Goal: Task Accomplishment & Management: Use online tool/utility

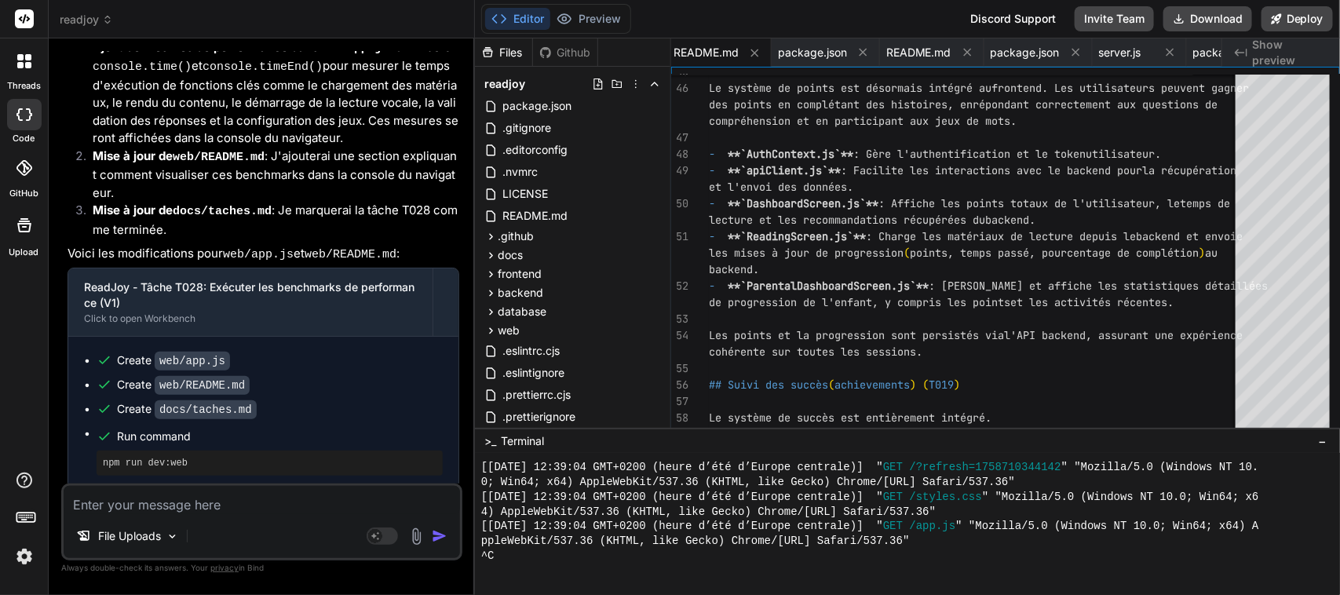
scroll to position [47349, 0]
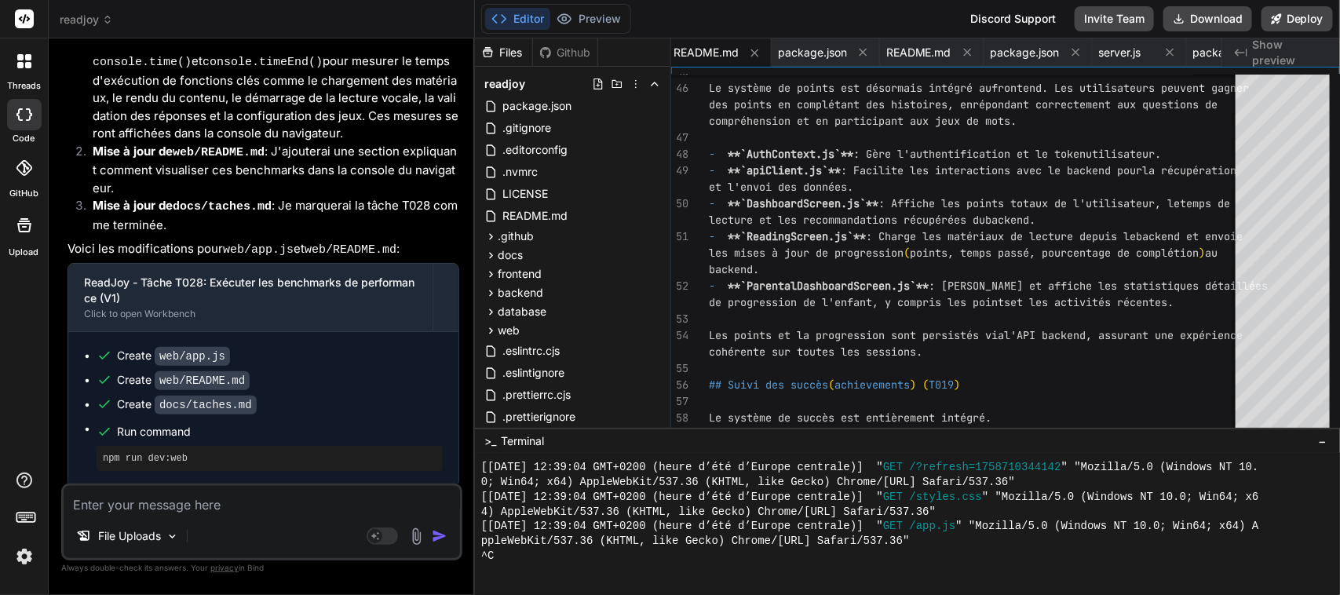
click at [271, 500] on textarea at bounding box center [262, 500] width 396 height 28
paste textarea "continue avec la tache T02"
type textarea "continue avec la tache T02"
type textarea "x"
type textarea "continue avec la tache T0"
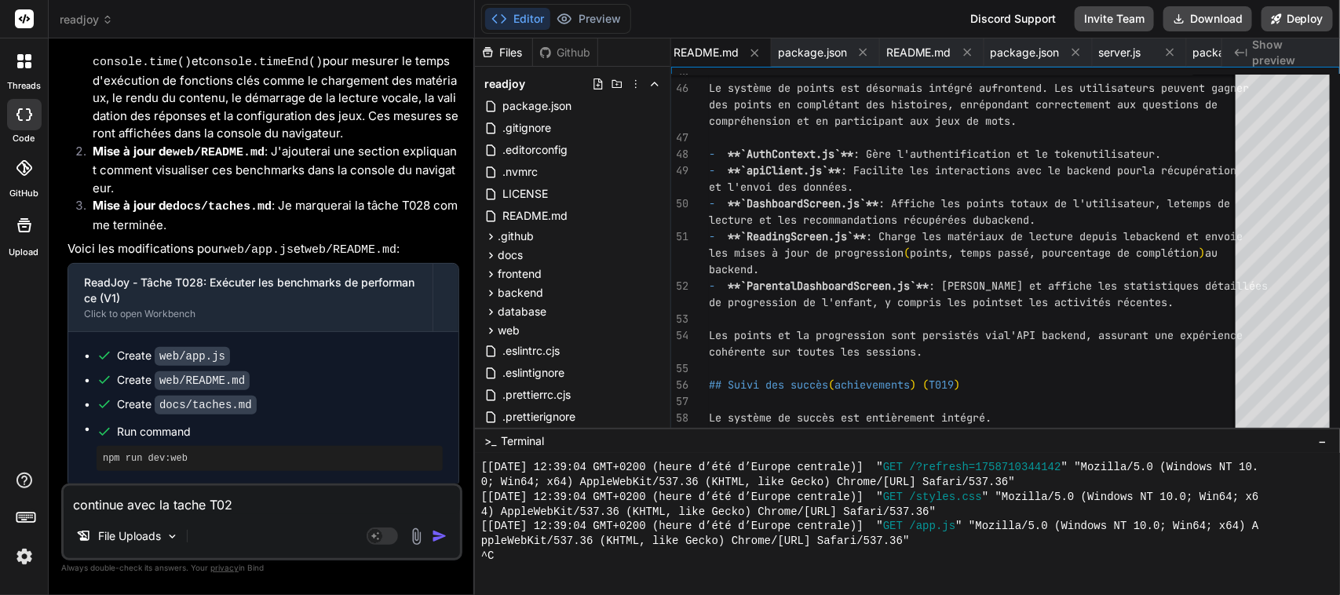
type textarea "x"
type textarea "continue avec la tache T03"
type textarea "x"
type textarea "continue avec la tache T030"
type textarea "x"
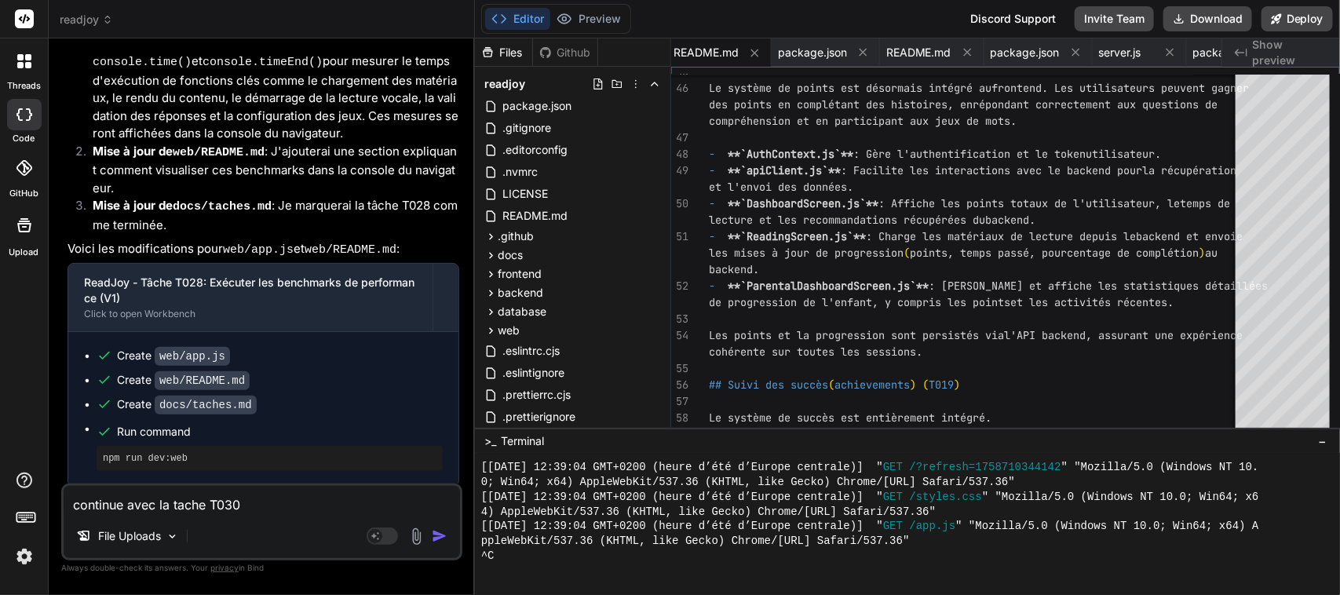
type textarea "continue avec la tache T030"
click at [437, 538] on img "button" at bounding box center [440, 536] width 16 height 16
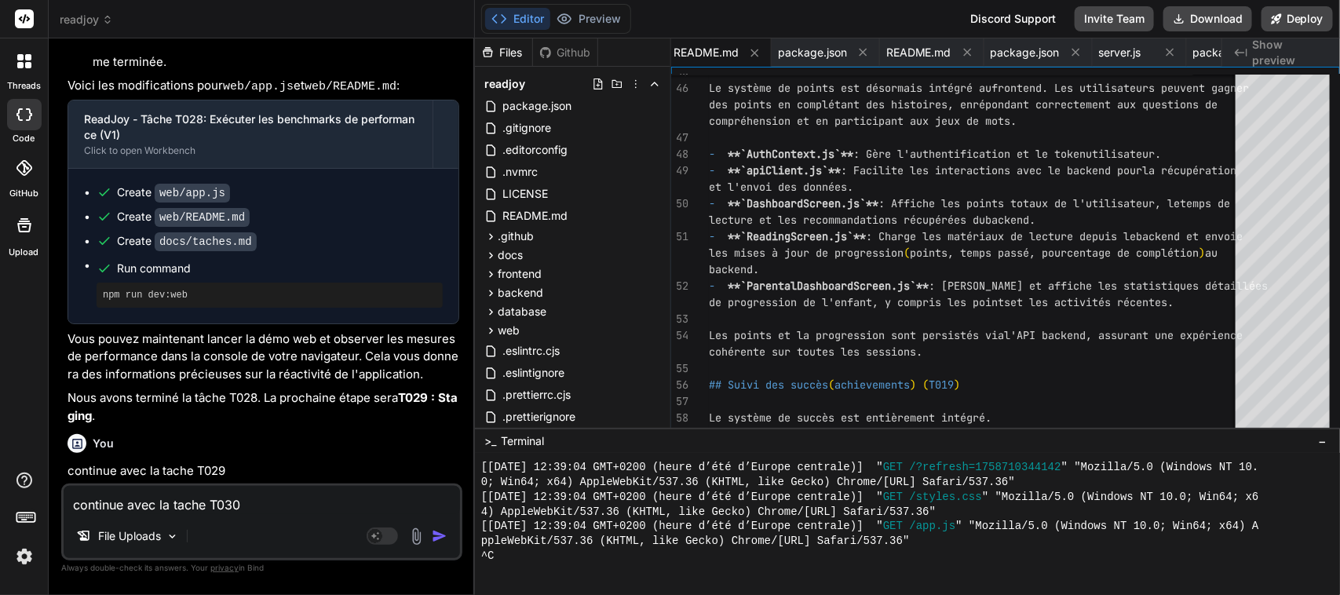
scroll to position [47512, 0]
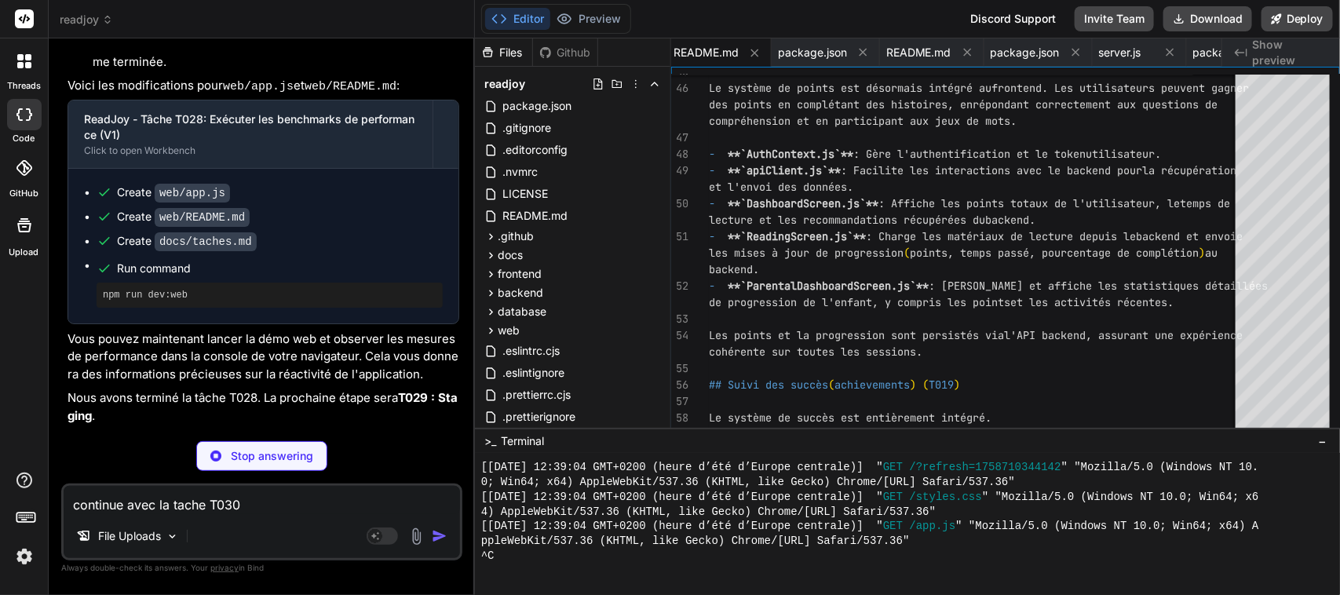
type textarea "x"
type textarea "- [x] T029 Staging - [x] T030 Beta écoles - [ ] T031 Soumission stores - [ ] T0…"
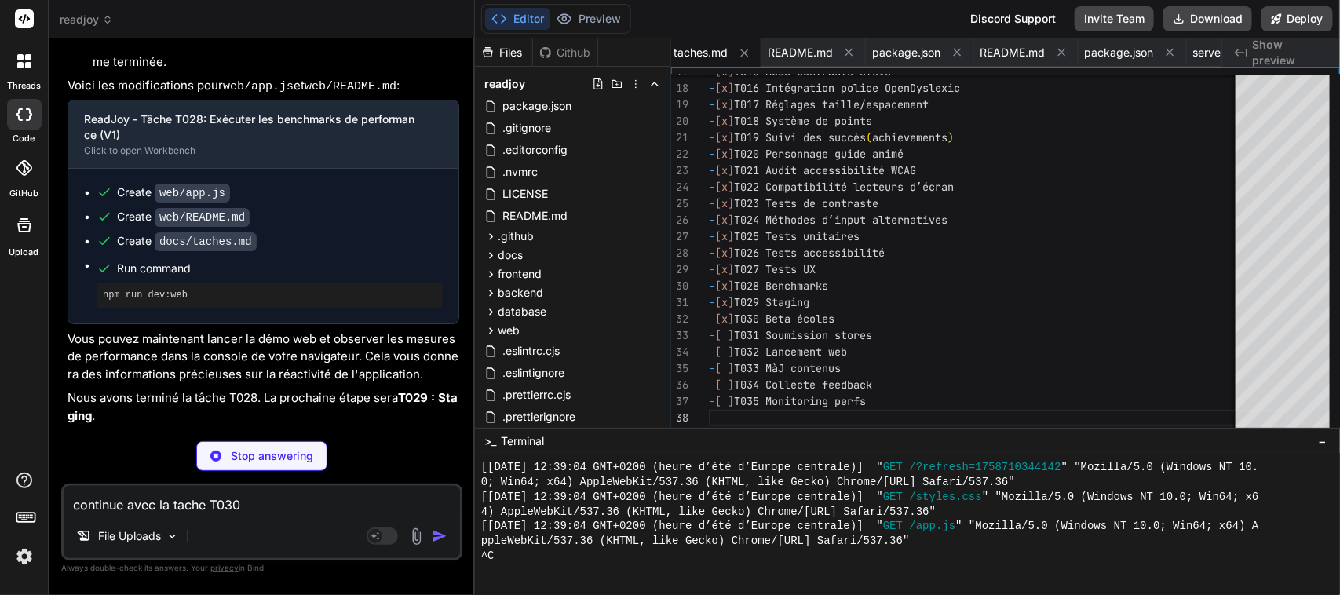
type textarea "x"
type textarea "Google Play Test Track) et l'accès à la plateforme web aux participants. - **Co…"
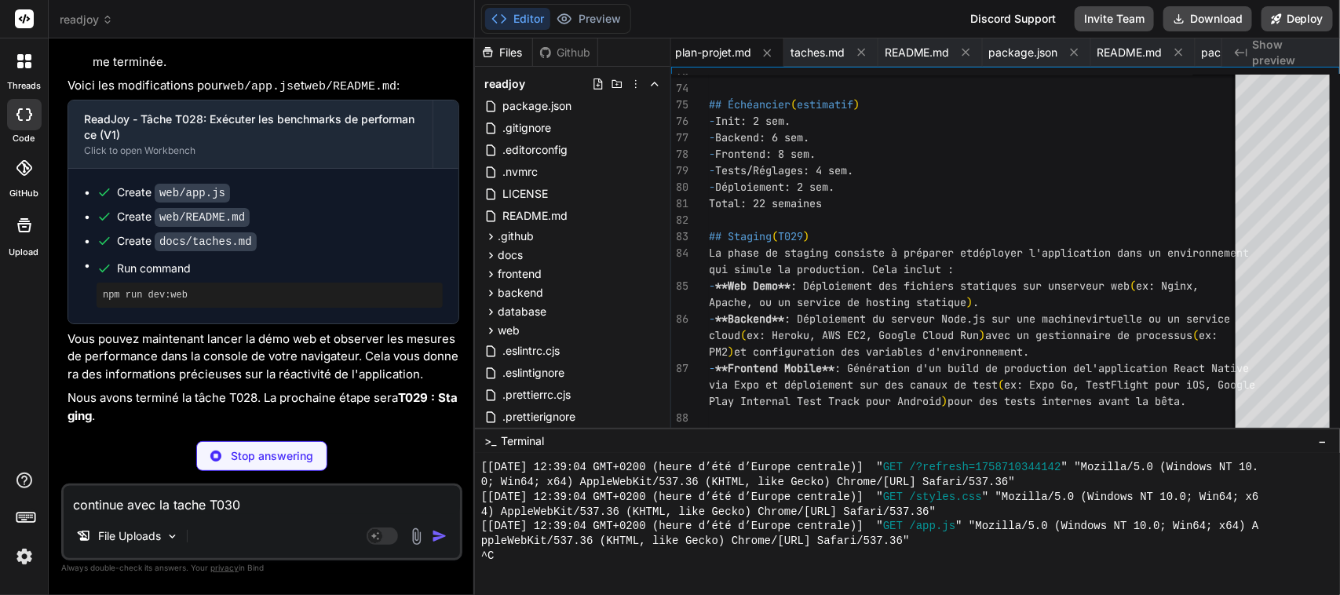
type textarea "x"
type textarea "- Des témoignages et retours positifs pour la promotion future de l'application…"
type textarea "x"
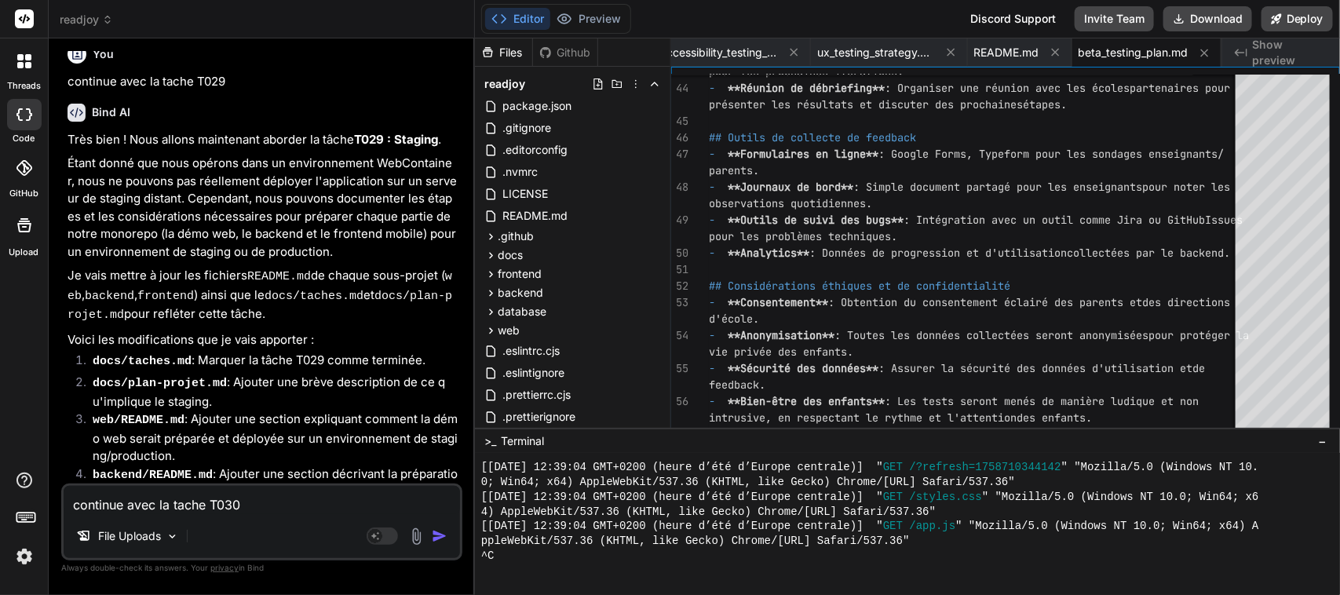
scroll to position [48000, 0]
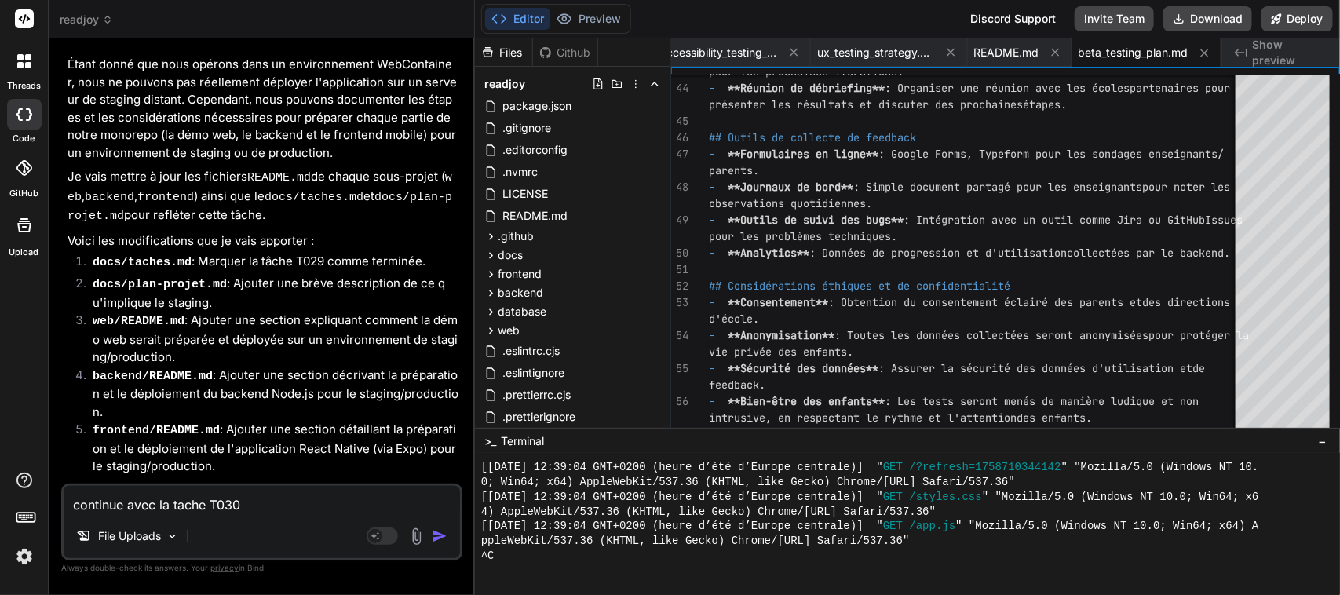
click at [199, 504] on textarea "continue avec la tache T030" at bounding box center [262, 500] width 396 height 28
paste textarea "continue avec la tache T03"
type textarea "continue avec la tache T03"
type textarea "x"
type textarea "continue avec la tache T031"
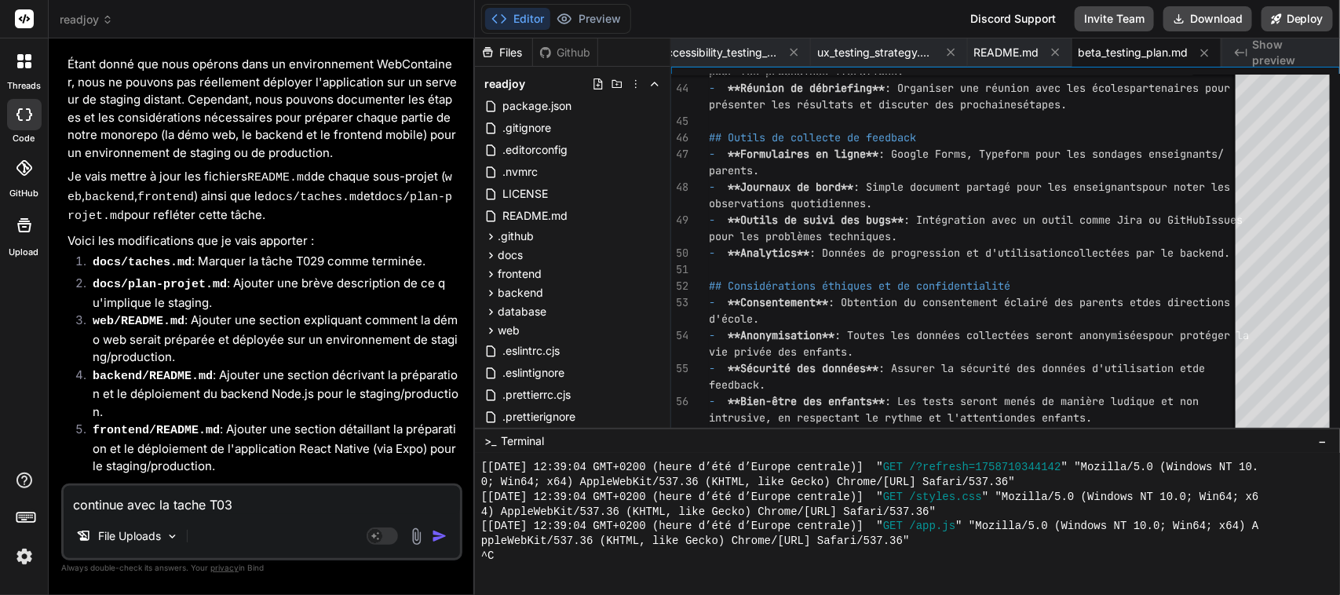
type textarea "x"
type textarea "continue avec la tache T031"
click at [440, 542] on img "button" at bounding box center [440, 536] width 16 height 16
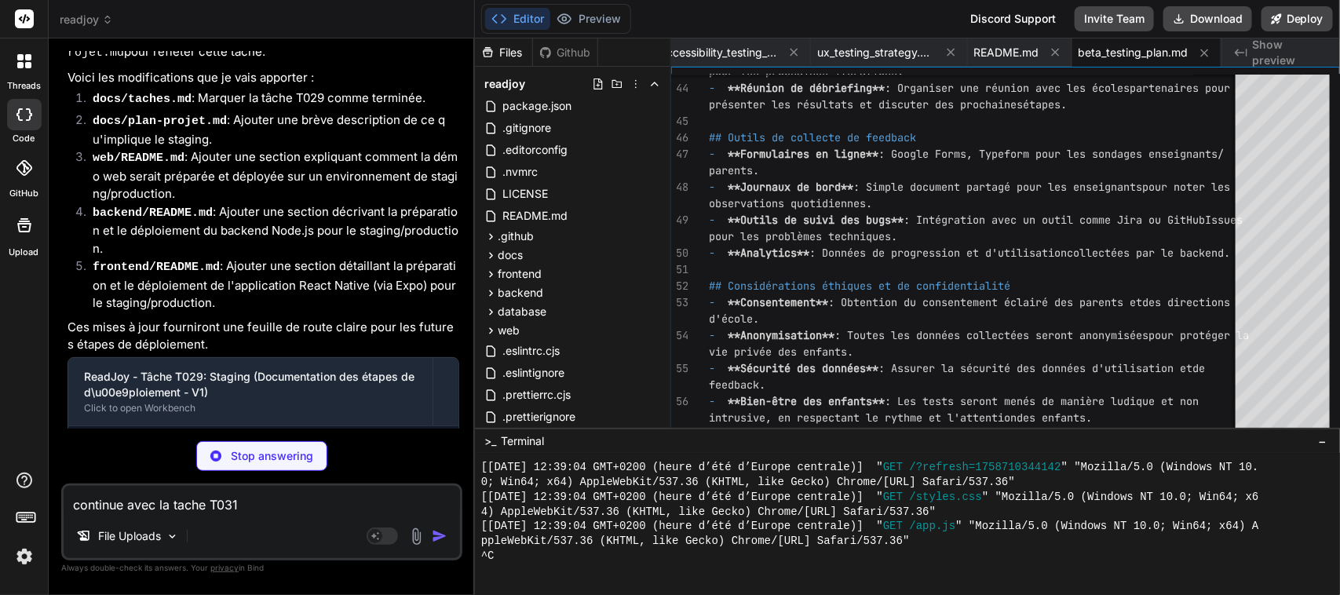
type textarea "x"
type textarea ""private": true }"
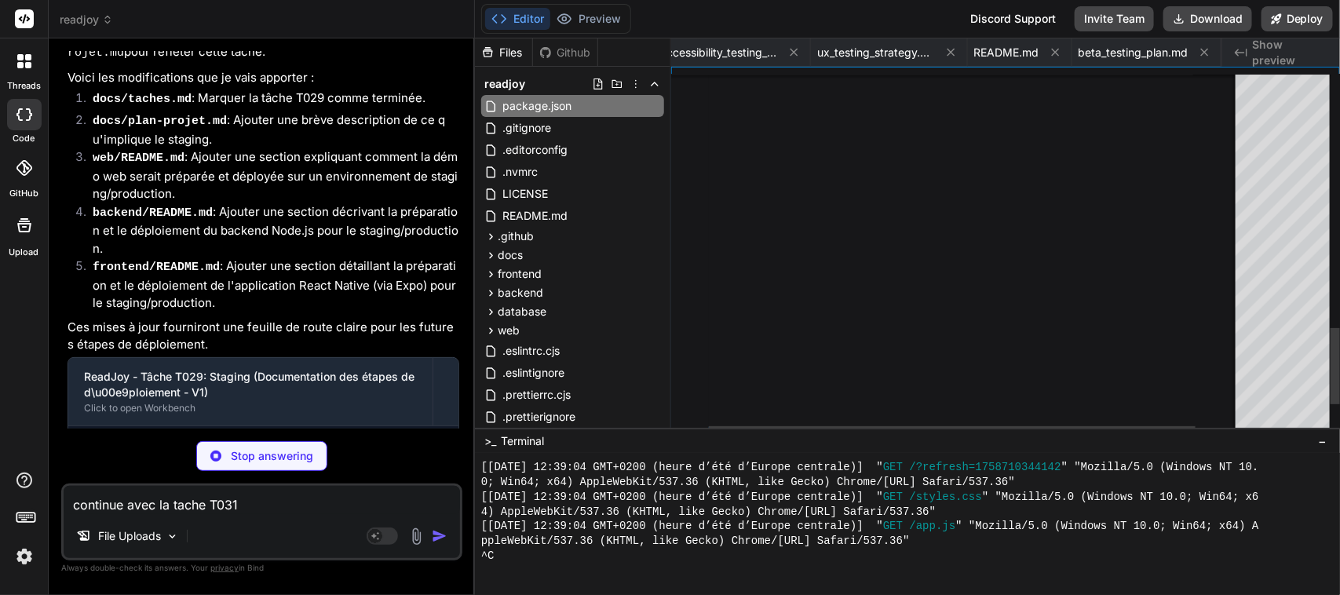
type textarea "x"
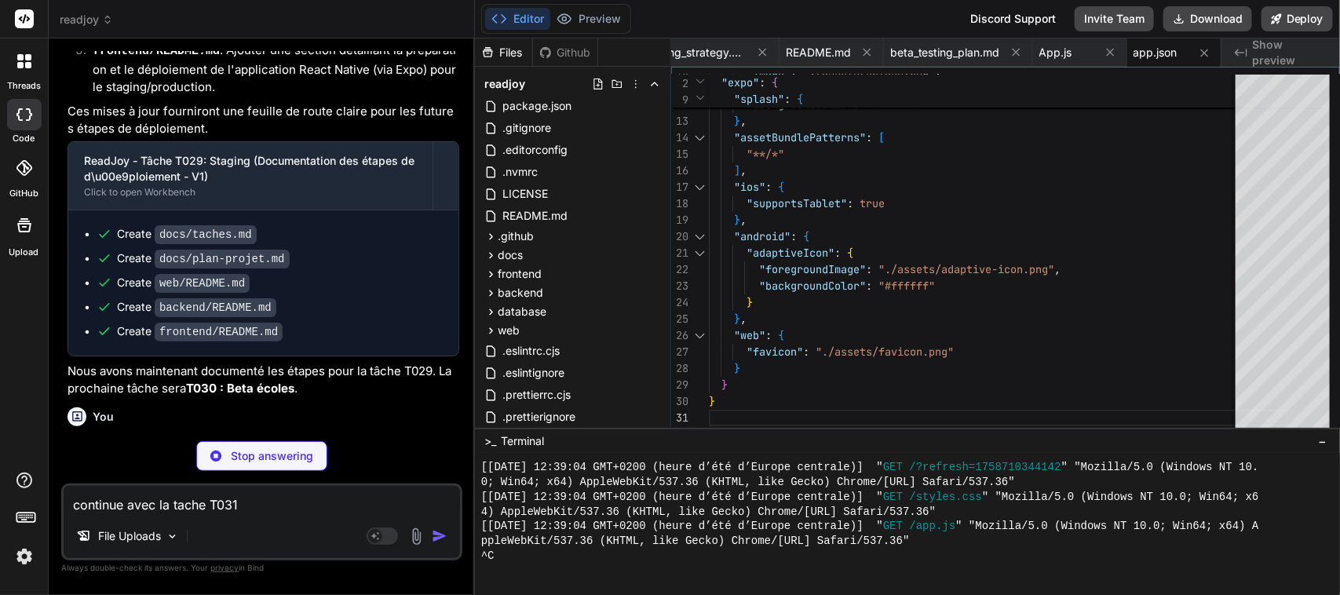
scroll to position [48498, 0]
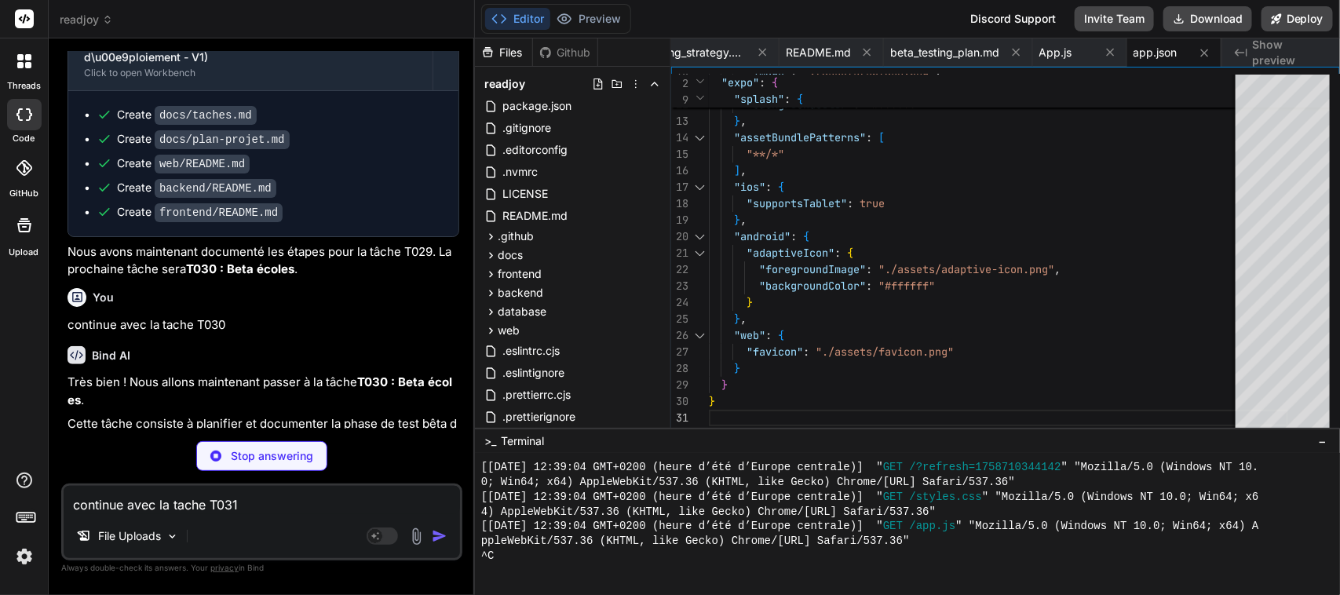
click at [100, 510] on textarea "continue avec la tache T031" at bounding box center [262, 500] width 396 height 28
type textarea "x"
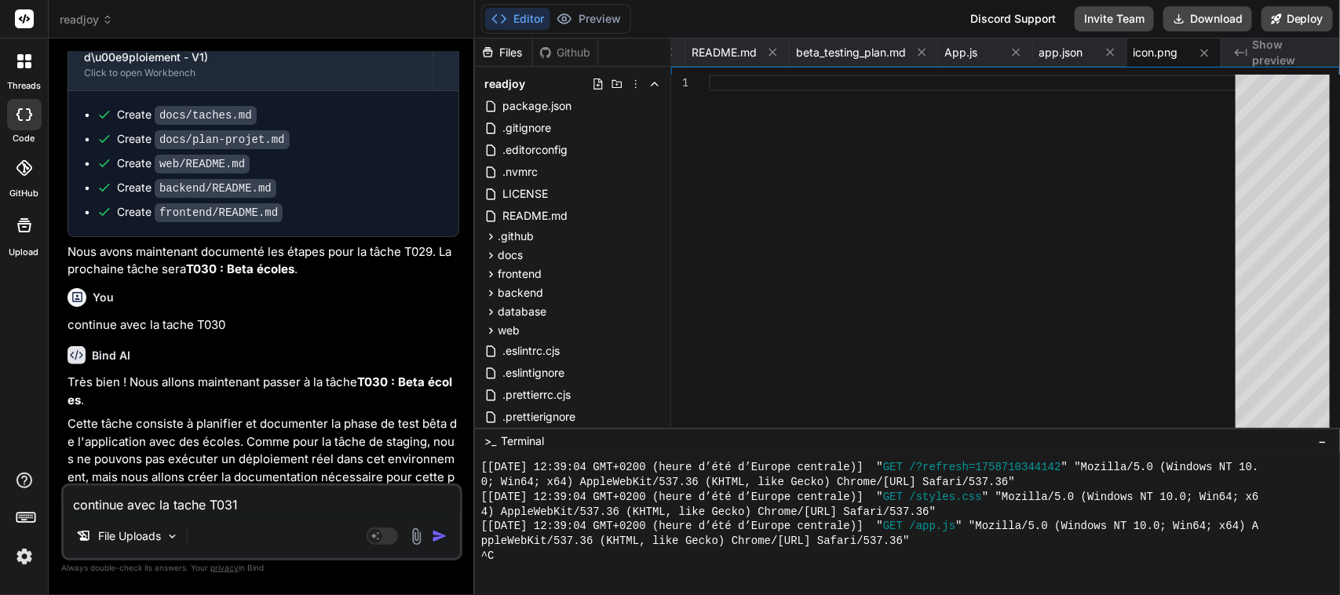
scroll to position [48499, 0]
click at [217, 494] on textarea "continue avec la tache T031" at bounding box center [262, 500] width 396 height 28
type textarea "C"
type textarea "x"
type textarea "Co"
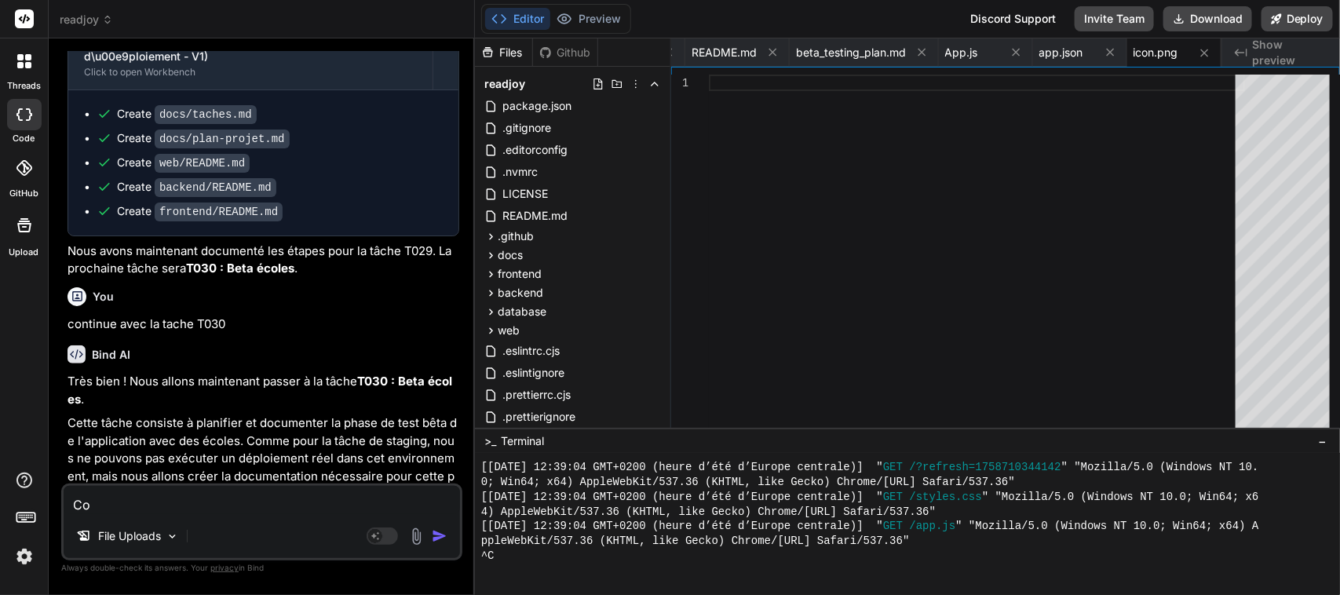
type textarea "x"
type textarea "Con"
type textarea "x"
type textarea "Cont"
type textarea "x"
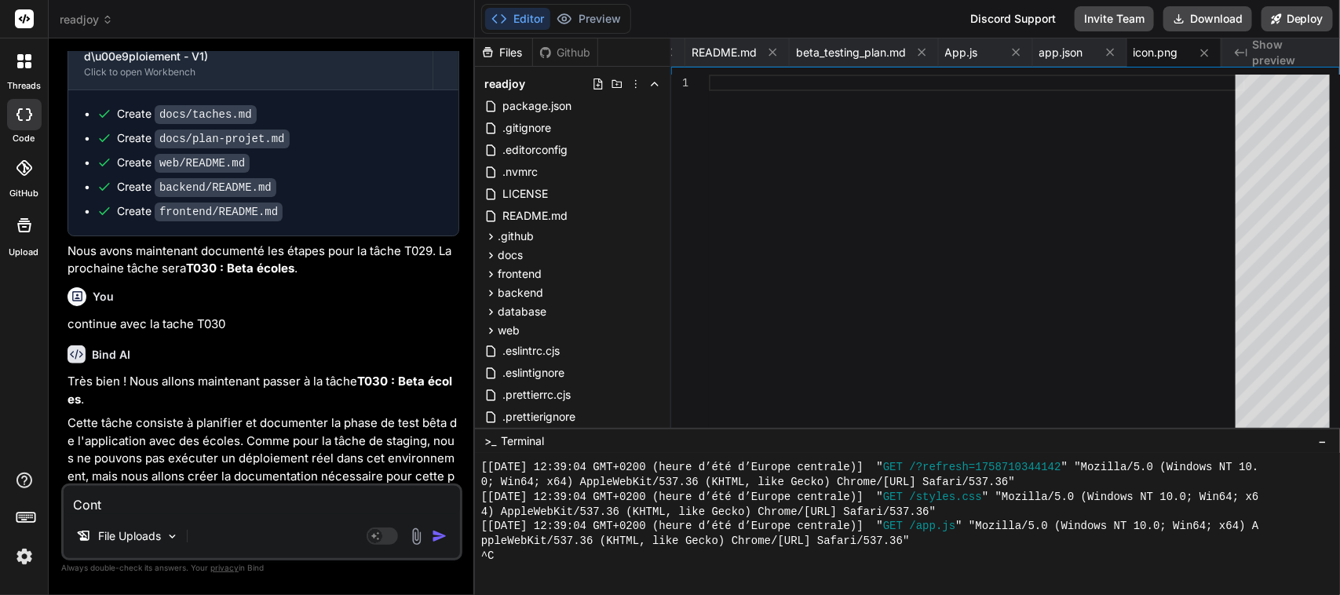
type textarea "Contu"
type textarea "x"
type textarea "Cont"
type textarea "x"
type textarea "Conti"
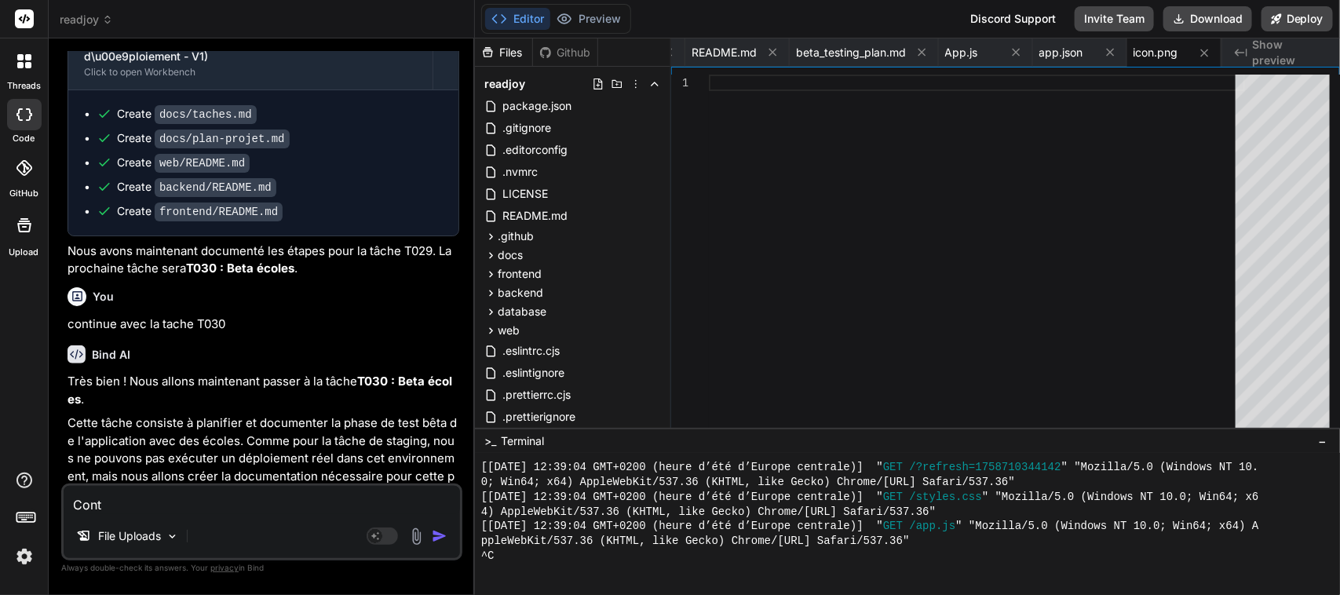
type textarea "x"
type textarea "Contin"
type textarea "x"
type textarea "Continu"
type textarea "x"
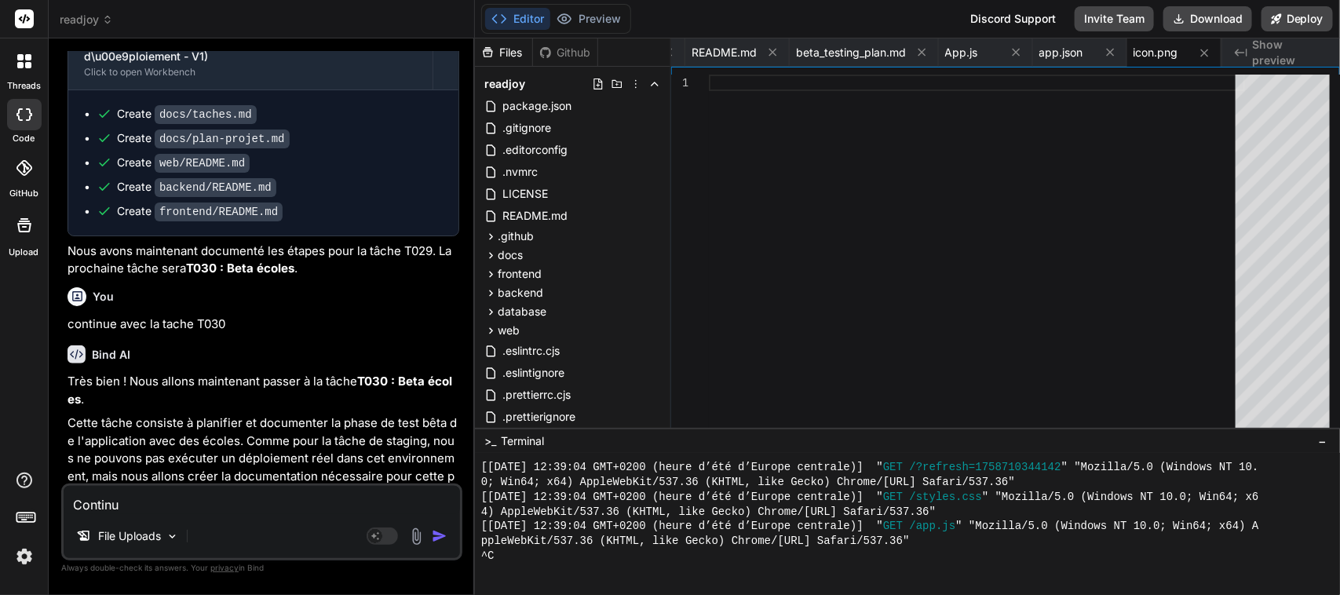
type textarea "Continue"
type textarea "x"
type textarea "Continue"
type textarea "x"
type textarea "Continue a"
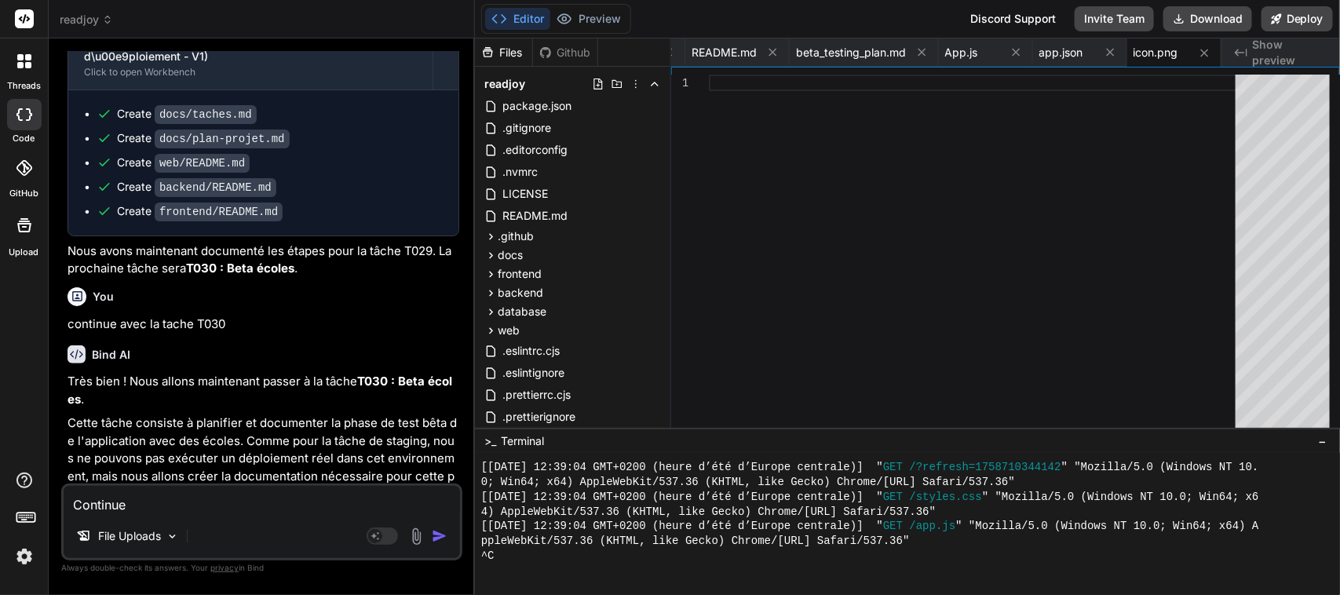
type textarea "x"
type textarea "Continue an"
type textarea "x"
type textarea "Continue and"
type textarea "x"
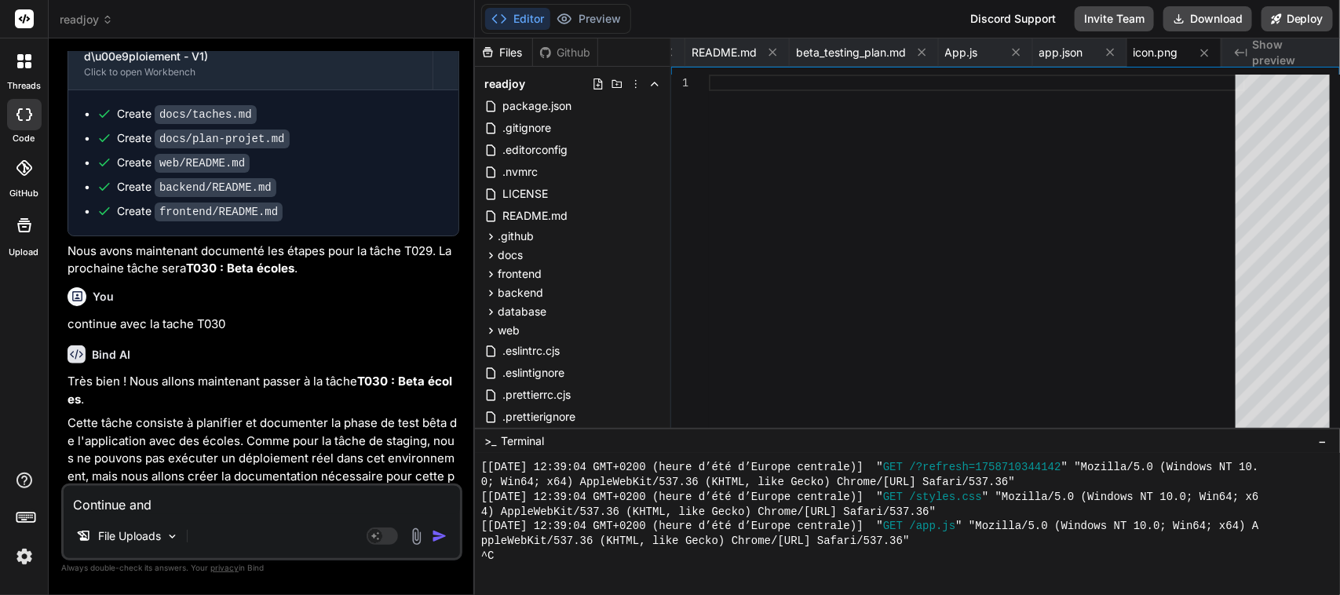
type textarea "Continue and"
type textarea "x"
type textarea "Continue and r"
type textarea "x"
type textarea "Continue and re"
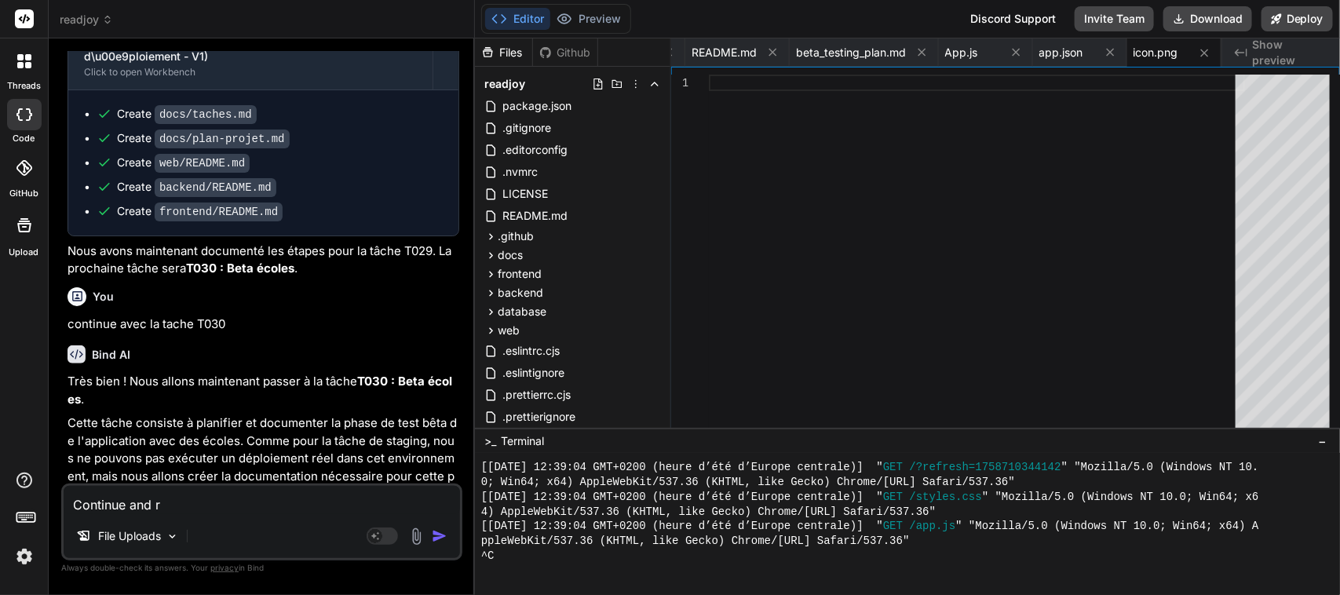
type textarea "x"
type textarea "Continue and res"
type textarea "x"
type textarea "Continue and re"
type textarea "x"
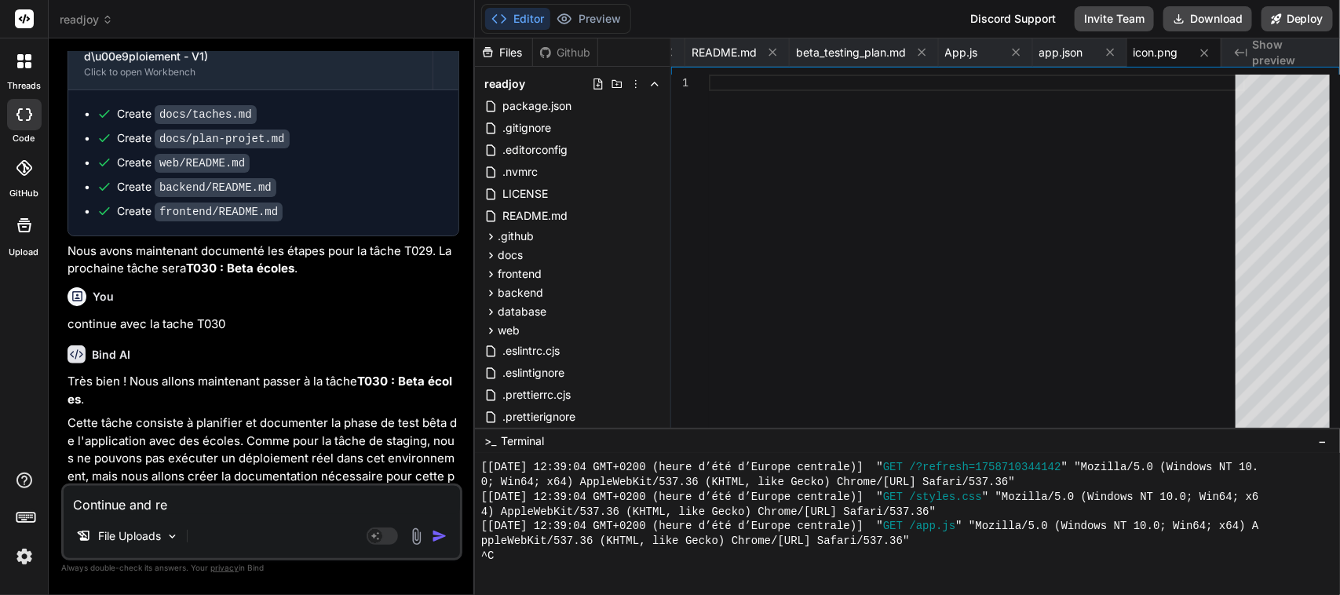
type textarea "Continue and r"
type textarea "x"
type textarea "Continue and"
type textarea "x"
type textarea "Continue and f"
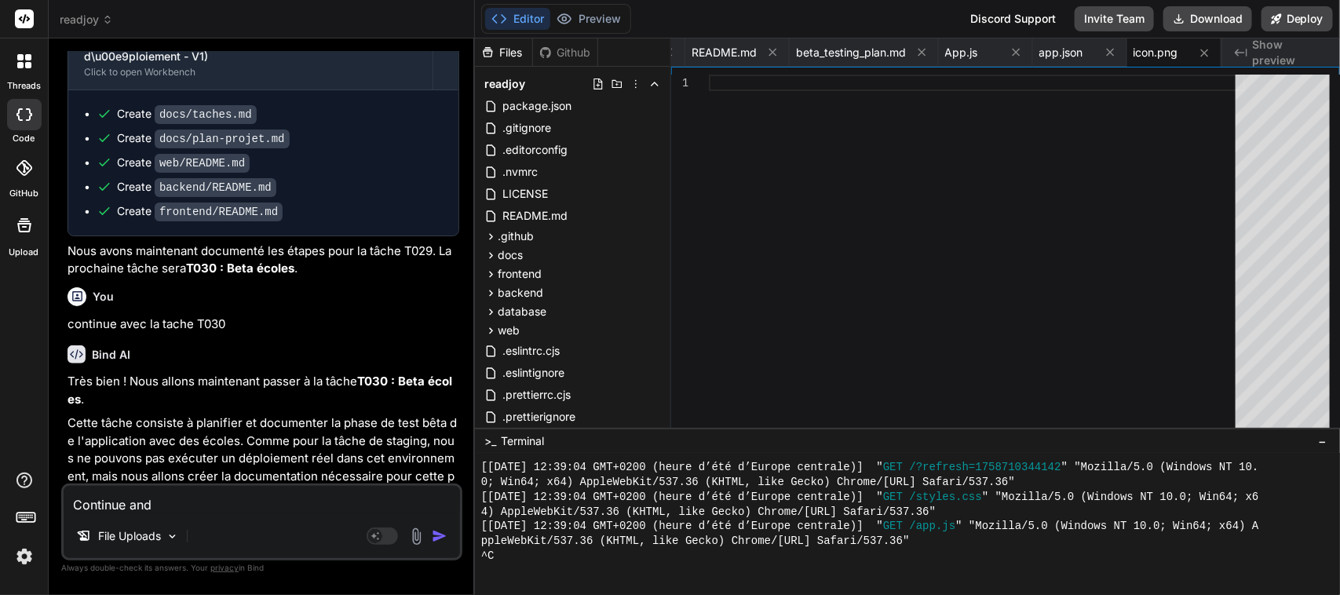
type textarea "x"
type textarea "Continue and fi"
type textarea "x"
type textarea "Continue and fix"
type textarea "x"
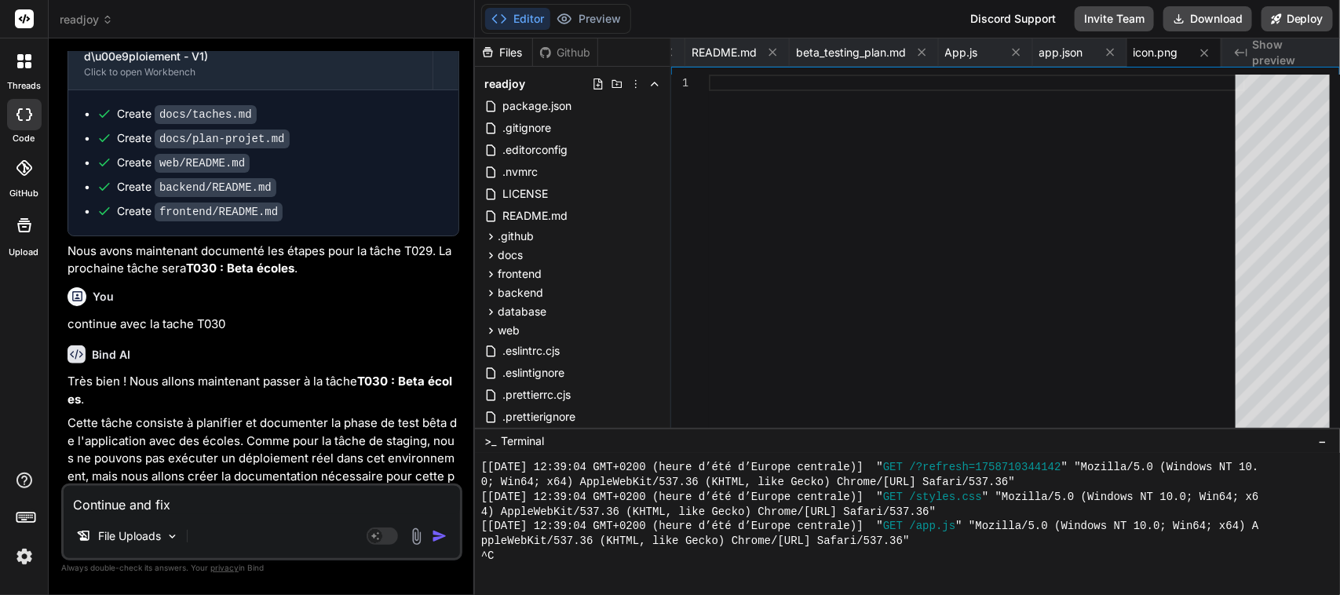
type textarea "Continue and fix"
type textarea "x"
type textarea "Continue and fix t"
type textarea "x"
type textarea "Continue and fix th"
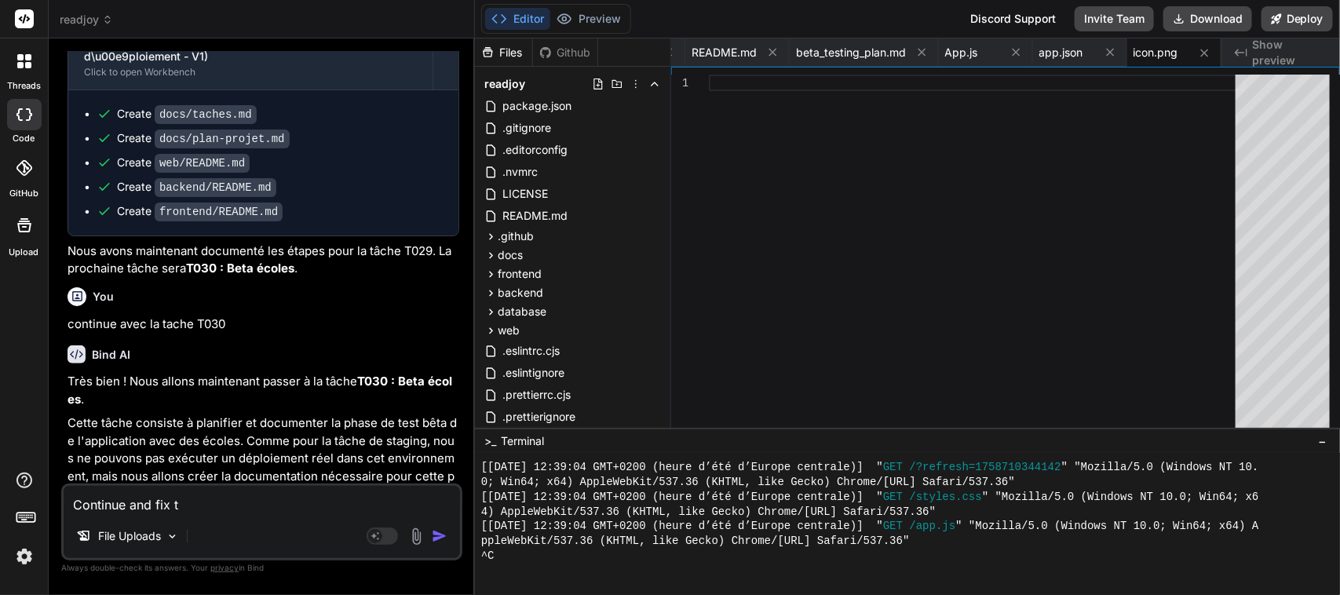
type textarea "x"
type textarea "Continue and fix the"
type textarea "x"
type textarea "Continue and fix the"
type textarea "x"
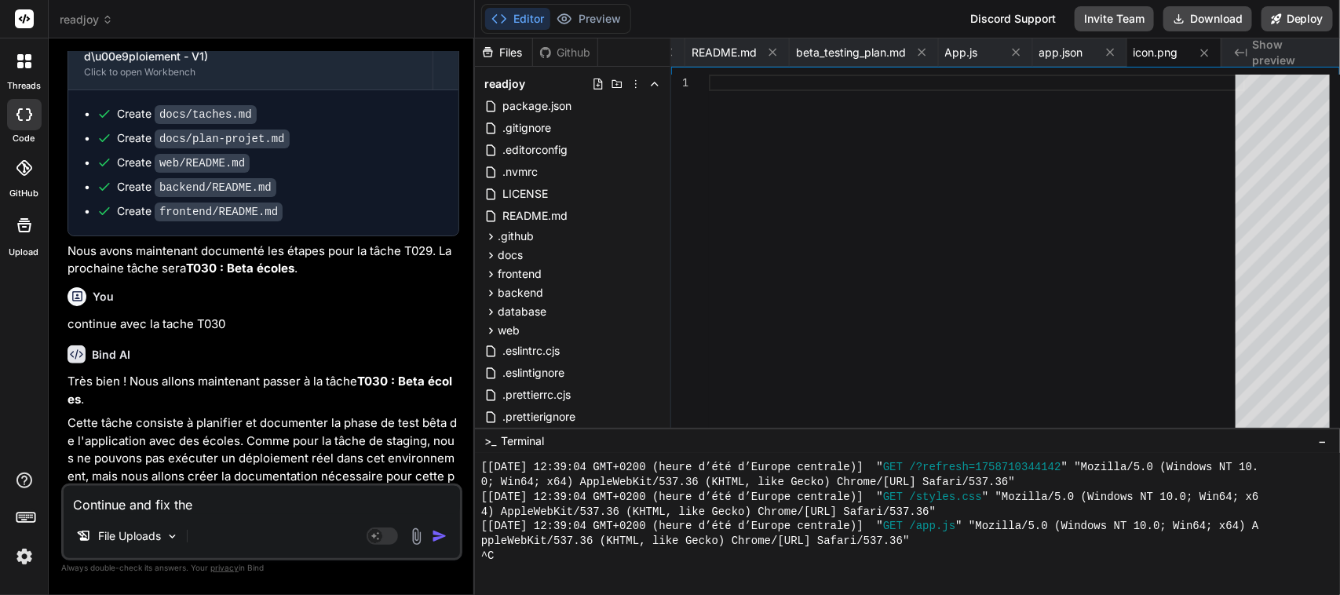
type textarea "Continue and fix the t"
type textarea "x"
type textarea "Continue and fix the tr"
type textarea "x"
type textarea "Continue and fix the tru"
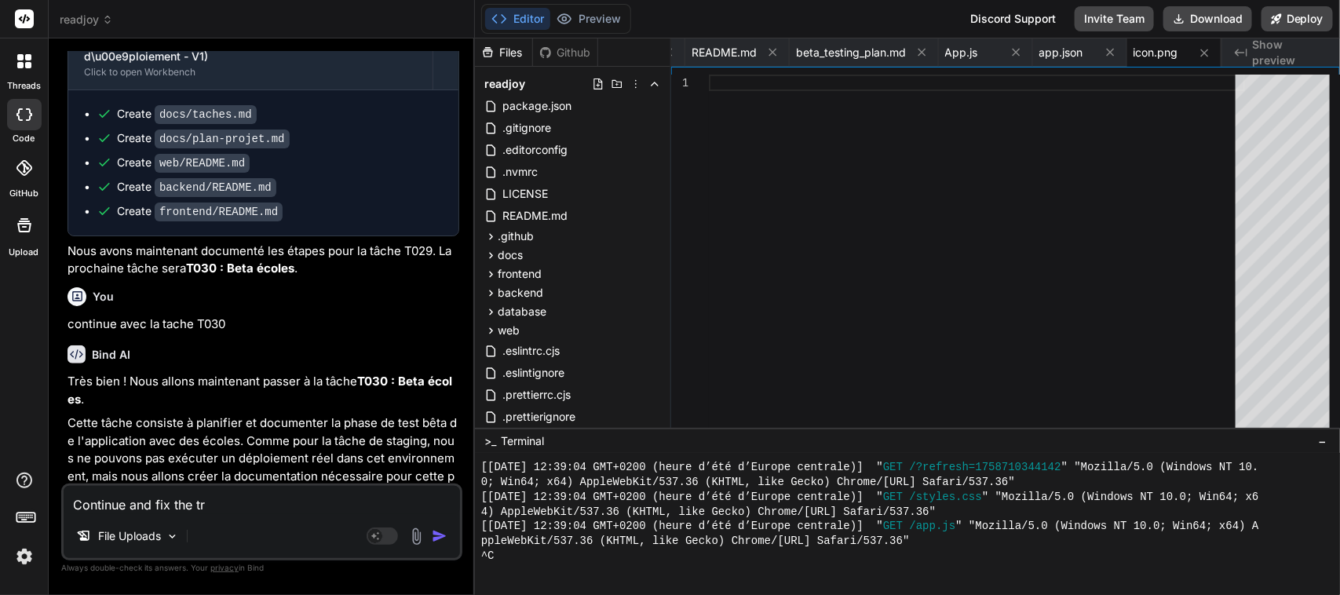
type textarea "x"
type textarea "Continue and fix the trun"
type textarea "x"
type textarea "Continue and fix the trunc"
type textarea "x"
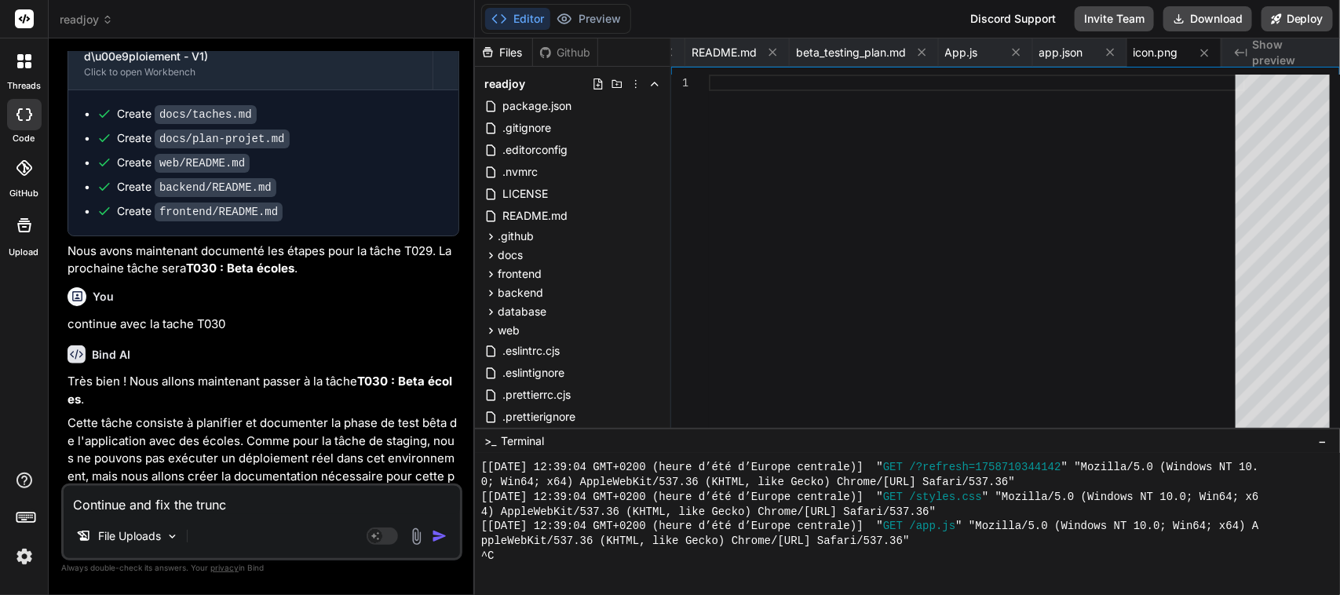
type textarea "Continue and fix the trunca"
type textarea "x"
type textarea "Continue and fix the truncat"
type textarea "x"
type textarea "Continue and fix the truncate"
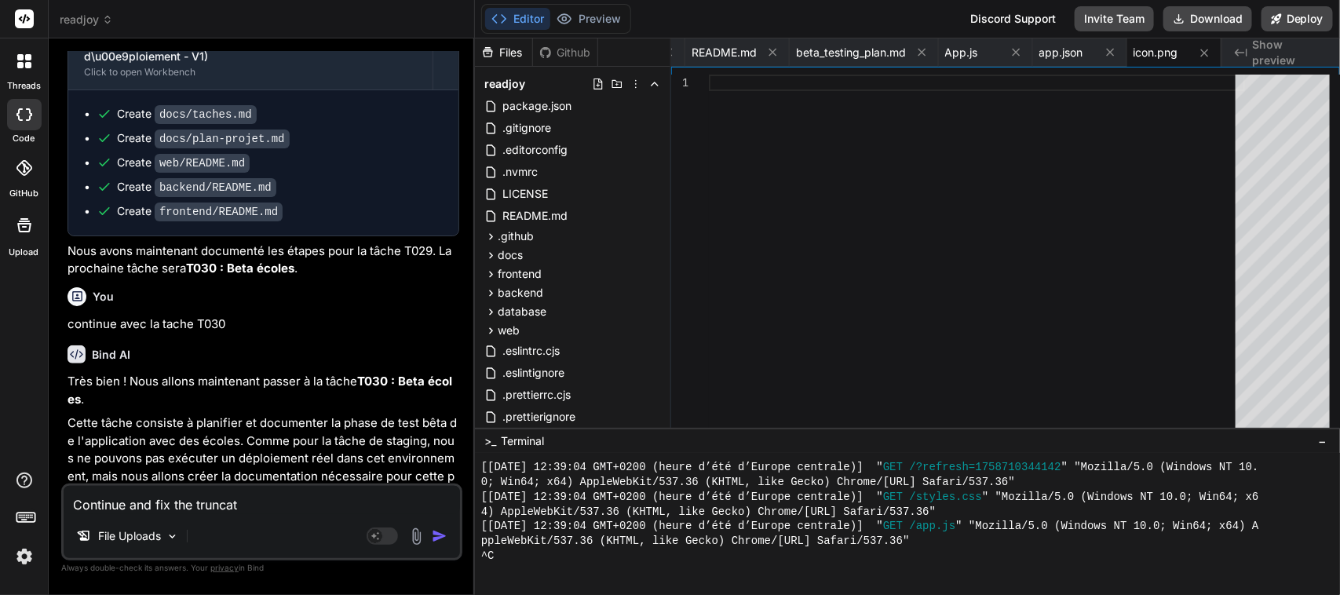
type textarea "x"
type textarea "Continue and fix the truncated"
type textarea "x"
type textarea "Continue and fix the truncated"
type textarea "x"
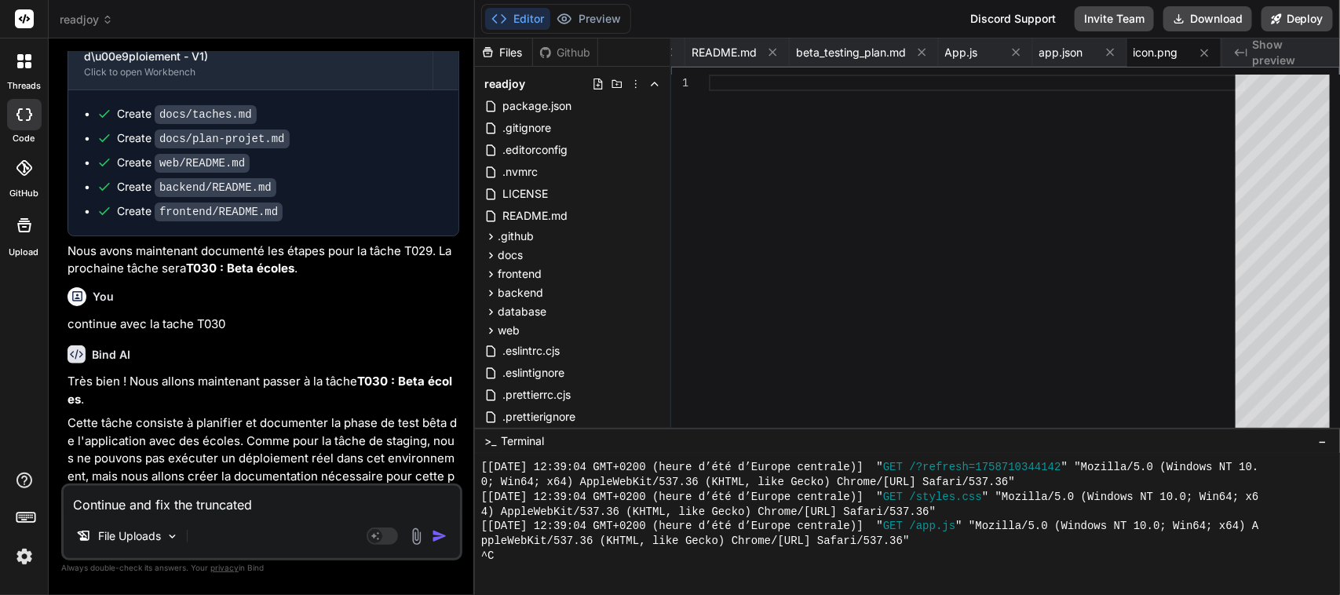
type textarea "Continue and fix the truncated m"
type textarea "x"
type textarea "Continue and fix the truncated me"
type textarea "x"
type textarea "Continue and fix the truncated mes"
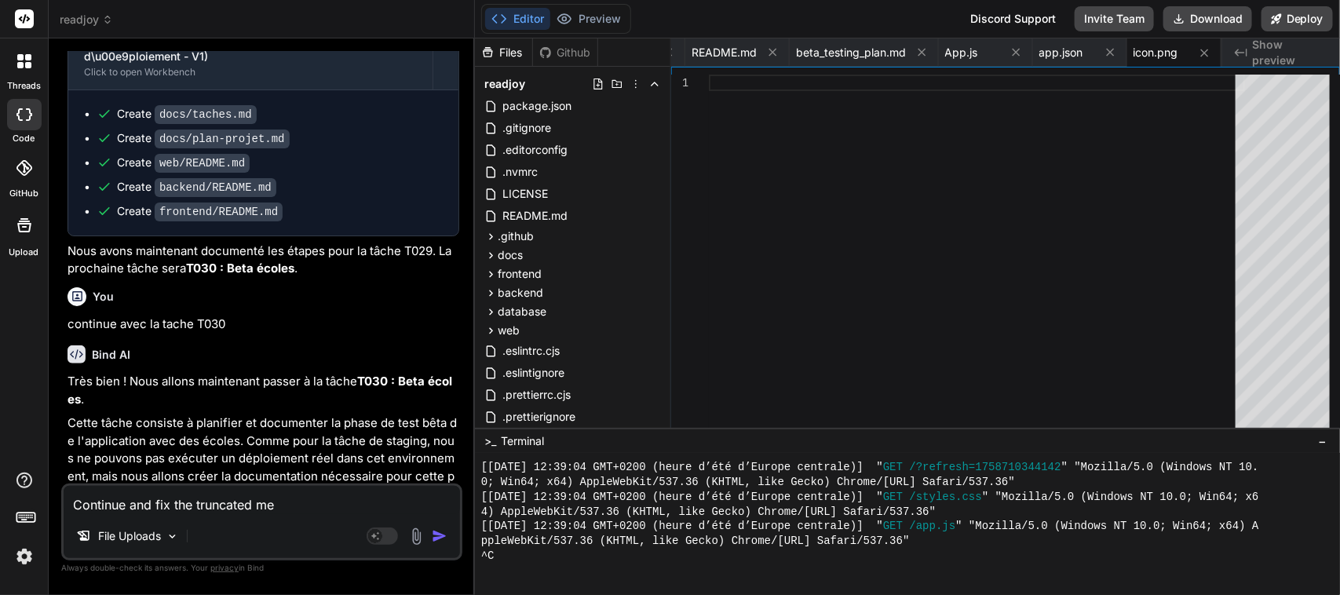
type textarea "x"
type textarea "Continue and fix the truncated mess"
type textarea "x"
type textarea "Continue and fix the truncated messa"
type textarea "x"
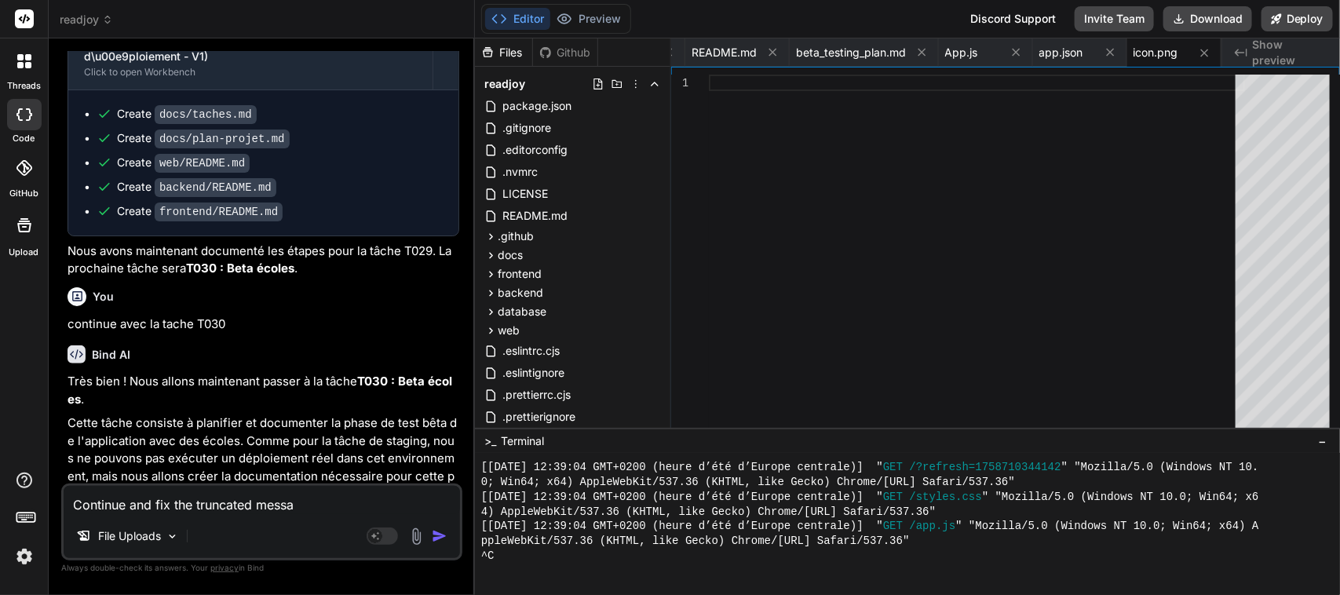
type textarea "Continue and fix the truncated messag"
type textarea "x"
type textarea "Continue and fix the truncated message"
type textarea "x"
type textarea "Continue and fix the truncated message"
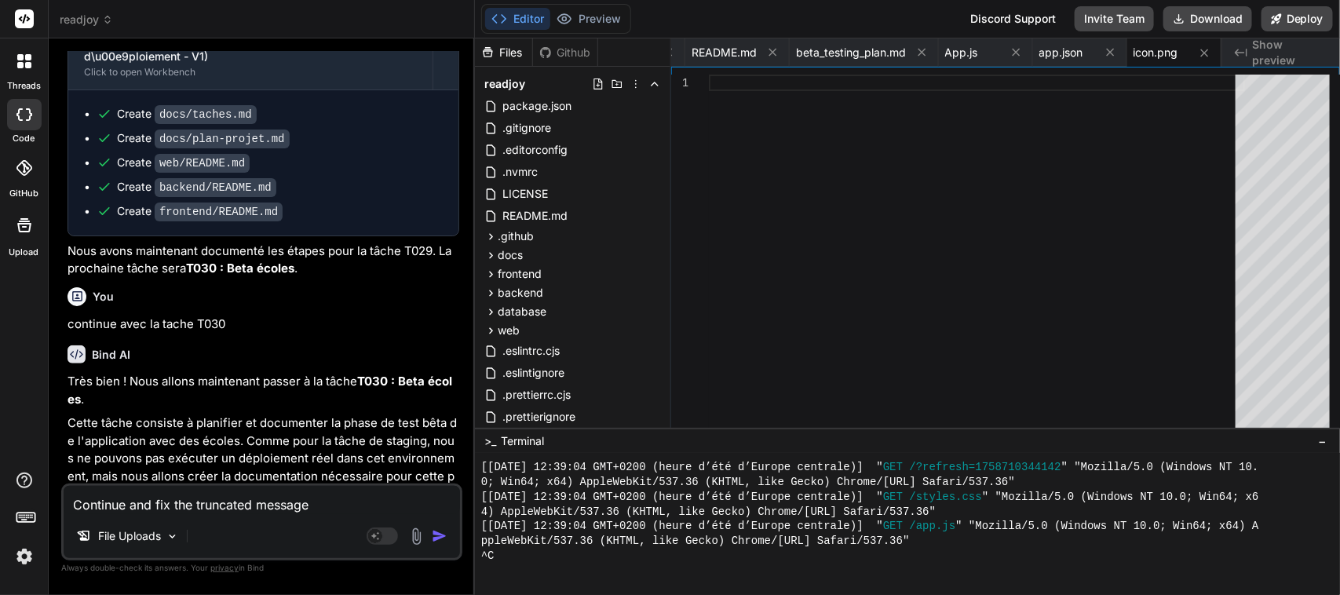
click at [437, 536] on img "button" at bounding box center [440, 536] width 16 height 16
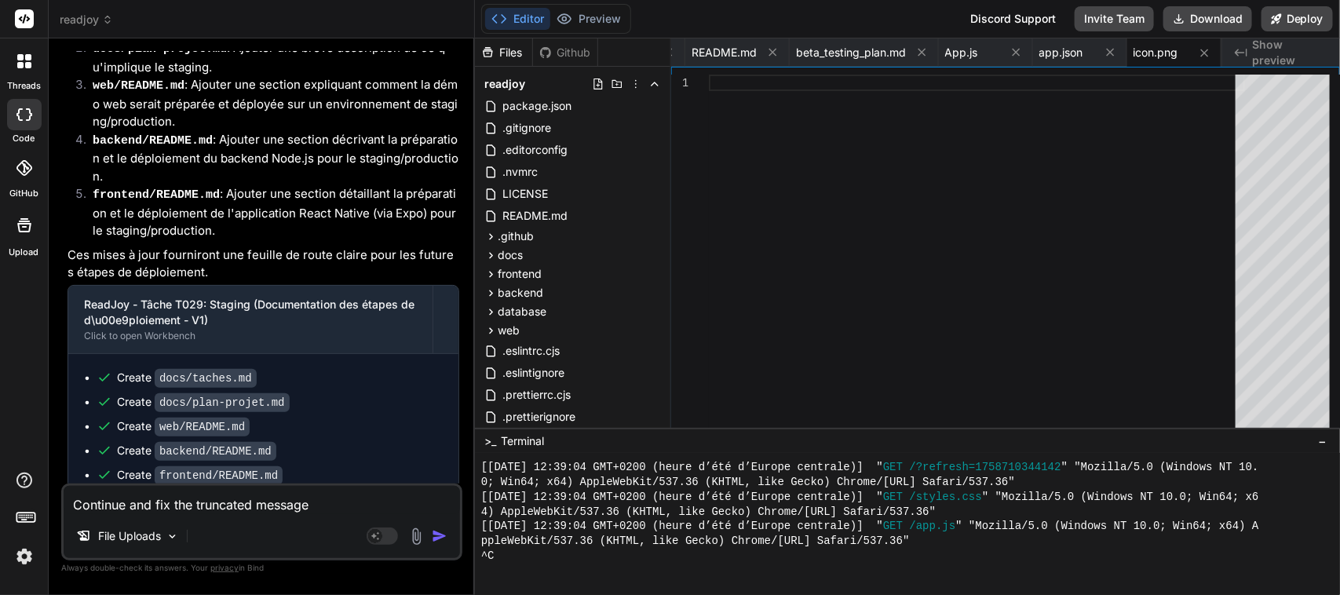
scroll to position [48231, 0]
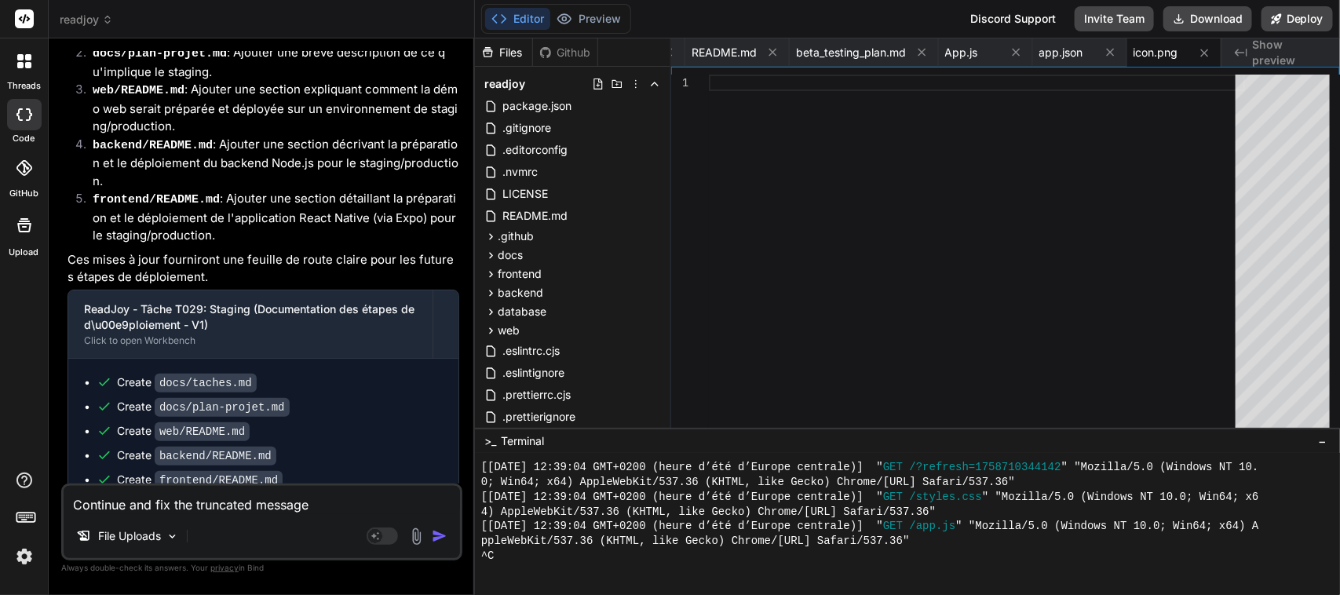
copy div "continue avec la tache T031"
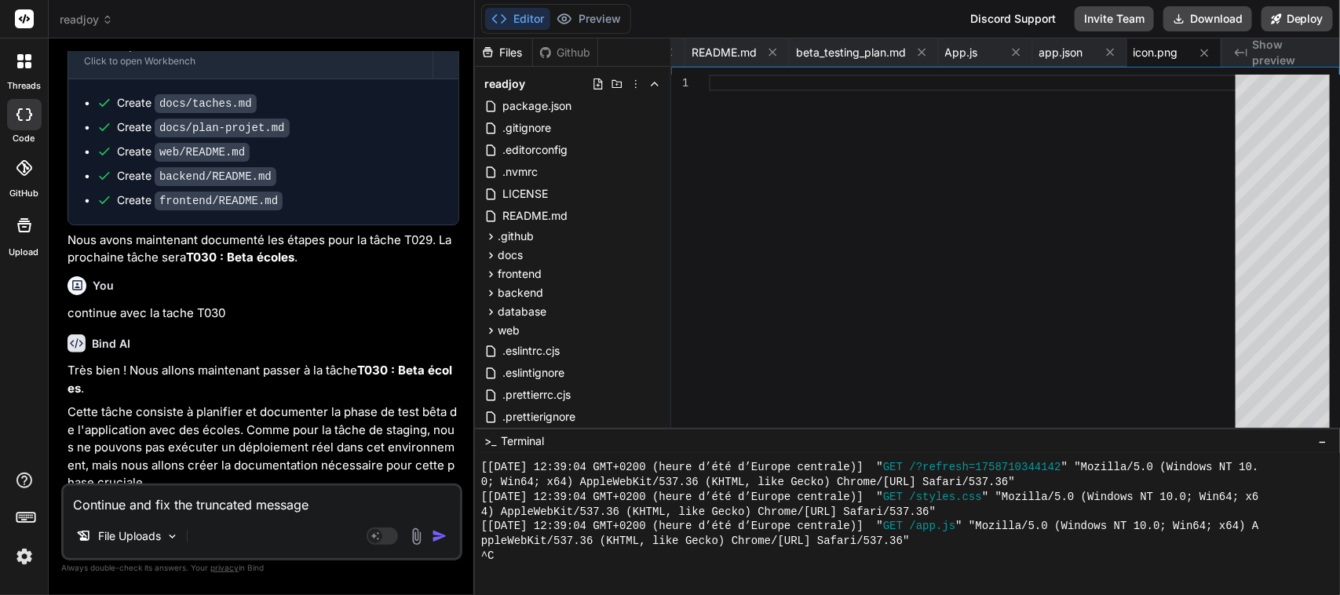
scroll to position [48470, 0]
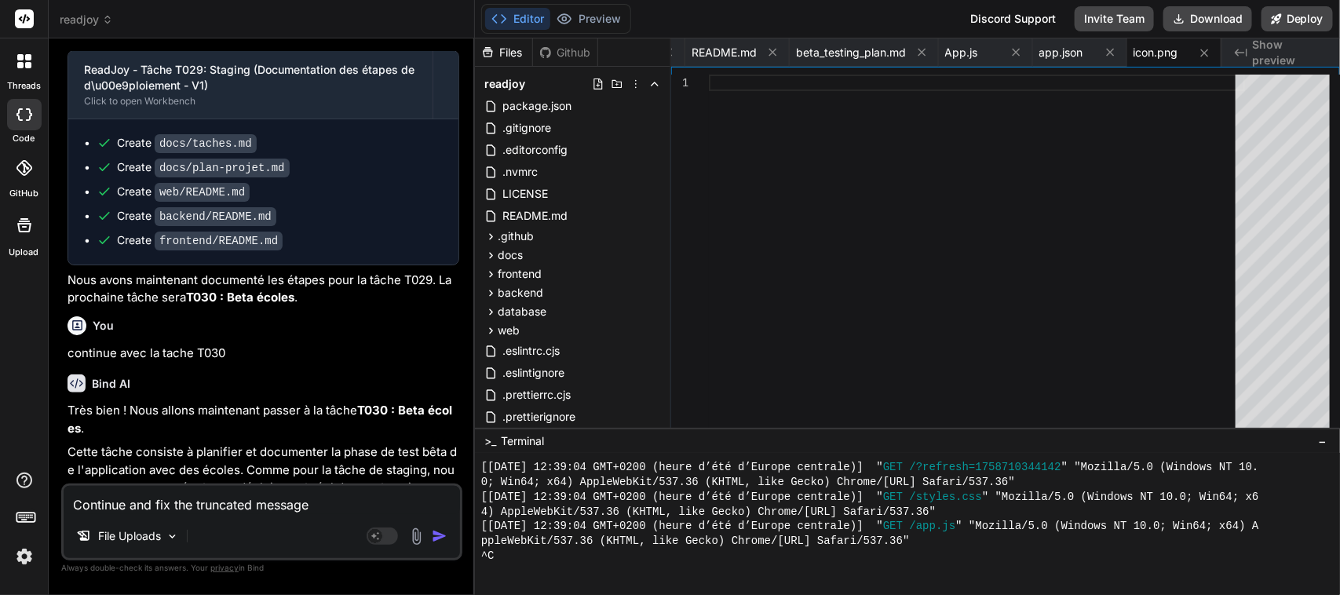
copy div "continue avec la tache T031"
click at [420, 534] on img at bounding box center [416, 536] width 18 height 18
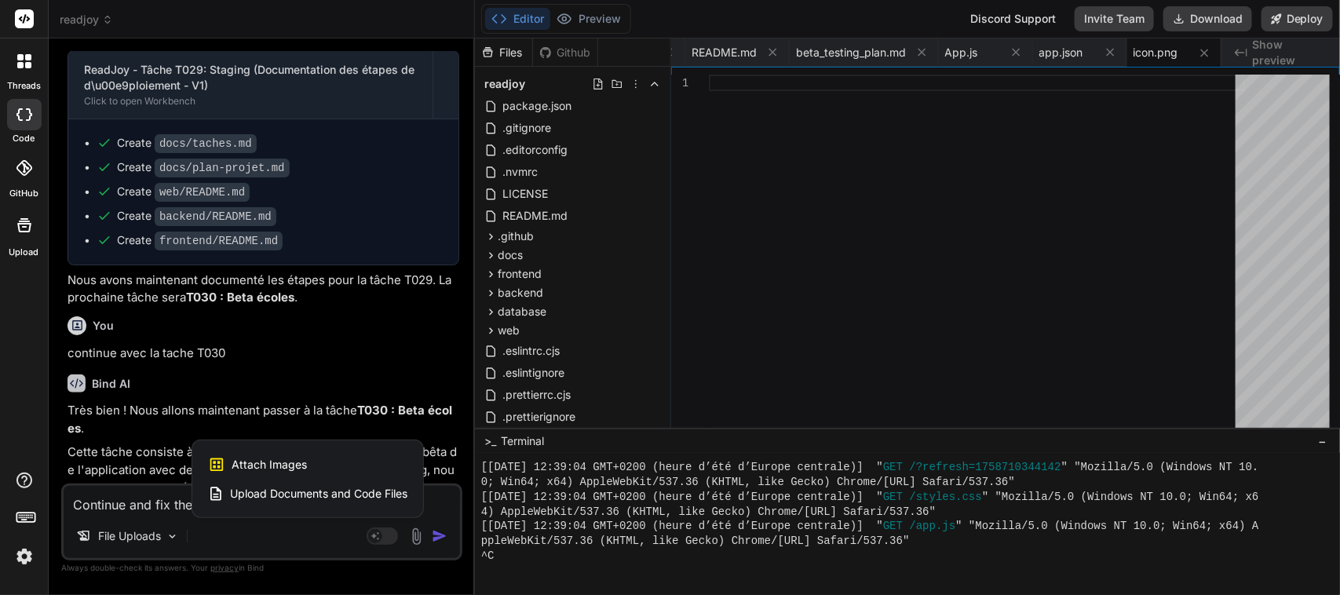
click at [337, 497] on span "Upload Documents and Code Files" at bounding box center [318, 494] width 177 height 16
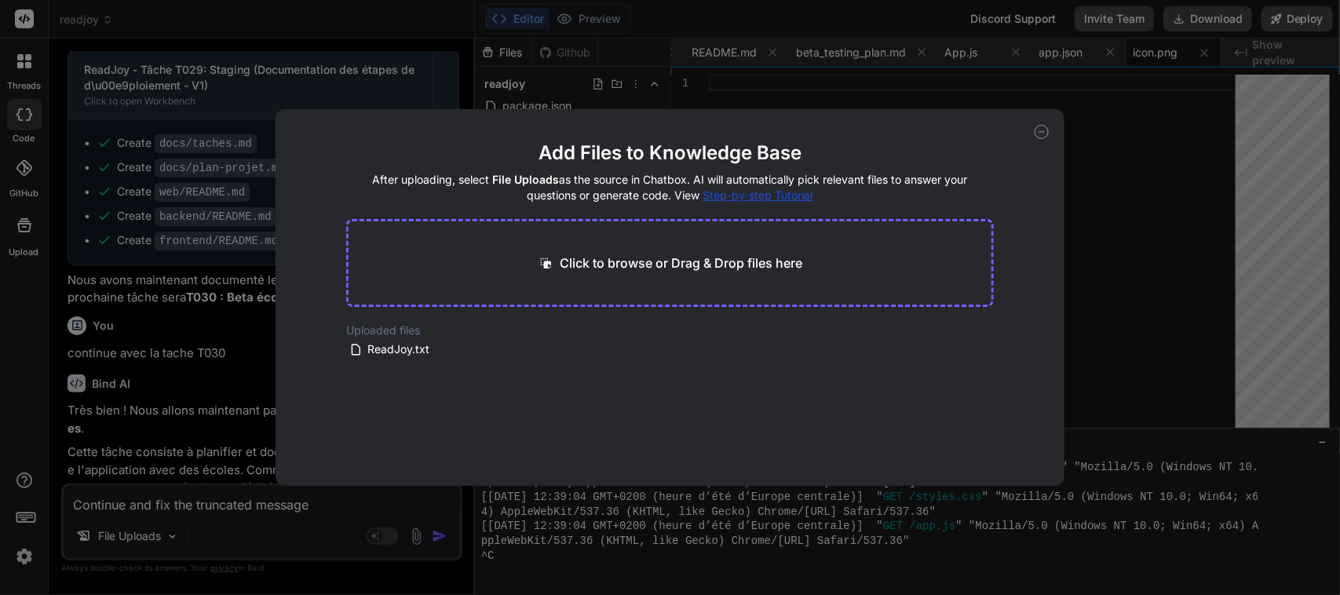
click at [1042, 133] on icon at bounding box center [1041, 132] width 14 height 14
type textarea "x"
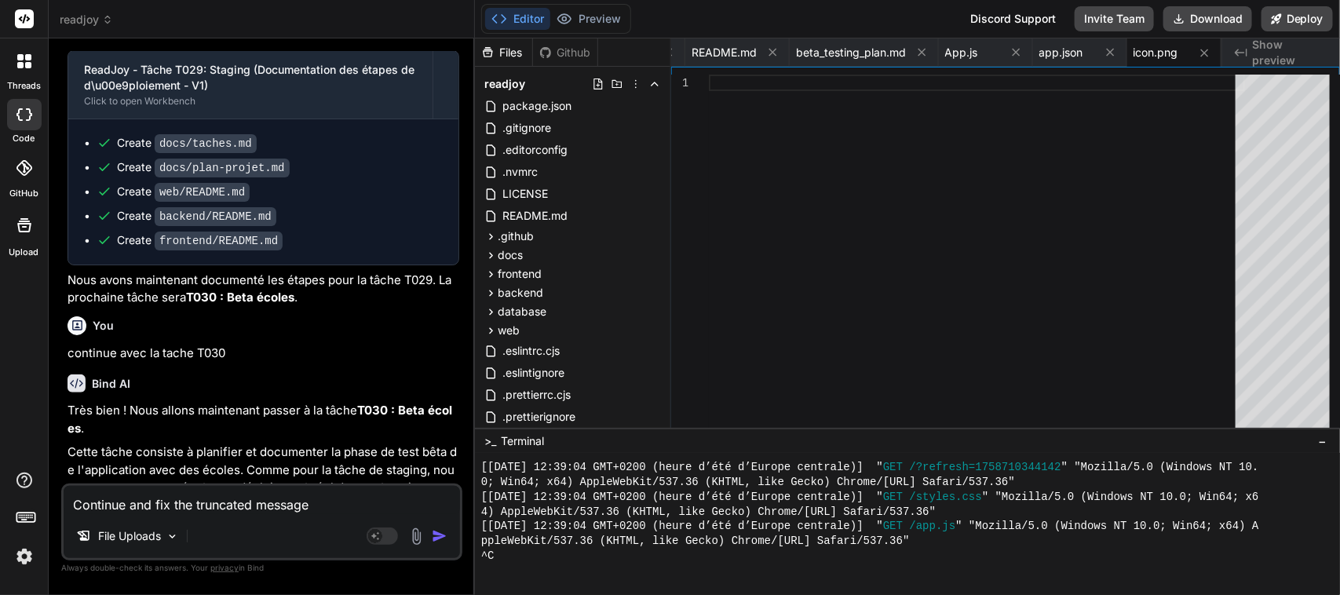
scroll to position [48784, 0]
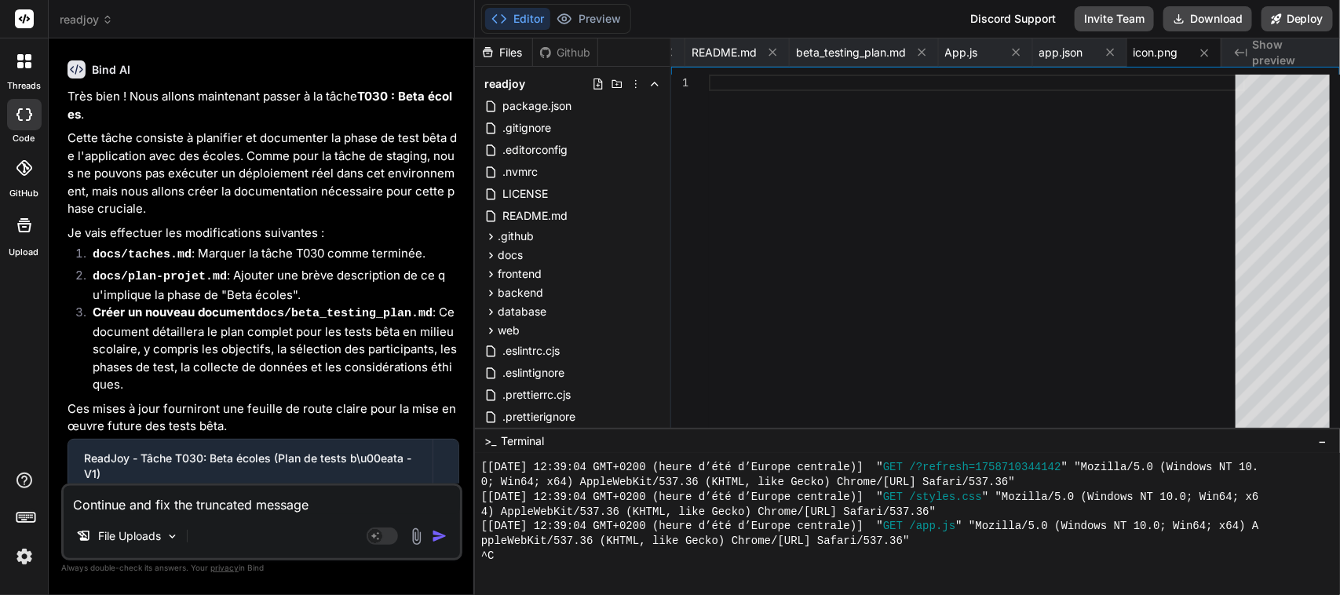
click at [210, 502] on textarea "Continue and fix the truncated message" at bounding box center [262, 500] width 396 height 28
type textarea "T"
type textarea "x"
type textarea "Tu"
type textarea "x"
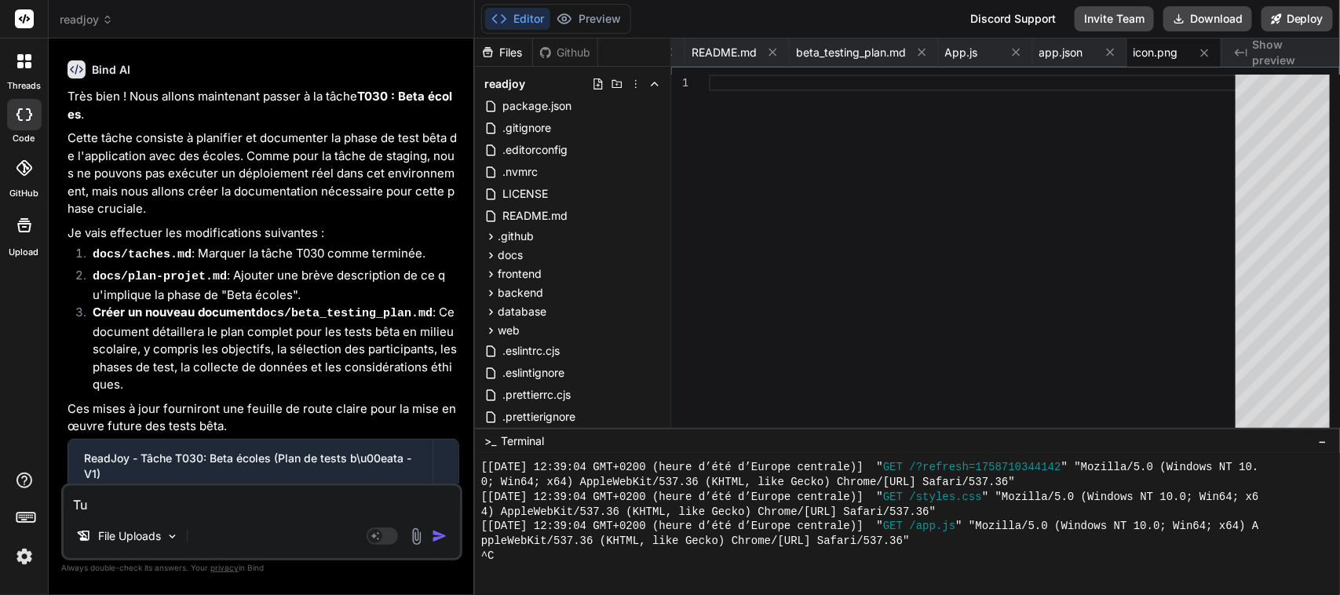
type textarea "Tu"
type textarea "x"
type textarea "Tu t"
type textarea "x"
type textarea "Tu t'"
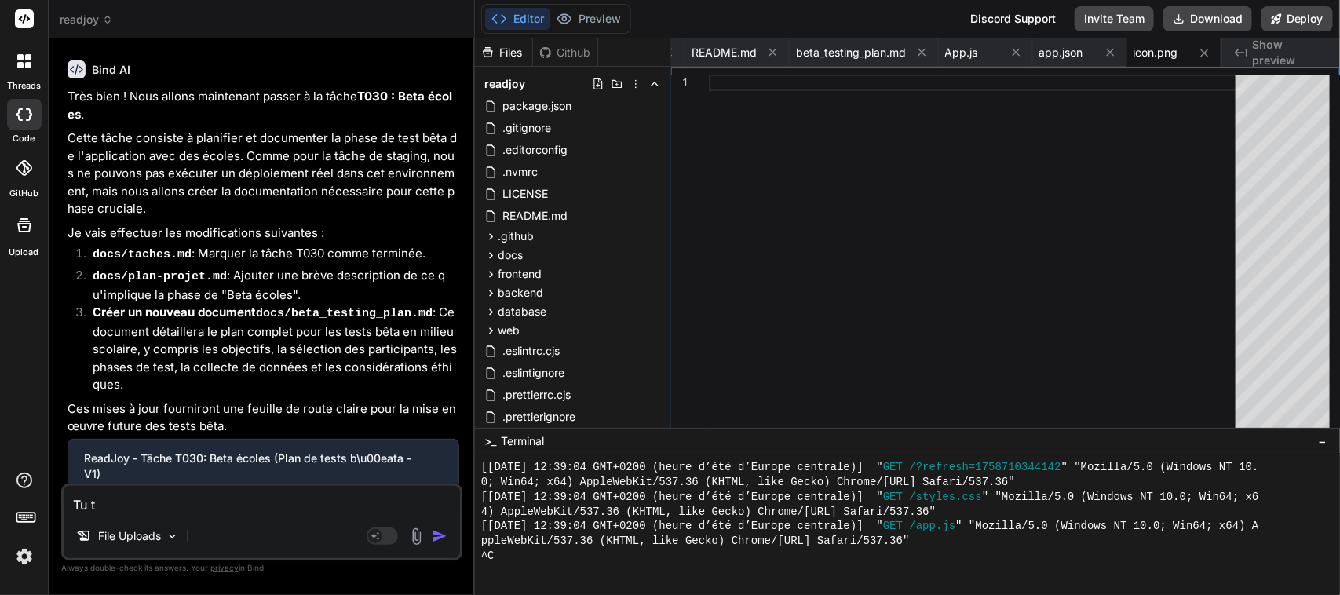
type textarea "x"
type textarea "Tu t'e"
type textarea "x"
type textarea "Tu t'es"
type textarea "x"
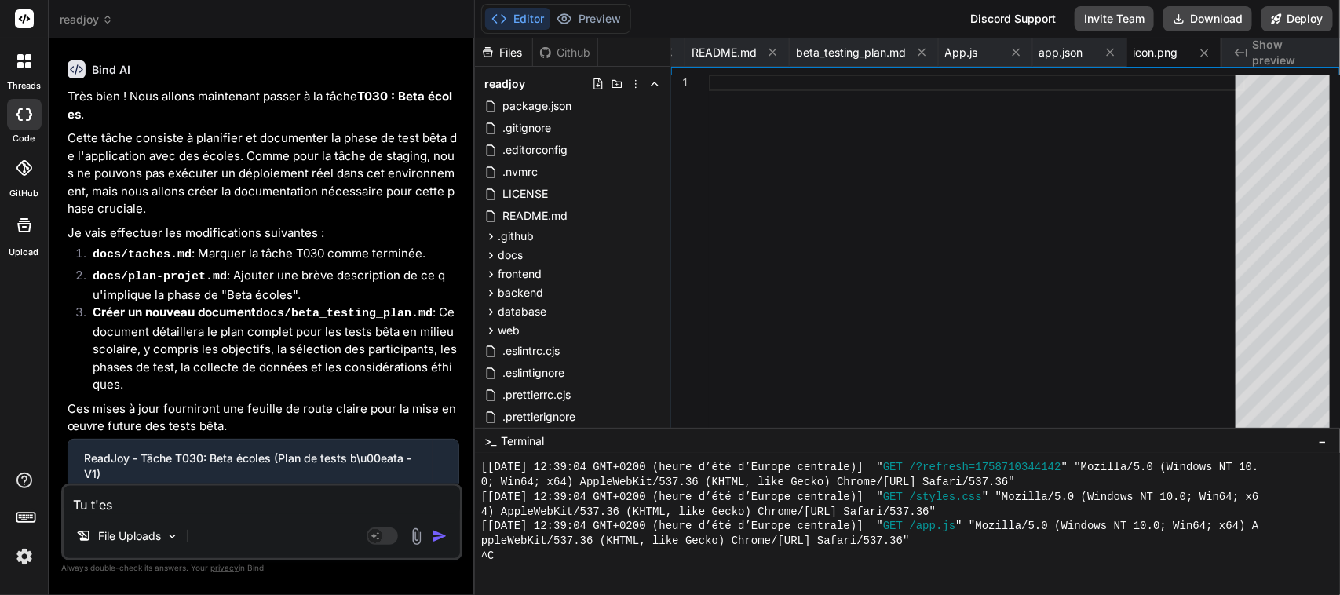
type textarea "Tu t'es"
type textarea "x"
type textarea "Tu t'es m"
type textarea "x"
type textarea "Tu t'es mé"
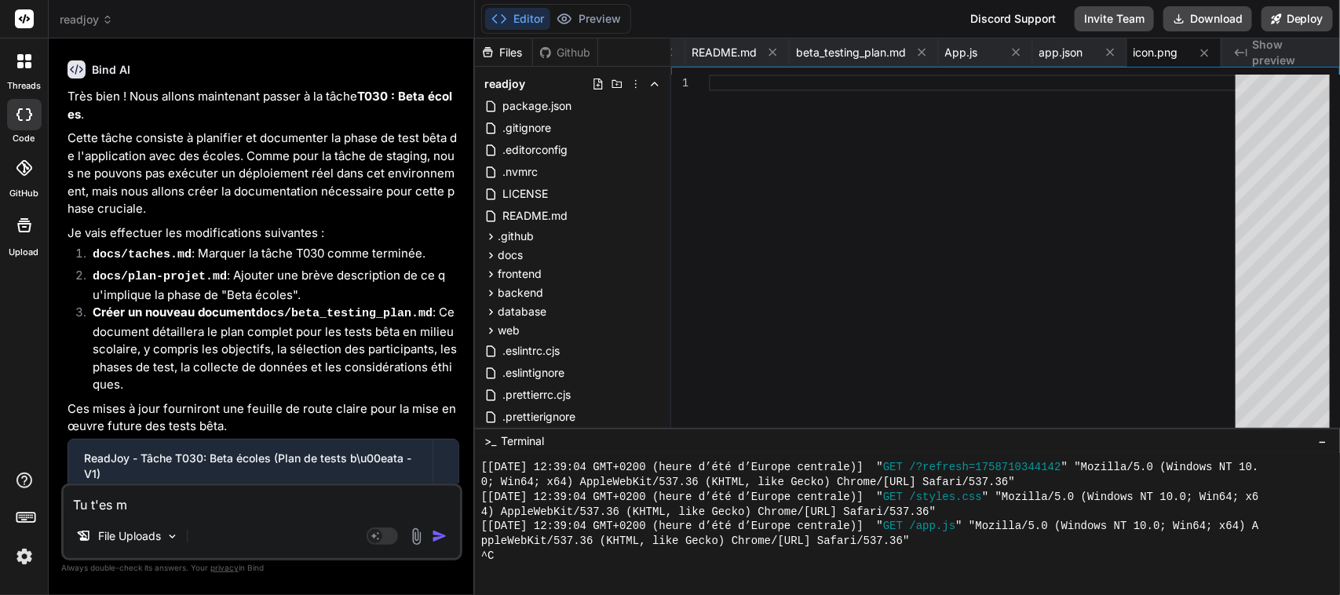
type textarea "x"
type textarea "Tu t'es mél"
type textarea "x"
type textarea "Tu t'es méla"
type textarea "x"
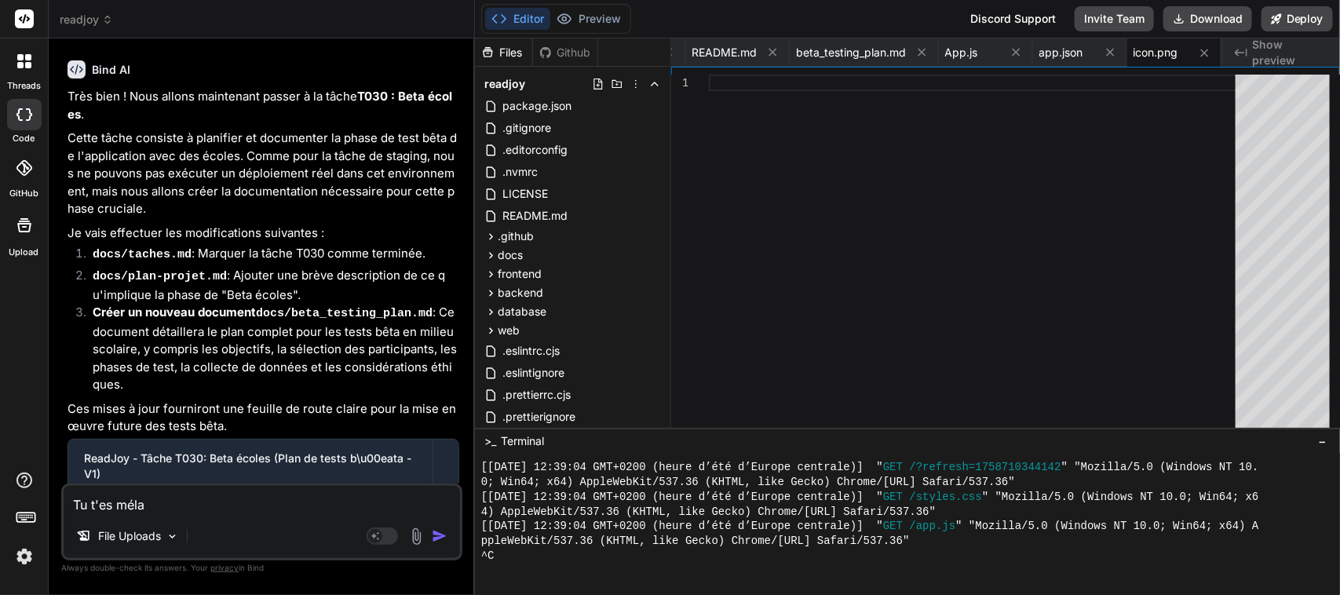
type textarea "Tu t'es mélan"
type textarea "x"
type textarea "Tu t'es mélang"
type textarea "x"
type textarea "Tu t'es mélangé"
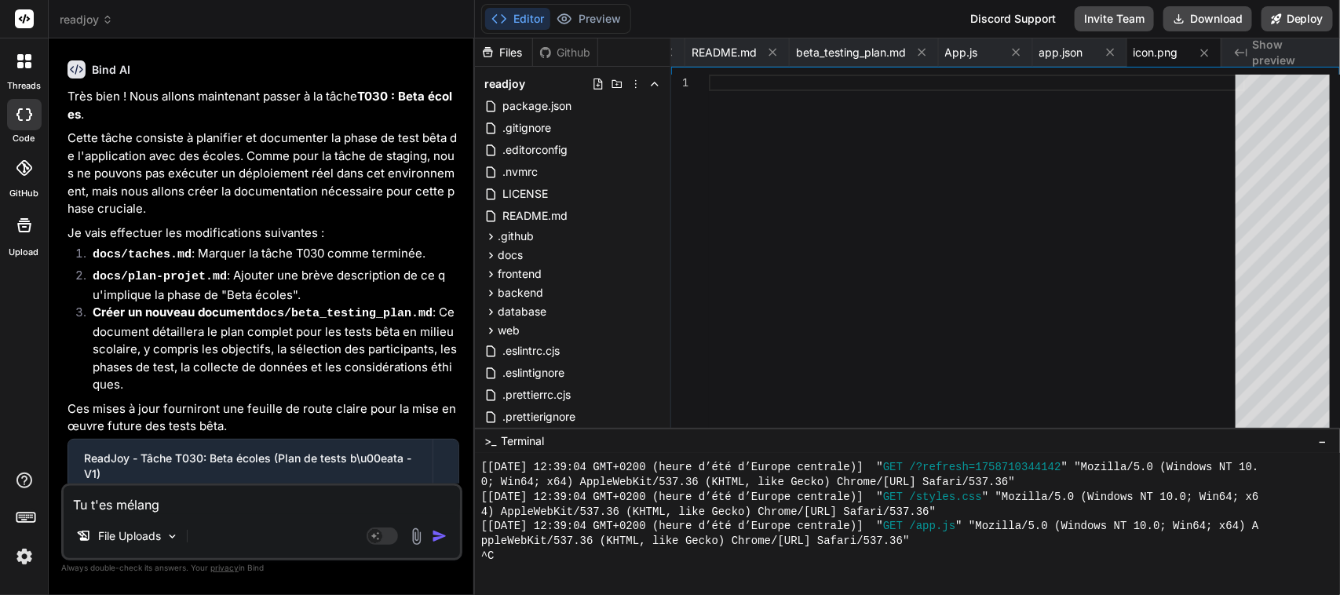
type textarea "x"
type textarea "Tu t'es mélangé"
type textarea "x"
type textarea "Tu t'es mélangé l"
type textarea "x"
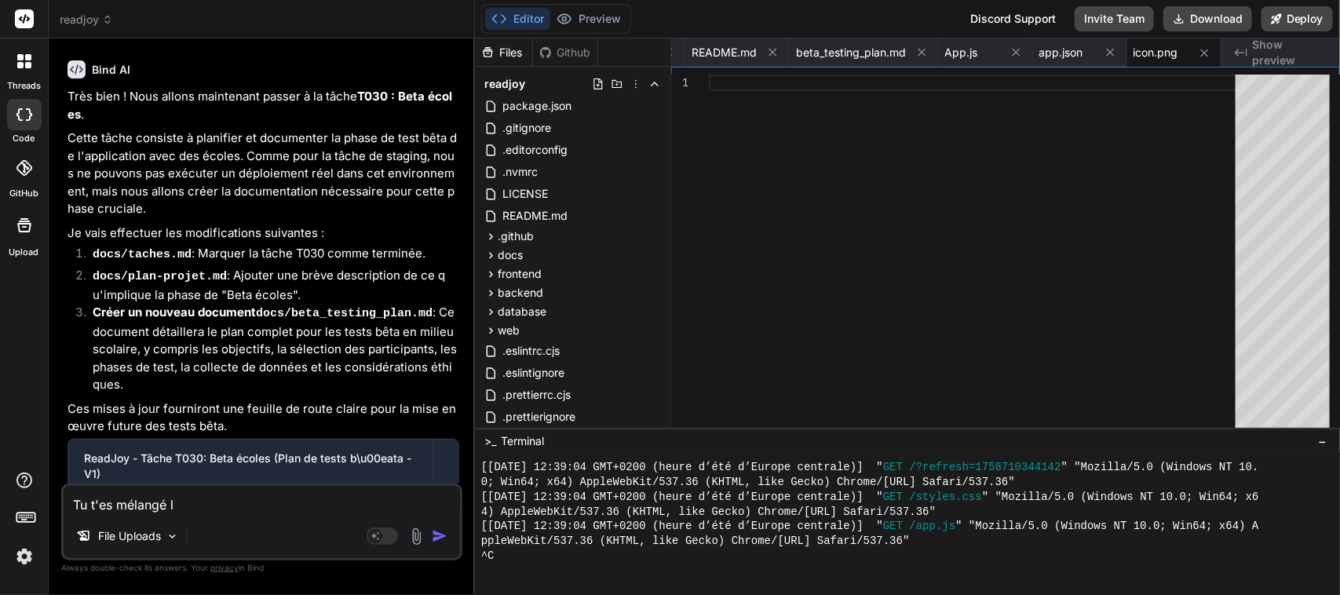
type textarea "Tu t'es mélangé le"
type textarea "x"
type textarea "Tu t'es mélangé les"
type textarea "x"
type textarea "Tu t'es mélangé les"
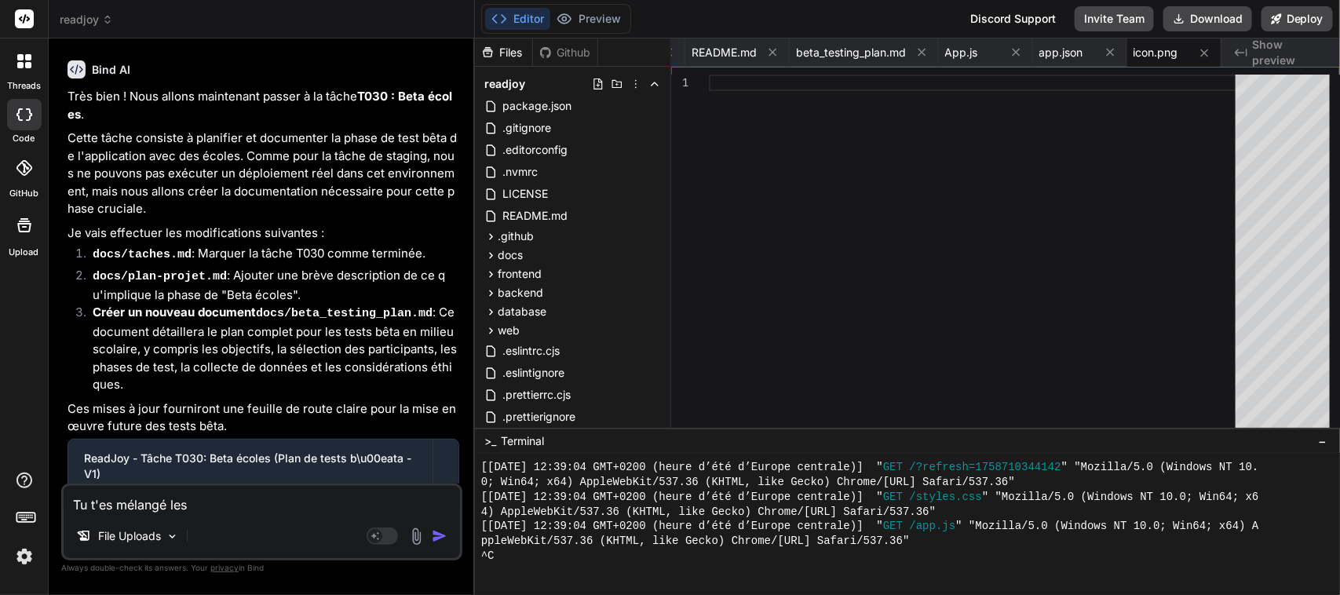
type textarea "x"
type textarea "Tu t'es mélangé les p"
type textarea "x"
type textarea "Tu t'es mélangé les pi"
type textarea "x"
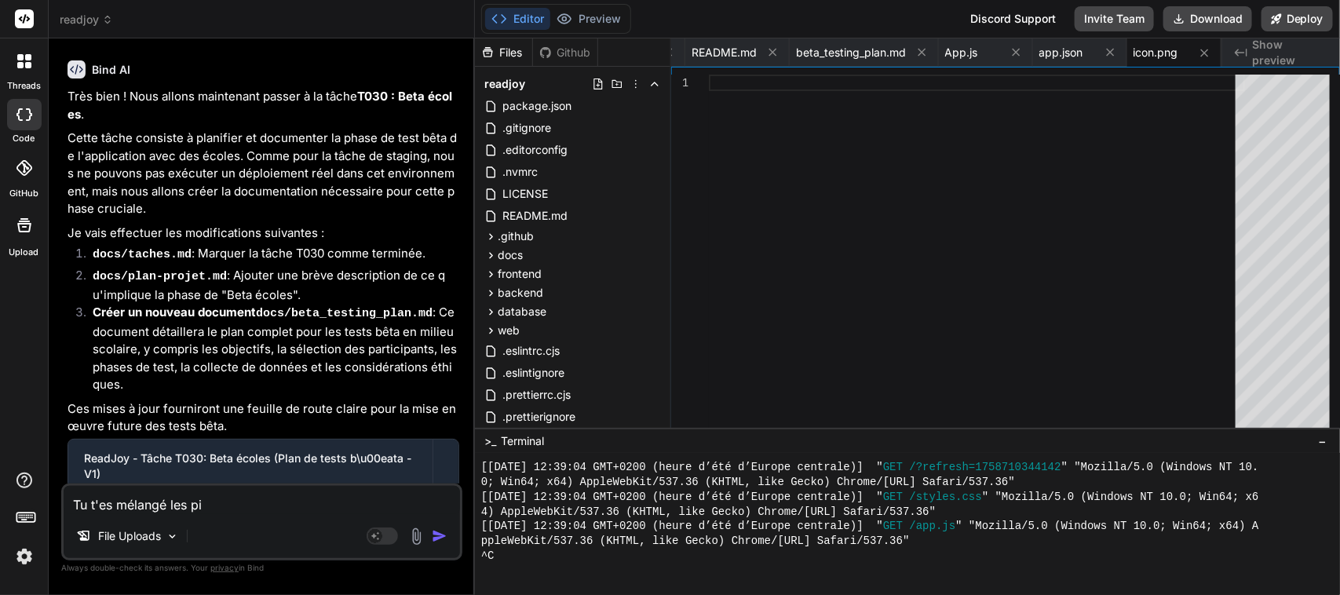
type textarea "Tu t'es mélangé les pin"
type textarea "x"
type textarea "Tu t'es mélangé les pinc"
type textarea "x"
type textarea "Tu t'es mélangé les pince"
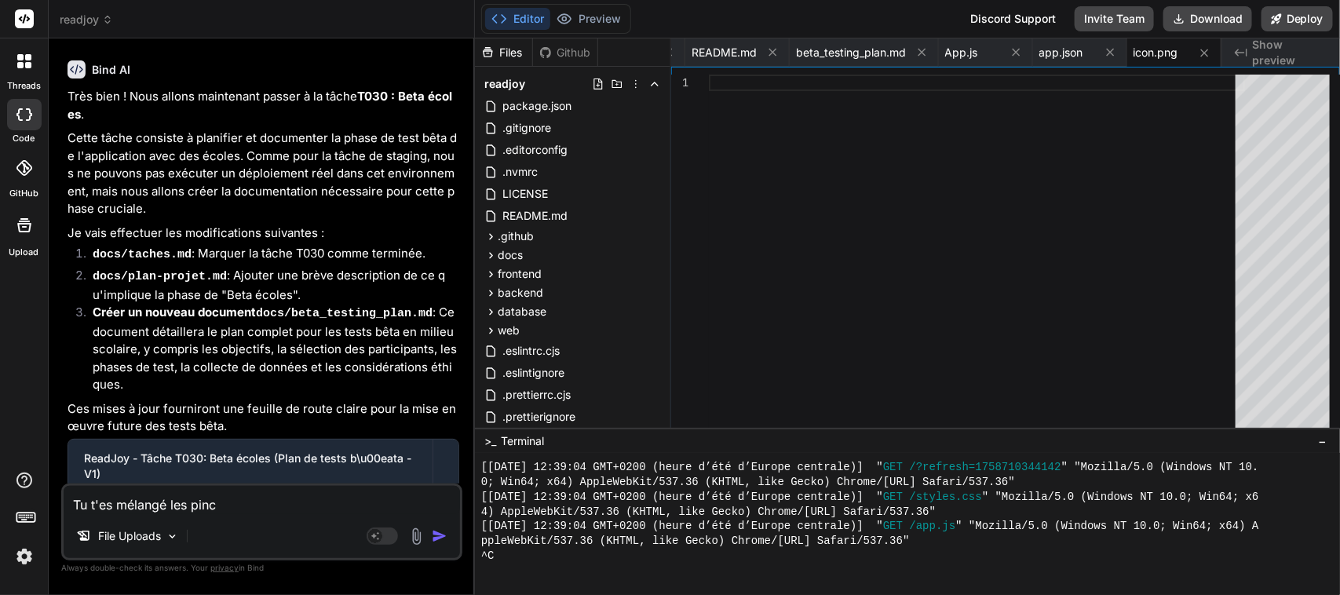
type textarea "x"
type textarea "Tu t'es mélangé les pincea"
type textarea "x"
type textarea "Tu t'es mélangé les pinceau"
type textarea "x"
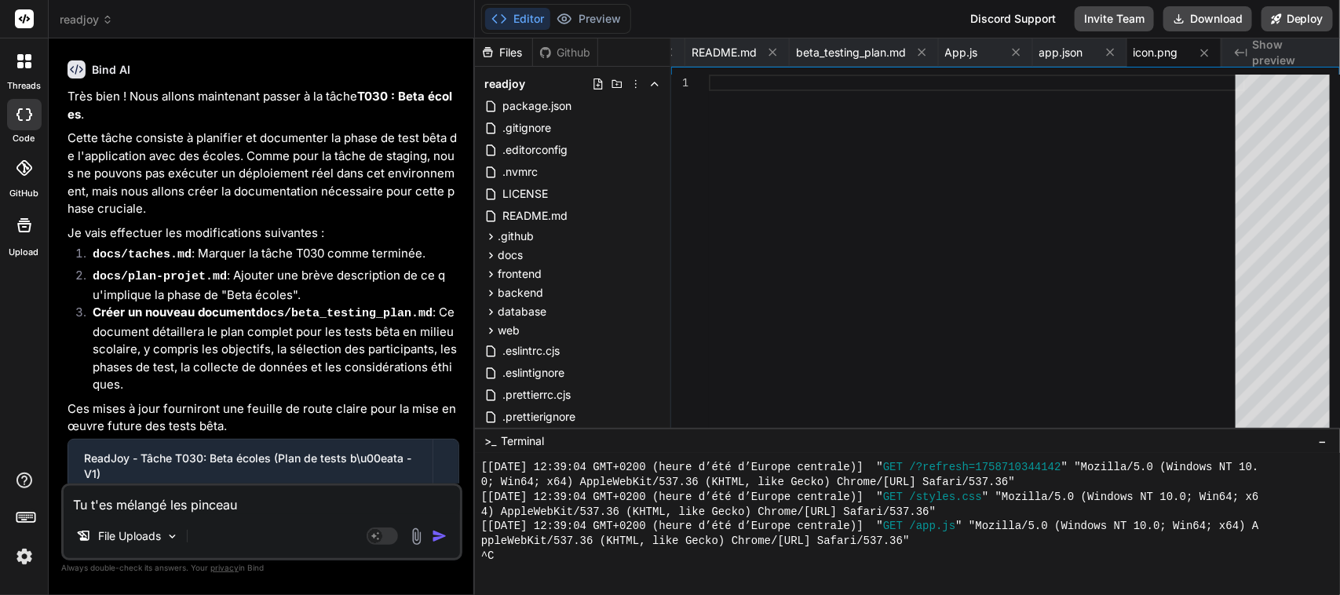
type textarea "Tu t'es mélangé les pinceaux"
type textarea "x"
type textarea "Tu t'es mélangé les pinceaux."
type textarea "x"
type textarea "Tu t'es mélangé les pinceaux."
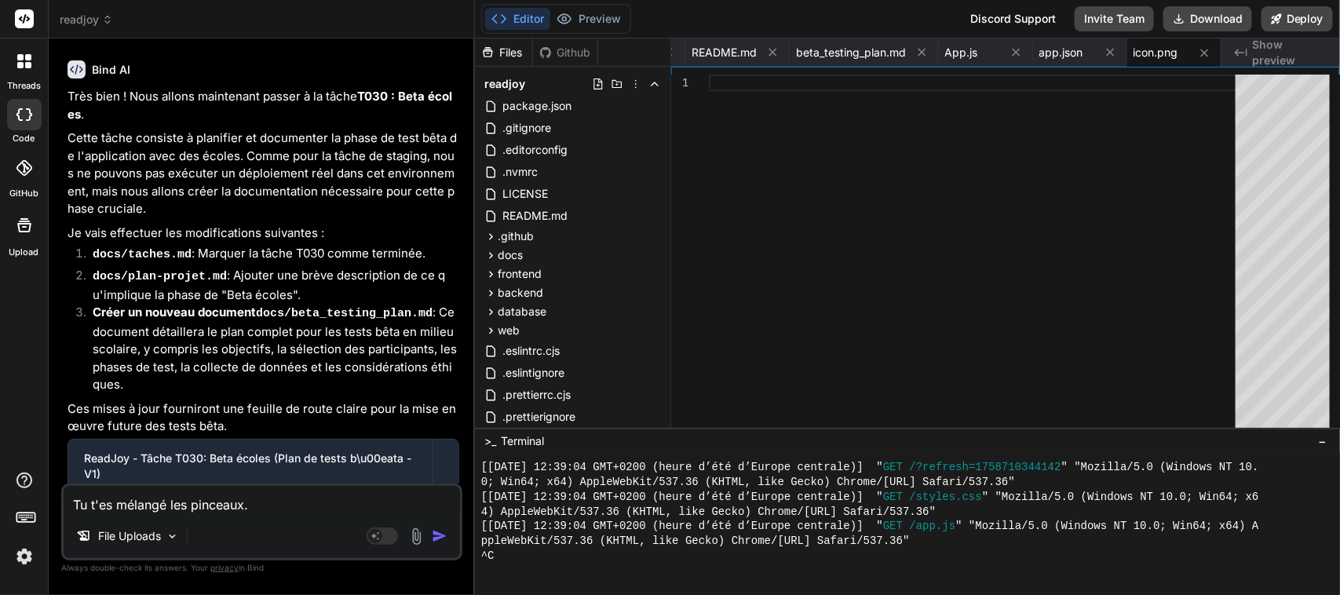
type textarea "x"
type textarea "Tu t'es mélangé les pinceaux. T"
type textarea "x"
type textarea "Tu t'es mélangé les pinceaux. Tu"
type textarea "x"
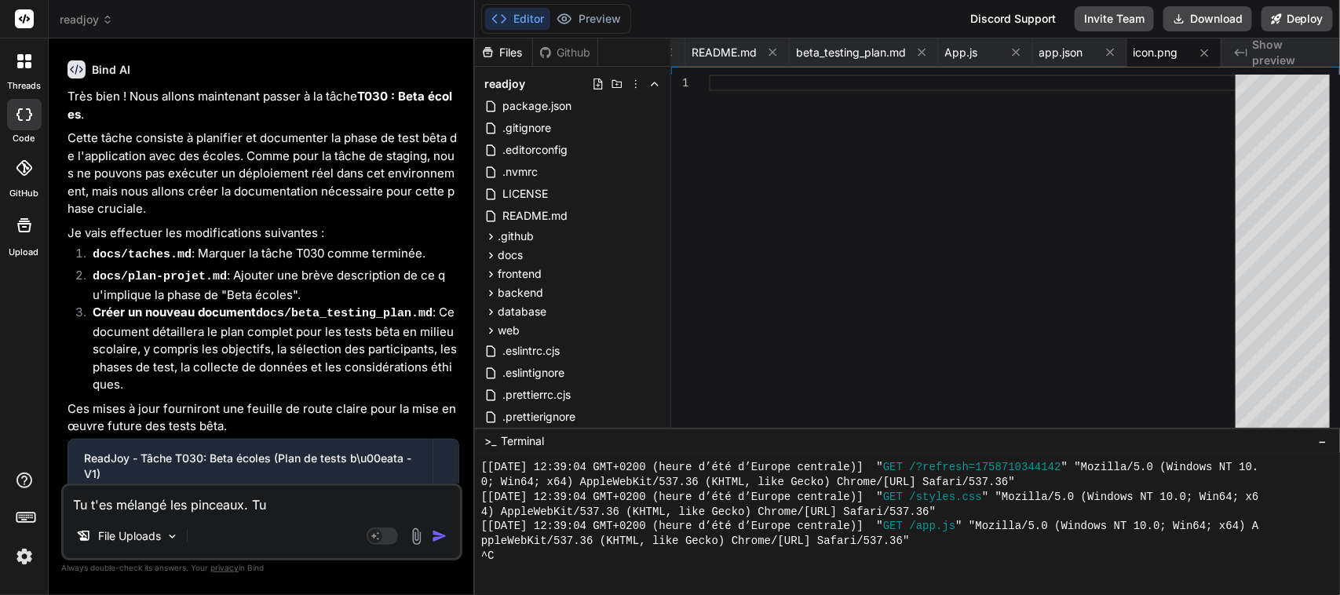
type textarea "Tu t'es mélangé les pinceaux. Tu"
type textarea "x"
type textarea "Tu t'es mélangé les pinceaux. Tu t"
type textarea "x"
type textarea "Tu t'es mélangé les pinceaux. Tu tr"
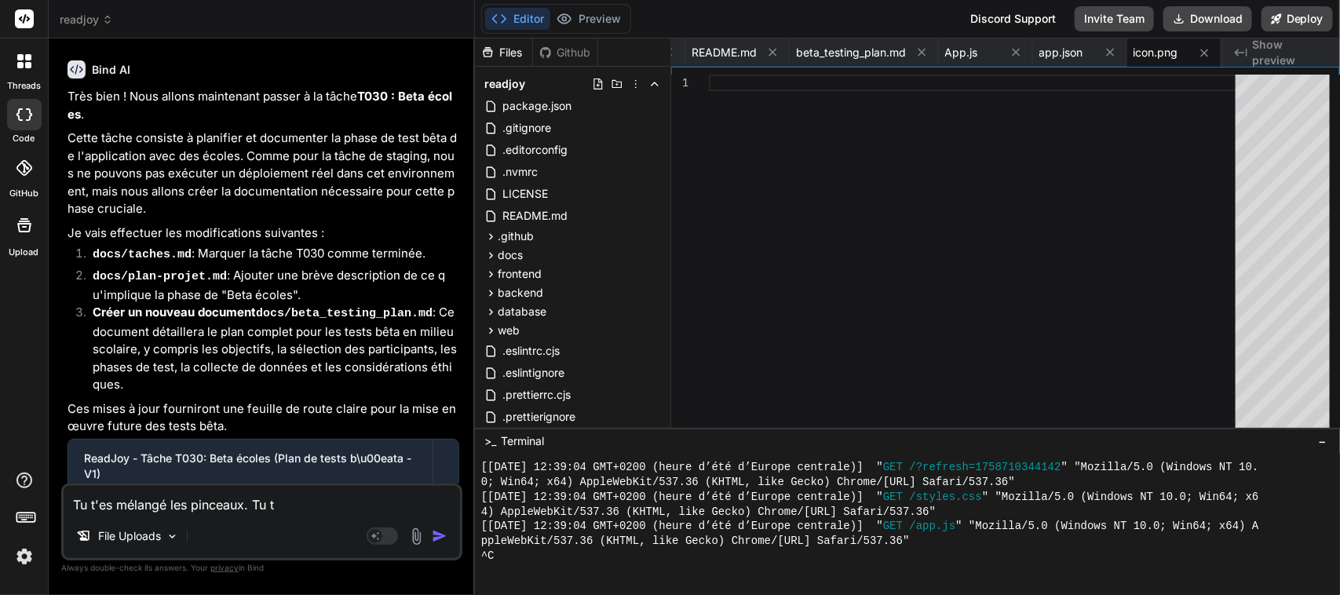
type textarea "x"
type textarea "Tu t'es mélangé les pinceaux. Tu tra"
type textarea "x"
type textarea "Tu t'es mélangé les pinceaux. Tu trav"
type textarea "x"
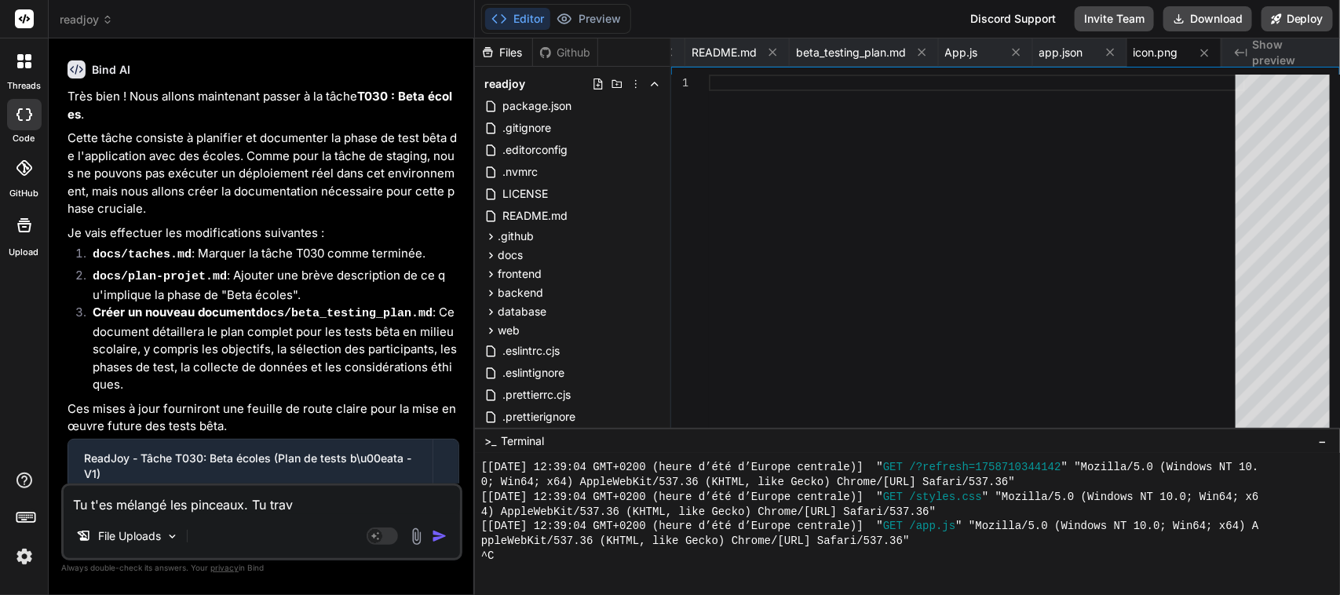
type textarea "Tu t'es mélangé les pinceaux. Tu trava"
type textarea "x"
type textarea "Tu t'es mélangé les pinceaux. Tu travai"
type textarea "x"
type textarea "Tu t'es mélangé les pinceaux. Tu travail"
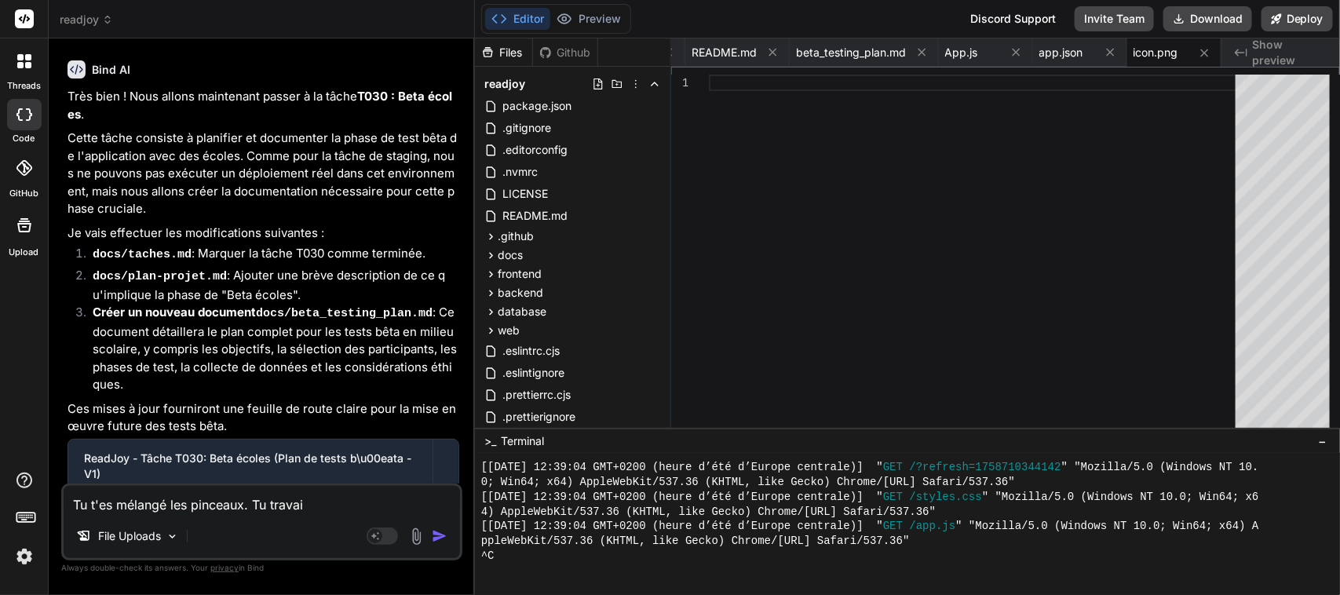
type textarea "x"
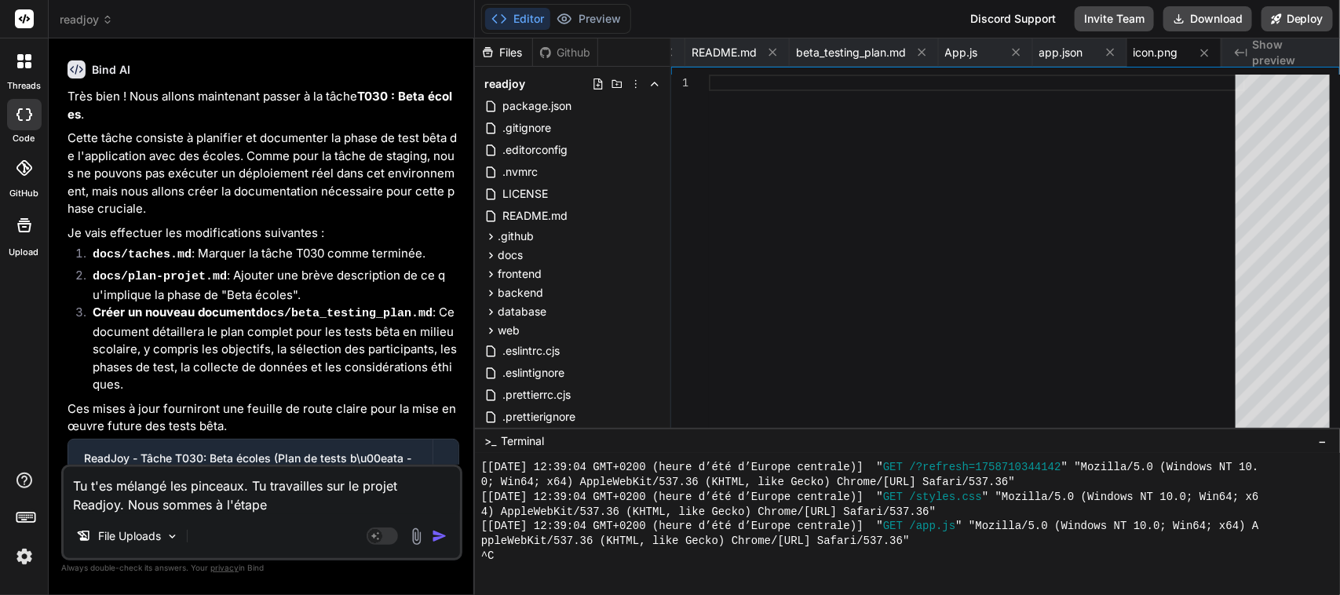
paste textarea "continue avec la tache T031"
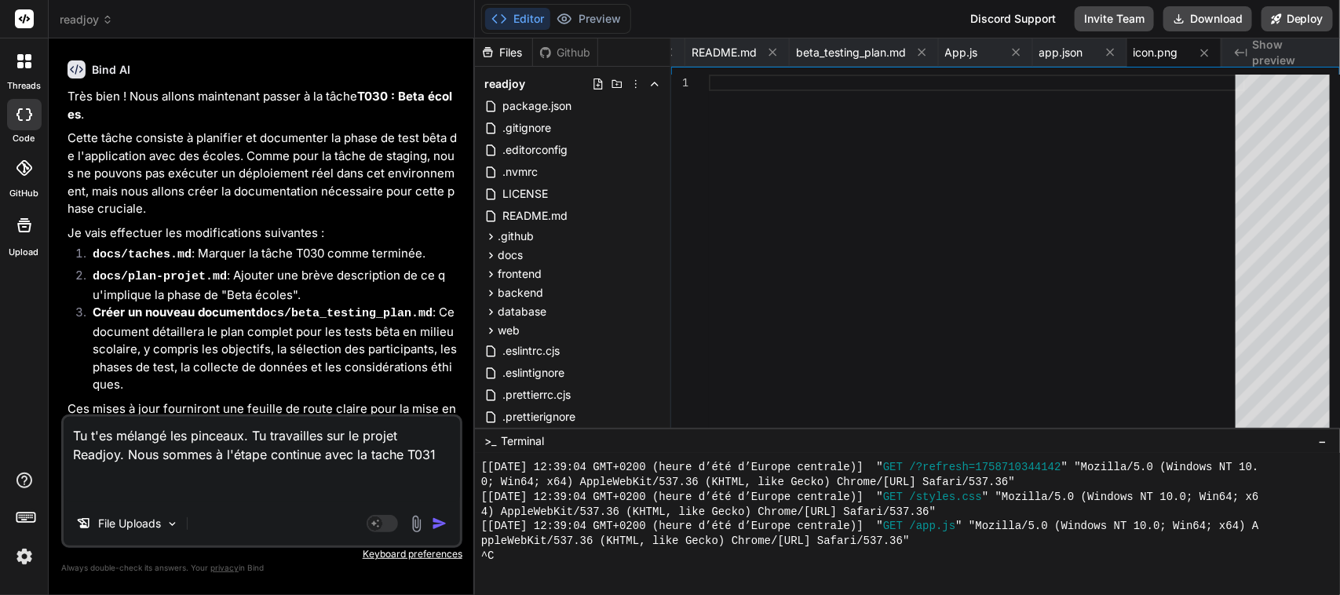
click at [311, 455] on textarea "Tu t'es mélangé les pinceaux. Tu travailles sur le projet Readjoy. Nous sommes …" at bounding box center [262, 459] width 396 height 85
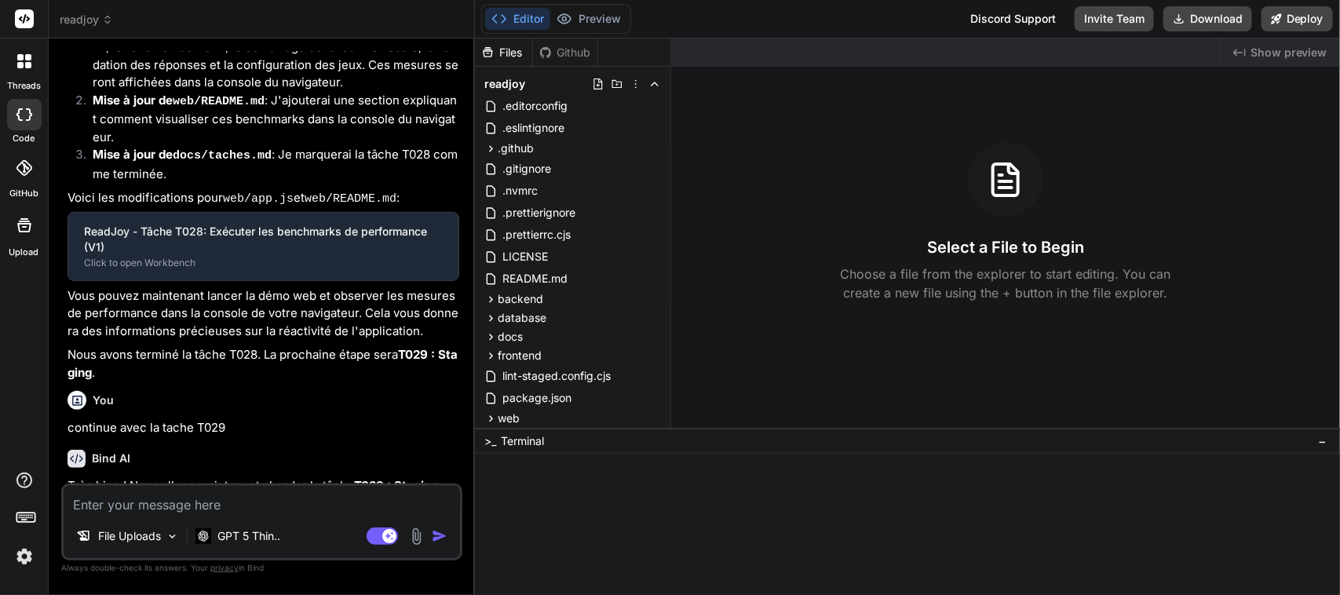
type textarea "x"
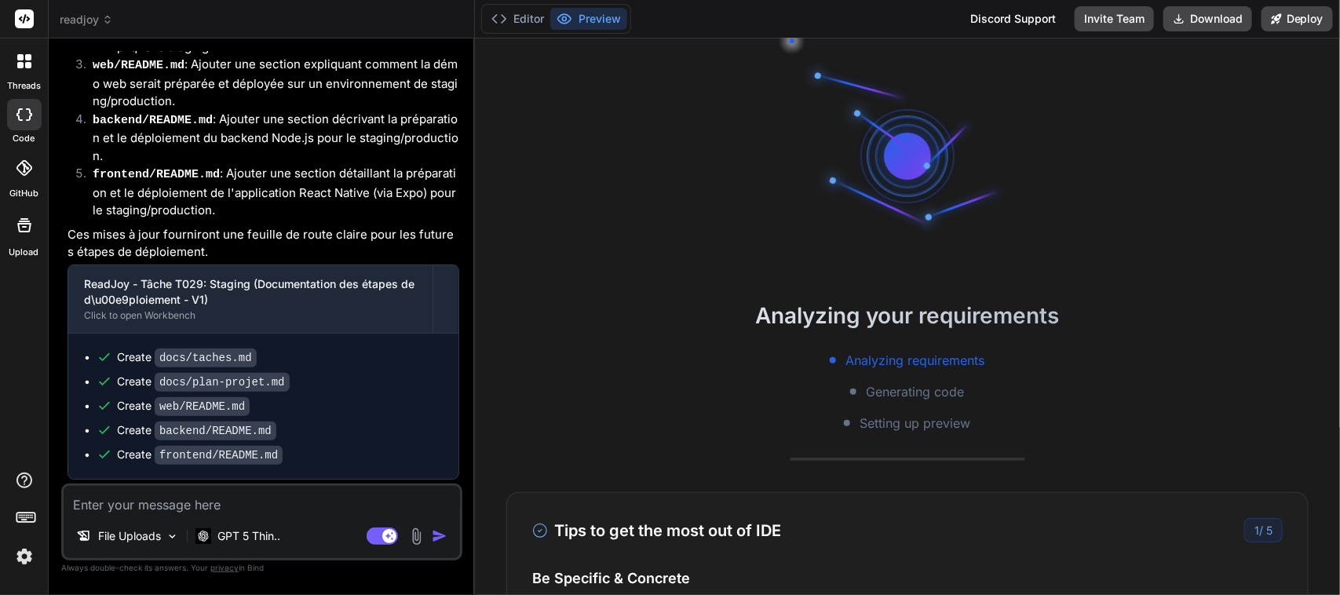
scroll to position [2055, 0]
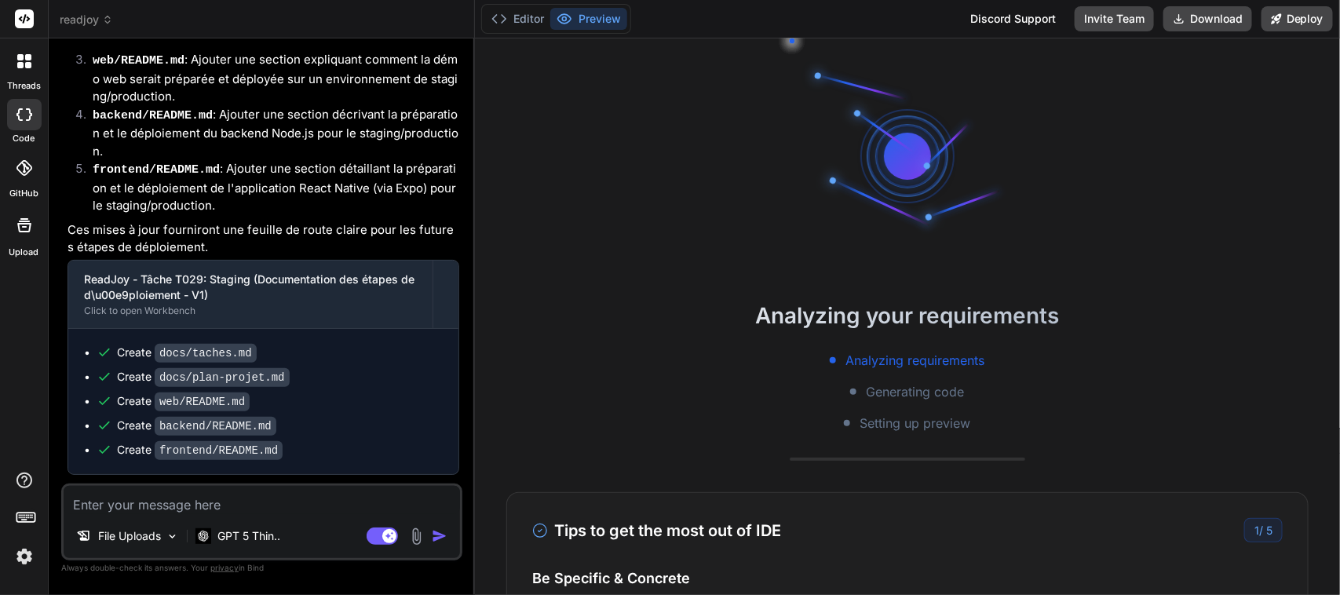
click at [104, 16] on icon at bounding box center [107, 19] width 11 height 11
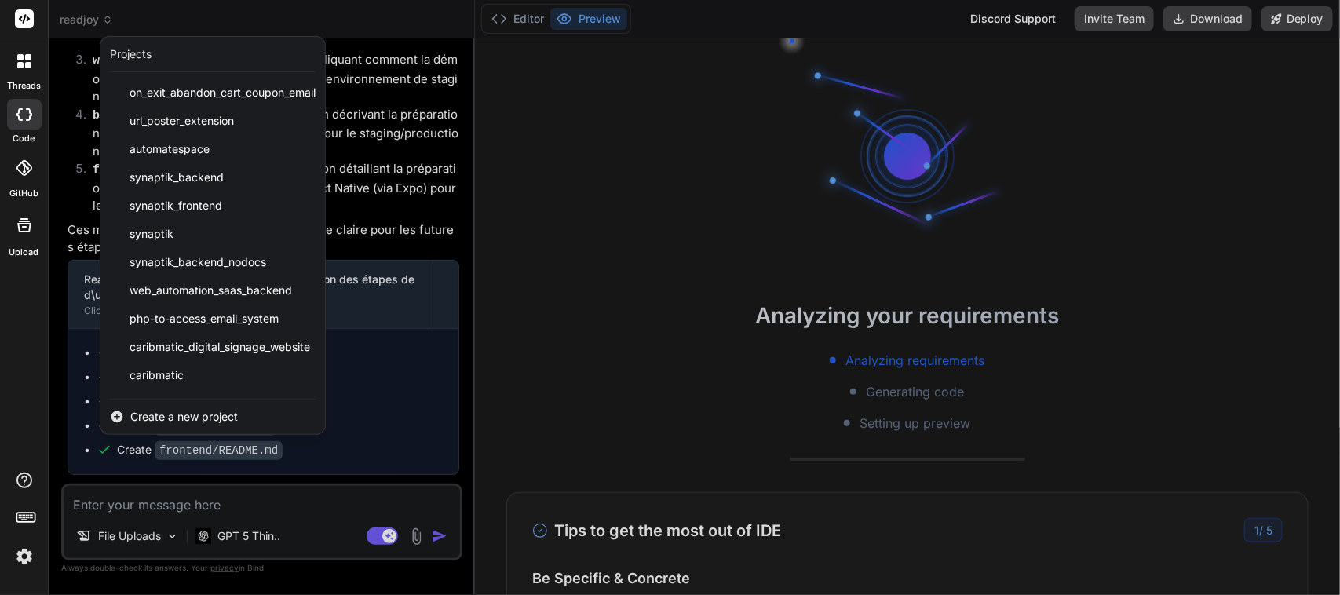
click at [196, 417] on span "Create a new project" at bounding box center [184, 417] width 108 height 16
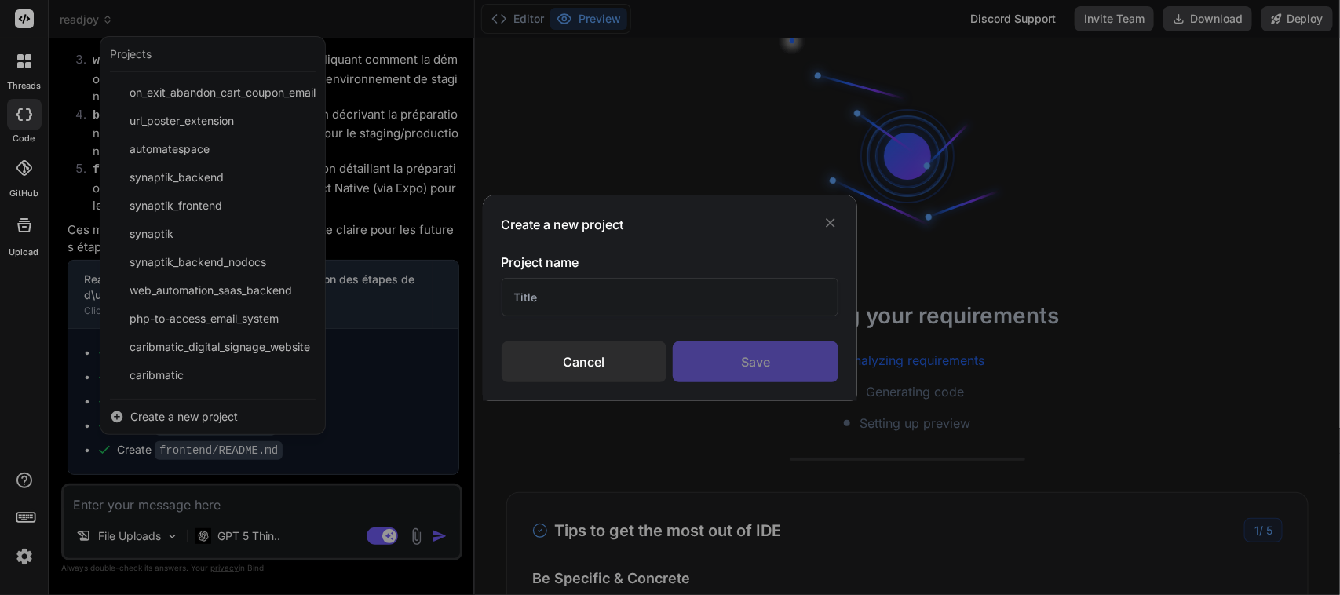
click at [570, 314] on input "text" at bounding box center [670, 297] width 337 height 38
type input "Whichi"
click at [753, 365] on div "Save" at bounding box center [756, 361] width 166 height 41
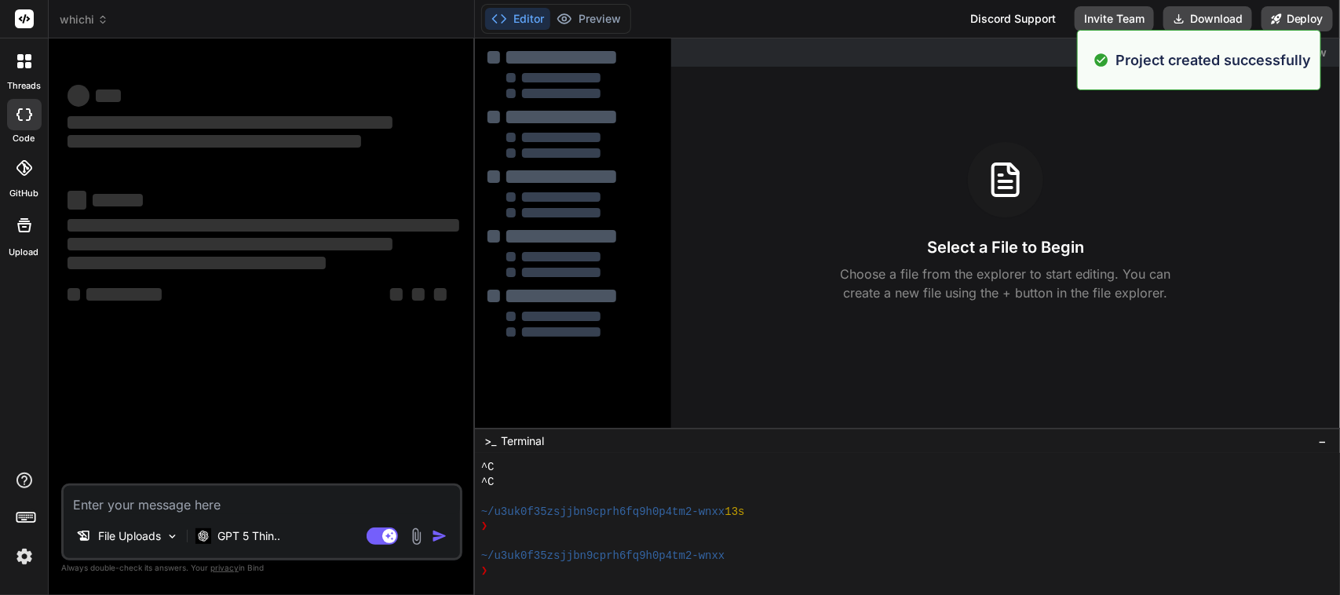
scroll to position [132, 0]
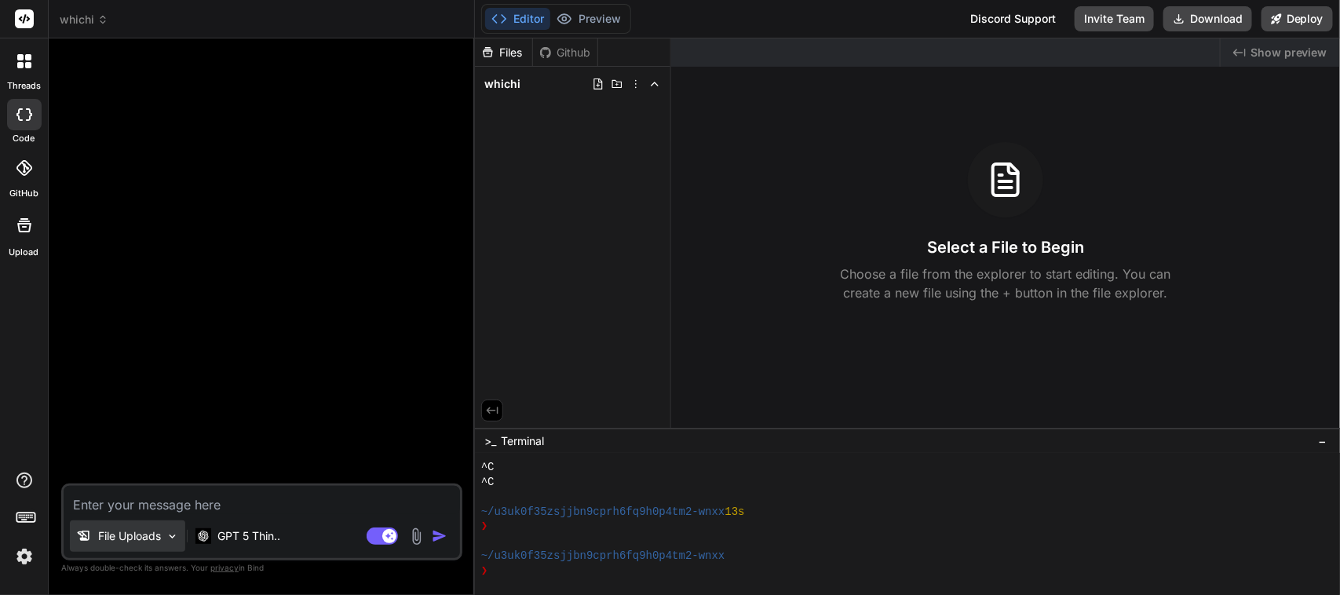
click at [130, 538] on p "File Uploads" at bounding box center [129, 536] width 63 height 16
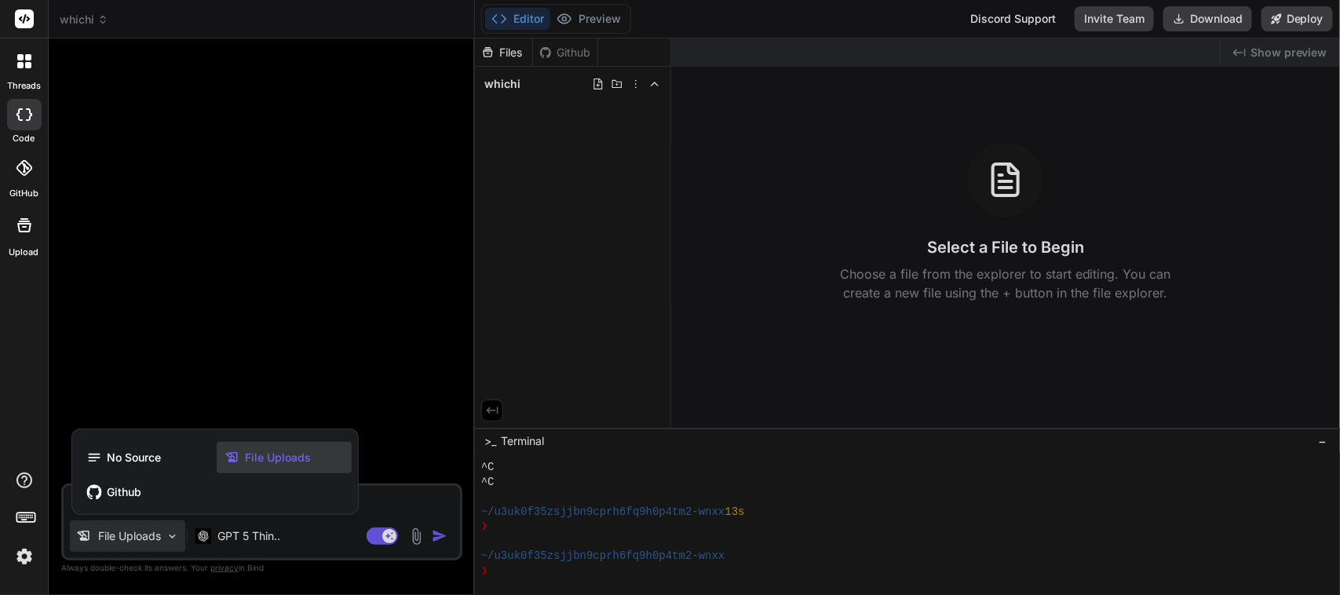
click at [281, 450] on span "File Uploads" at bounding box center [278, 458] width 66 height 16
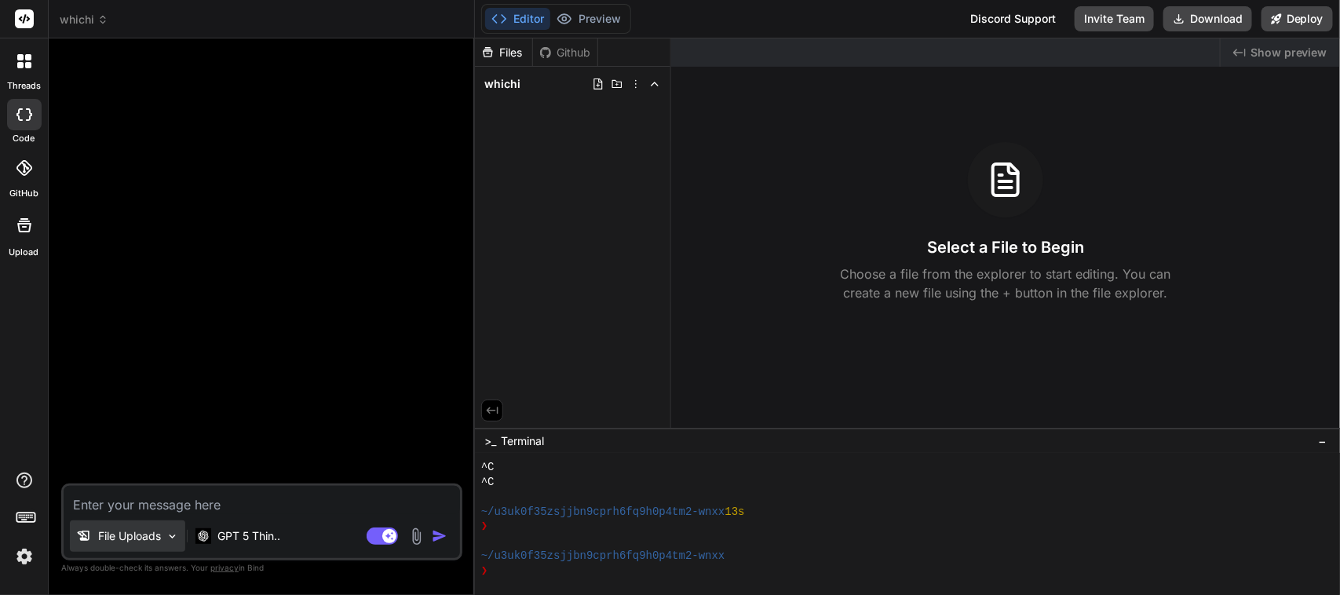
click at [140, 536] on p "File Uploads" at bounding box center [129, 536] width 63 height 16
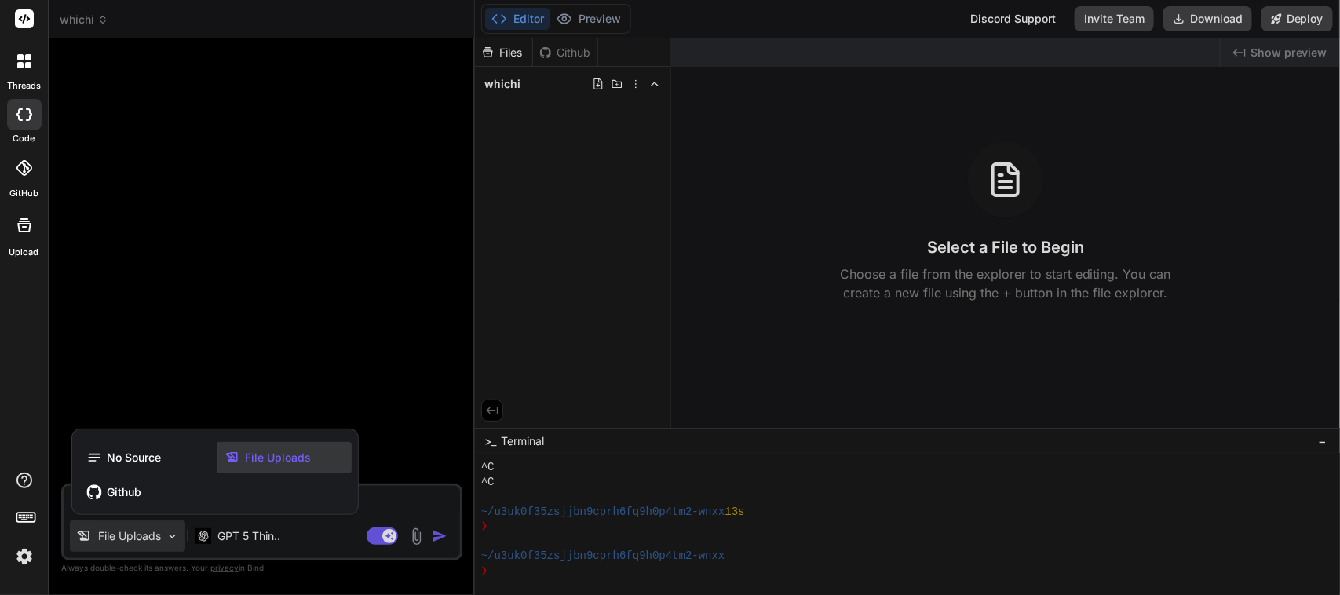
click at [272, 451] on span "File Uploads" at bounding box center [278, 458] width 66 height 16
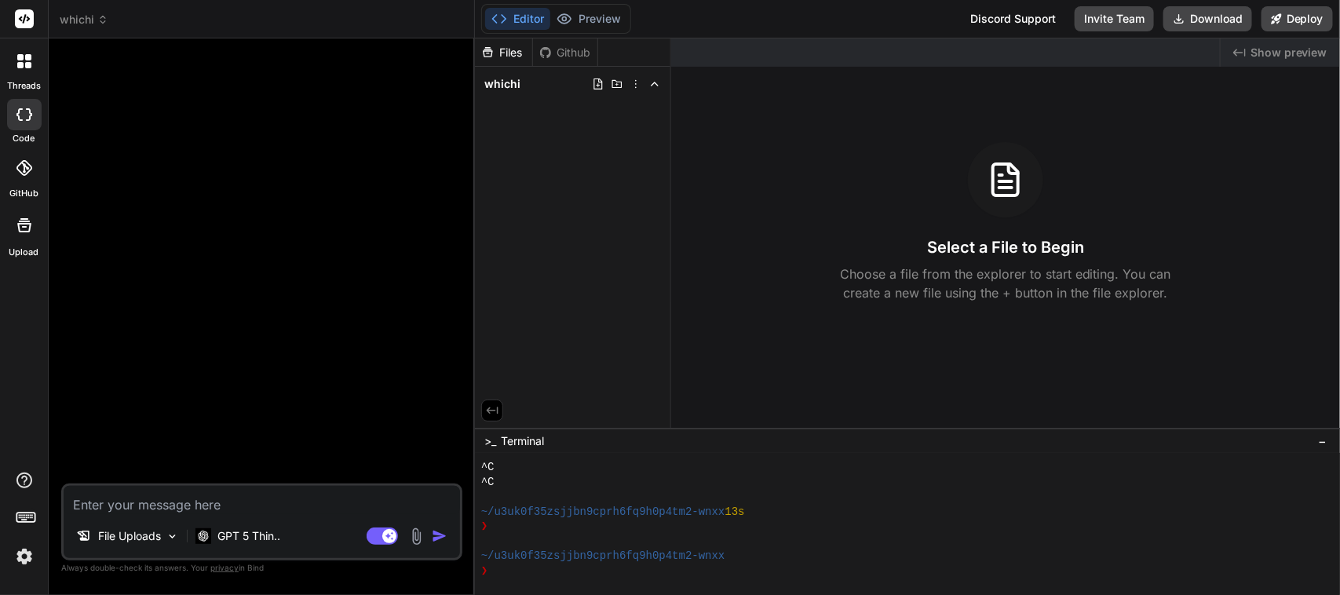
click at [420, 536] on img at bounding box center [416, 536] width 18 height 18
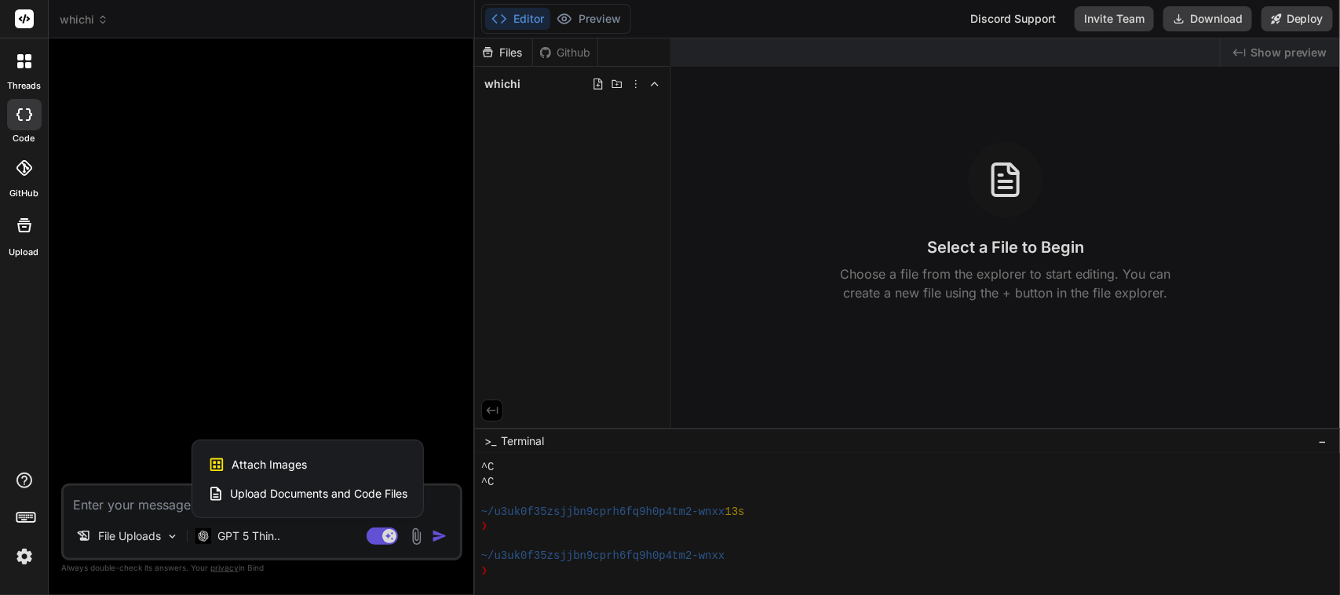
click at [311, 493] on span "Upload Documents and Code Files" at bounding box center [318, 494] width 177 height 16
type textarea "x"
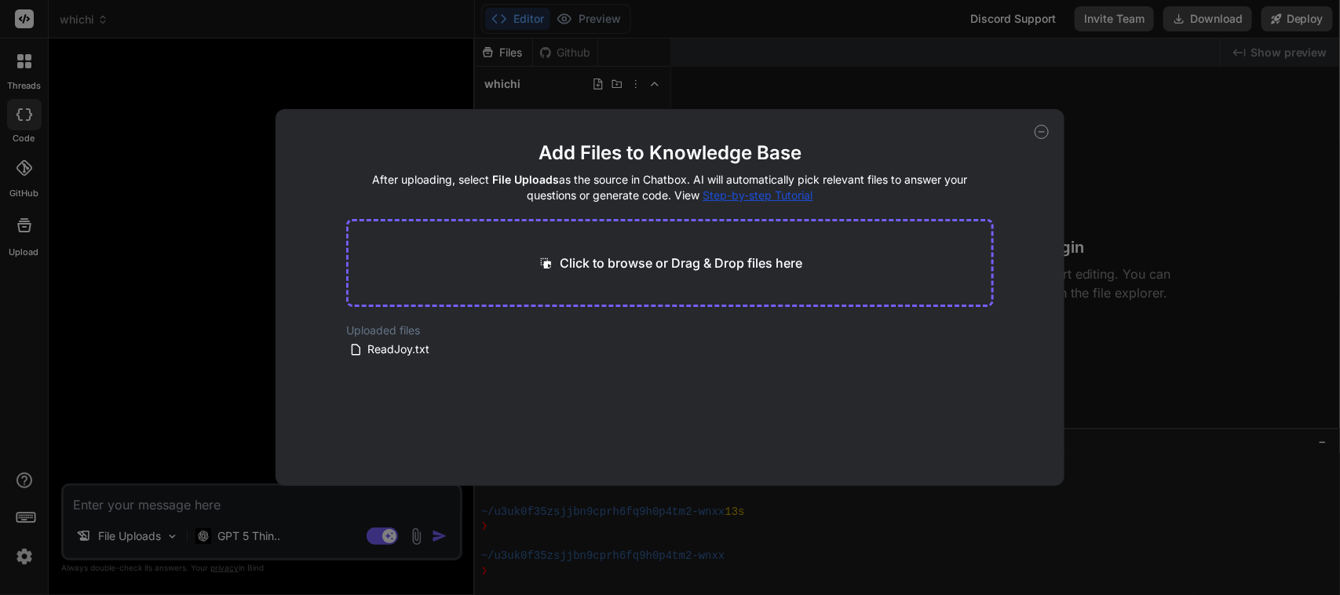
click at [629, 264] on p "Click to browse or Drag & Drop files here" at bounding box center [681, 263] width 243 height 19
type input "C:\fakepath\Whichi.txt"
click at [960, 436] on button "Finish" at bounding box center [966, 438] width 55 height 31
click at [135, 508] on div "Add Files to Knowledge Base After uploading, select File Uploads as the source …" at bounding box center [670, 297] width 1340 height 595
type textarea "x"
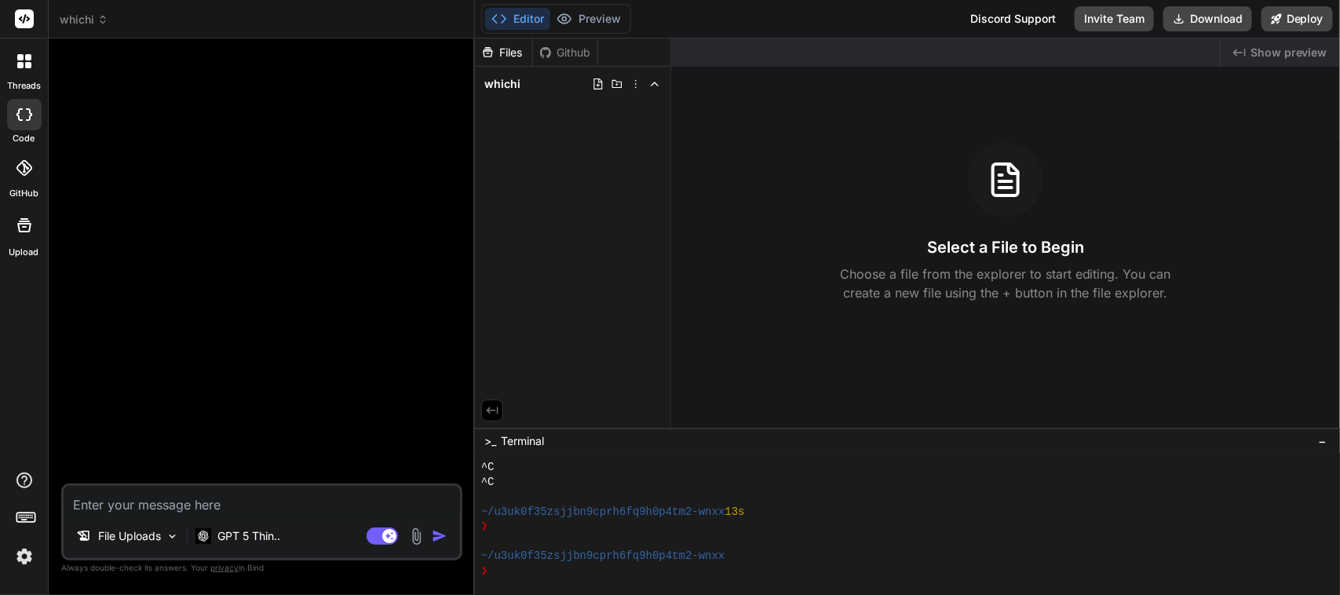
click at [135, 508] on textarea at bounding box center [262, 500] width 396 height 28
paste textarea "Project: Whichi Specification Feature Specification: Whichi Marketing Website O…"
type textarea "Project: Whichi Specification Feature Specification: Whichi Marketing Website O…"
type textarea "x"
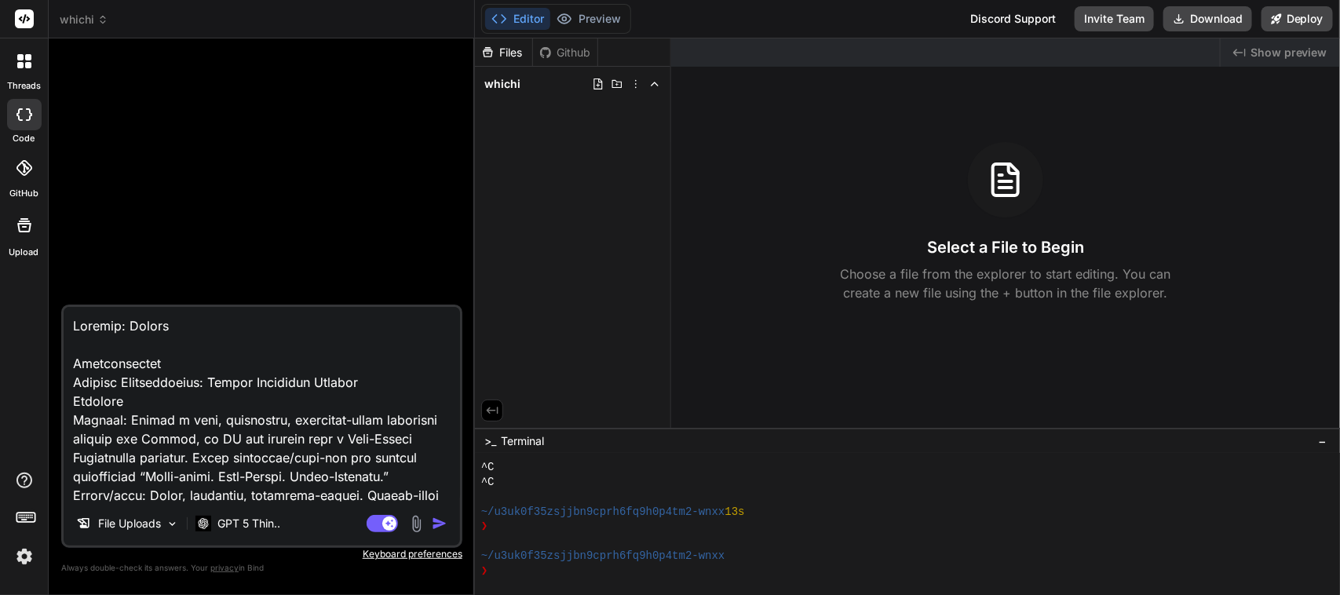
scroll to position [23964, 0]
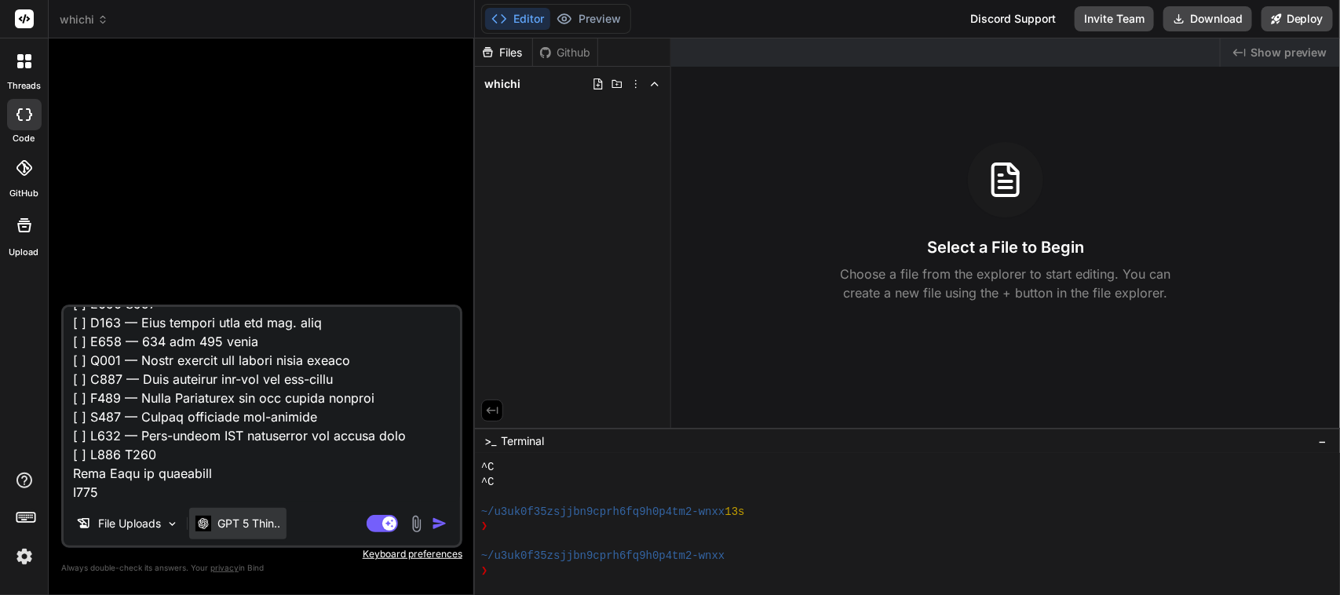
type textarea "Project: Whichi Specification Feature Specification: Whichi Marketing Website O…"
click at [264, 520] on p "GPT 5 Thin.." at bounding box center [248, 524] width 63 height 16
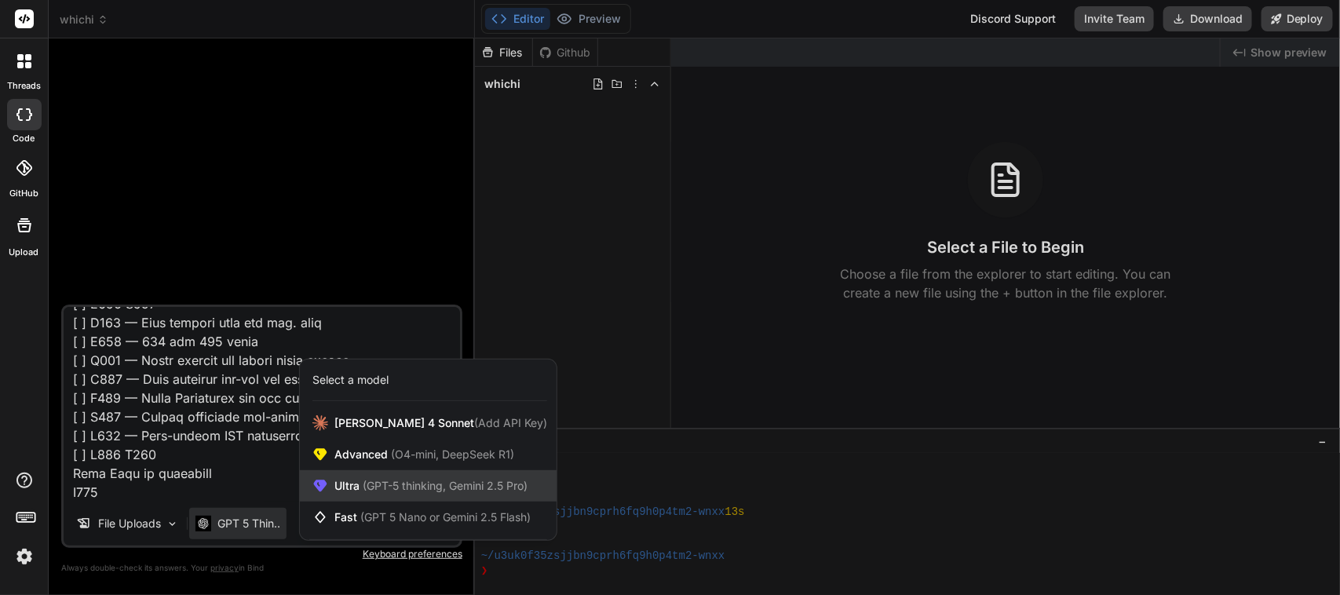
click at [382, 483] on span "(GPT-5 thinking, Gemini 2.5 Pro)" at bounding box center [443, 485] width 168 height 13
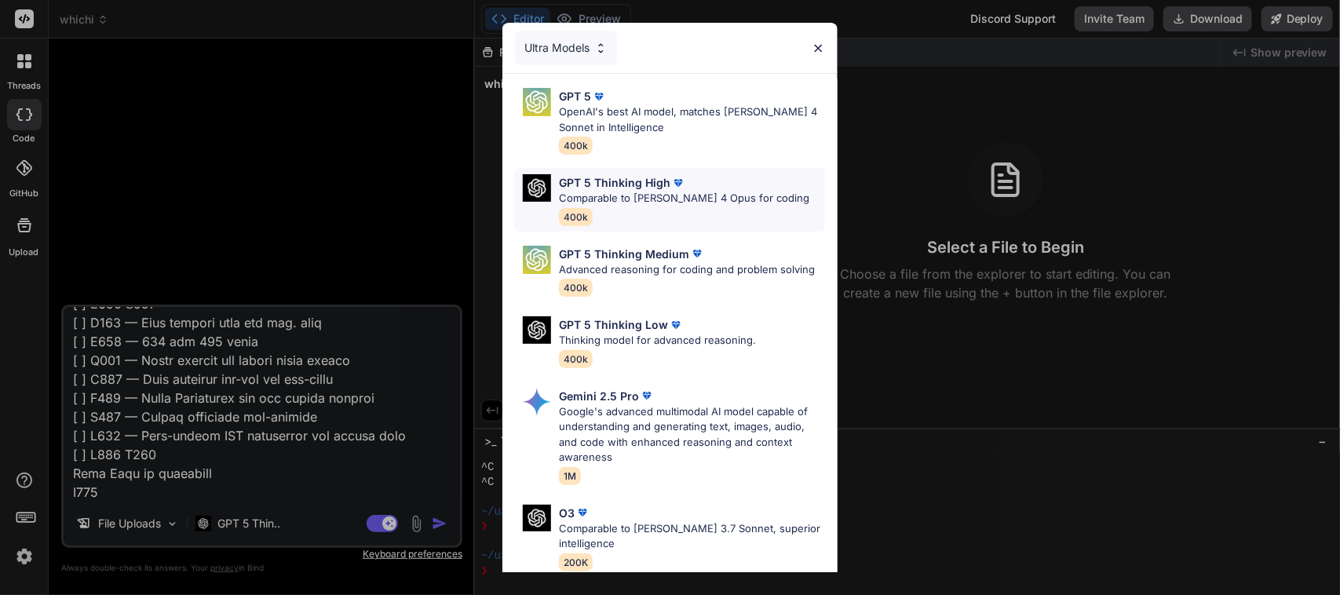
click at [641, 188] on p "GPT 5 Thinking High" at bounding box center [614, 182] width 111 height 16
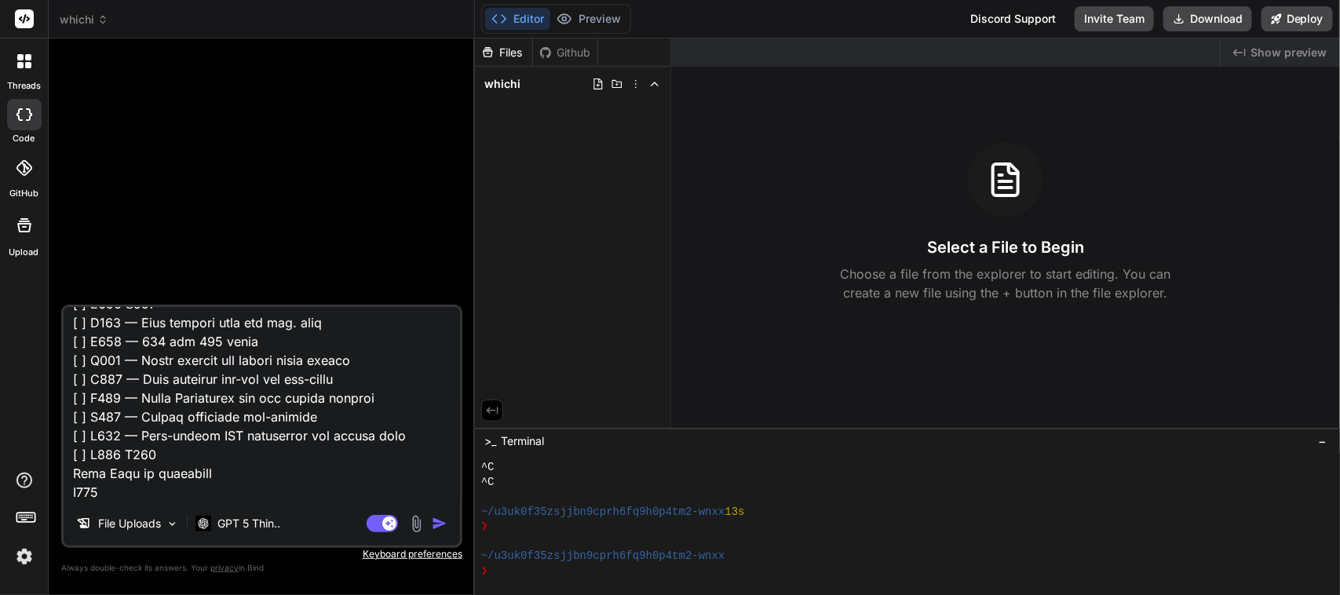
click at [440, 520] on img "button" at bounding box center [440, 524] width 16 height 16
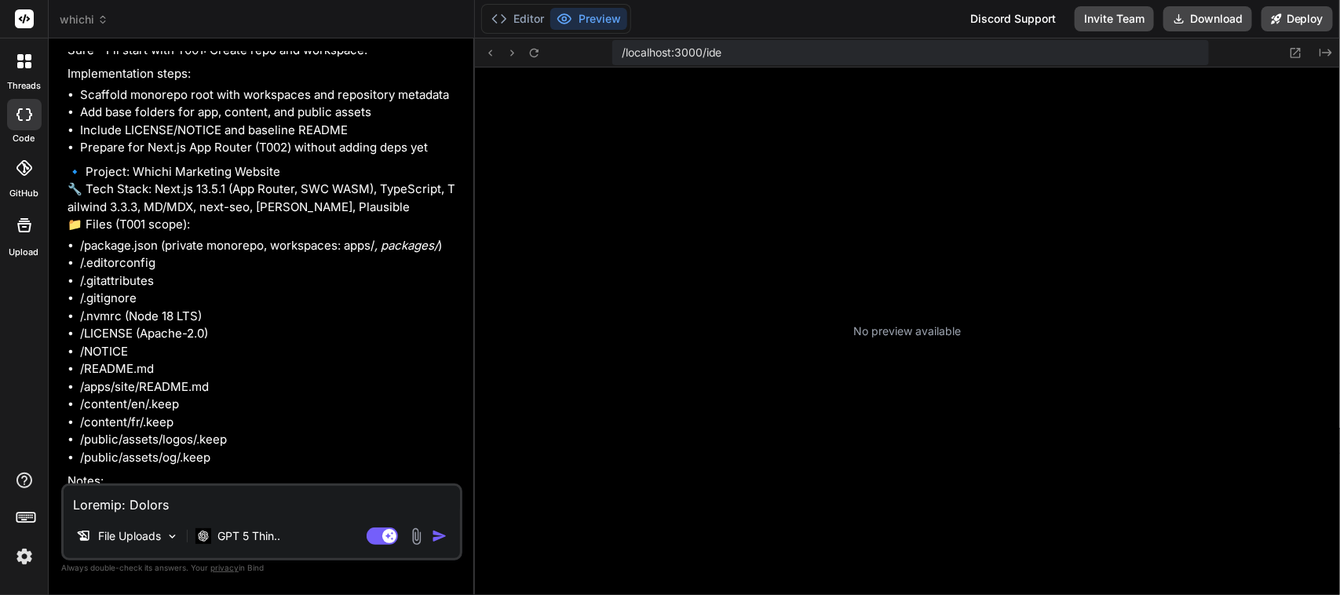
scroll to position [323, 0]
type textarea "x"
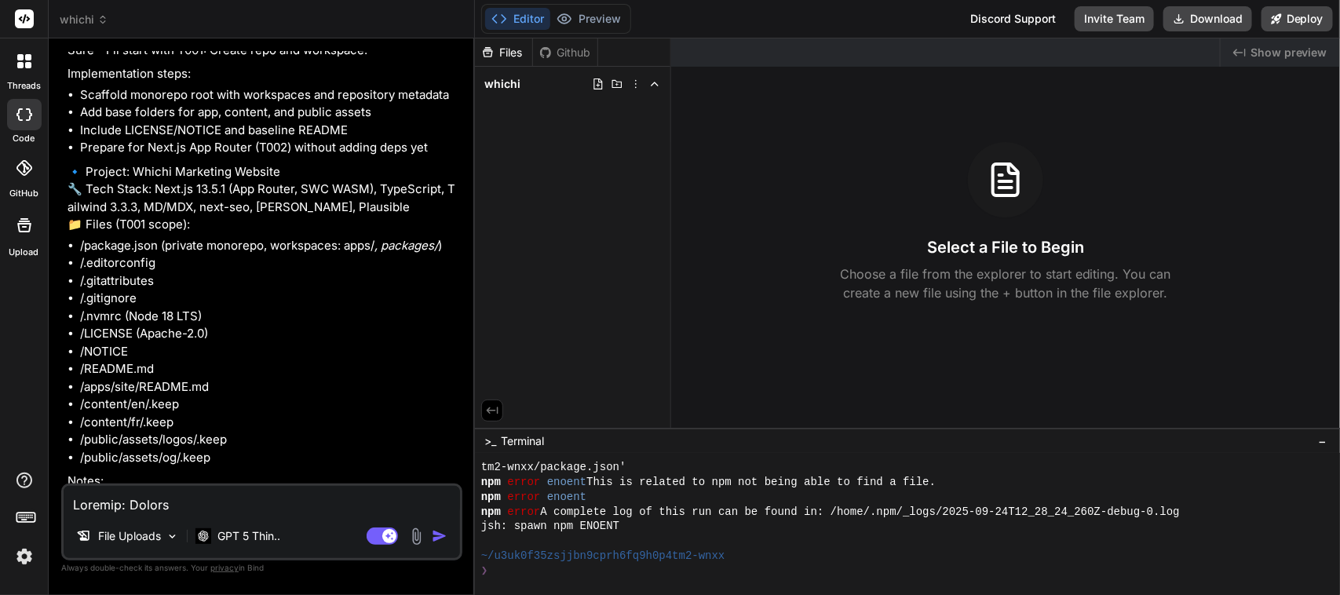
drag, startPoint x: 103, startPoint y: 472, endPoint x: 257, endPoint y: 469, distance: 153.9
click at [257, 571] on p "Shall I go ahead and generate this?" at bounding box center [263, 580] width 392 height 18
copy p "go ahead and generate this"
click at [206, 507] on textarea at bounding box center [262, 500] width 396 height 28
type textarea "y"
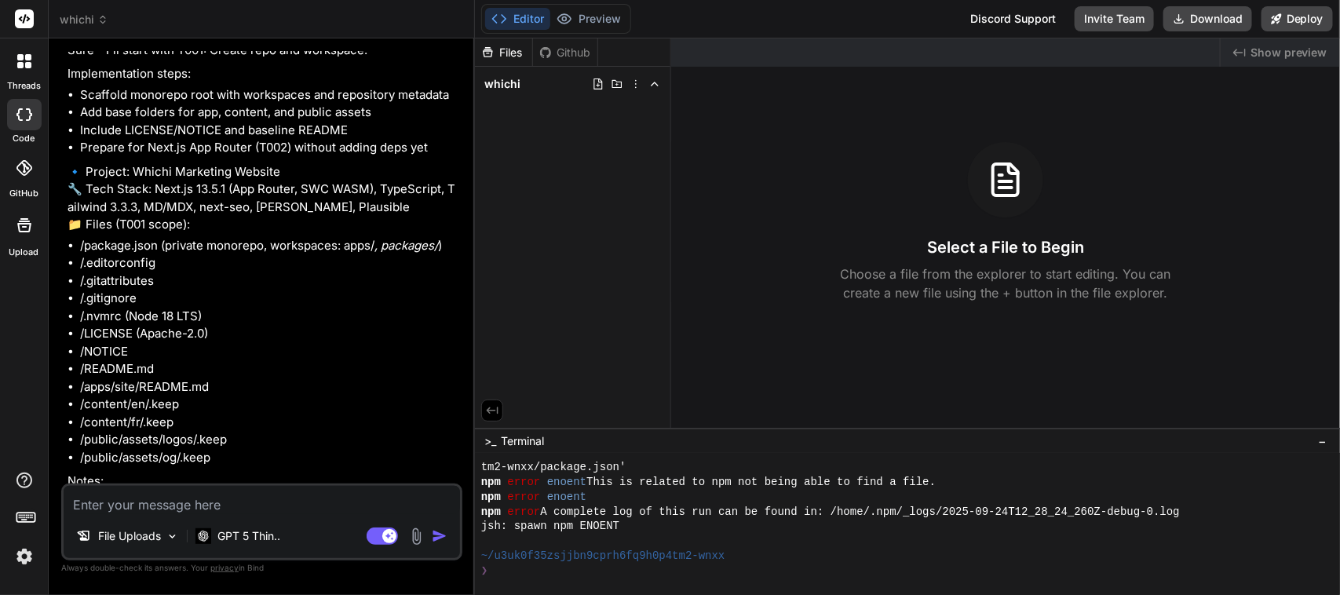
type textarea "x"
type textarea "ye"
type textarea "x"
type textarea "yes"
type textarea "x"
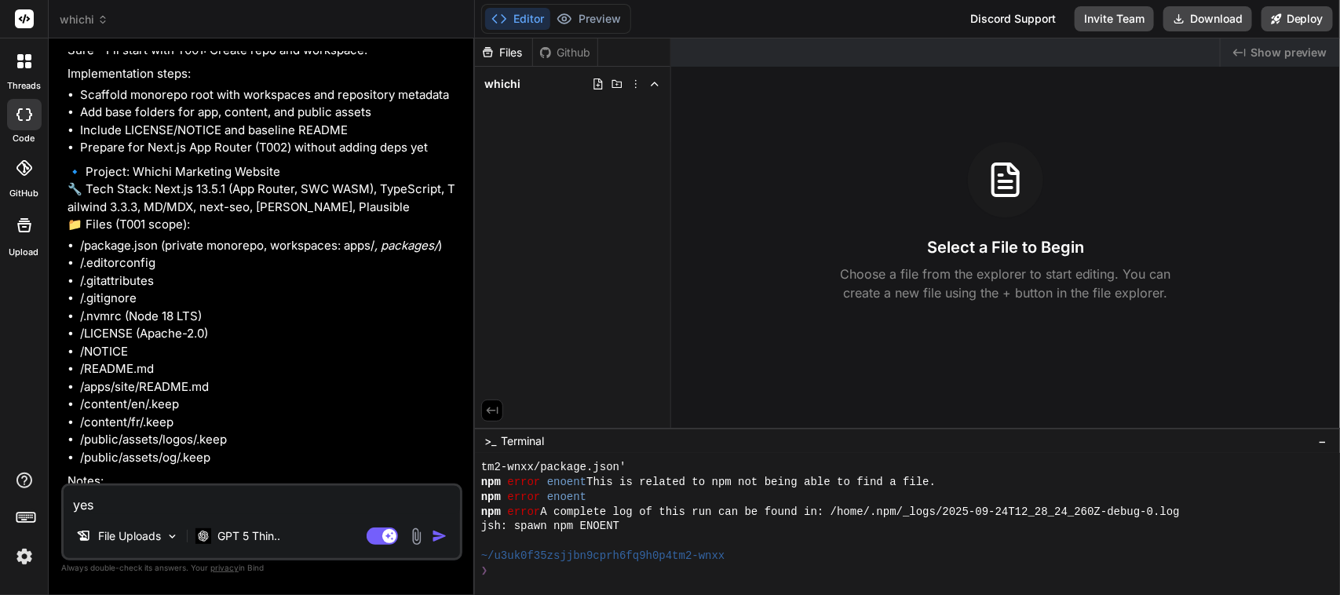
type textarea "yes"
type textarea "x"
paste textarea "go ahead and generate this"
type textarea "yes go ahead and generate this"
type textarea "x"
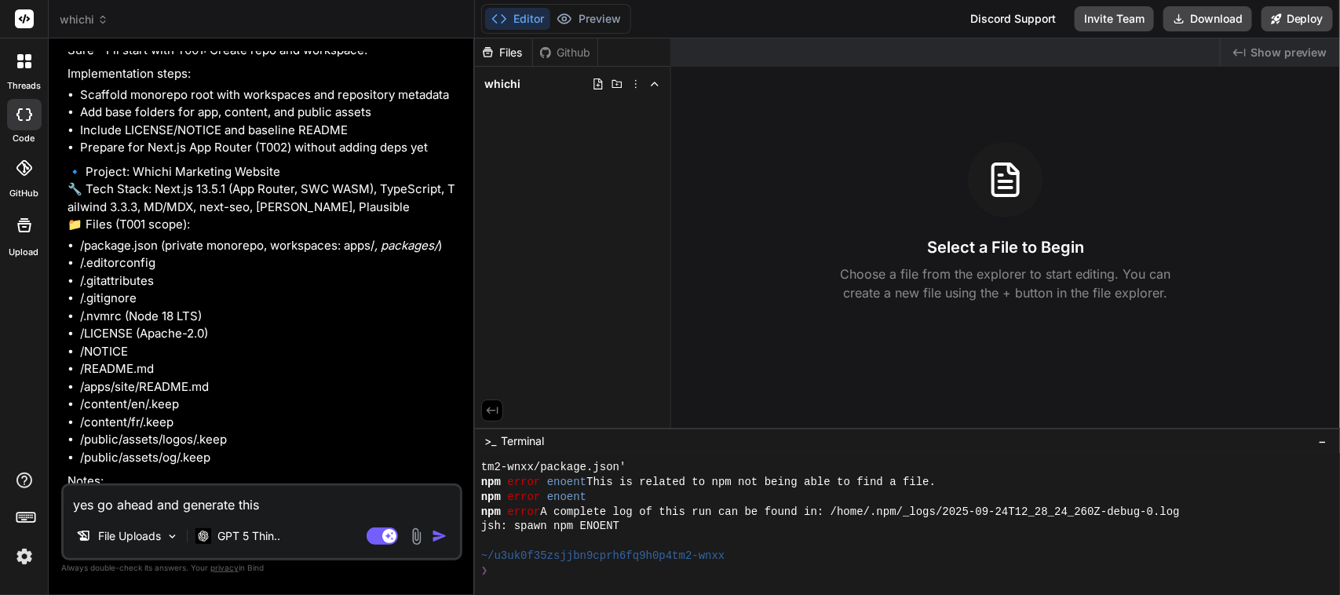
type textarea "yes go ahead and generate this"
click at [441, 535] on img "button" at bounding box center [440, 536] width 16 height 16
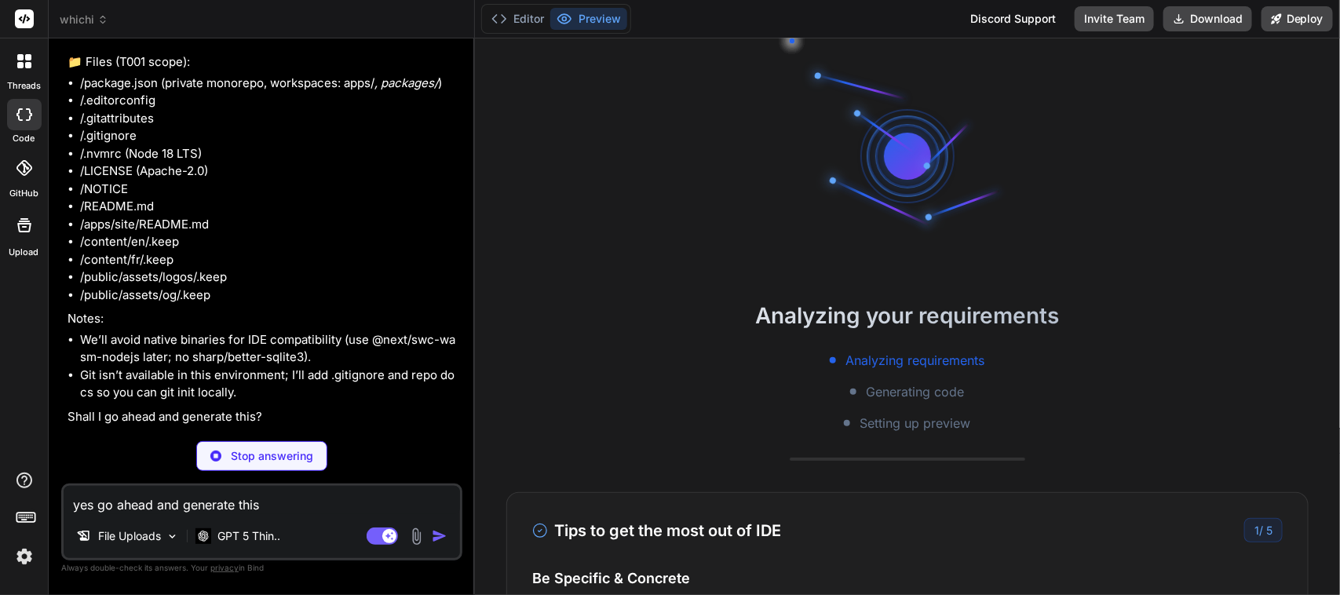
scroll to position [397, 0]
type textarea "x"
type textarea "module.exports = function (api) { api.cache(true); return { presets: ['babel-pr…"
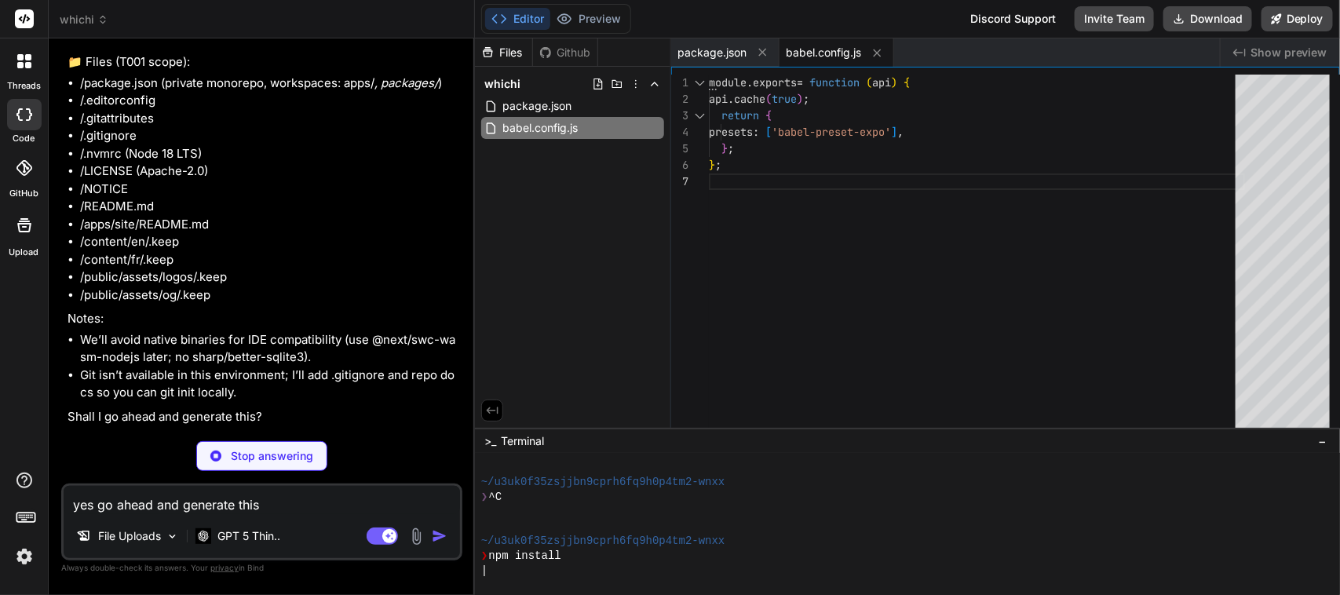
type textarea "x"
type textarea "});"
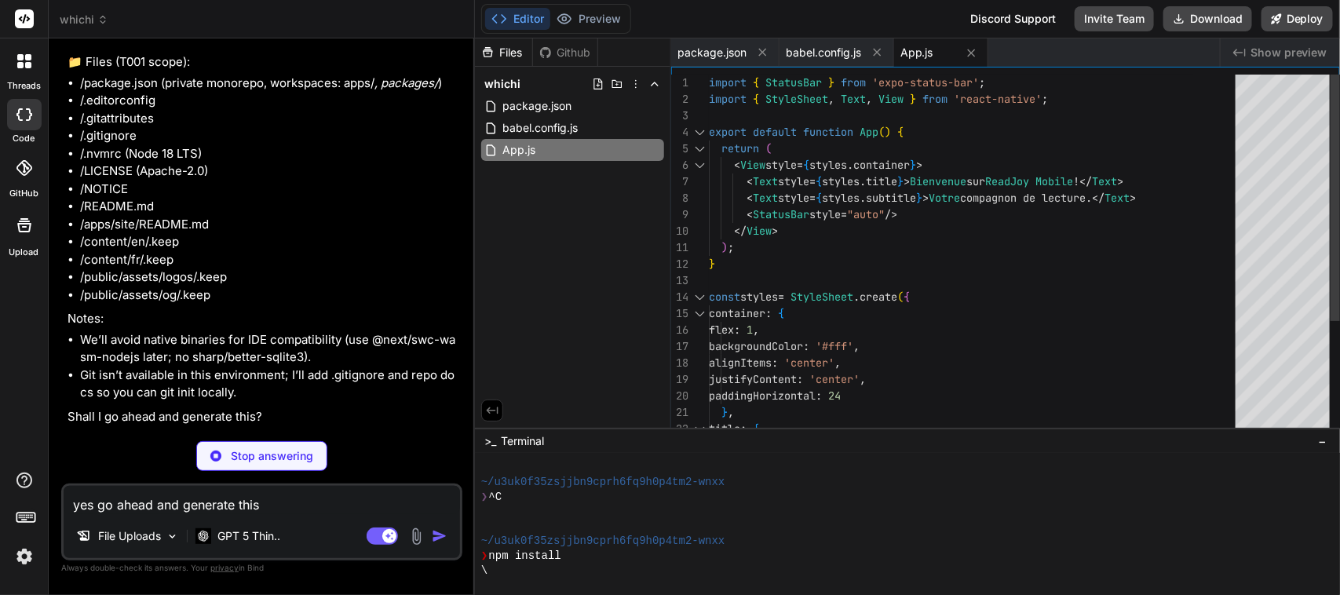
type textarea "x"
type textarea ""favicon": "./assets/favicon.png" } } }"
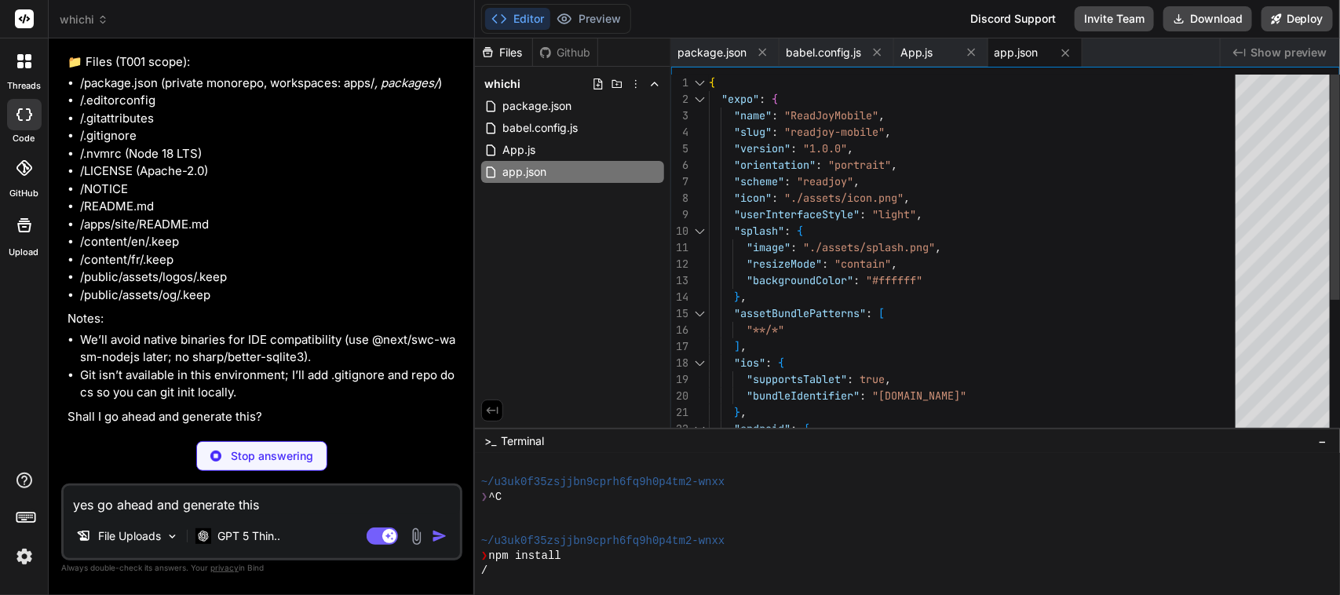
type textarea "x"
type textarea "}, "submit": { "production": { "ios": {}, "android": {} } } }"
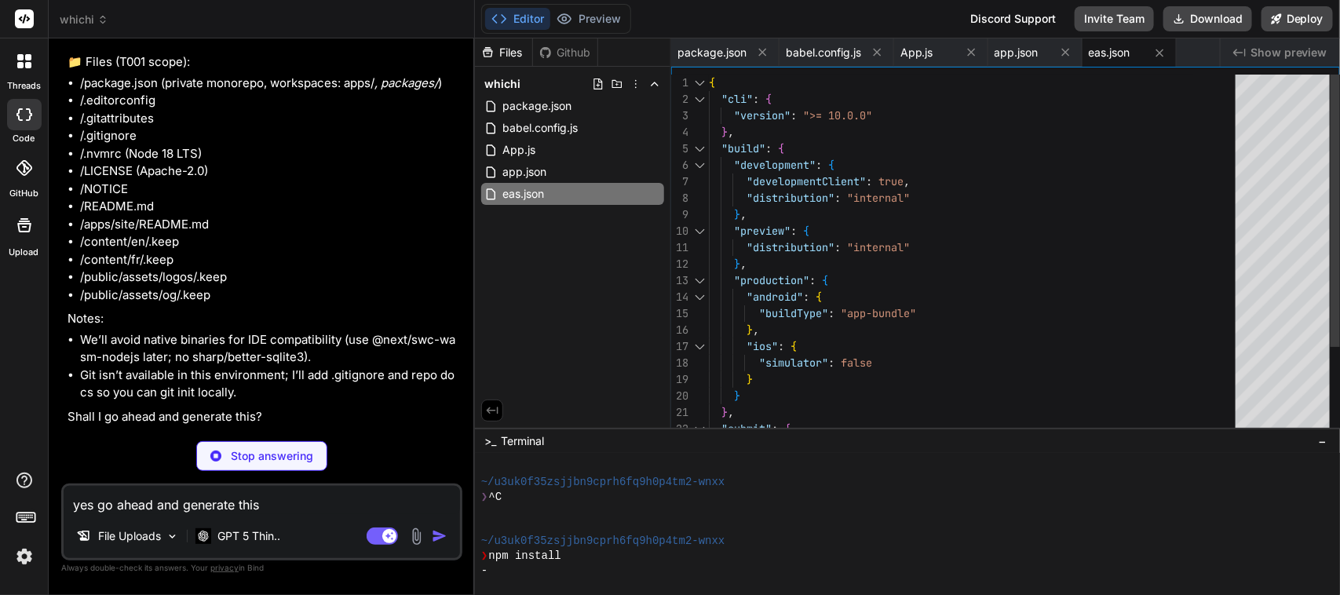
type textarea "x"
type textarea ".env.local .env.*.local"
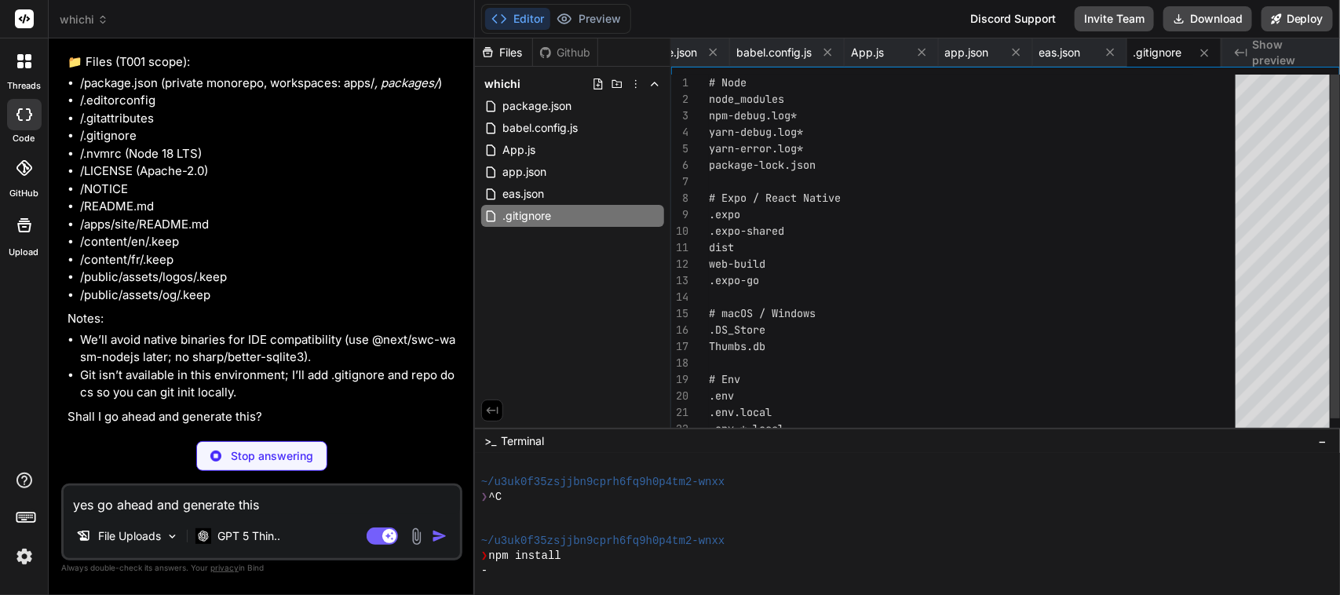
type textarea "x"
type textarea "- EAS will guide you through credentials setup on first build."
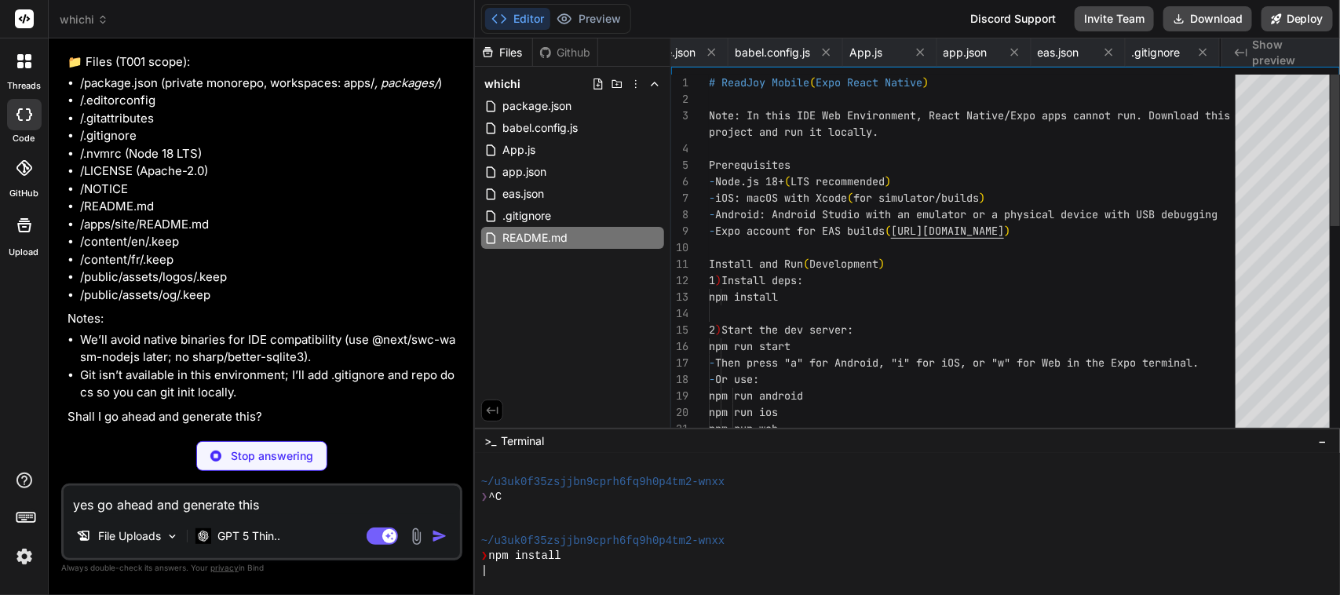
scroll to position [0, 155]
type textarea "x"
type textarea "iVBORw0KGgoAAAANSUhEUgAAAAEAAAABCAQAAAC1HAwCAAAAC0lEQVR42mP8/x8AAwMB/ax6x3oAAAA…"
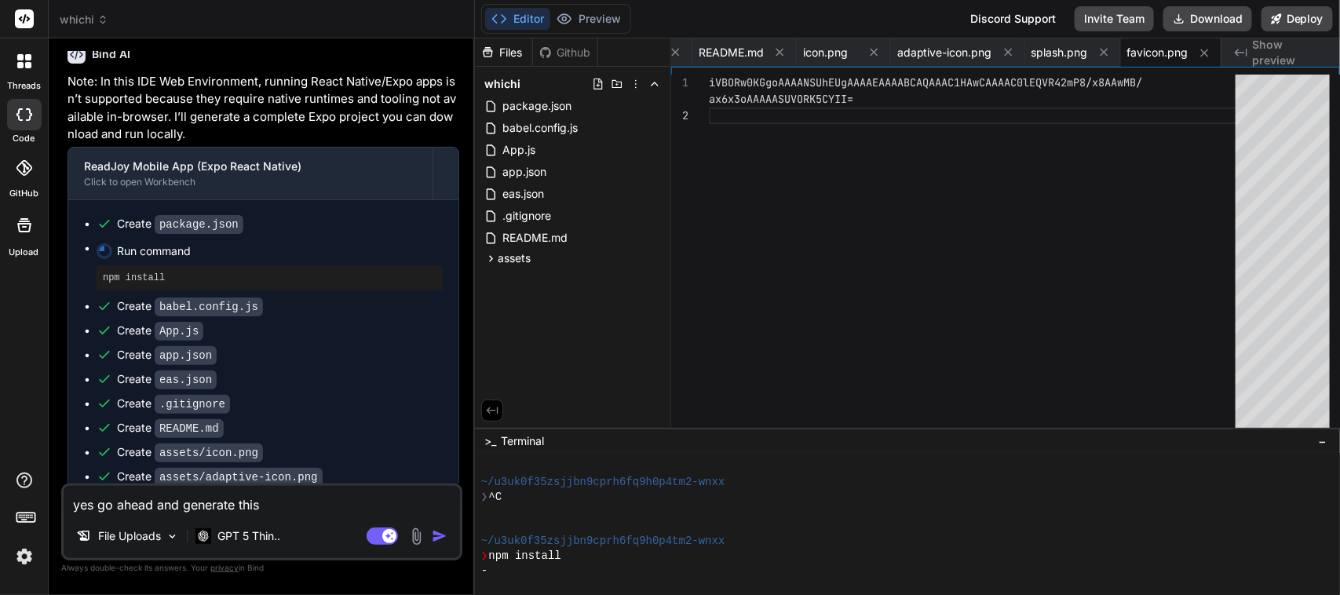
scroll to position [11191, 0]
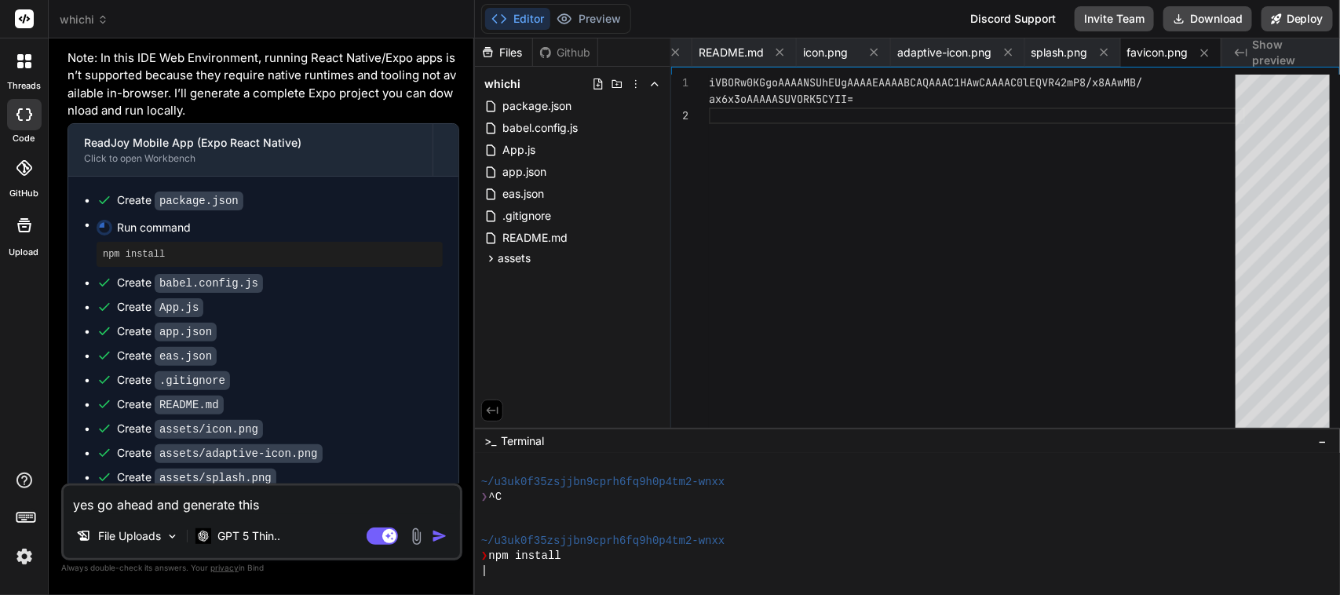
type textarea "x"
type textarea "iVBORw0KGgoAAAANSUhEUgAAAAEAAAABCAQAAAC1HAwCAAAAC0lEQVR42mP8/x8AAwMB/ax6x3oAAAA…"
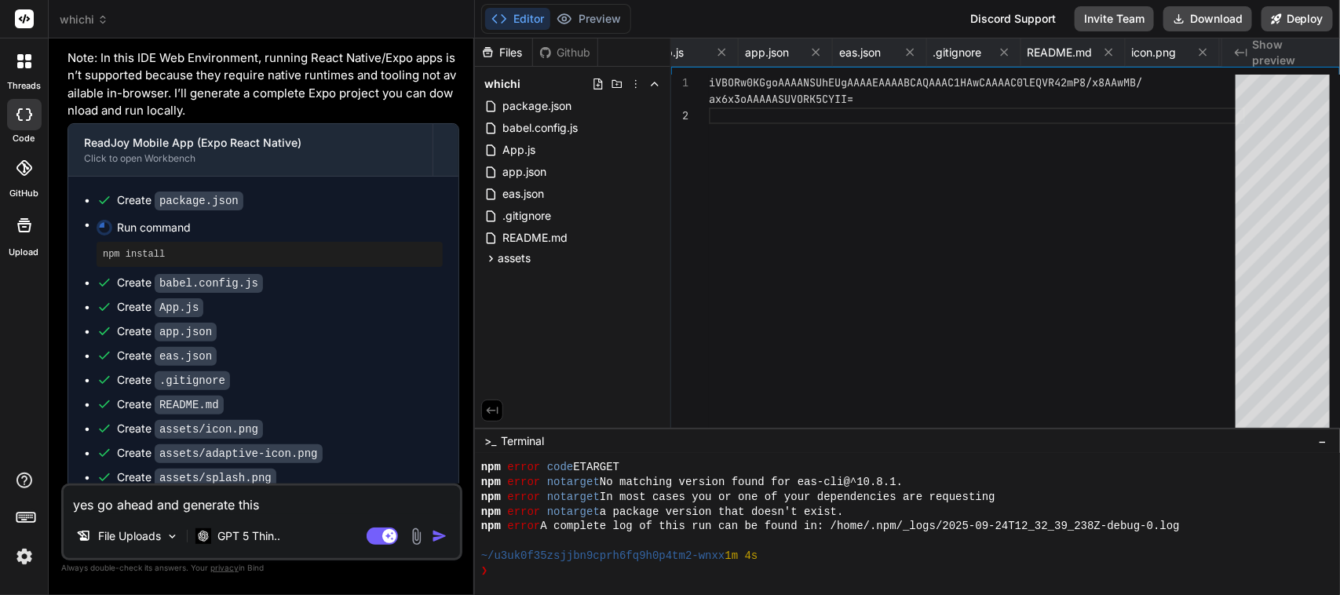
scroll to position [0, 581]
click at [605, 21] on button "Preview" at bounding box center [588, 19] width 77 height 22
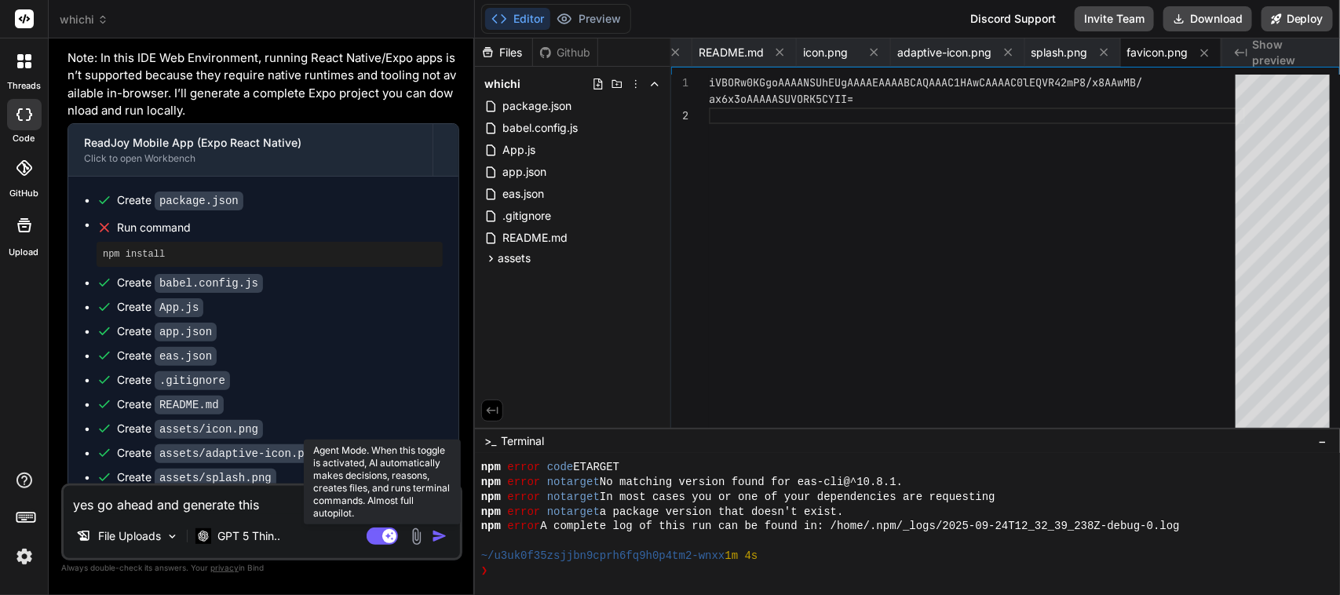
click at [373, 534] on rect at bounding box center [382, 535] width 31 height 17
type textarea "x"
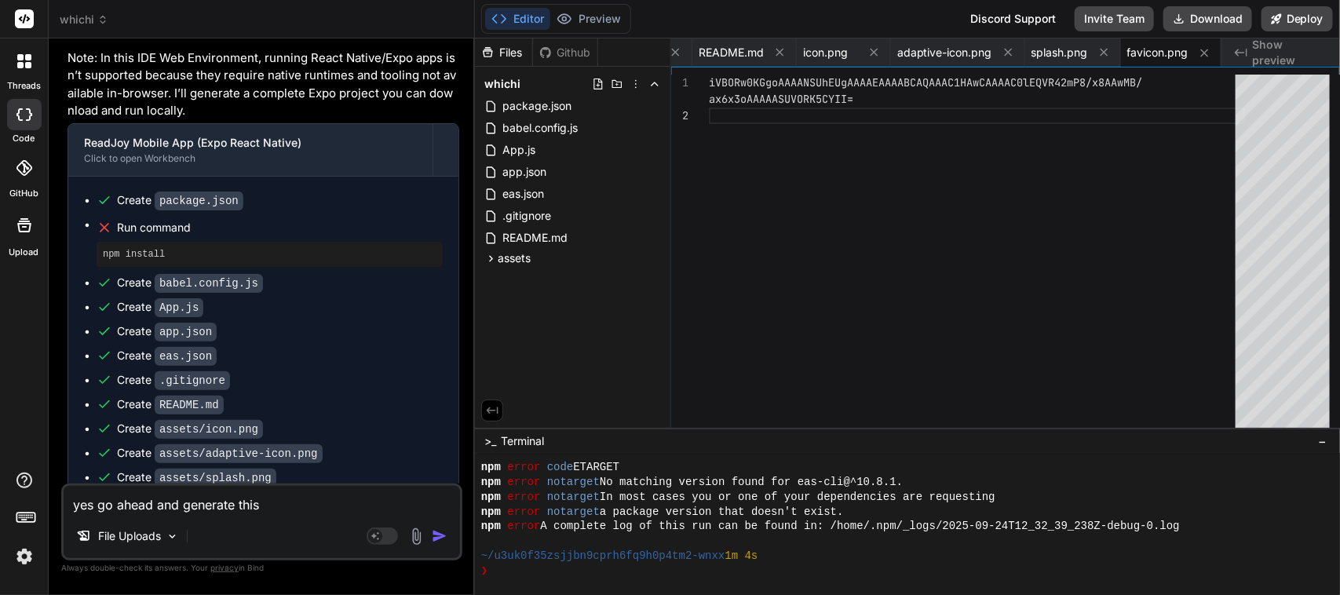
click at [191, 502] on textarea "yes go ahead and generate this" at bounding box center [262, 500] width 396 height 28
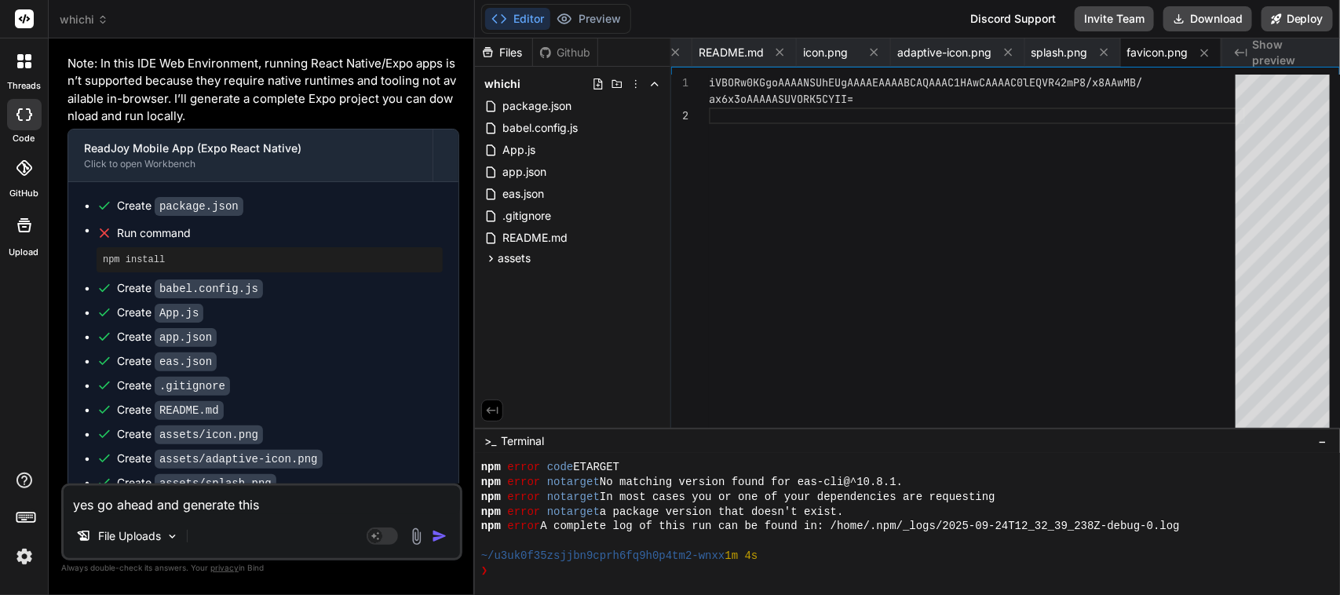
scroll to position [11191, 0]
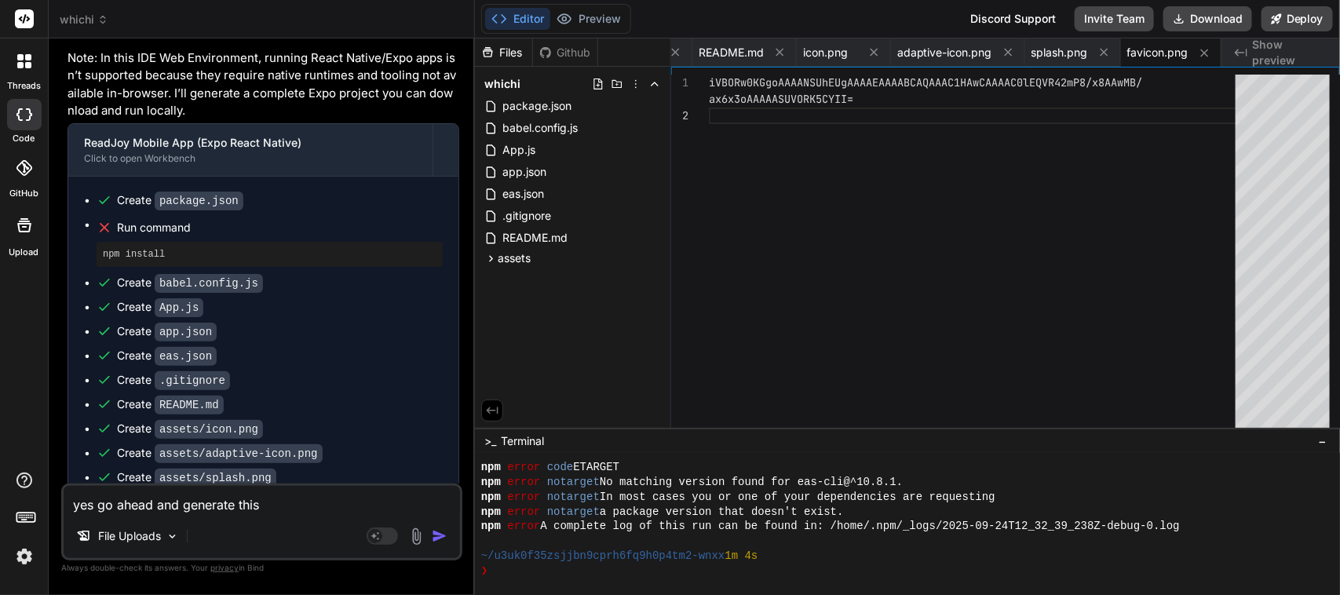
click at [158, 505] on textarea "yes go ahead and generate this" at bounding box center [262, 500] width 396 height 28
click at [198, 503] on textarea "yes go ahead and generate this" at bounding box center [262, 500] width 396 height 28
type textarea "A"
type textarea "x"
type textarea "A"
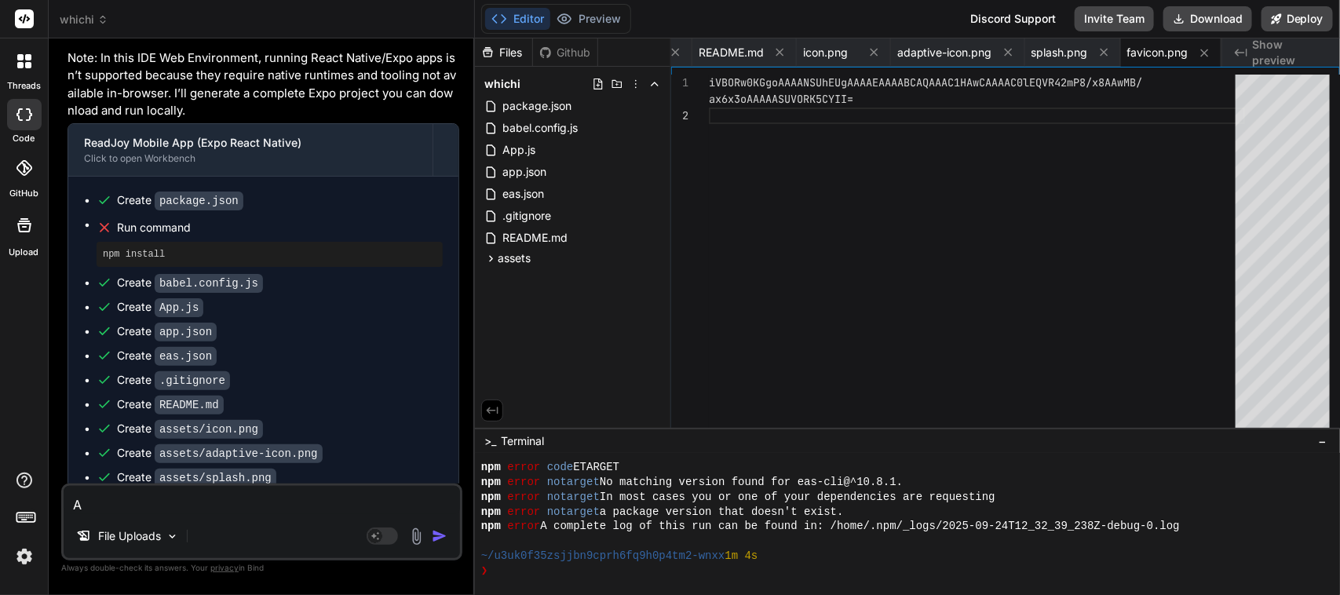
type textarea "x"
type textarea "A t"
type textarea "x"
type textarea "A tu"
type textarea "x"
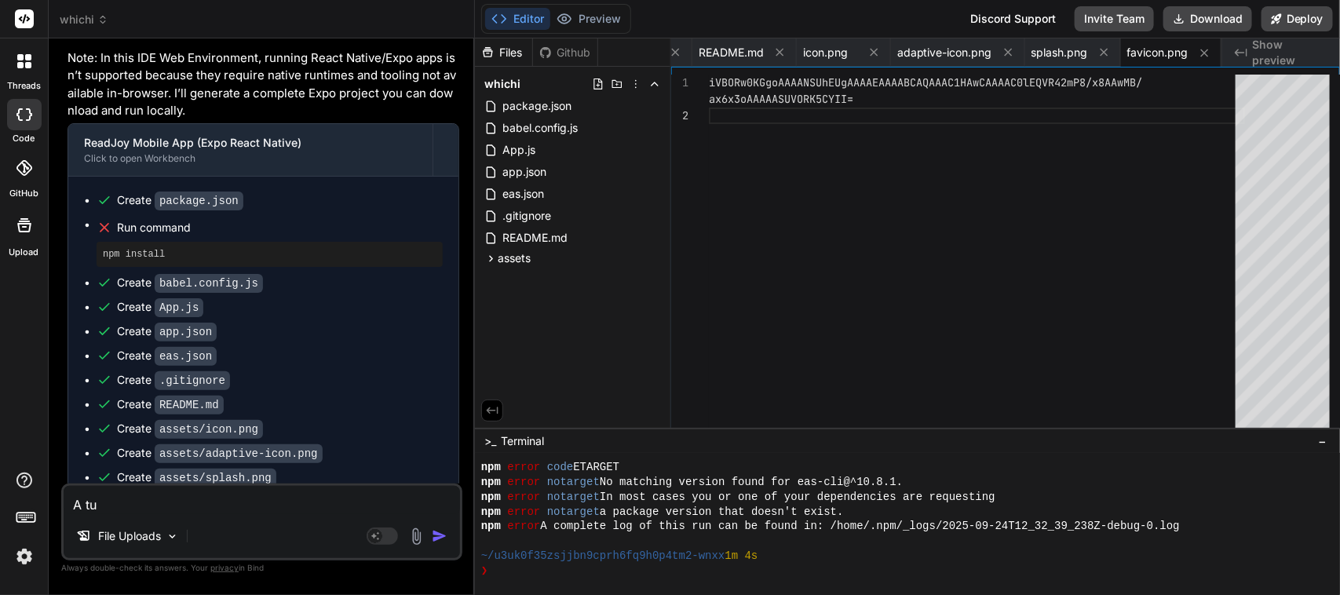
type textarea "A tu"
type textarea "x"
type textarea "A tu r"
type textarea "x"
type textarea "A tu re"
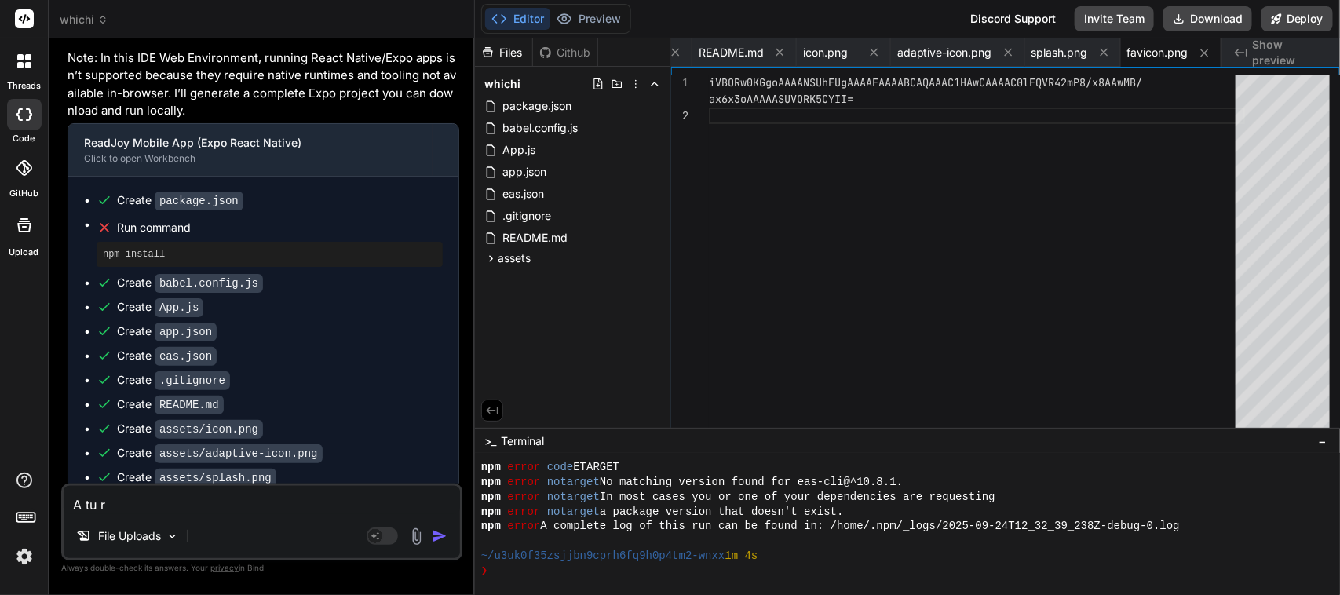
type textarea "x"
type textarea "A tu r"
type textarea "x"
type textarea "A tu ré"
type textarea "x"
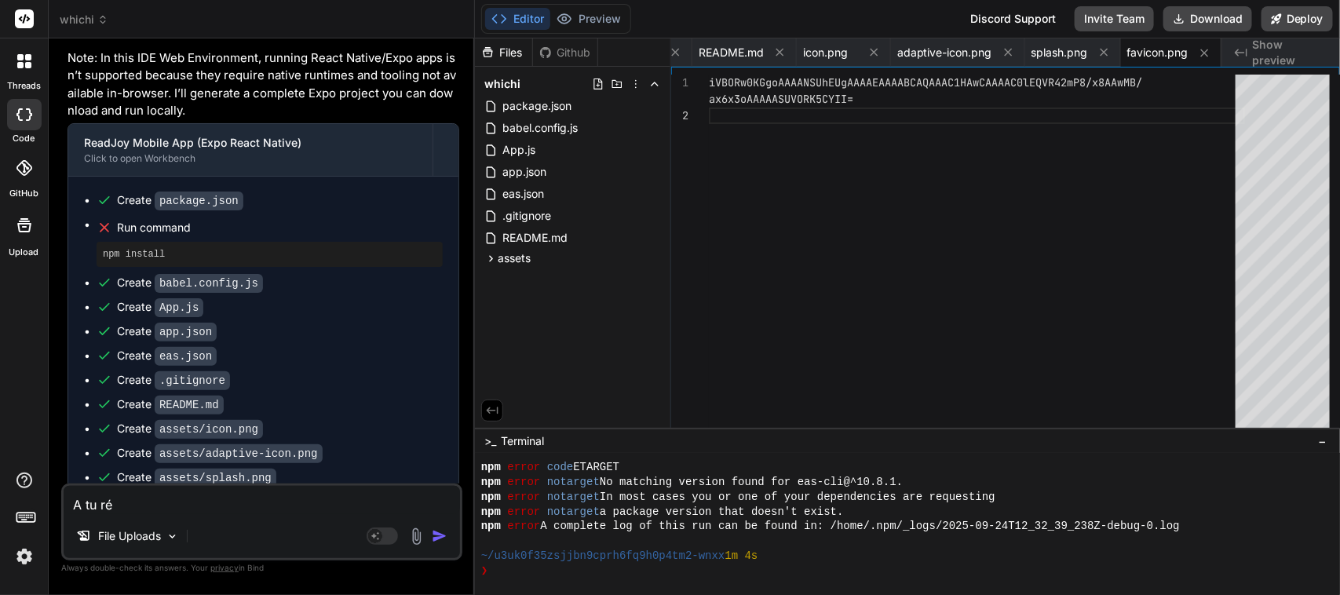
type textarea "A tu réa"
type textarea "x"
type textarea "A tu réal"
type textarea "x"
type textarea "A tu réali"
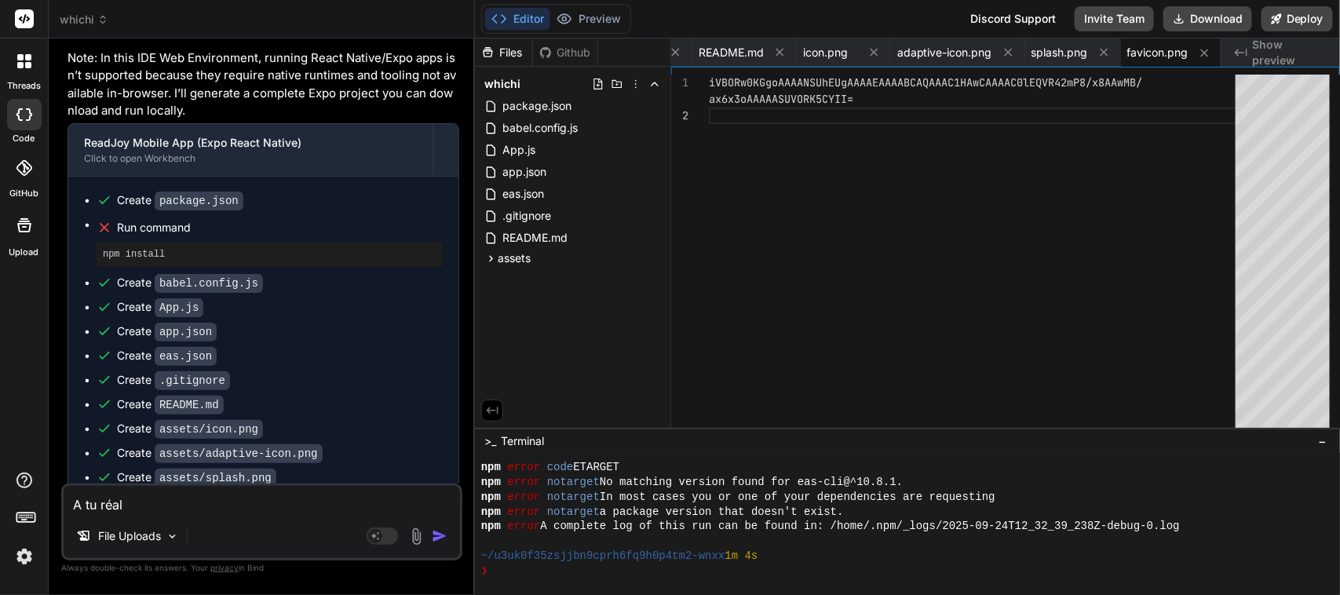
type textarea "x"
type textarea "A tu réalis"
type textarea "x"
type textarea "A tu réalisé"
type textarea "x"
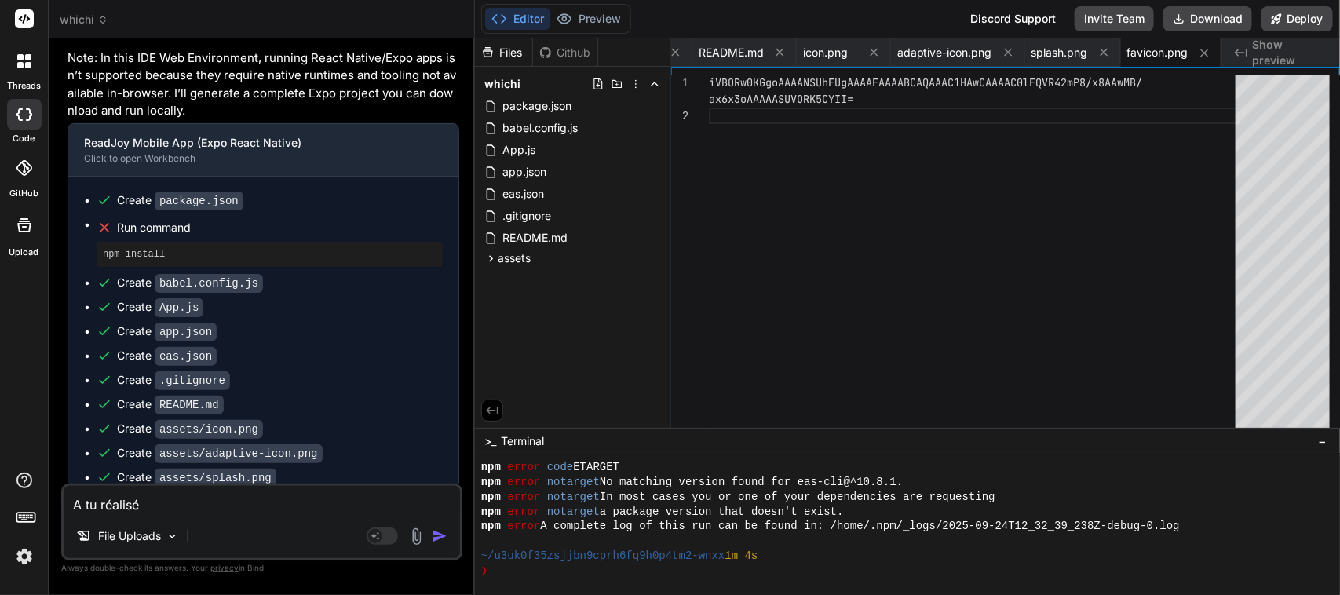
type textarea "A tu réalisé"
type textarea "x"
type textarea "A tu réalisé t"
type textarea "x"
type textarea "A tu réalisé to"
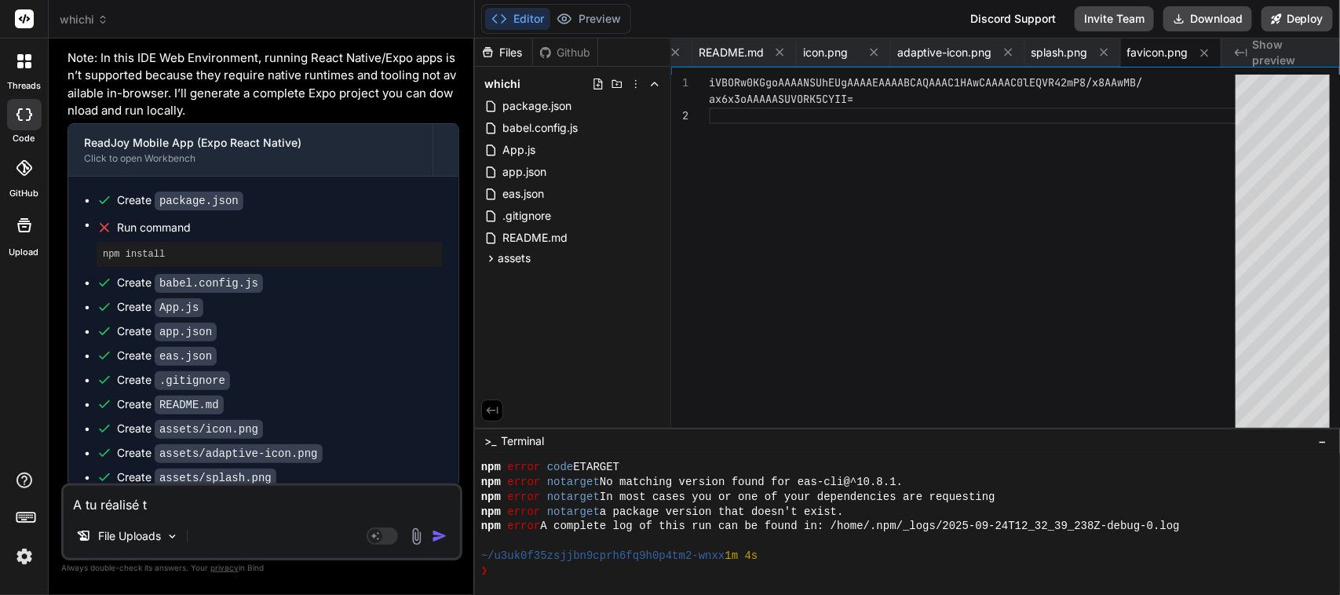
type textarea "x"
type textarea "A tu réalisé tou"
type textarea "x"
type textarea "A tu réalisé tout"
type textarea "x"
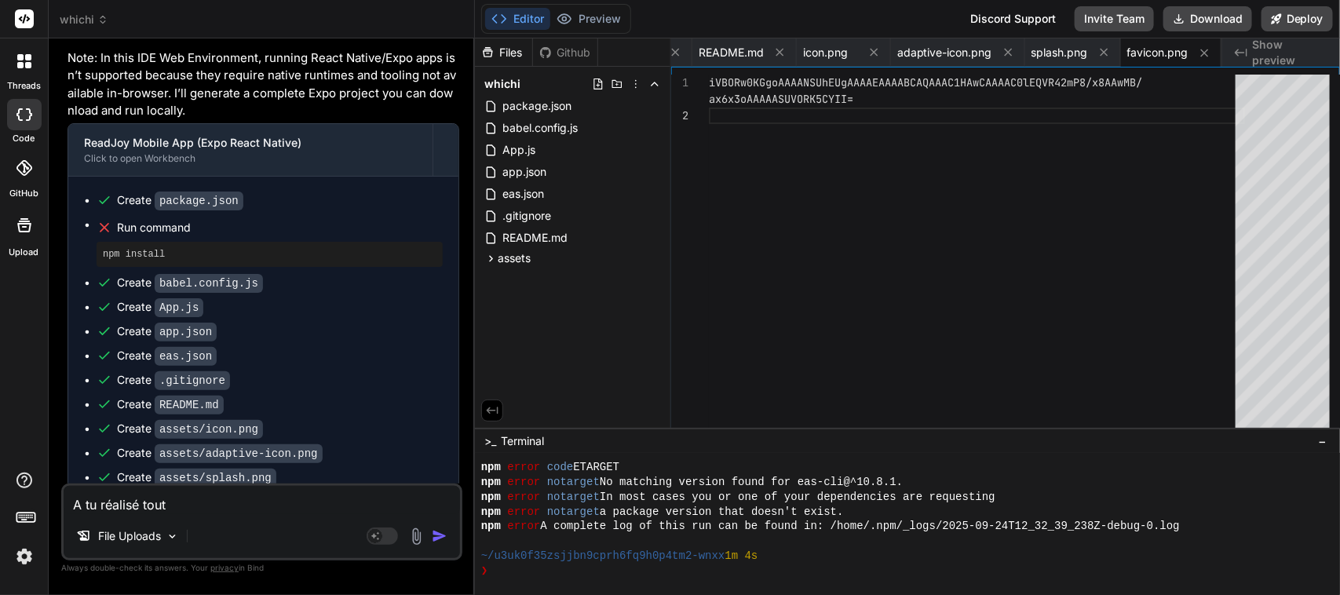
type textarea "A tu réalisé toute"
type textarea "x"
type textarea "A tu réalisé toutes"
type textarea "x"
type textarea "A tu réalisé toutes"
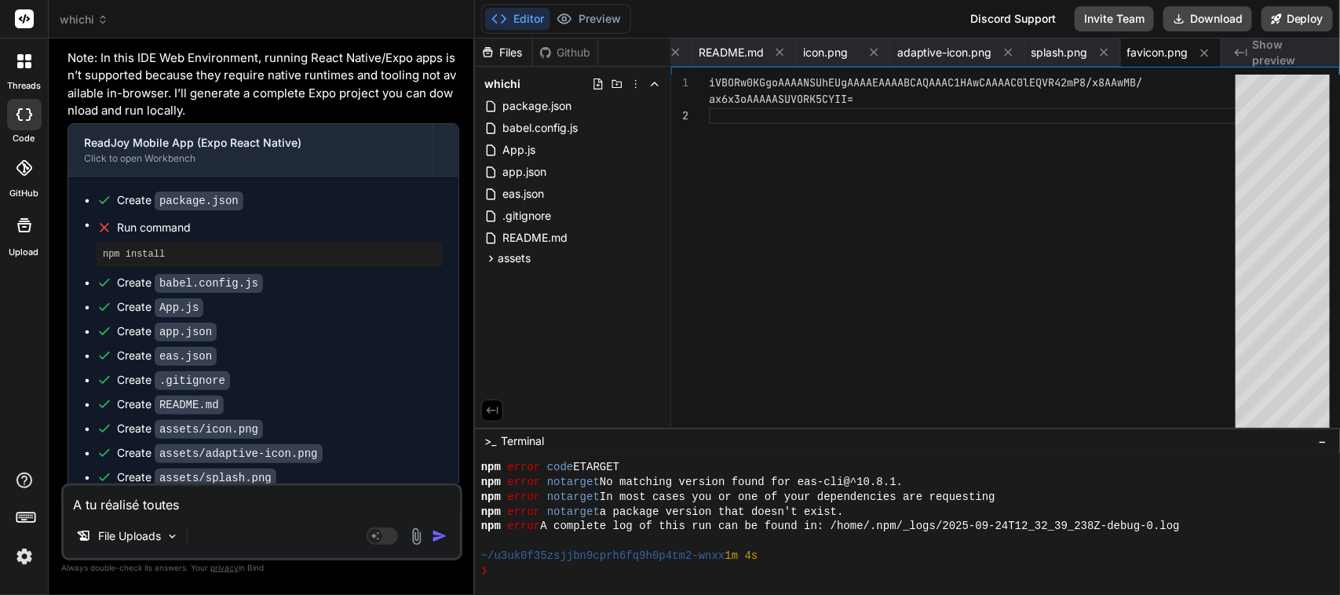
type textarea "x"
type textarea "A tu réalisé toutes l"
type textarea "x"
type textarea "A tu réalisé toutes le"
type textarea "x"
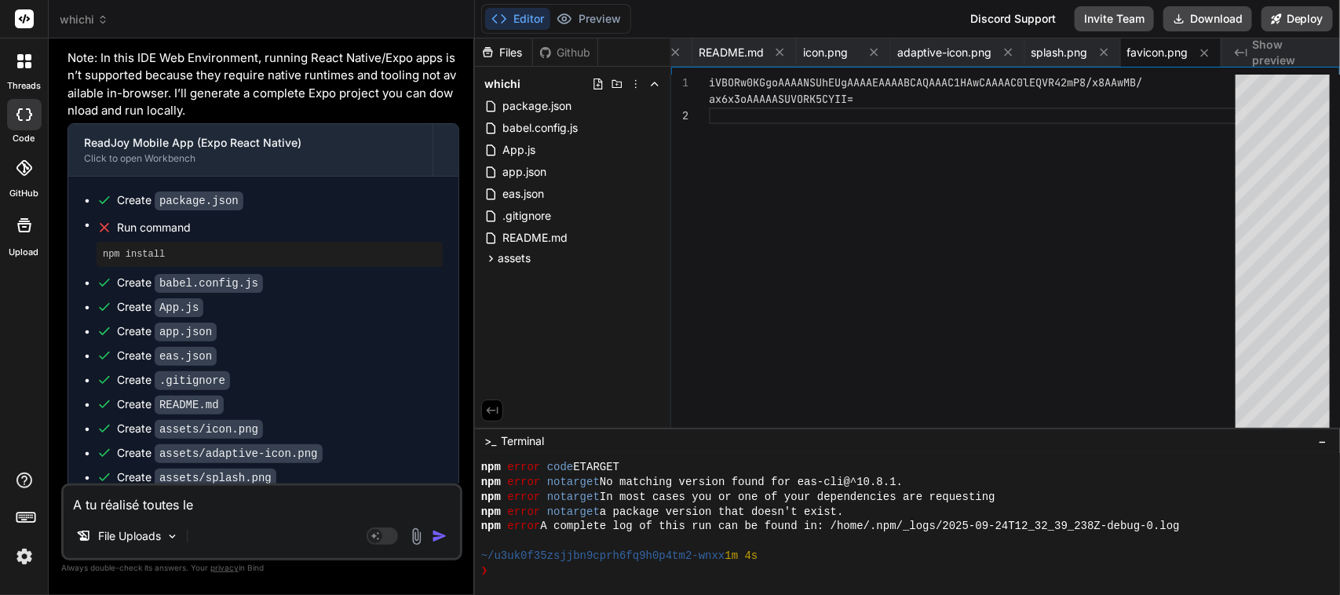
type textarea "A tu réalisé toutes les"
type textarea "x"
type textarea "A tu réalisé toutes les"
type textarea "x"
type textarea "A tu réalisé toutes les t"
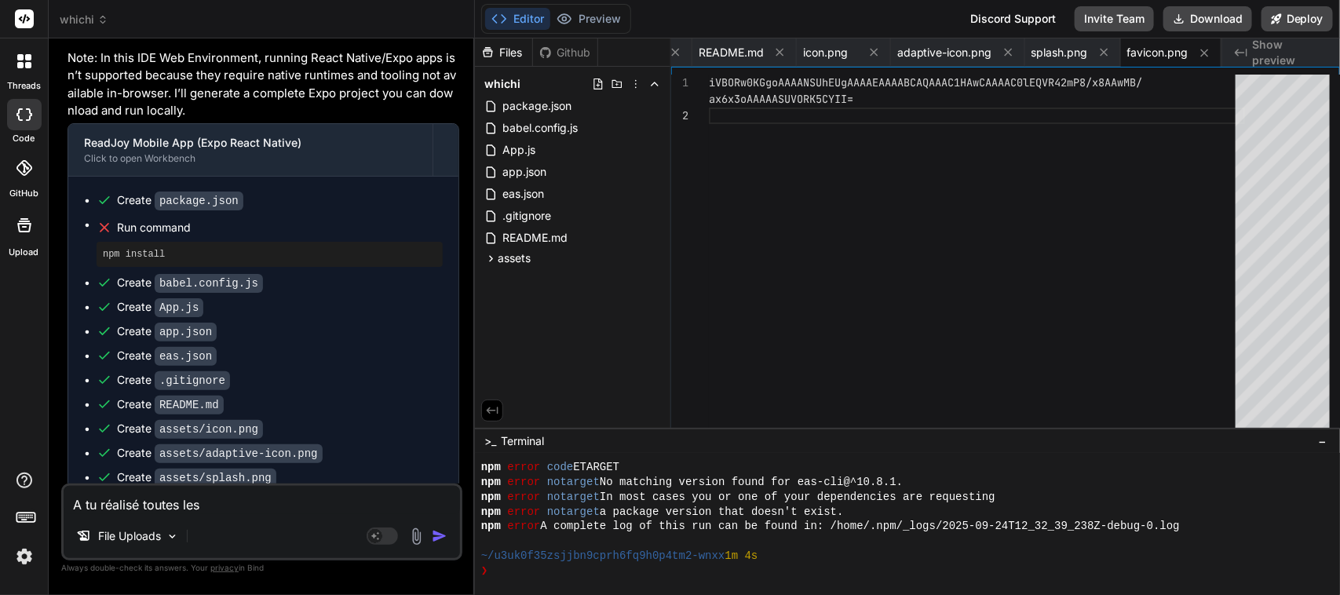
type textarea "x"
type textarea "A tu réalisé toutes les ta"
type textarea "x"
type textarea "A tu réalisé toutes les tab"
type textarea "x"
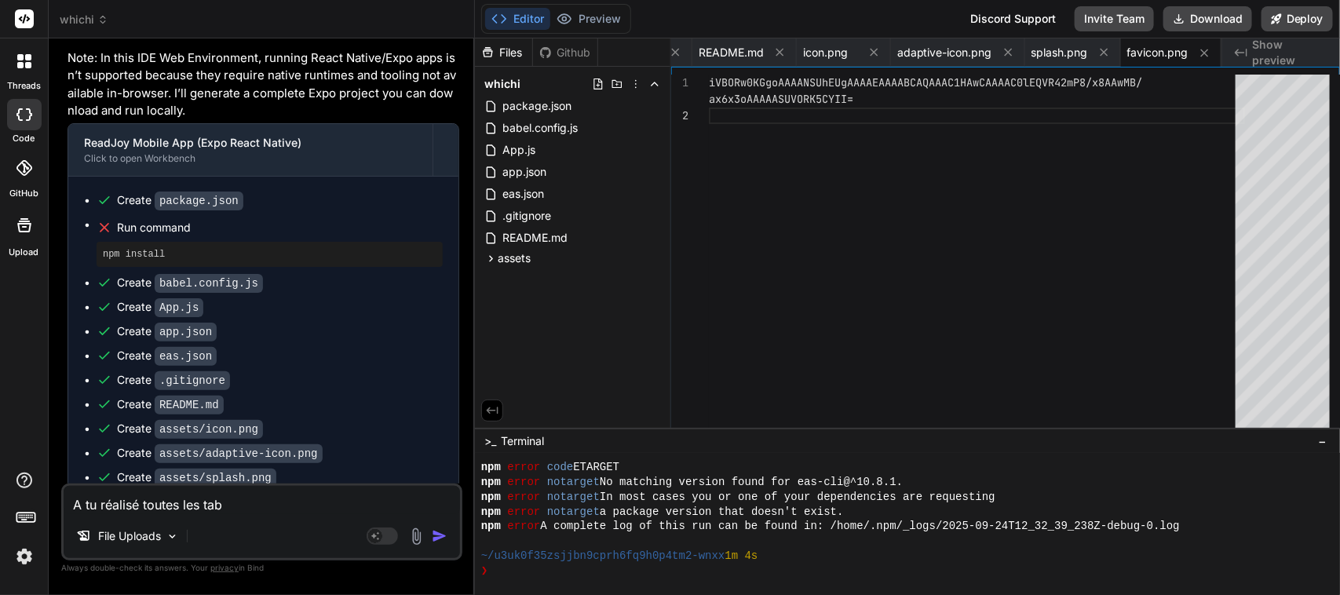
type textarea "A tu réalisé toutes les ta"
type textarea "x"
type textarea "A tu réalisé toutes les tac"
type textarea "x"
type textarea "A tu réalisé toutes les tace"
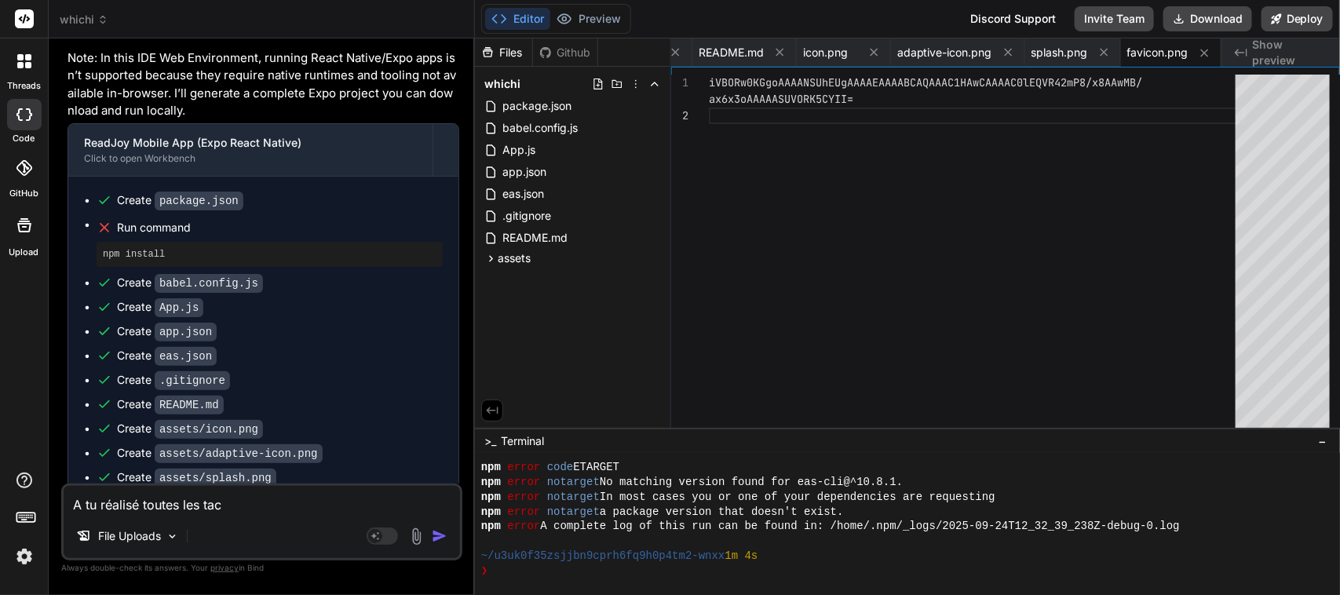
type textarea "x"
type textarea "A tu réalisé toutes les taces"
type textarea "x"
type textarea "A tu réalisé toutes les taces"
type textarea "x"
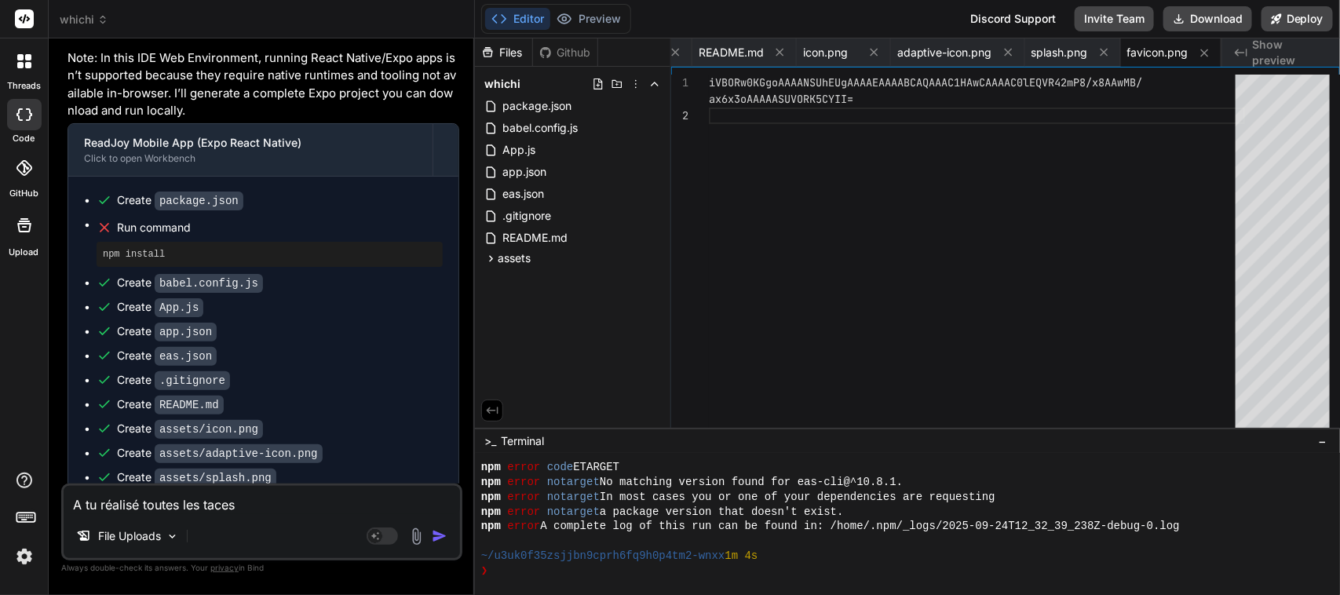
type textarea "A tu réalisé toutes les taces"
type textarea "x"
type textarea "A tu réalisé toutes les tace"
type textarea "x"
type textarea "A tu réalisé toutes les tac"
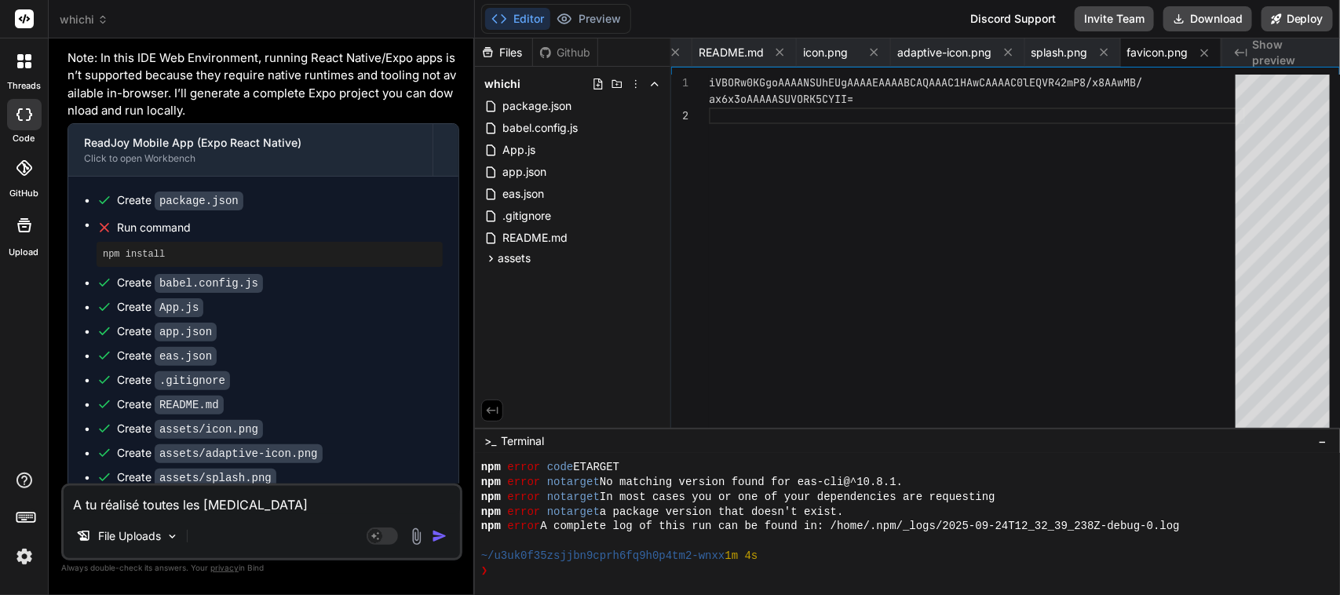
type textarea "x"
type textarea "A tu réalisé toutes les tach"
type textarea "x"
type textarea "A tu réalisé toutes les tache"
type textarea "x"
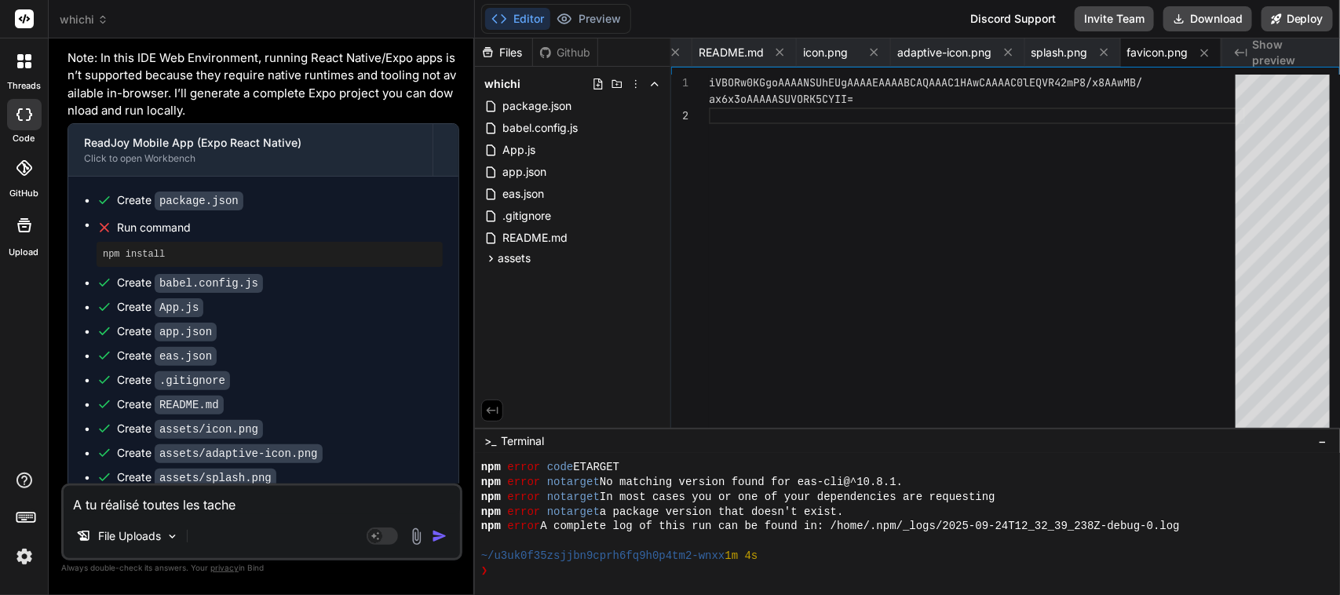
type textarea "A tu réalisé toutes les taches"
type textarea "x"
type textarea "A tu réalisé toutes les taches"
type textarea "x"
type textarea "A tu réalisé toutes les taches"
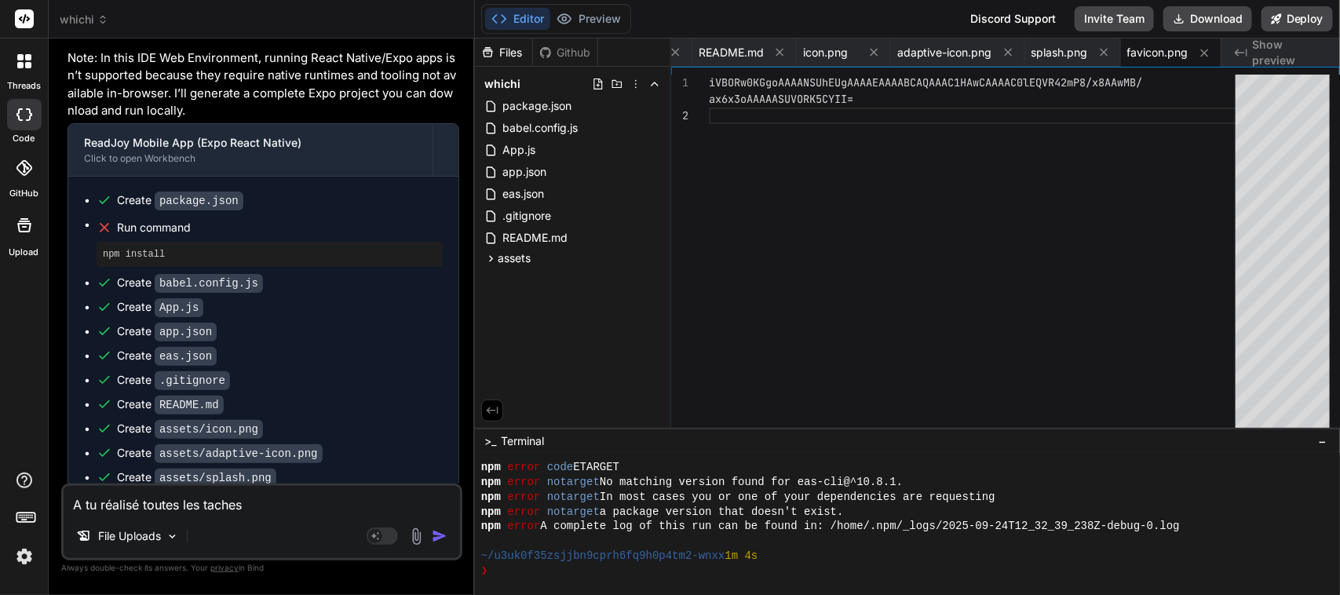
type textarea "x"
type textarea "A tu réalisé toutes les tache"
type textarea "x"
type textarea "A tu réalisé toutes les taches"
type textarea "x"
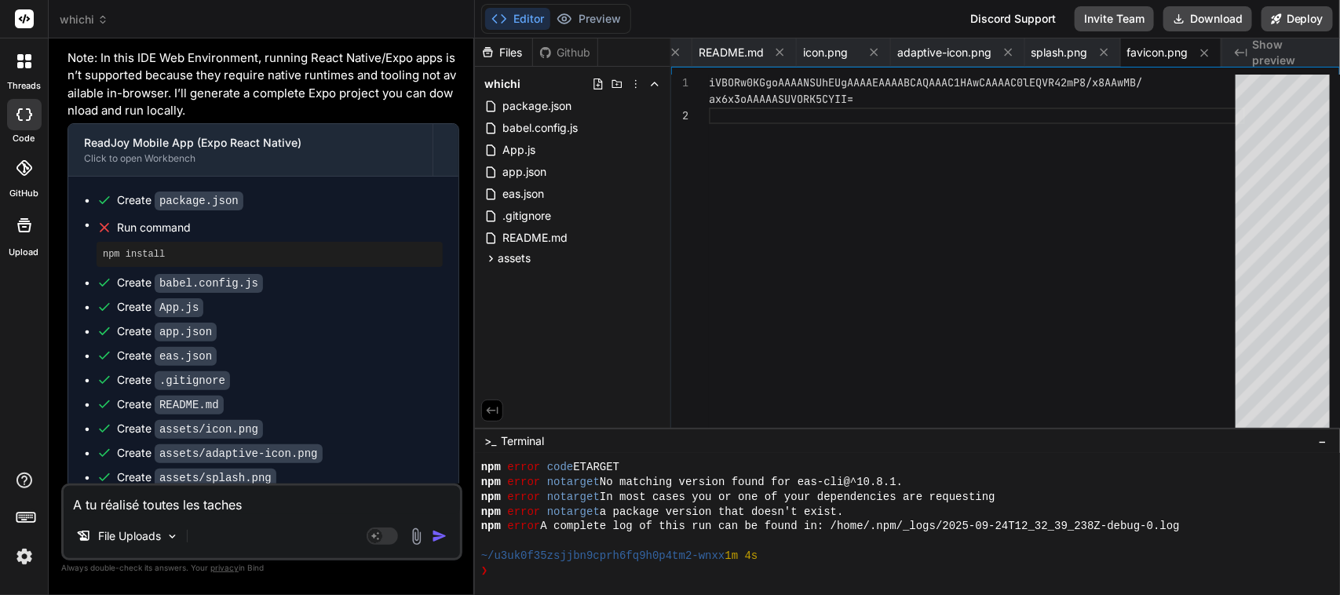
type textarea "A tu réalisé toutes les taches"
type textarea "x"
type textarea "A tu réalisé toutes les taches ?"
type textarea "x"
type textarea "A tu réalisé toutes les taches ?"
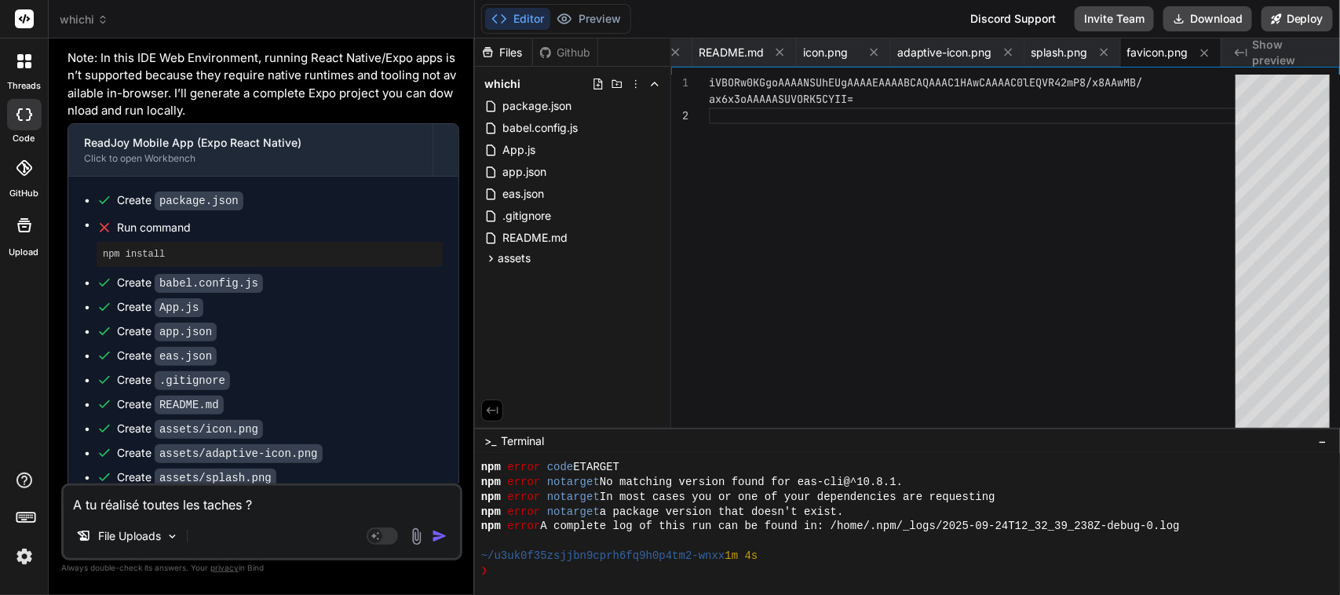
type textarea "x"
type textarea "A tu réalisé toutes les taches ? d"
type textarea "x"
type textarea "A tu réalisé toutes les taches ? de"
type textarea "x"
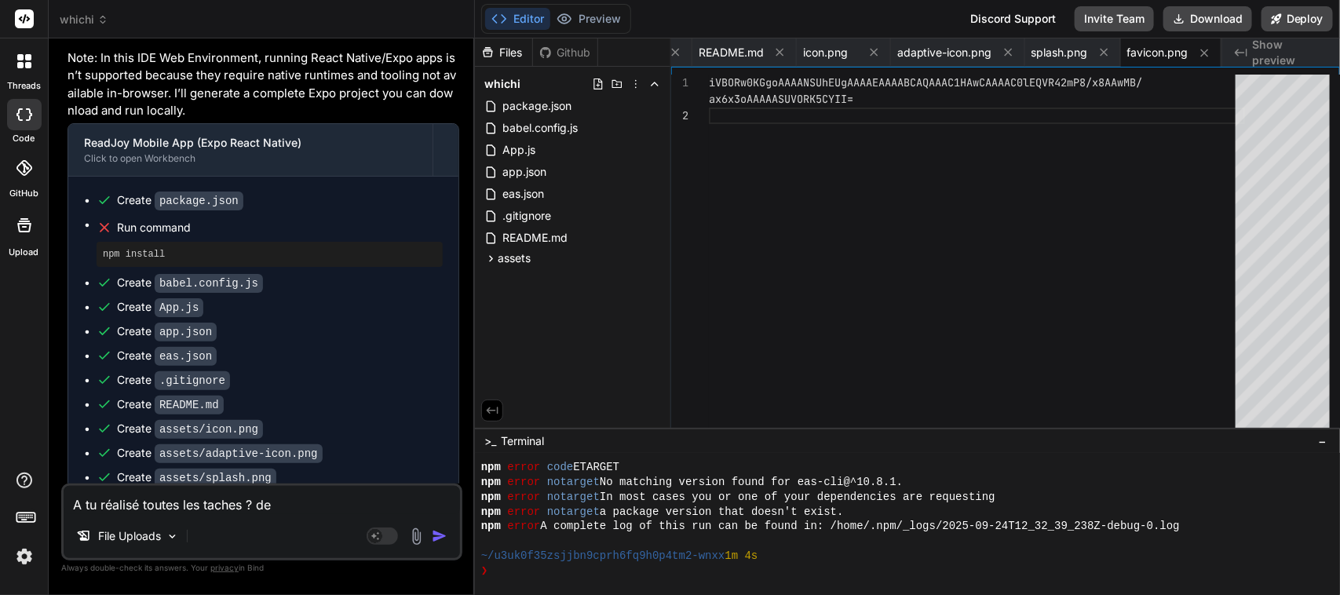
type textarea "A tu réalisé toutes les taches ? de"
type textarea "x"
paste textarea "continue avec la tache T031"
type textarea "A tu réalisé toutes les taches ? de continue avec la tache T031"
type textarea "x"
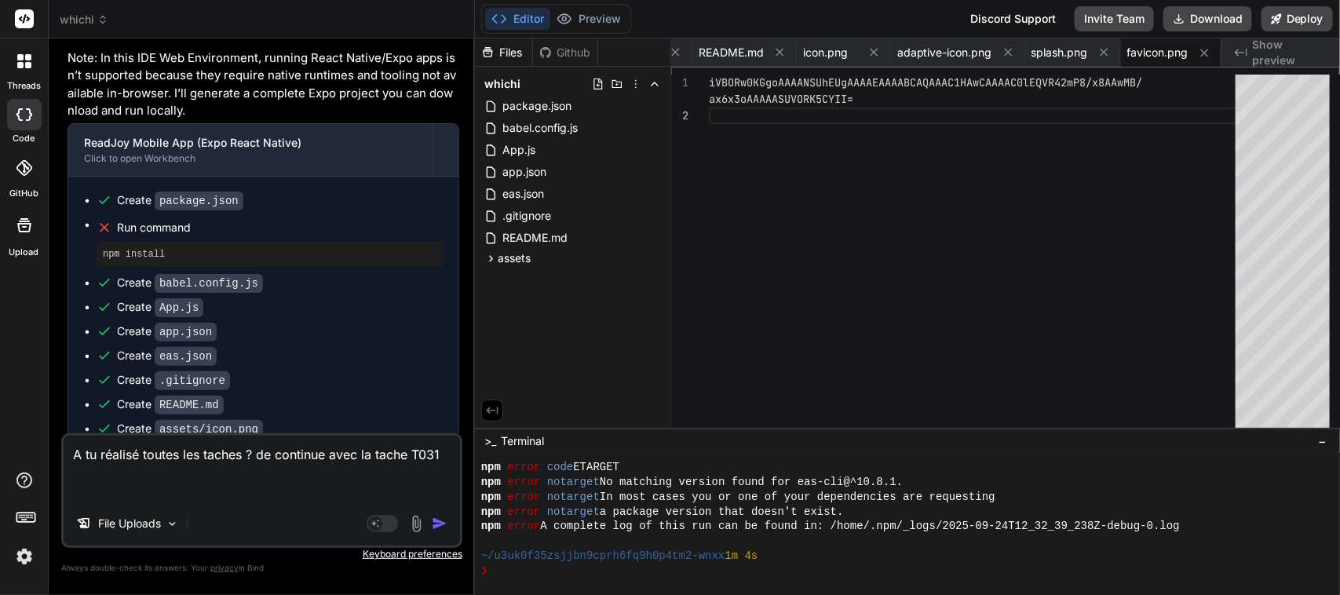
drag, startPoint x: 273, startPoint y: 455, endPoint x: 410, endPoint y: 460, distance: 137.4
click at [410, 460] on textarea "A tu réalisé toutes les taches ? de continue avec la tache T031" at bounding box center [262, 469] width 396 height 66
type textarea "A tu réalisé toutes les taches ? de T031"
type textarea "x"
type textarea "A tu réalisé toutes les taches ? de T031"
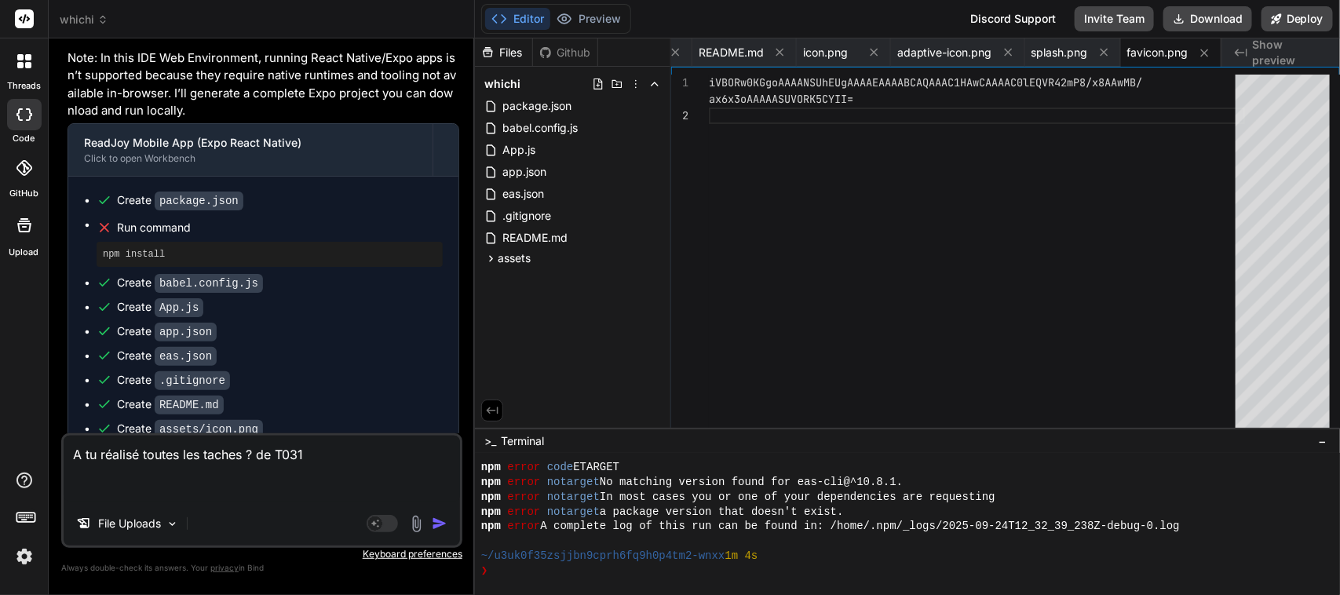
type textarea "x"
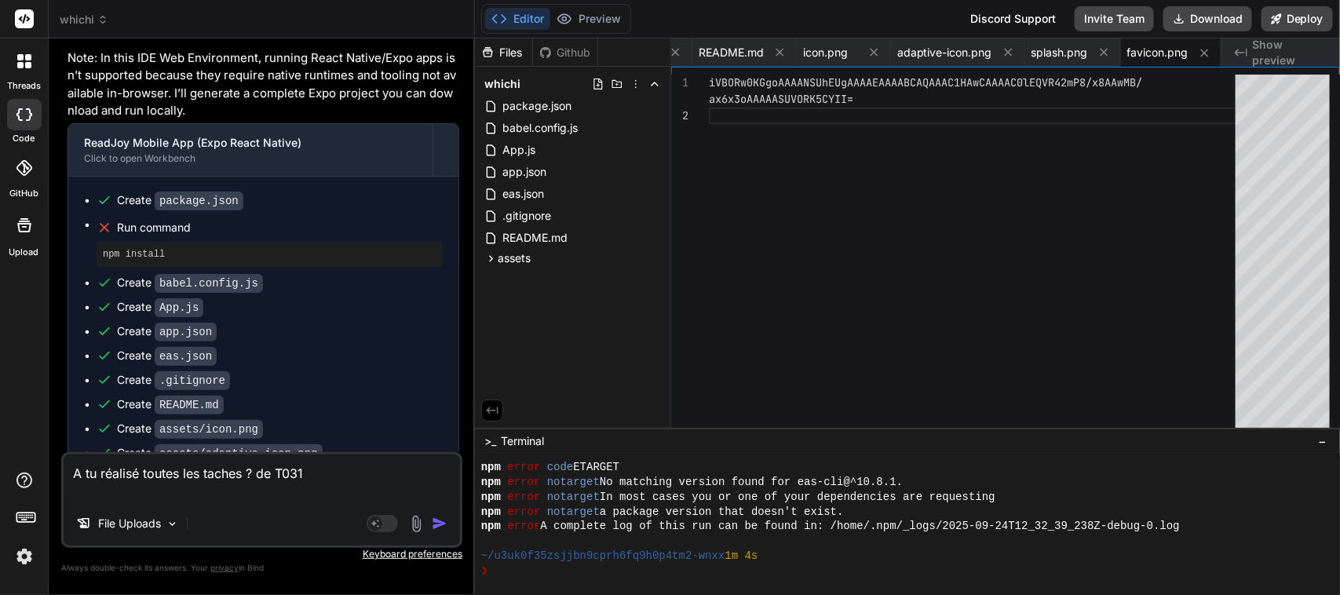
type textarea "A tu réalisé toutes les taches ? de T031"
type textarea "x"
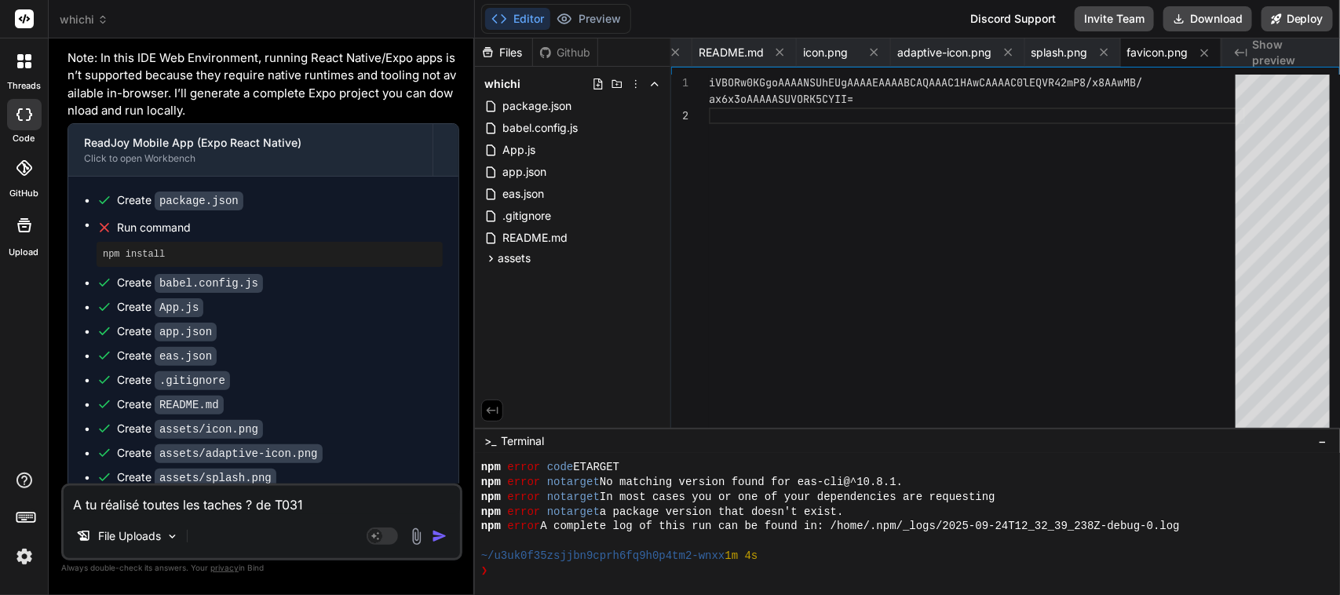
type textarea "A tu réalisé toutes les taches ? de T03"
type textarea "x"
type textarea "A tu réalisé toutes les taches ? de T0"
type textarea "x"
type textarea "A tu réalisé toutes les taches ? de T00"
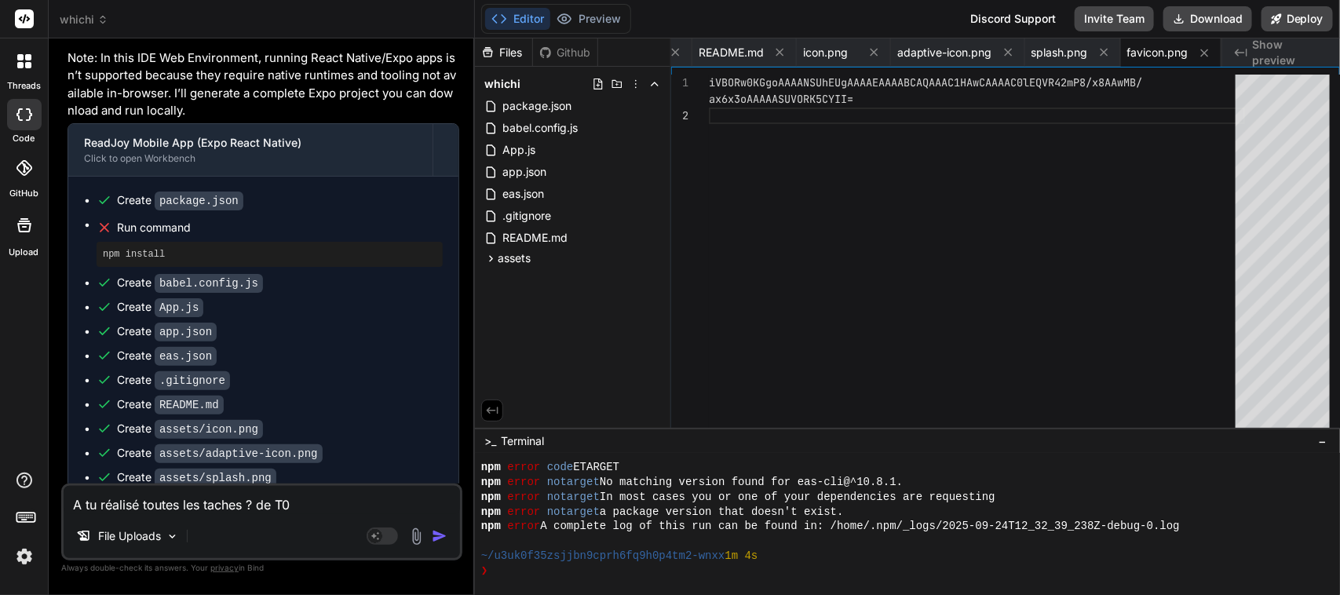
type textarea "x"
type textarea "A tu réalisé toutes les taches ? de T001"
type textarea "x"
type textarea "A tu réalisé toutes les taches ? de T001"
type textarea "x"
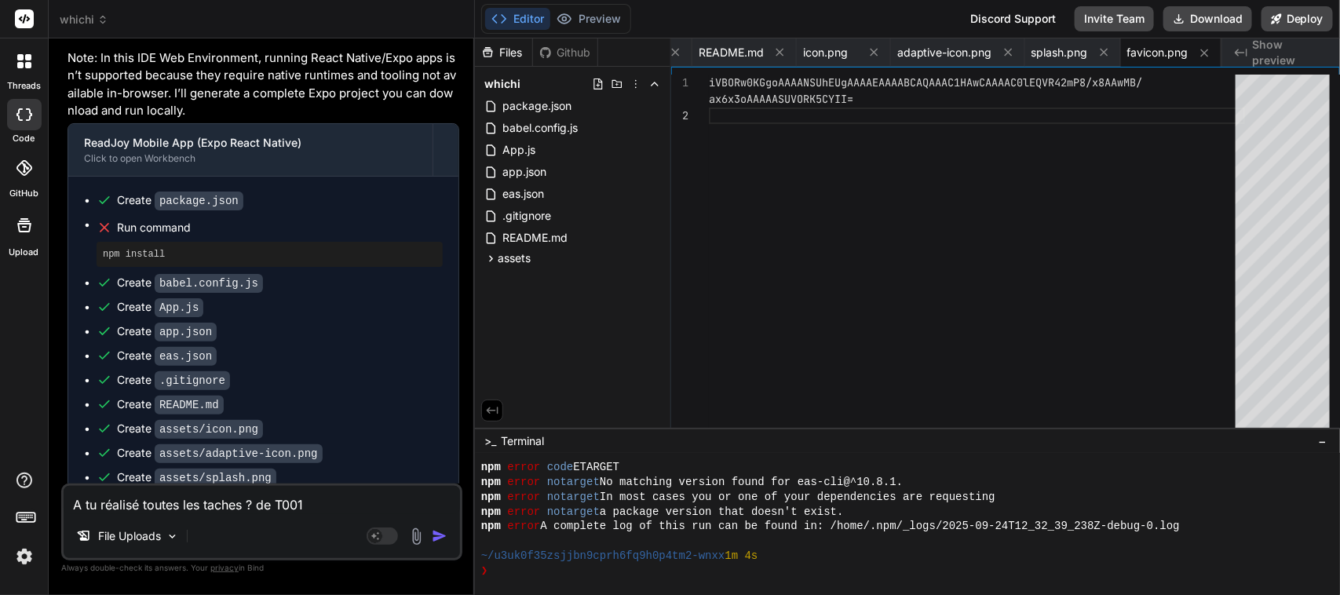
type textarea "A tu réalisé toutes les taches ? de T001 à"
type textarea "x"
type textarea "A tu réalisé toutes les taches ? de T001 à"
type textarea "x"
type textarea "A tu réalisé toutes les taches ? de T001 à l"
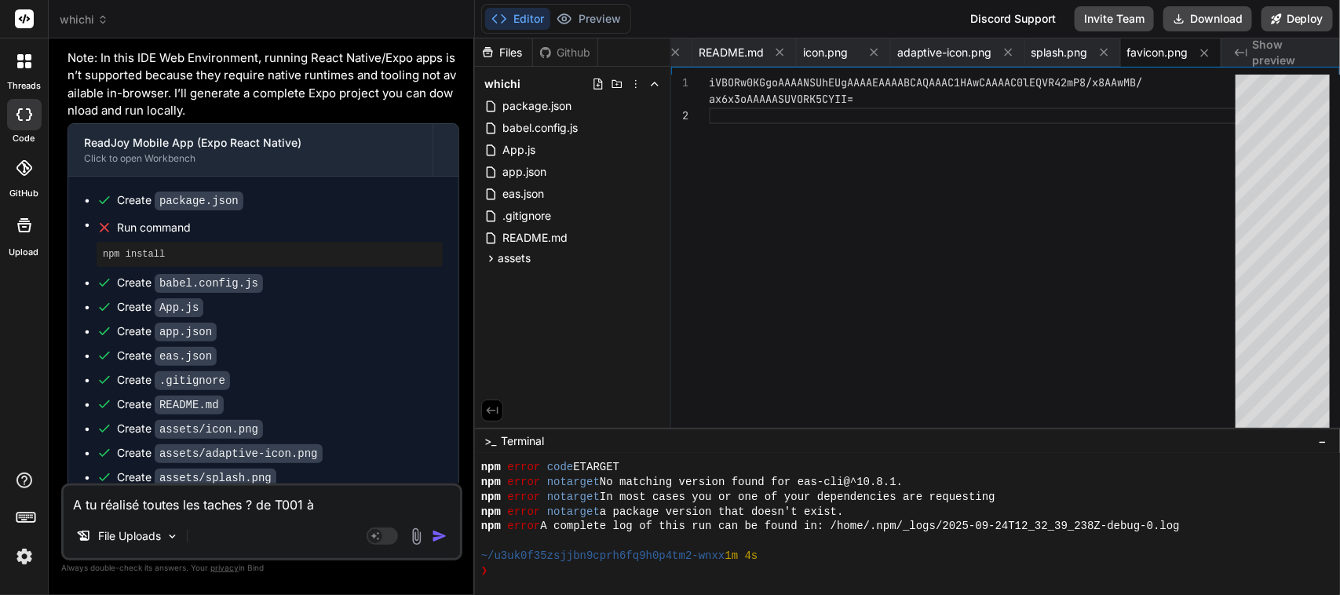
type textarea "x"
type textarea "A tu réalisé toutes les taches ? de T001 à la"
type textarea "x"
type textarea "A tu réalisé toutes les taches ? de T001 à la"
type textarea "x"
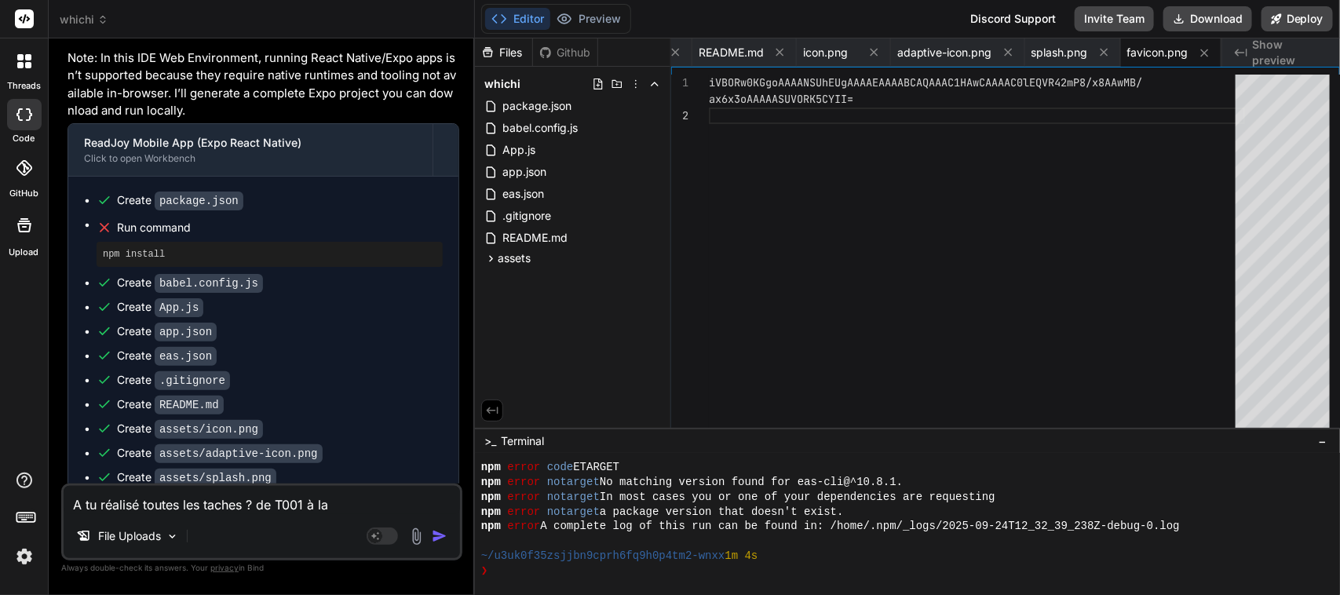
type textarea "A tu réalisé toutes les taches ? de T001 à la T"
type textarea "x"
type textarea "A tu réalisé toutes les taches ? de T001 à la T0"
type textarea "x"
type textarea "A tu réalisé toutes les taches ? de T001 à la T07"
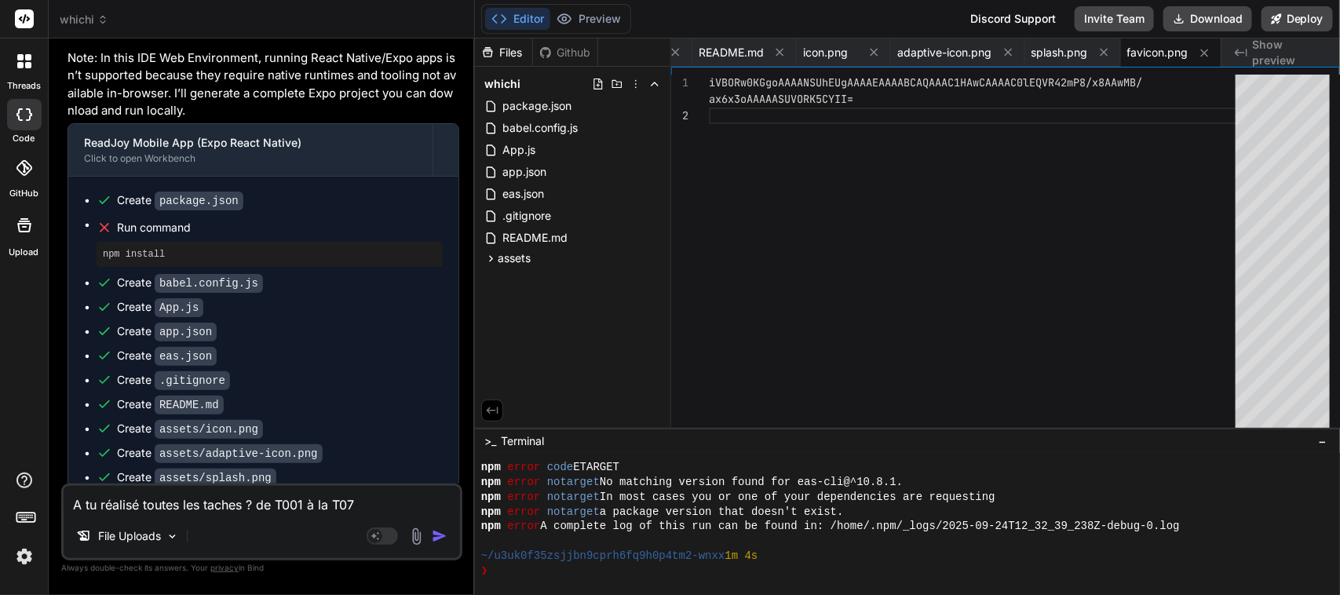
type textarea "x"
type textarea "A tu réalisé toutes les taches ? de T001 à la T070"
type textarea "x"
type textarea "A tu réalisé toutes les taches ? de T001 à la T070"
type textarea "x"
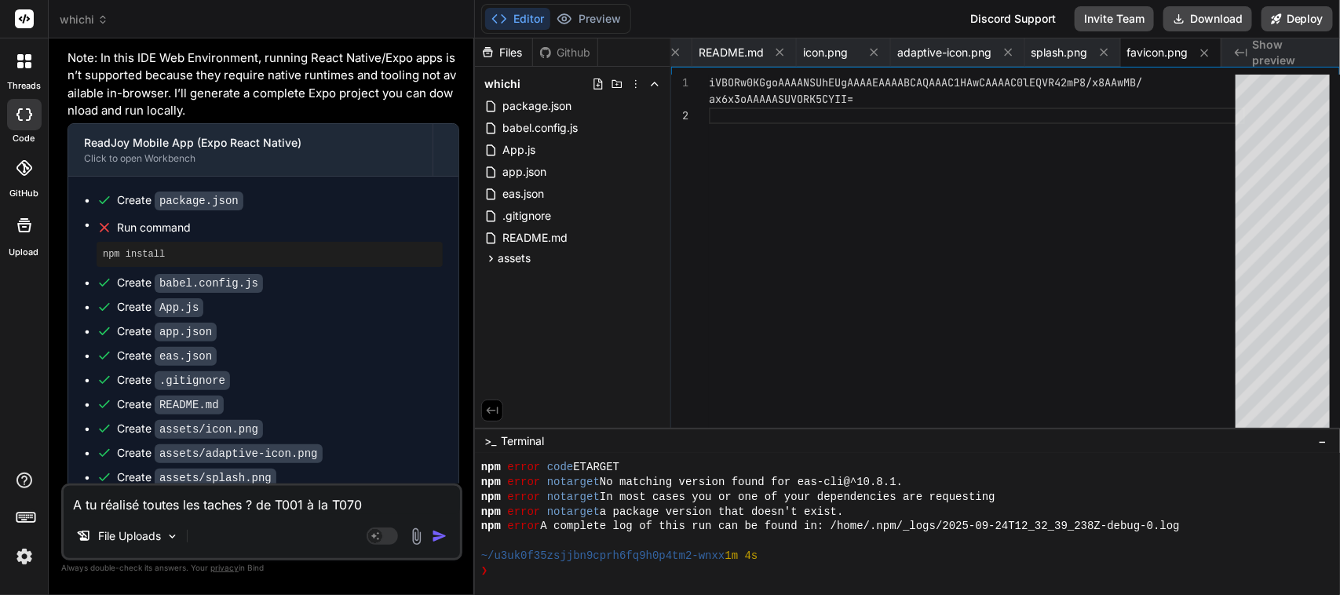
click at [352, 499] on textarea "A tu réalisé toutes les taches ? de T001 à la T070" at bounding box center [262, 500] width 396 height 28
type textarea "A tu réalisé toutes les taches ? de T001 à la T00"
type textarea "x"
type textarea "A tu réalisé toutes les taches ? de T001 à la T080"
type textarea "x"
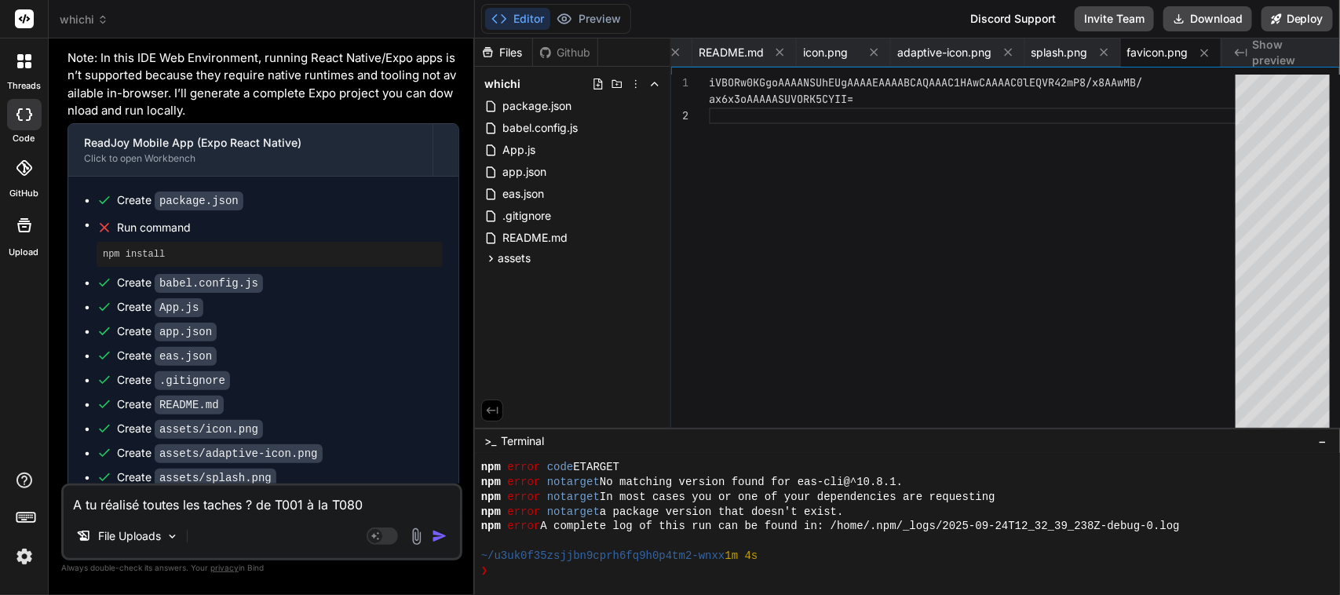
type textarea "A tu réalisé toutes les taches ? de T001 à la T080"
type textarea "x"
type textarea "A tu réalisé toutes les taches ? de T001 à la T080 ?"
type textarea "x"
type textarea "A tu réalisé toutes les taches ? de T001 à la T080 ?"
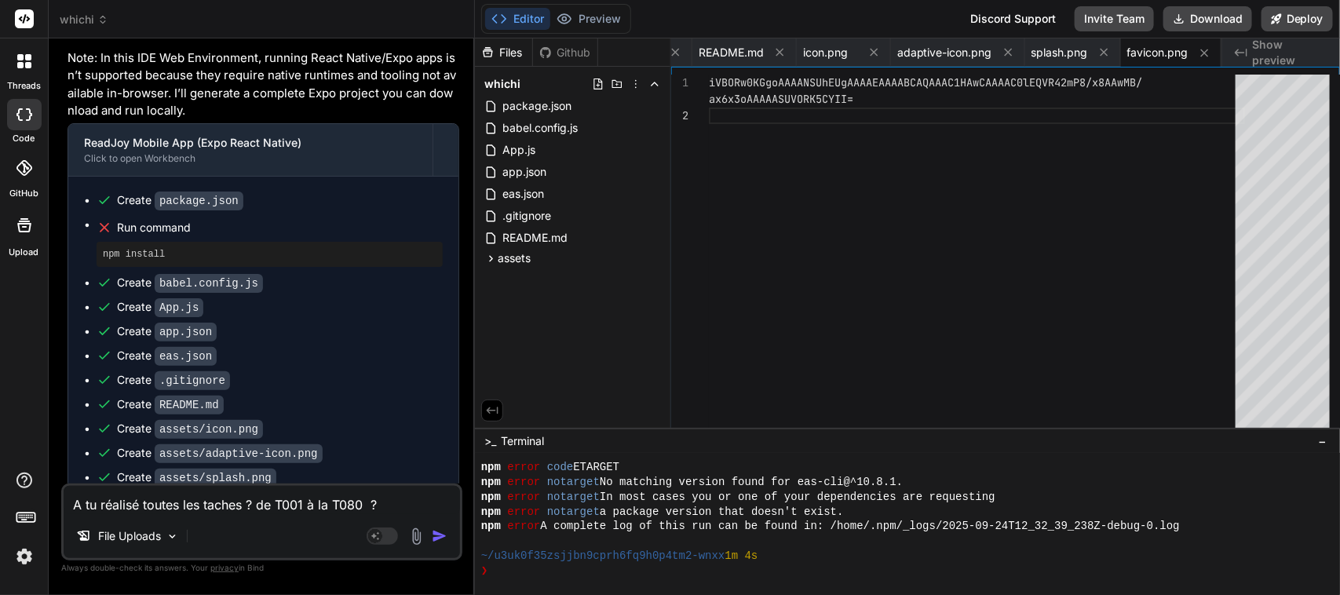
click at [440, 536] on img "button" at bounding box center [440, 536] width 16 height 16
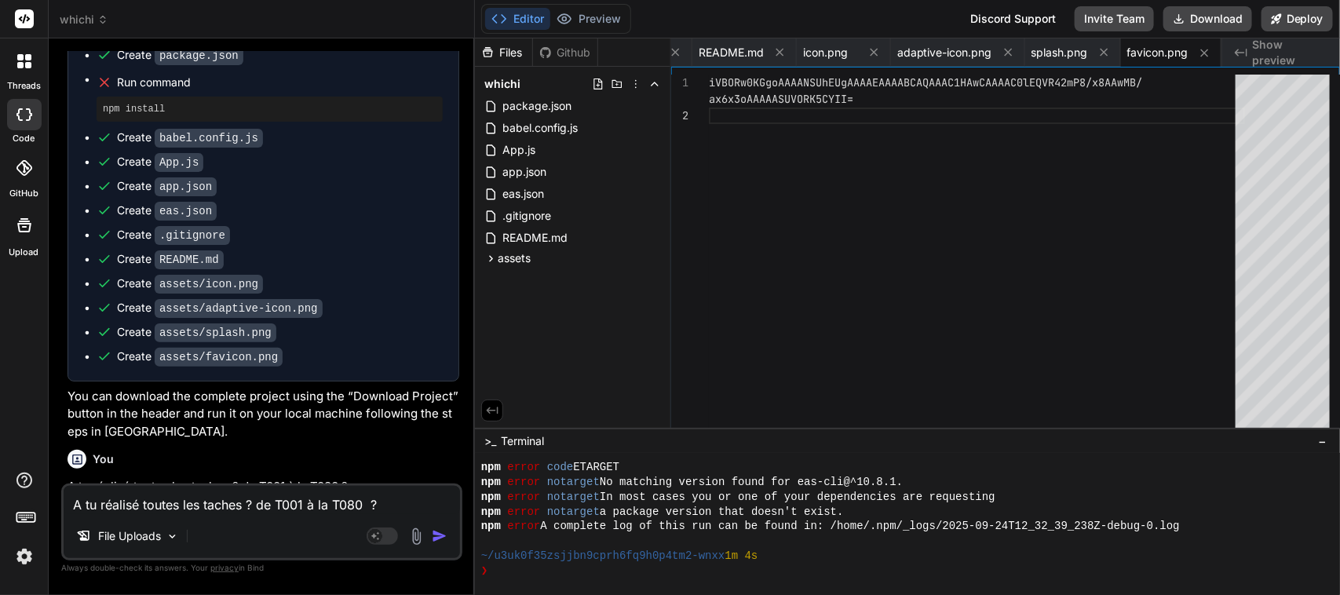
scroll to position [11354, 0]
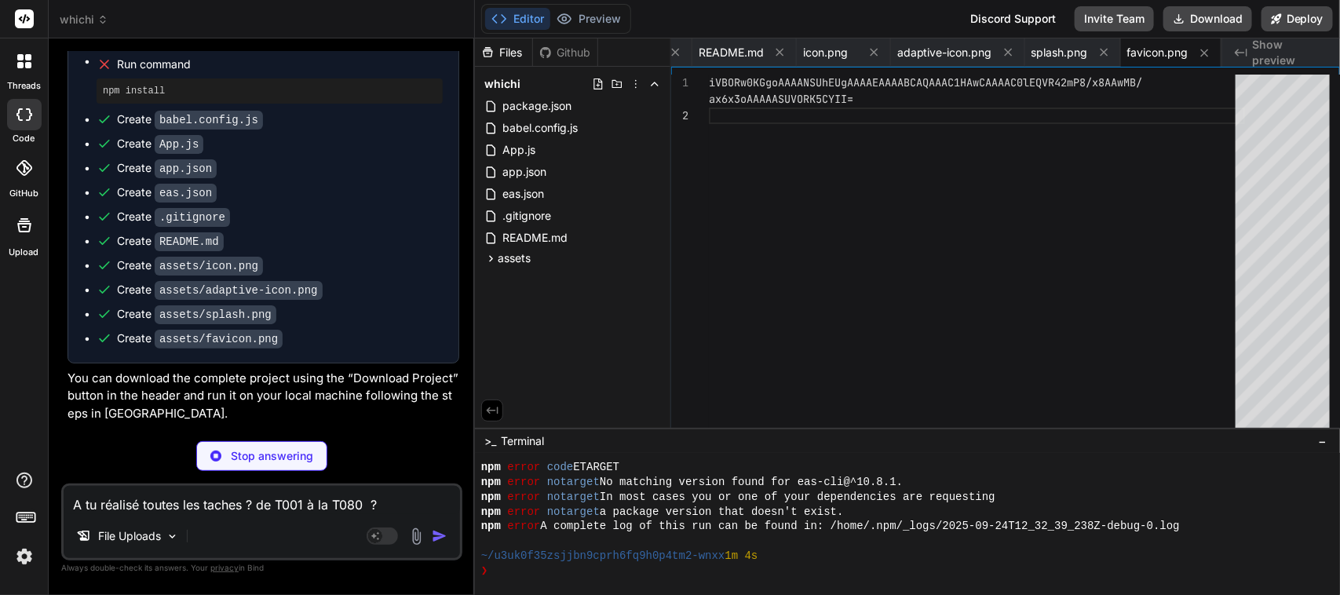
type textarea "x"
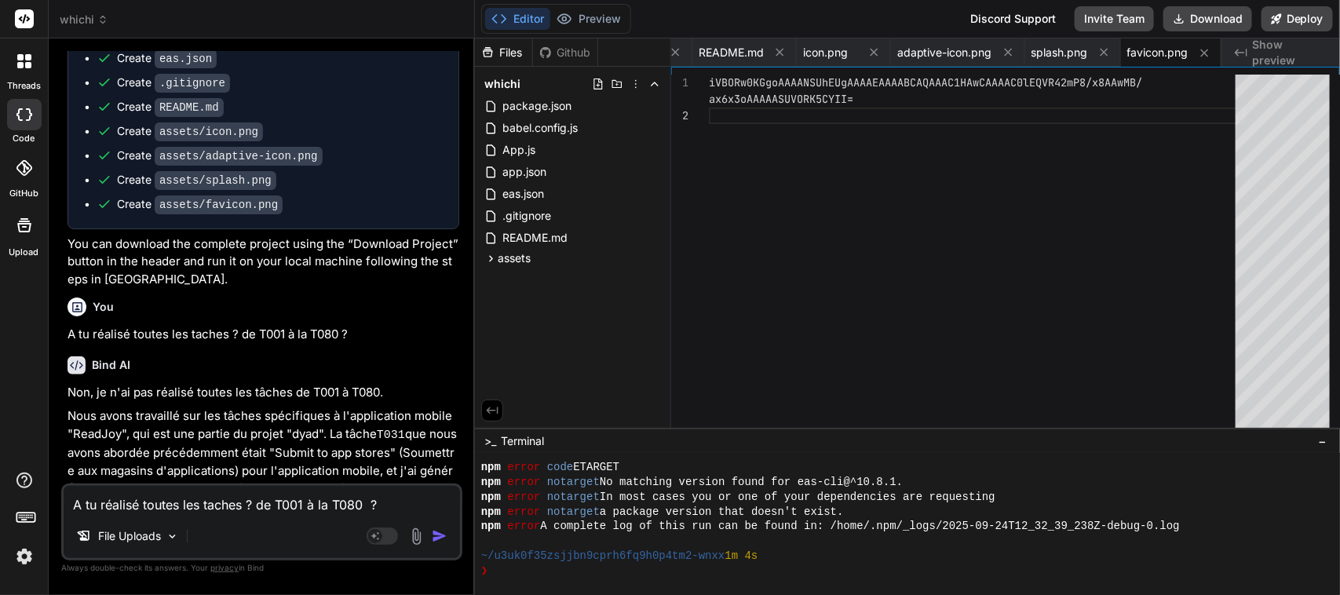
scroll to position [11491, 0]
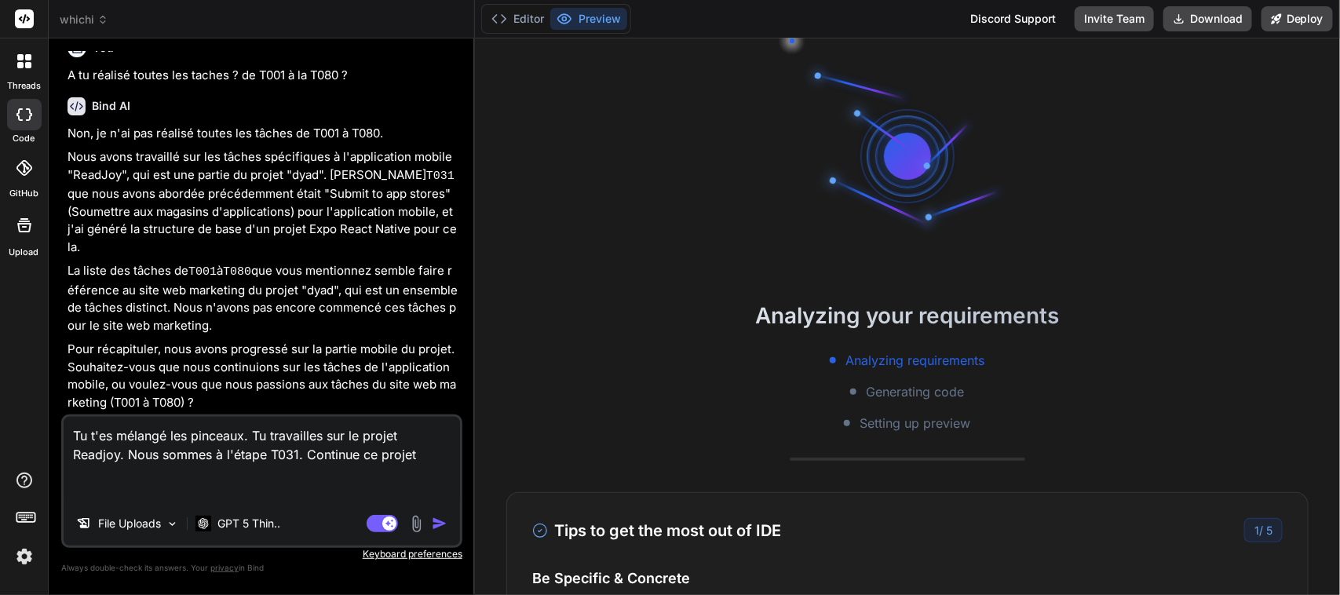
scroll to position [939, 0]
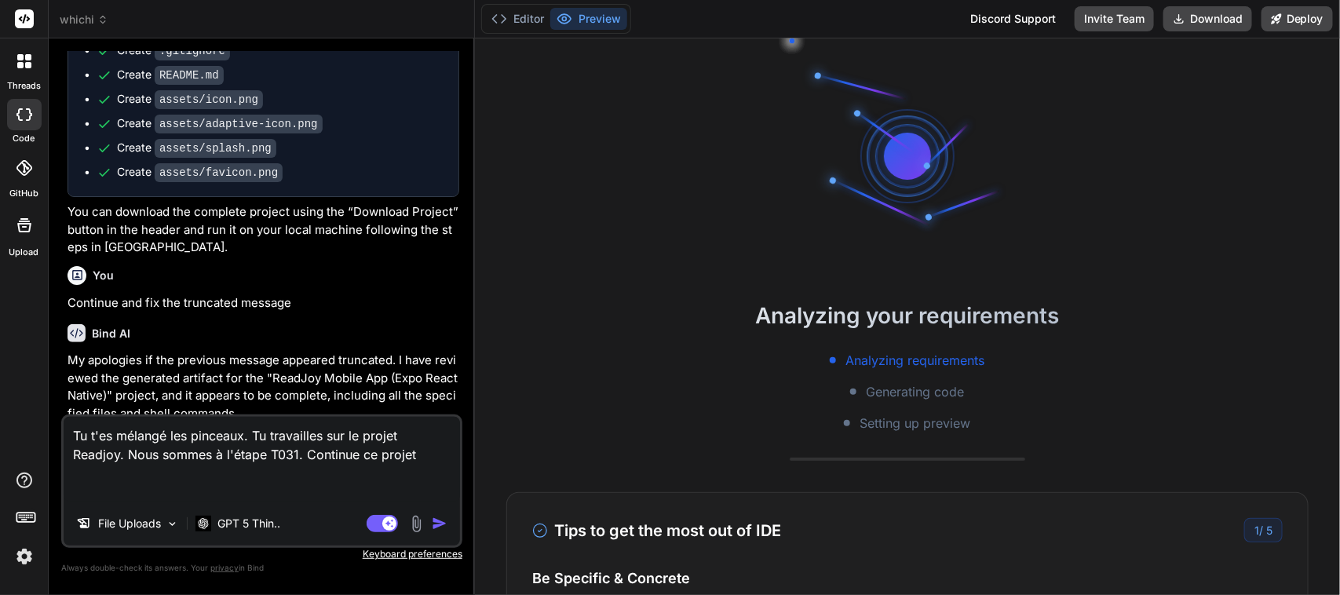
click at [86, 13] on span "whichi" at bounding box center [84, 20] width 49 height 16
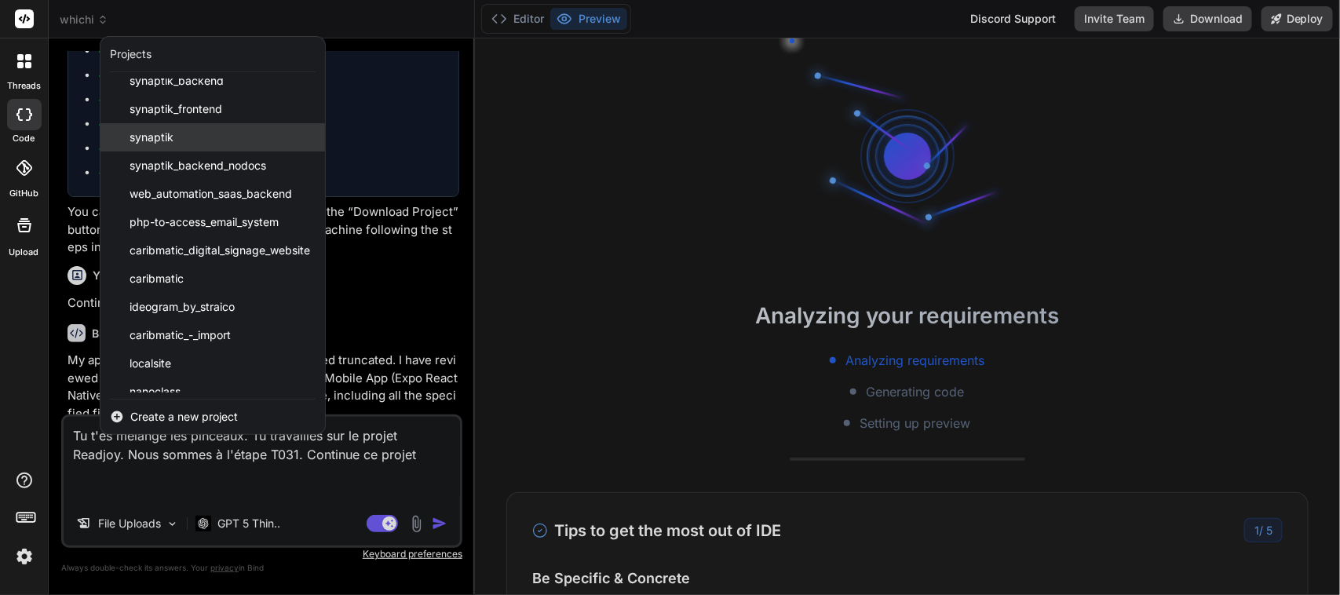
scroll to position [194, 0]
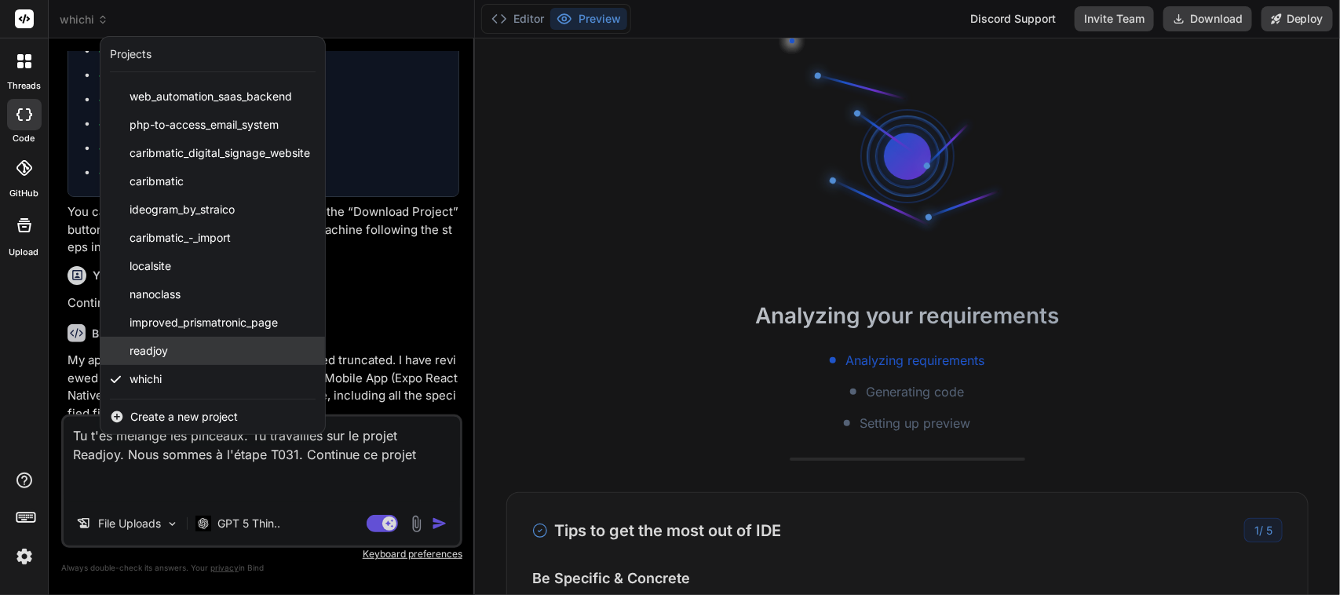
click at [206, 345] on div "readjoy" at bounding box center [212, 351] width 224 height 28
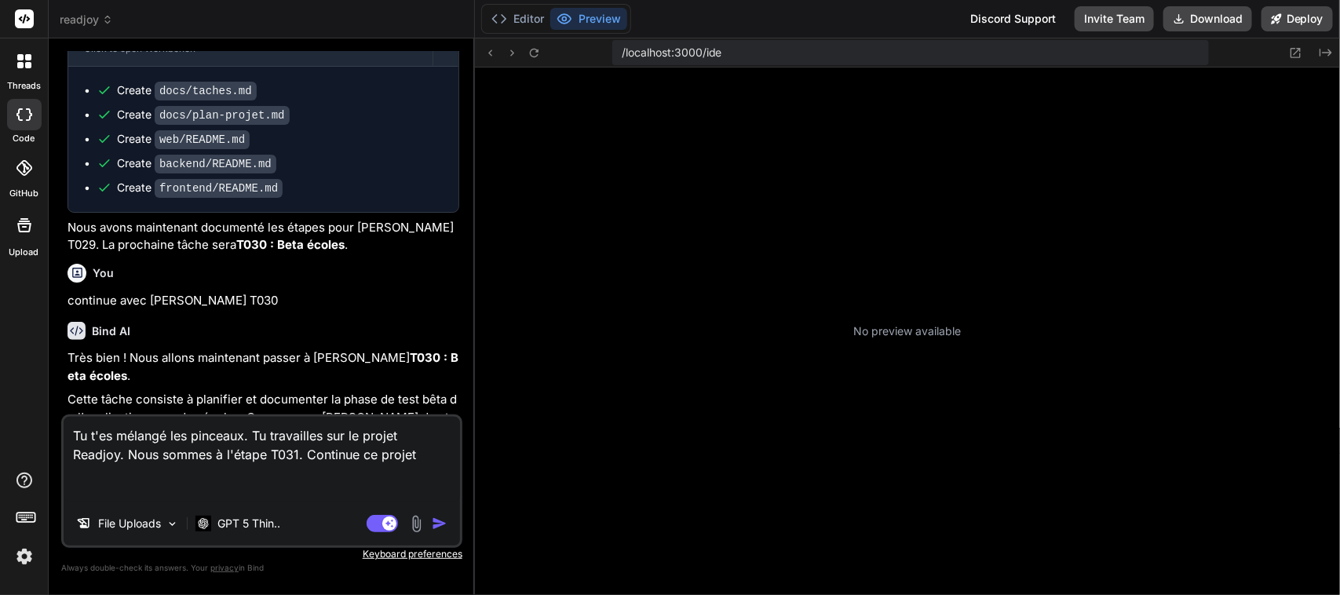
scroll to position [2384, 0]
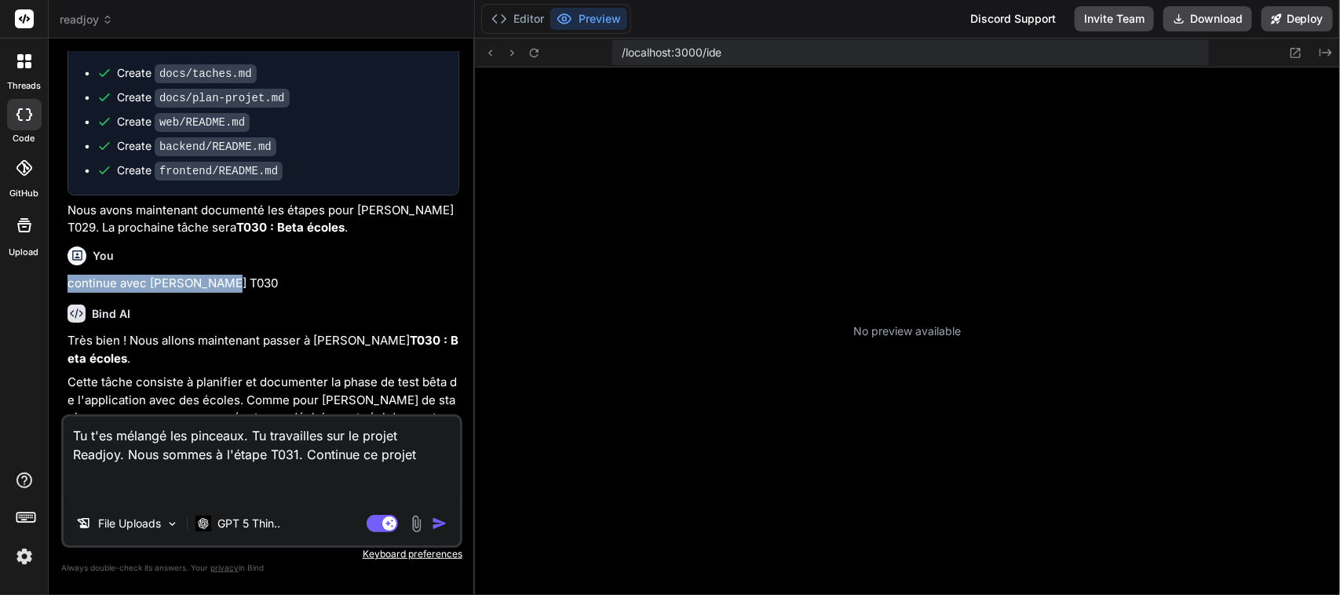
drag, startPoint x: 218, startPoint y: 170, endPoint x: 65, endPoint y: 174, distance: 153.1
click at [65, 174] on div "You maintenant c'est 4 et 5 identiques, verifie tout est make sure it's all wor…" at bounding box center [263, 232] width 398 height 363
copy p "continue avec la tache T03"
click at [538, 52] on icon at bounding box center [533, 52] width 13 height 13
click at [217, 456] on textarea "Tu t'es mélangé les pinceaux. Tu travailles sur le projet Readjoy. Nous sommes …" at bounding box center [262, 459] width 396 height 85
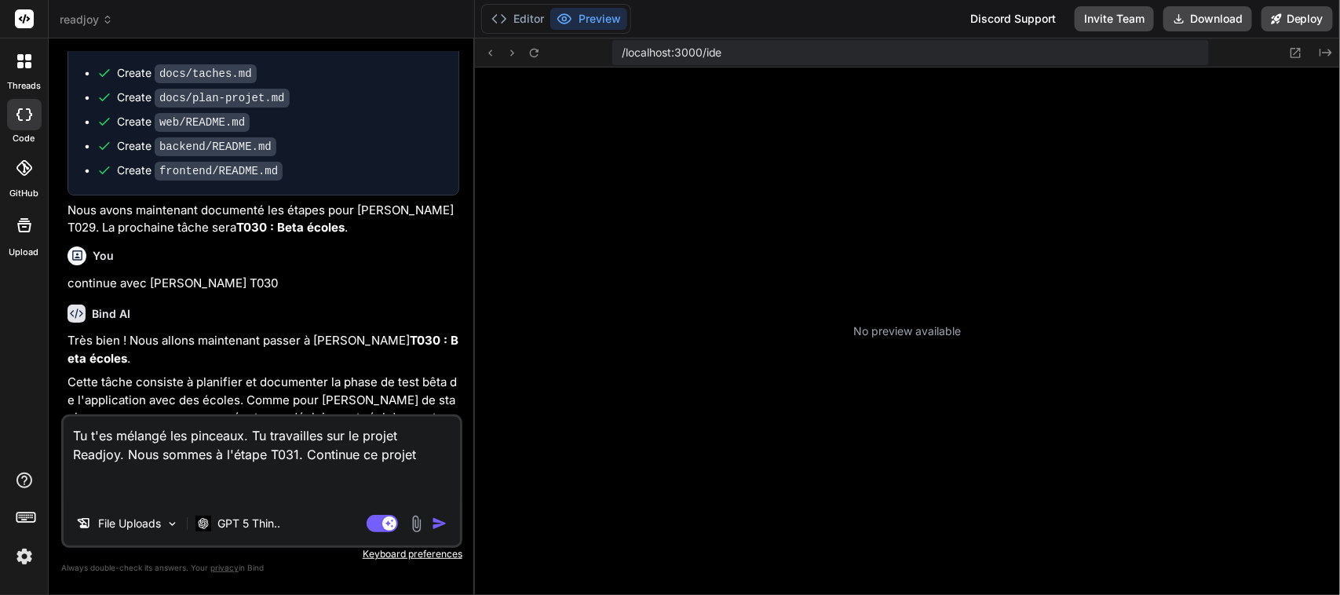
click at [217, 456] on textarea "Tu t'es mélangé les pinceaux. Tu travailles sur le projet Readjoy. Nous sommes …" at bounding box center [262, 459] width 396 height 85
click at [516, 14] on button "Editor" at bounding box center [517, 19] width 65 height 22
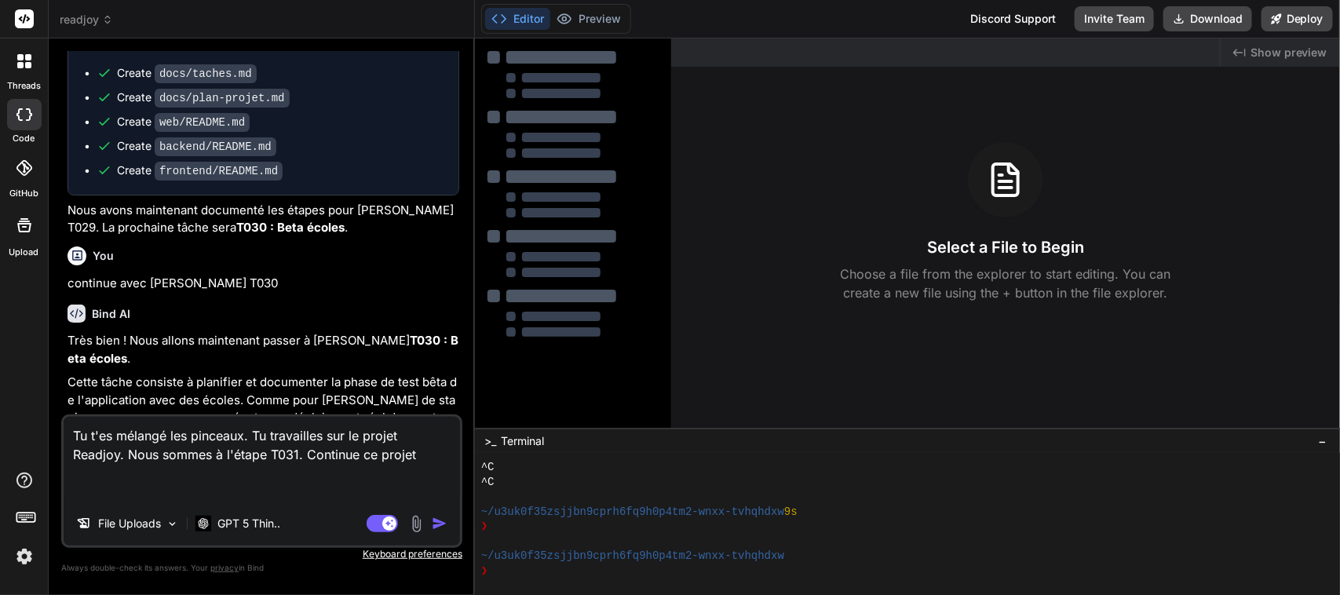
click at [249, 449] on textarea "Tu t'es mélangé les pinceaux. Tu travailles sur le projet Readjoy. Nous sommes …" at bounding box center [262, 459] width 396 height 85
paste textarea "continue avec la tache T03"
type textarea "x"
type textarea "continue avec la tache T03"
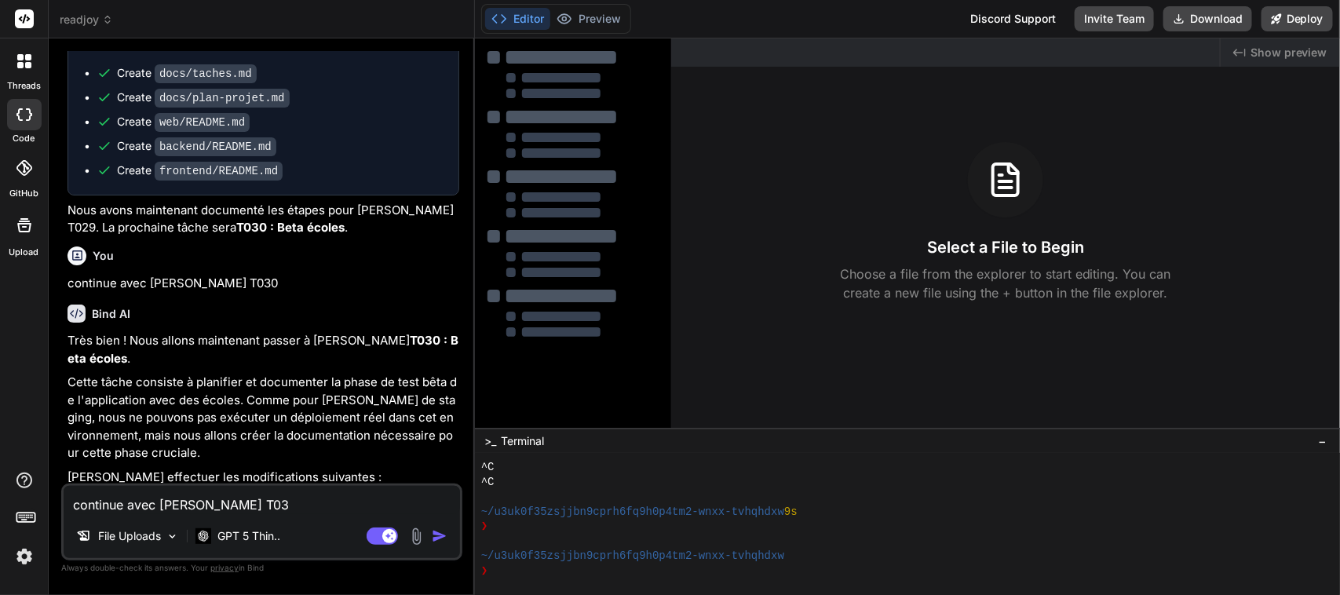
type textarea "x"
type textarea "continue avec la tache T031"
click at [442, 534] on img "button" at bounding box center [440, 536] width 16 height 16
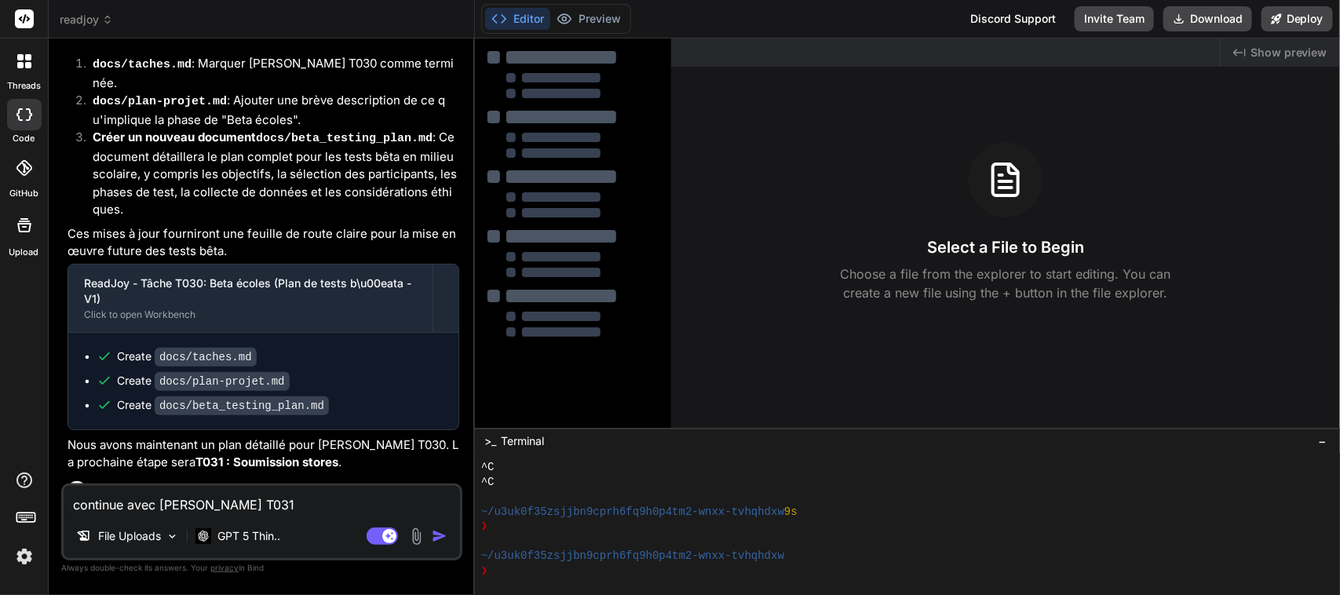
scroll to position [2845, 0]
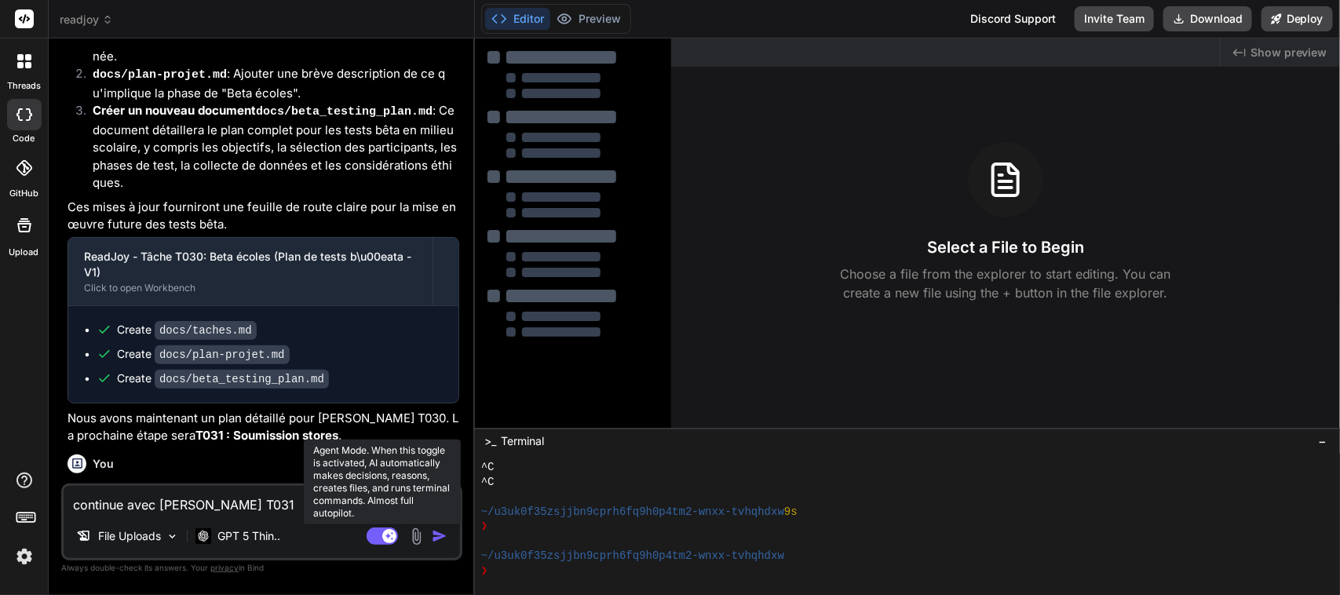
click at [374, 532] on rect at bounding box center [382, 535] width 31 height 17
click at [393, 534] on rect at bounding box center [382, 535] width 31 height 17
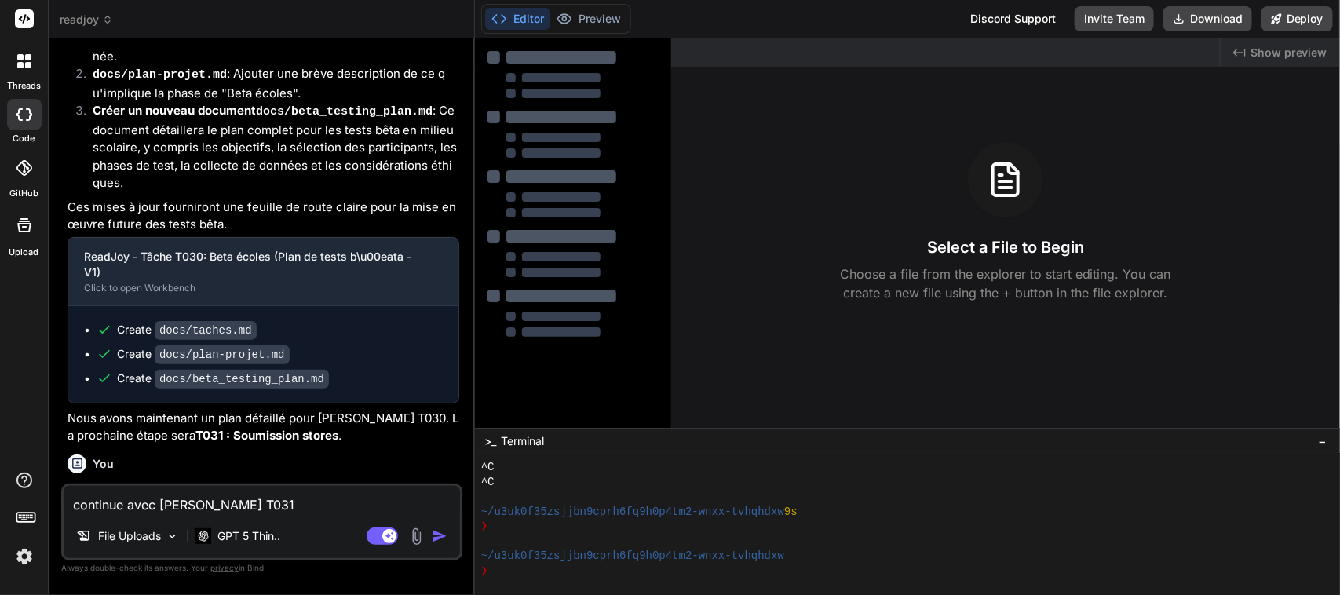
click at [275, 513] on div "Bind AI" at bounding box center [263, 522] width 392 height 18
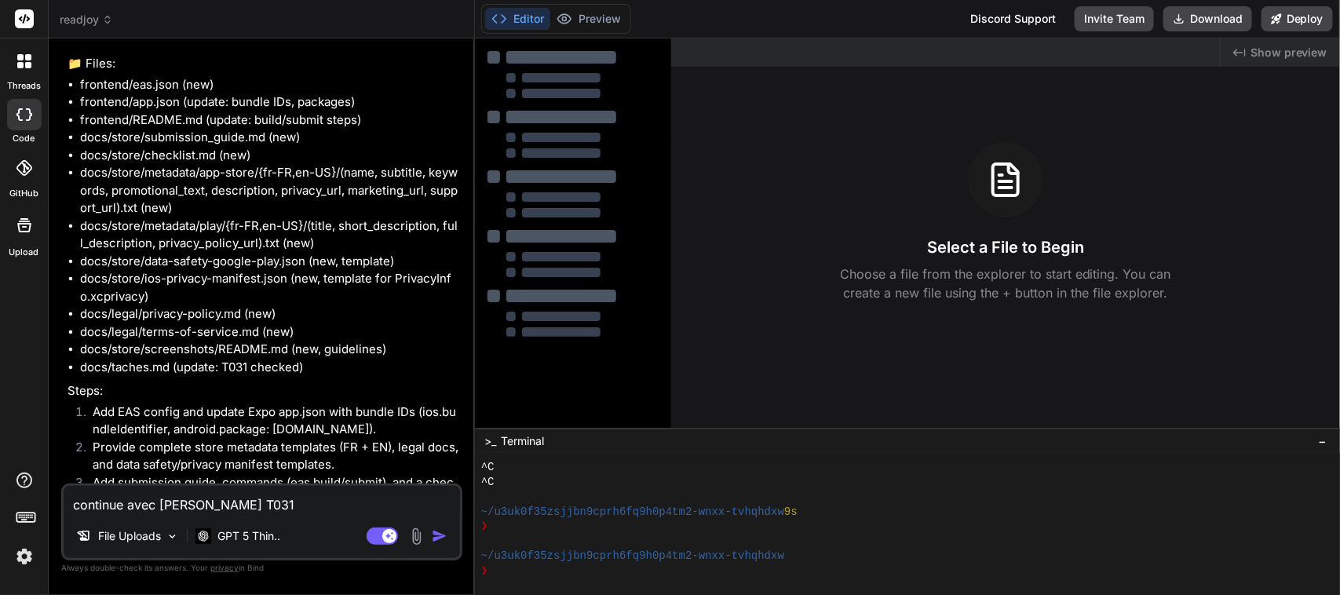
scroll to position [3448, 0]
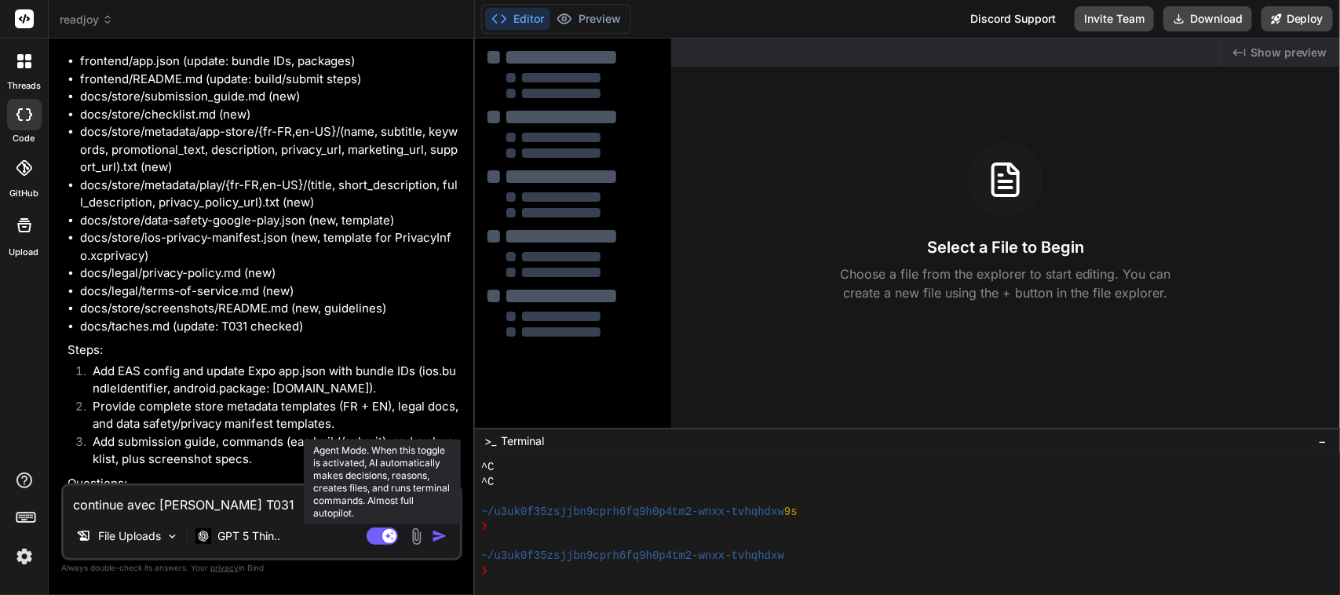
click at [377, 536] on rect at bounding box center [382, 535] width 31 height 17
type textarea "x"
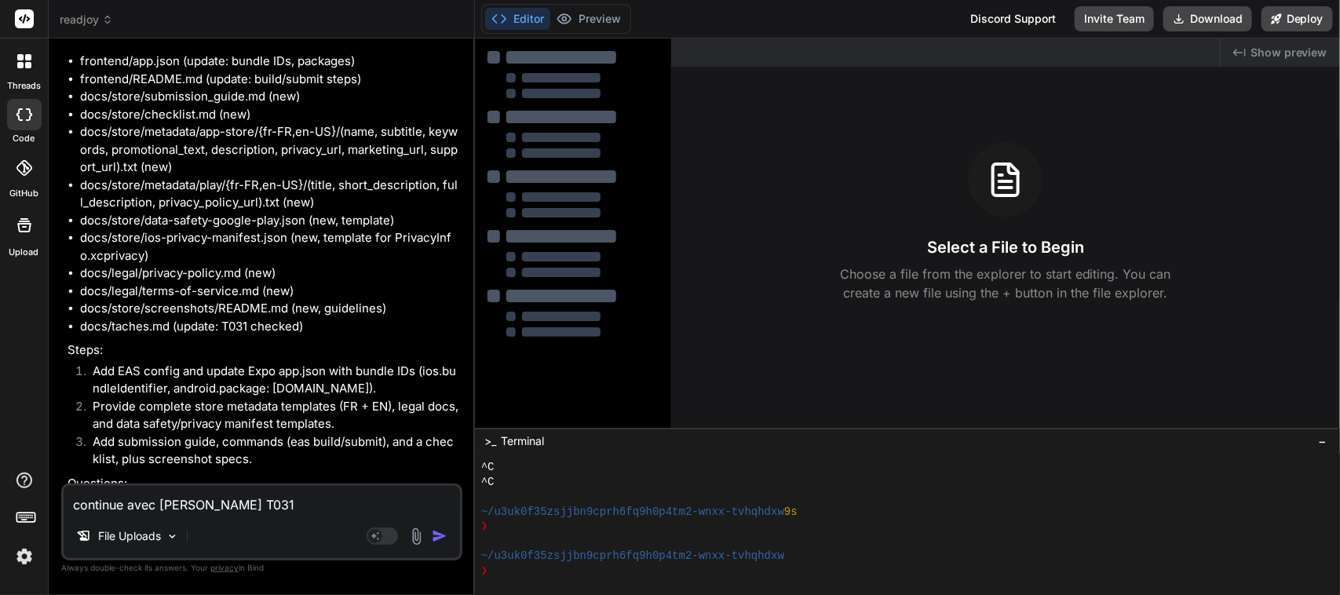
click at [197, 502] on textarea "continue avec la tache T031" at bounding box center [262, 500] width 396 height 28
type textarea "x"
type textarea "y"
type textarea "x"
type textarea "ye"
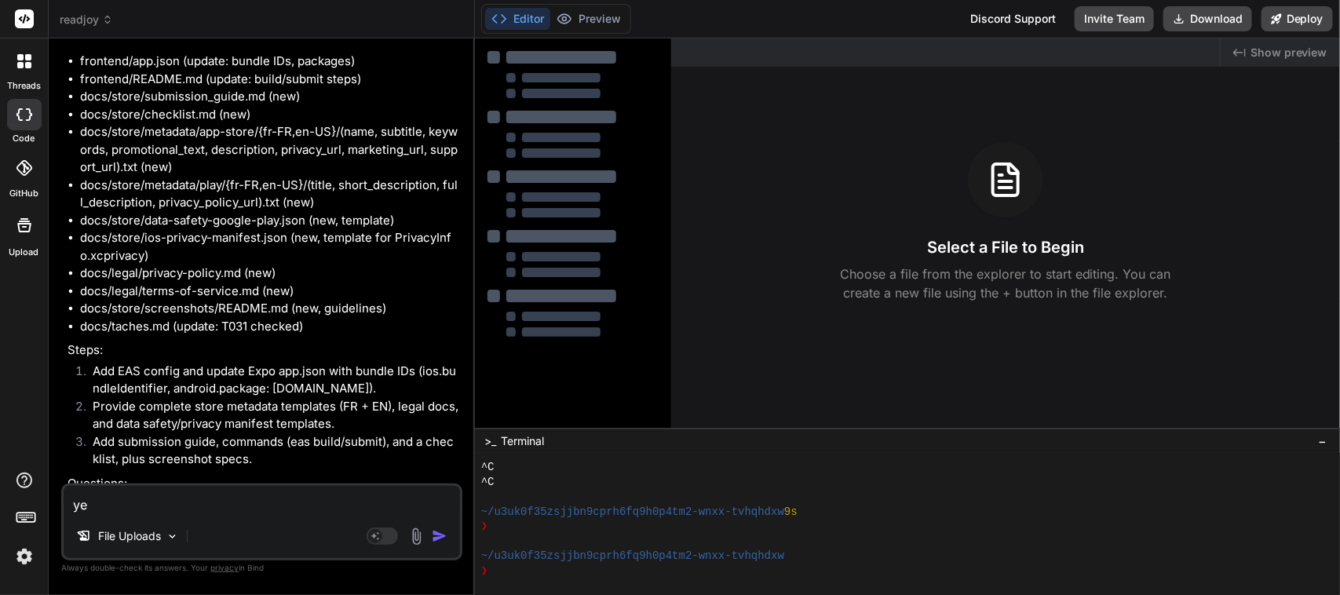
type textarea "x"
type textarea "yes"
type textarea "x"
type textarea "yes"
type textarea "x"
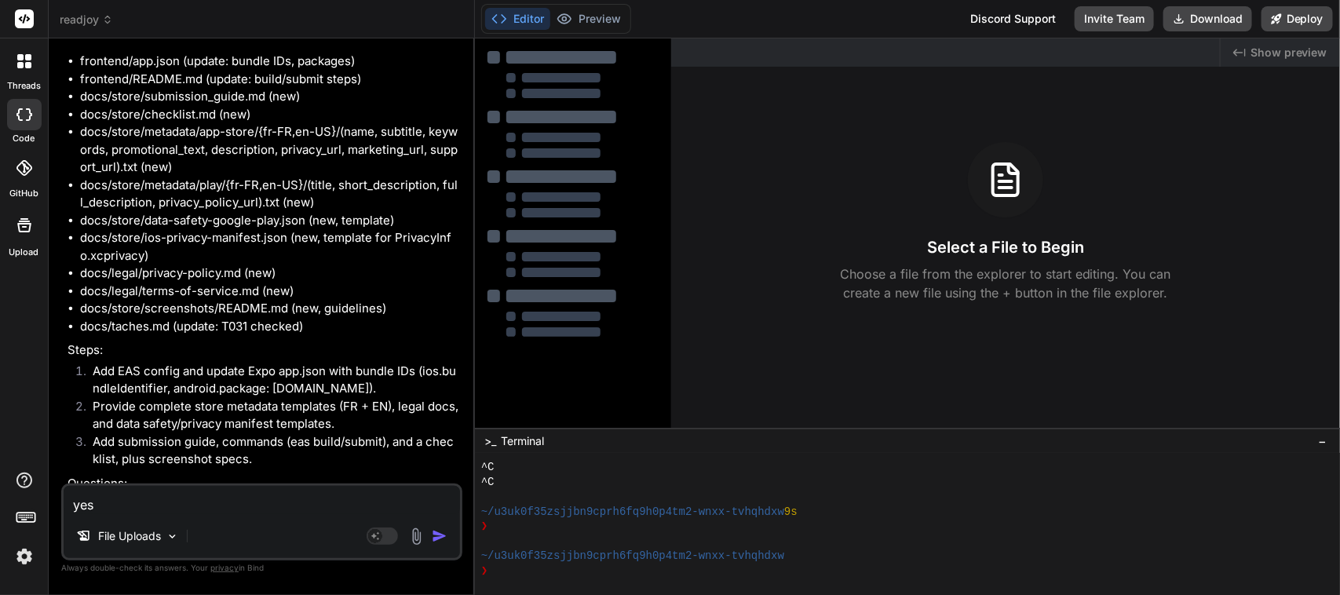
type textarea "yes g"
type textarea "x"
type textarea "yes go"
type textarea "x"
type textarea "yes go"
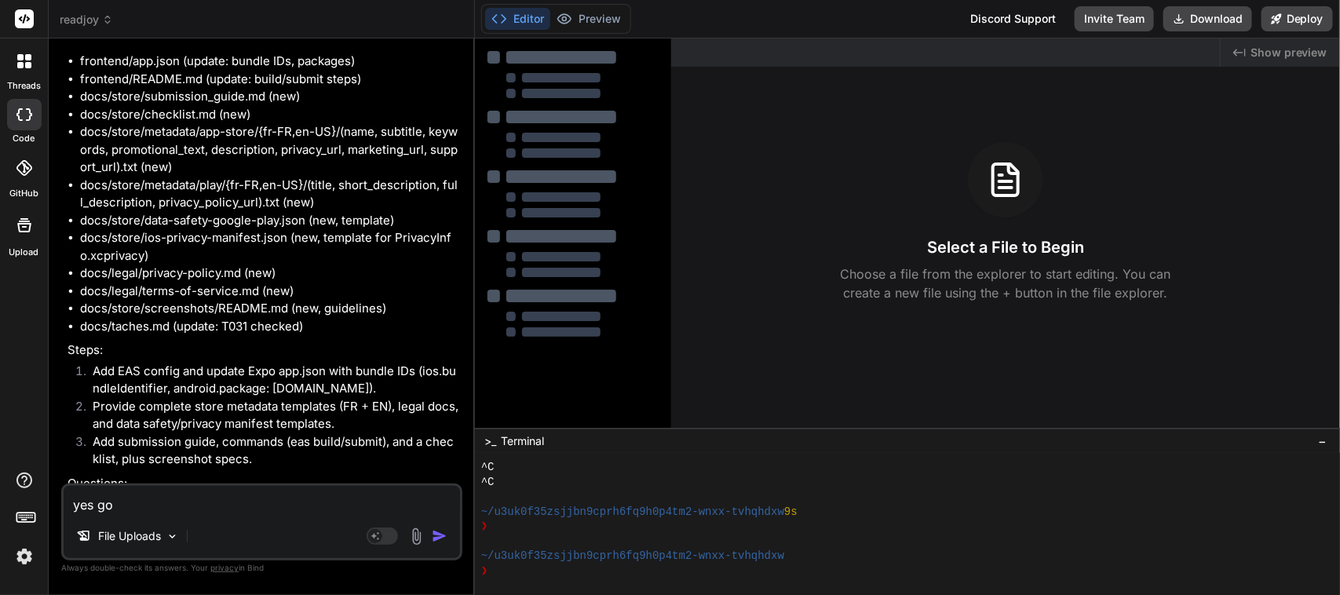
type textarea "x"
type textarea "yes go h"
type textarea "x"
type textarea "yes go ha"
type textarea "x"
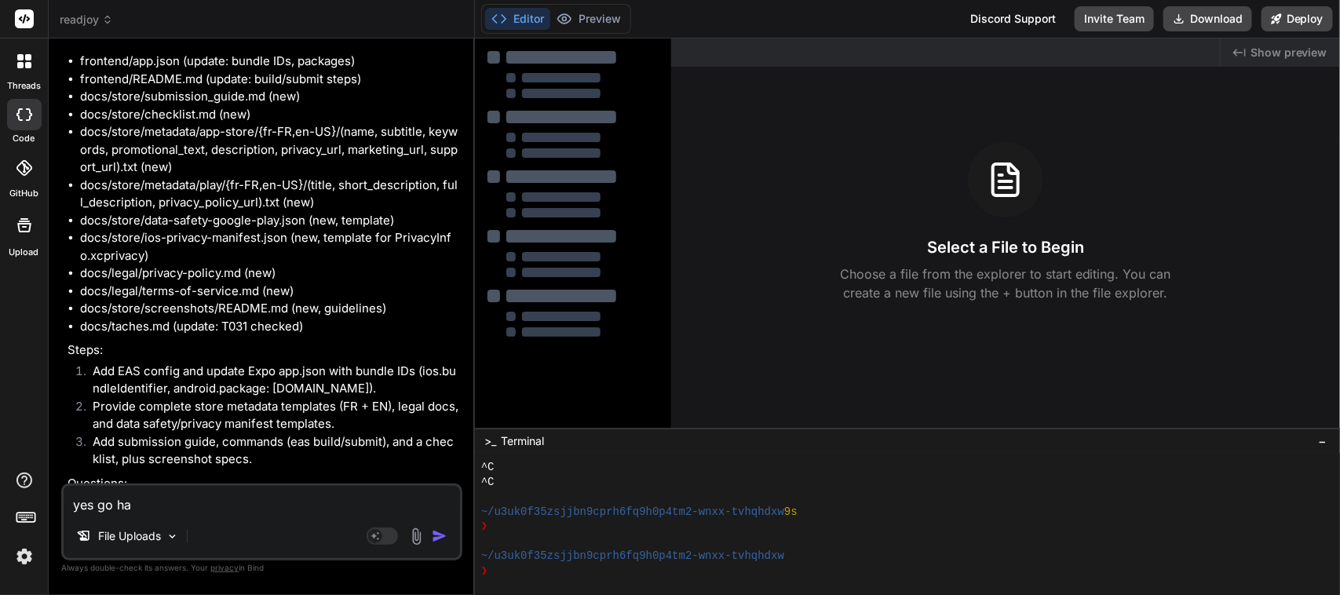
type textarea "yes go hae"
type textarea "x"
type textarea "yes go ha"
type textarea "x"
type textarea "yes go h"
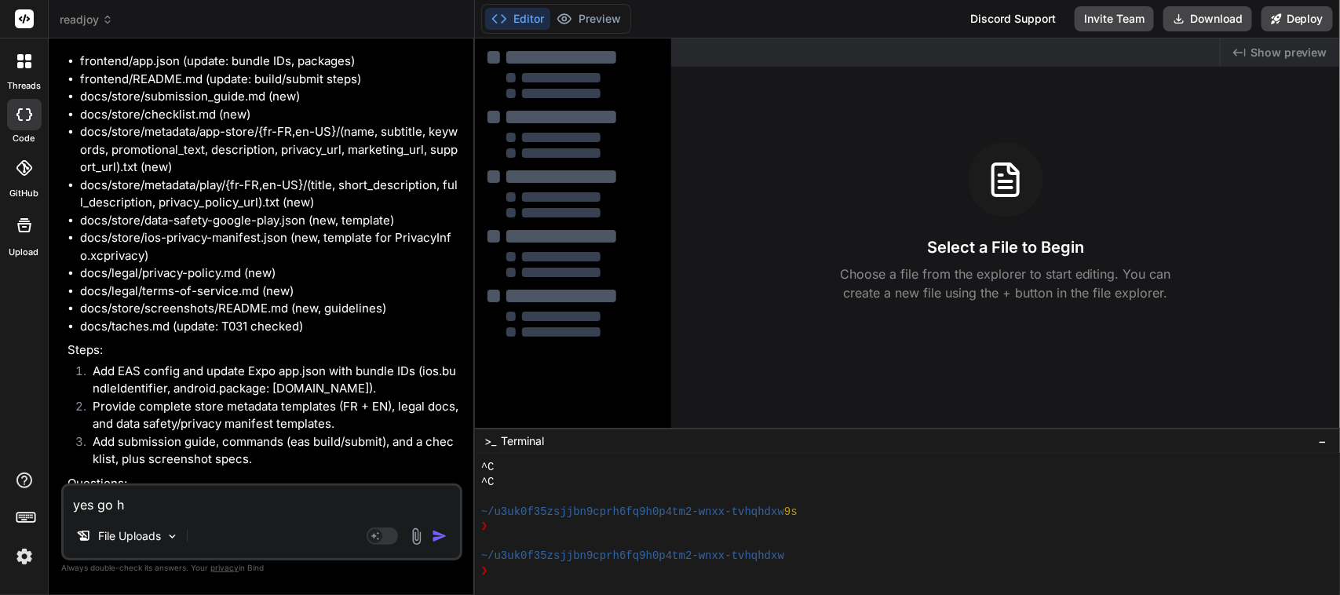
type textarea "x"
type textarea "yes go he"
type textarea "x"
type textarea "yes go hea"
type textarea "x"
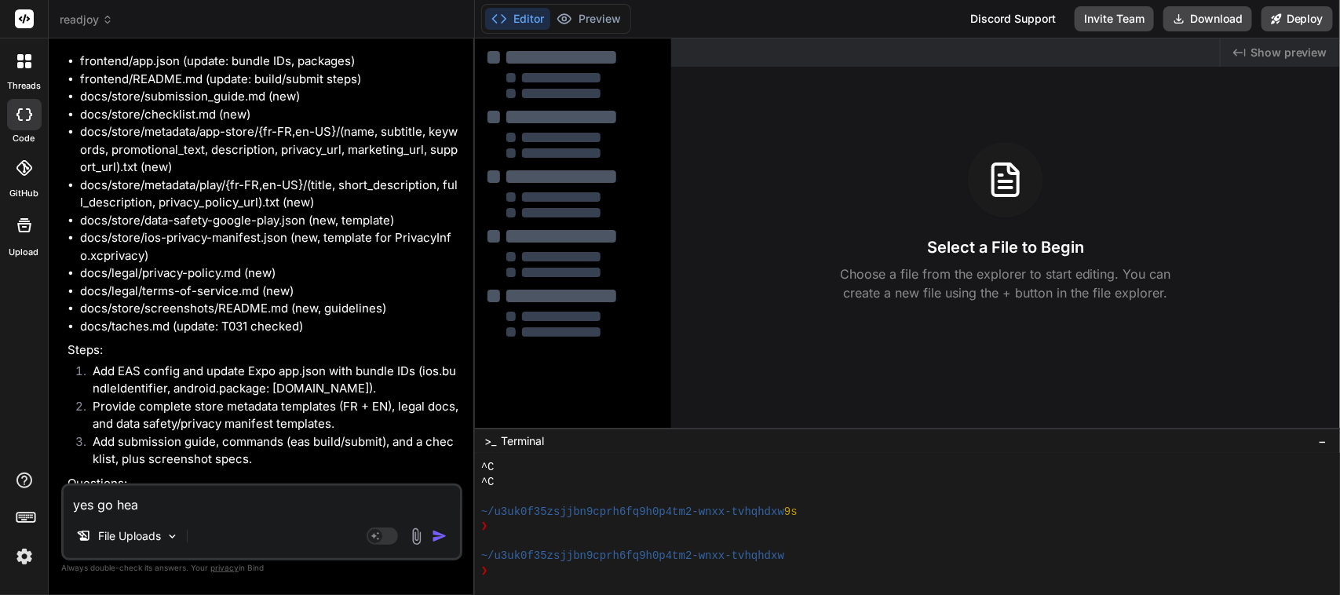
type textarea "yes go head"
type textarea "x"
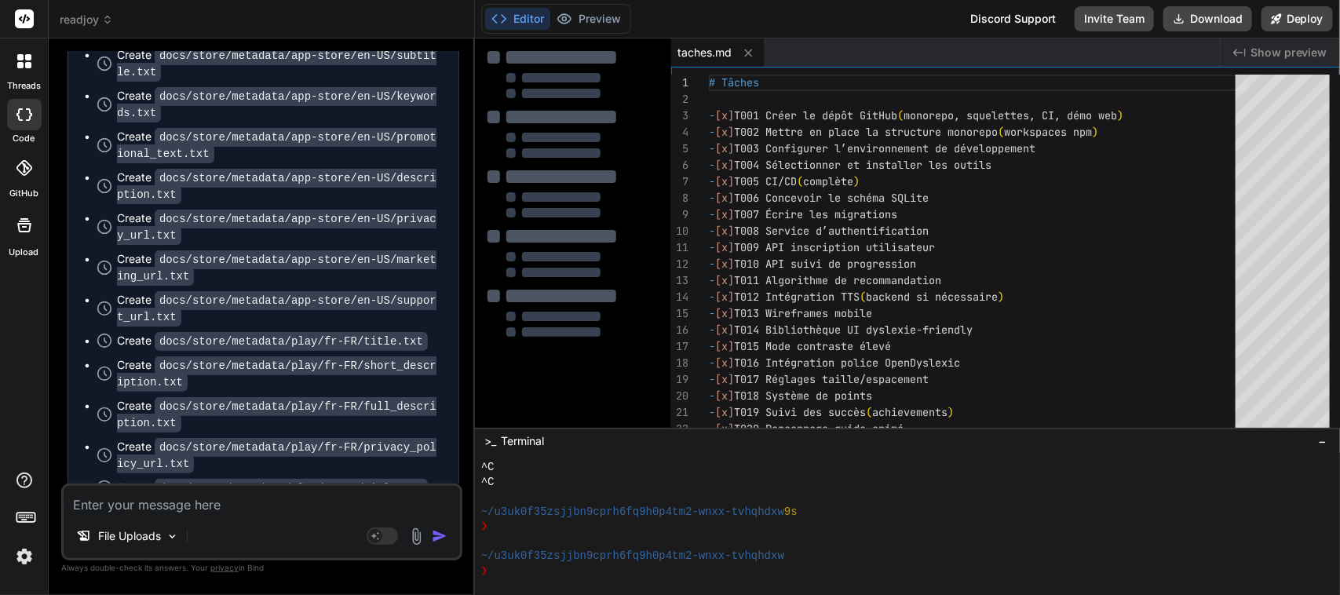
scroll to position [5080, 0]
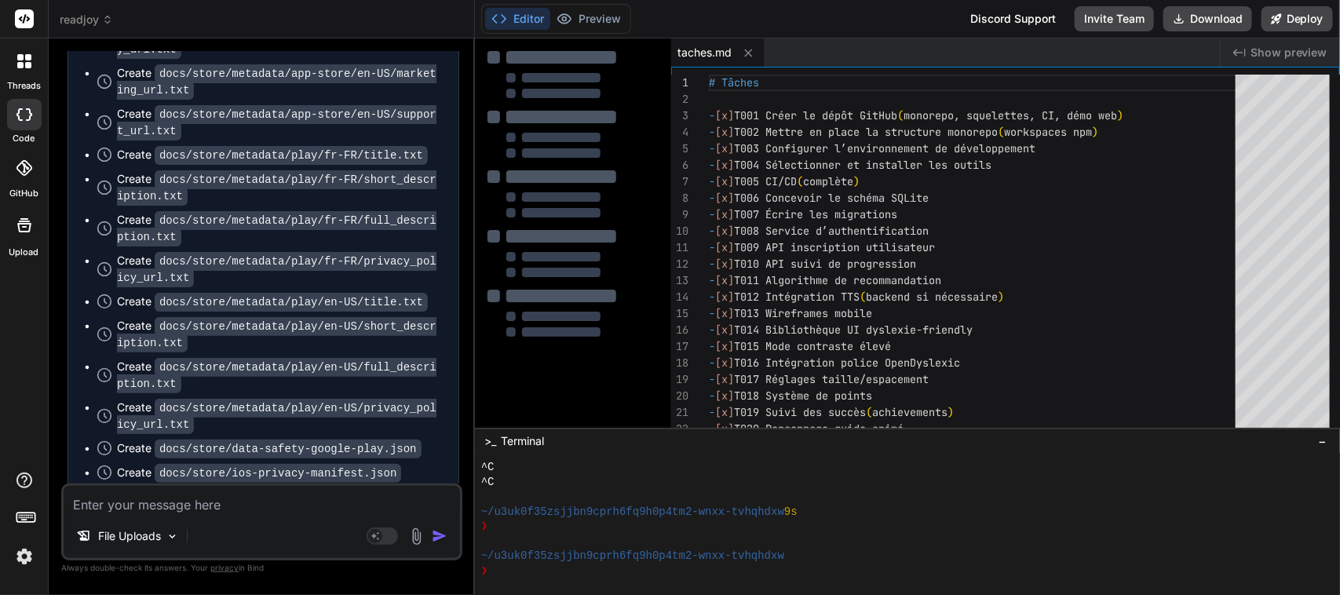
paste textarea "continue avec la tache T03"
type textarea "x"
type textarea "continue avec la tache T03"
type textarea "x"
type textarea "continue avec la tache T032"
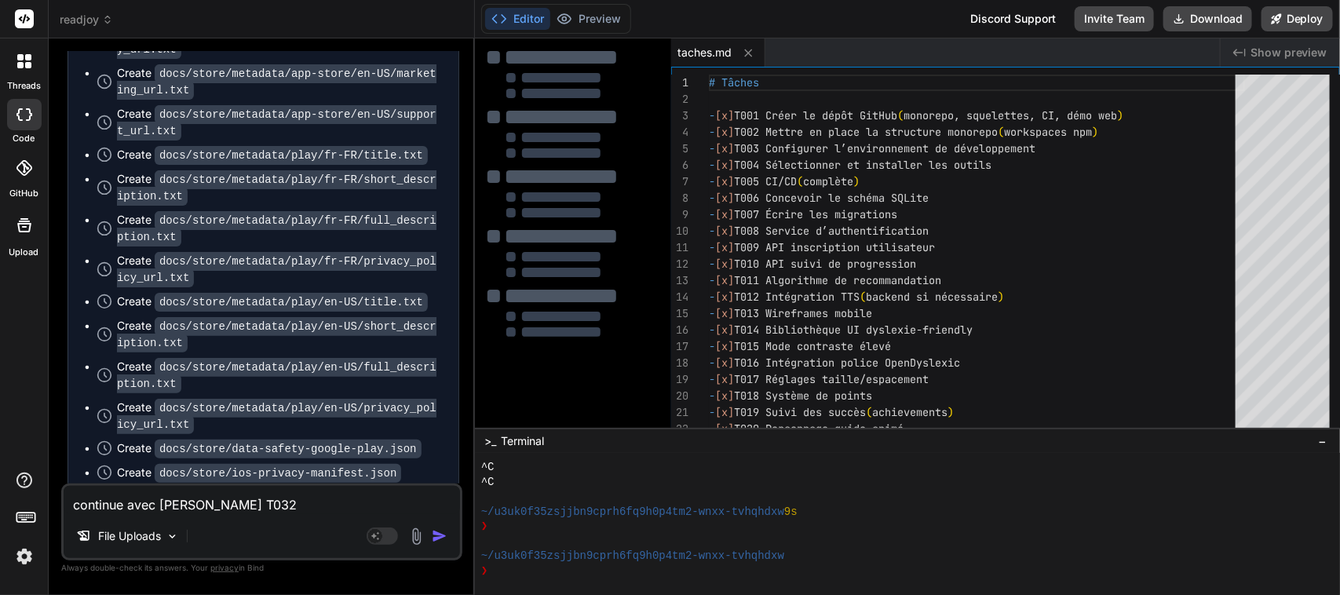
click at [440, 538] on img "button" at bounding box center [440, 536] width 16 height 16
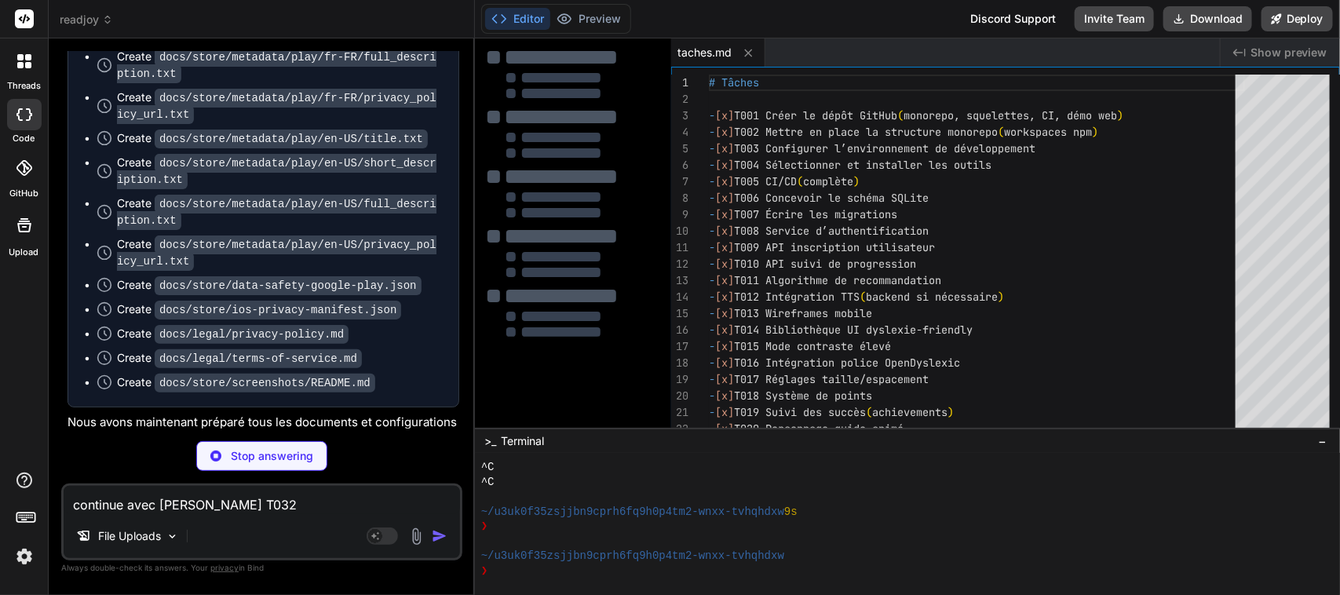
scroll to position [5244, 0]
type textarea "x"
type textarea "- [x] T029 Staging - [x] T030 Beta écoles - [x] T031 Soumission stores - [x] T0…"
type textarea "x"
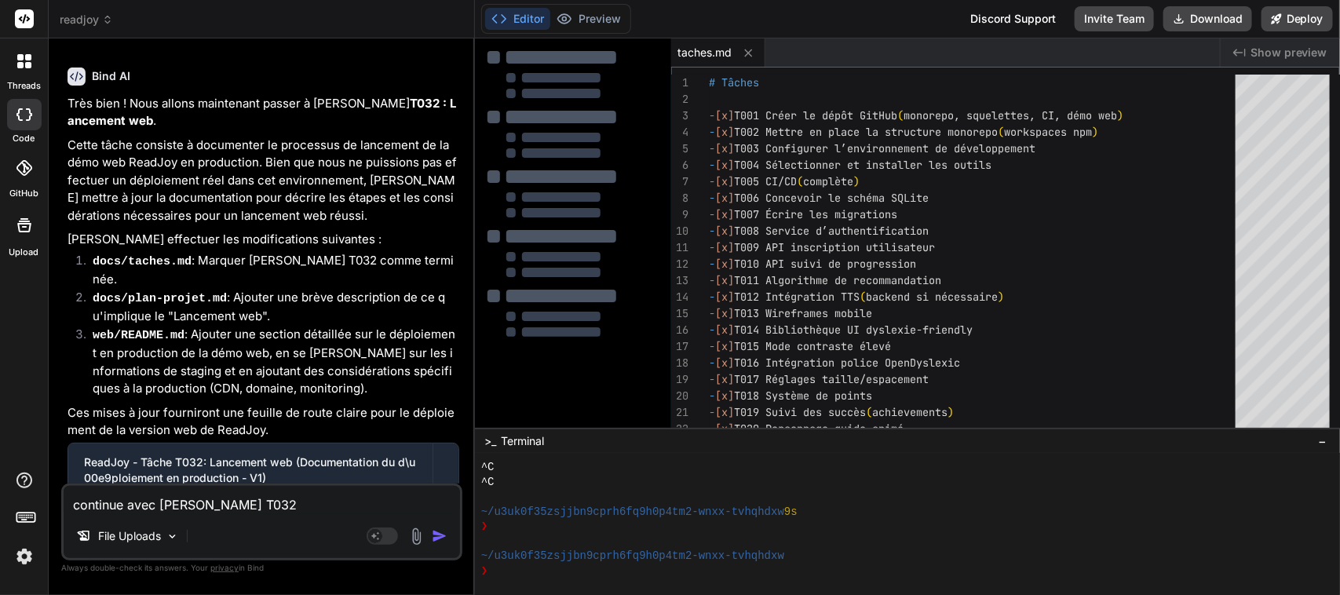
scroll to position [5715, 0]
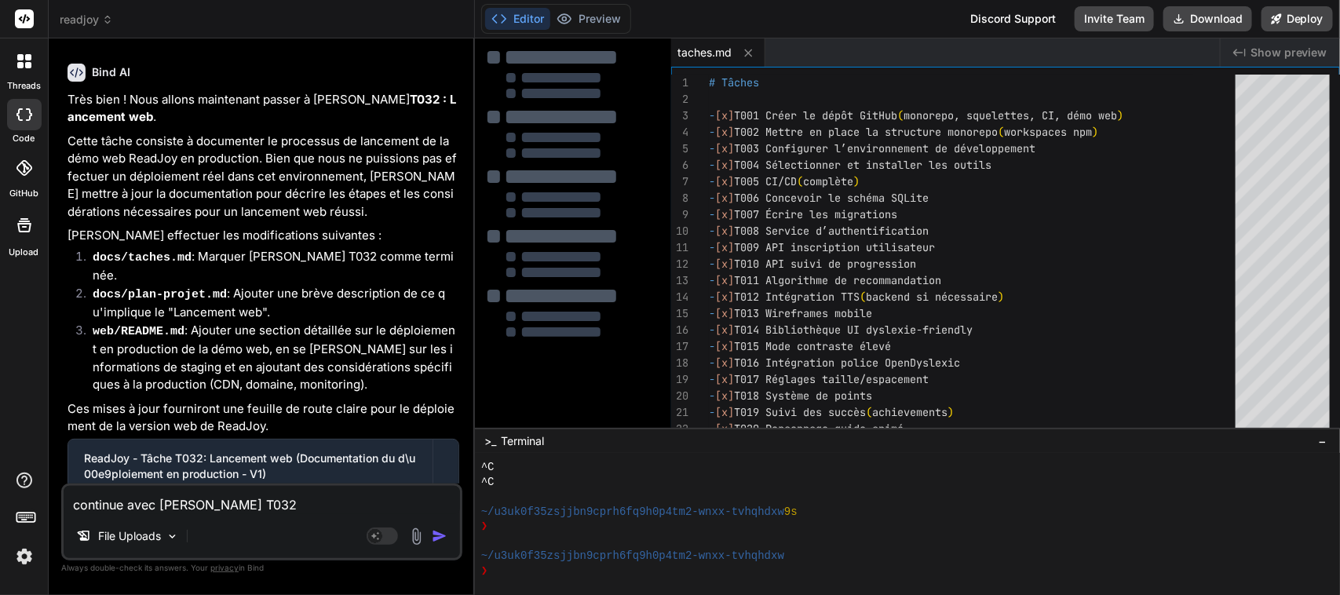
click at [216, 507] on textarea "continue avec la tache T032" at bounding box center [262, 500] width 396 height 28
paste textarea "continue avec la tache T03"
type textarea "x"
type textarea "continue avec la tache T03"
type textarea "x"
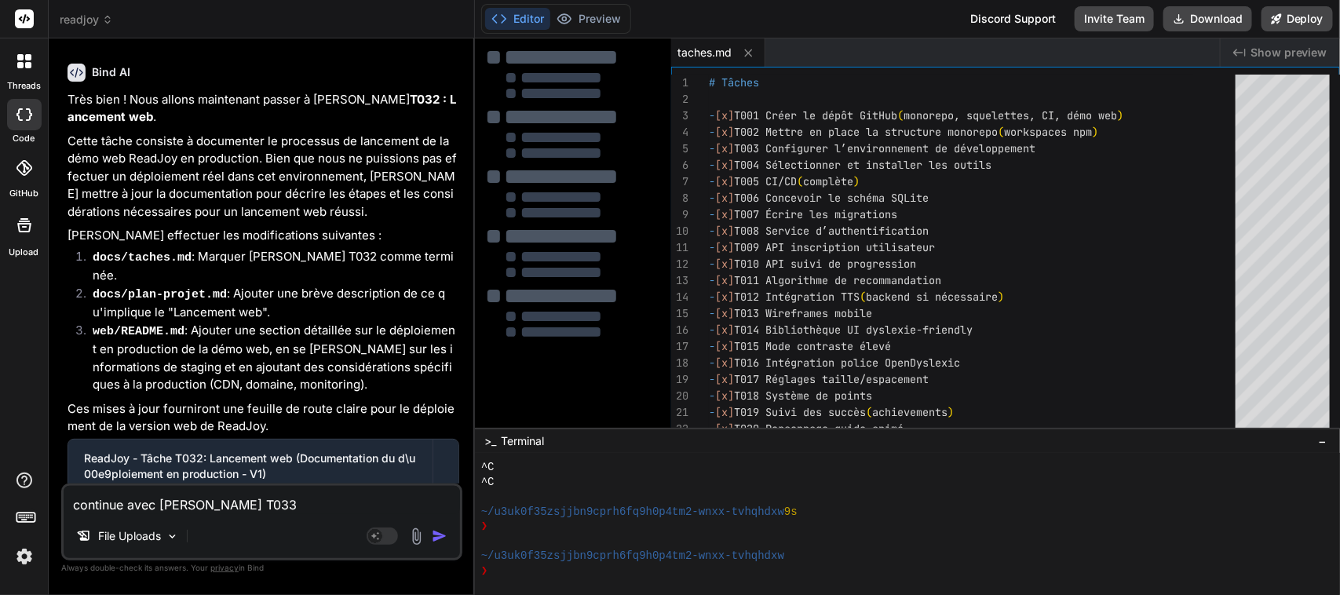
type textarea "continue avec la tache T033"
click at [438, 536] on img "button" at bounding box center [440, 536] width 16 height 16
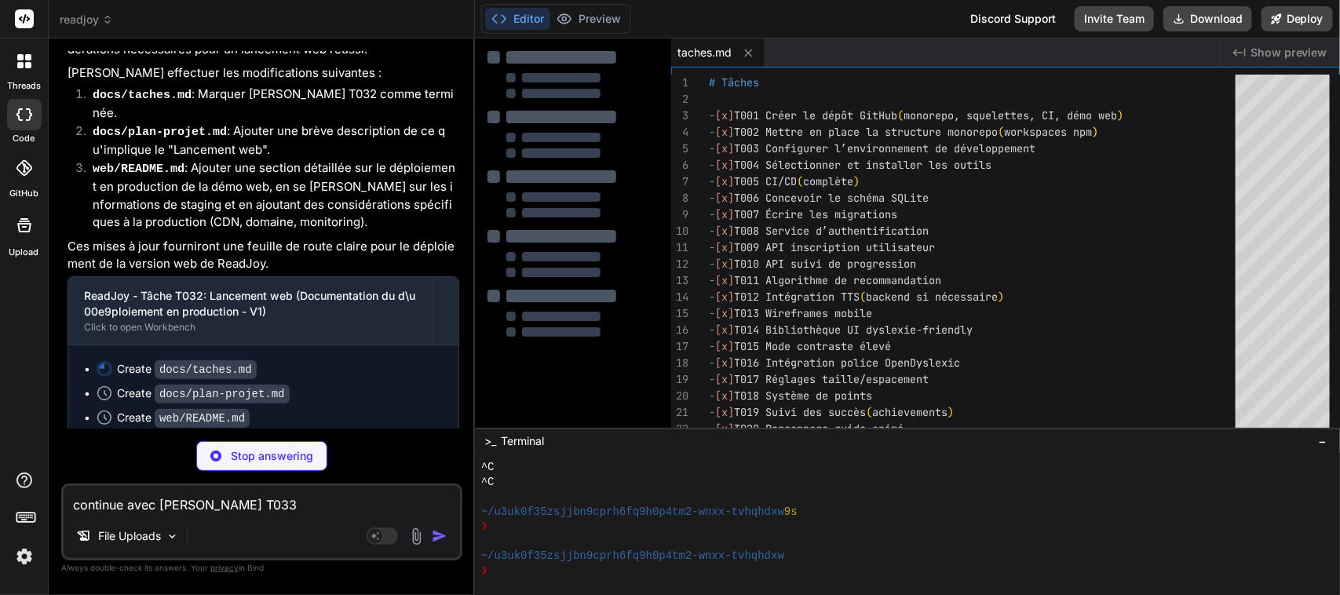
scroll to position [5877, 0]
type textarea "x"
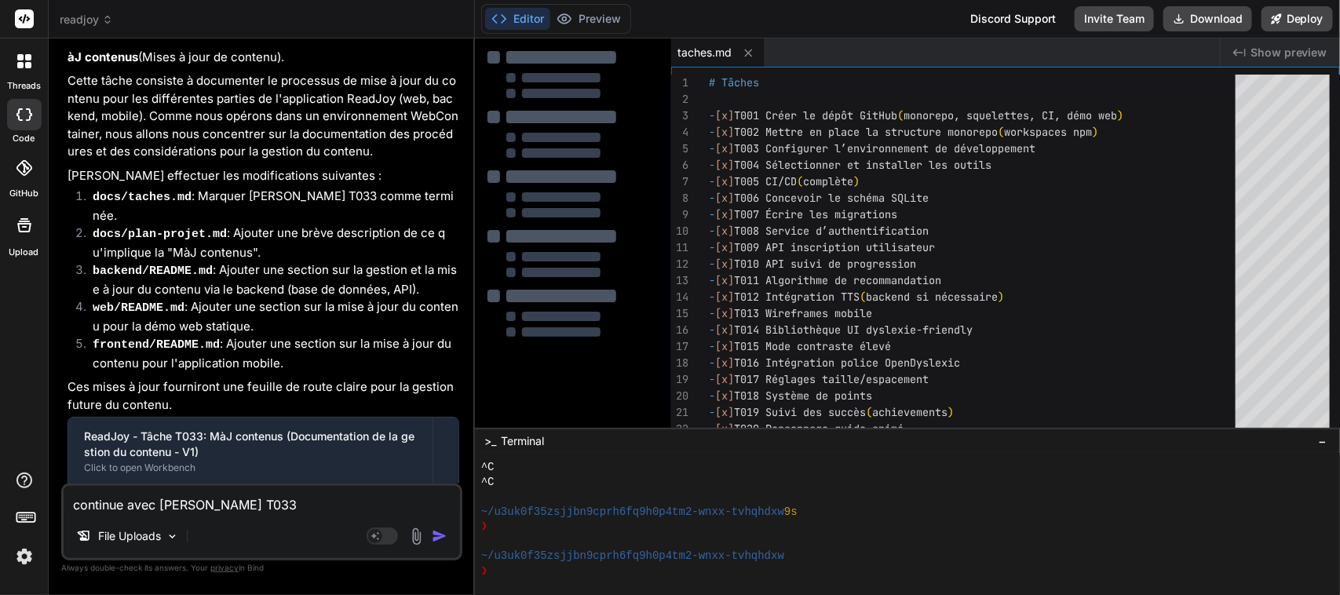
scroll to position [6433, 0]
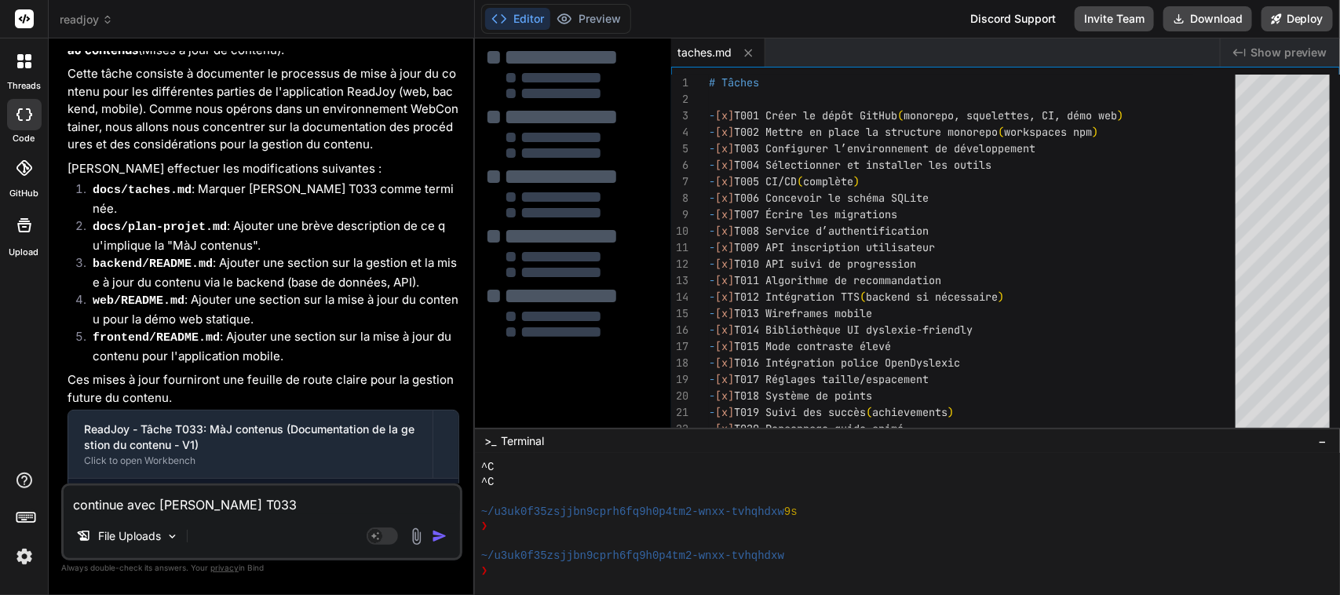
click at [177, 506] on textarea "continue avec la tache T033" at bounding box center [262, 500] width 396 height 28
paste textarea "continue avec la tache T03"
type textarea "x"
type textarea "continue avec la tache T03"
type textarea "x"
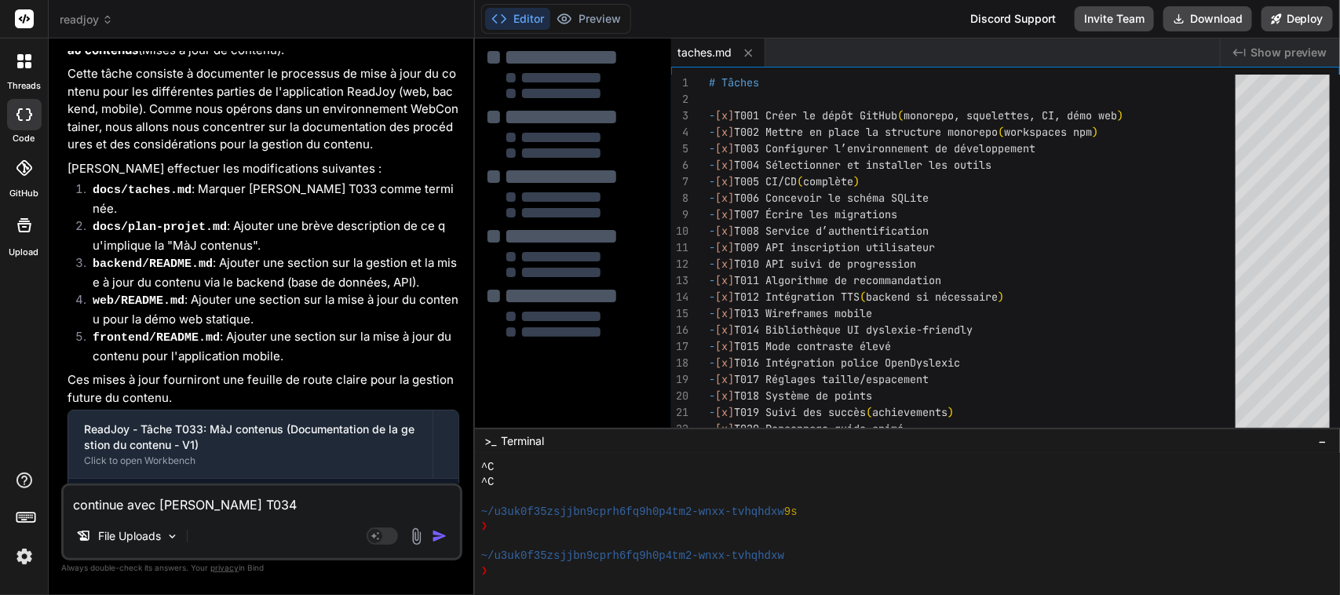
type textarea "continue avec la tache T034"
click at [434, 534] on img "button" at bounding box center [440, 536] width 16 height 16
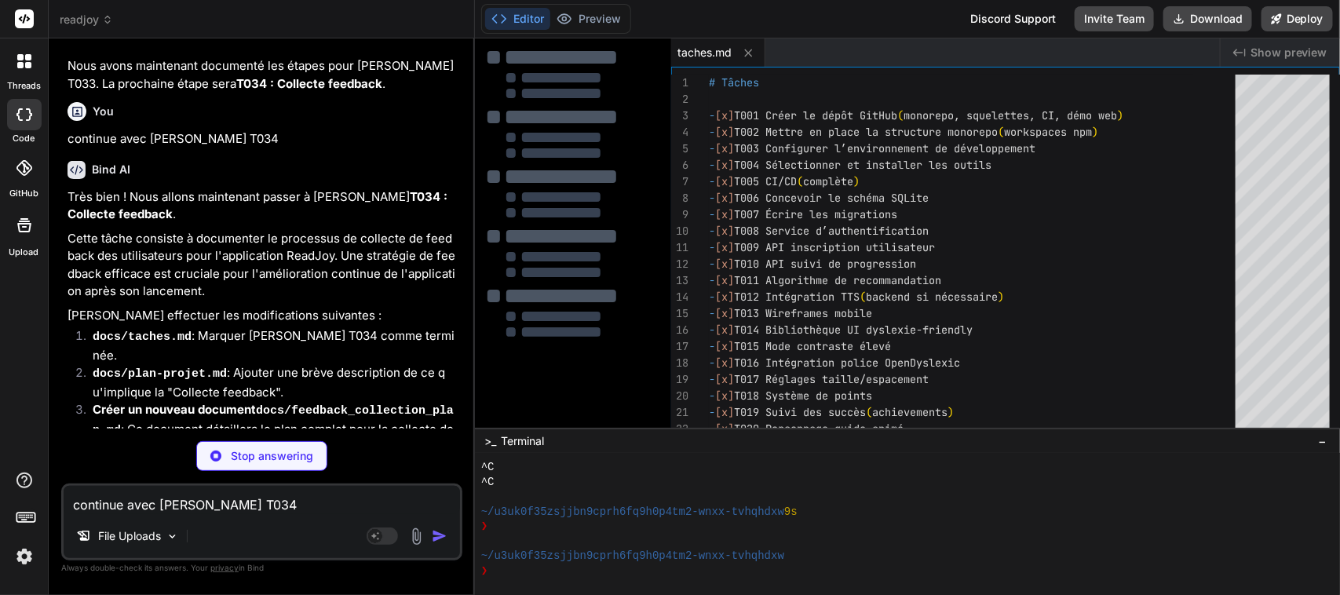
scroll to position [7034, 0]
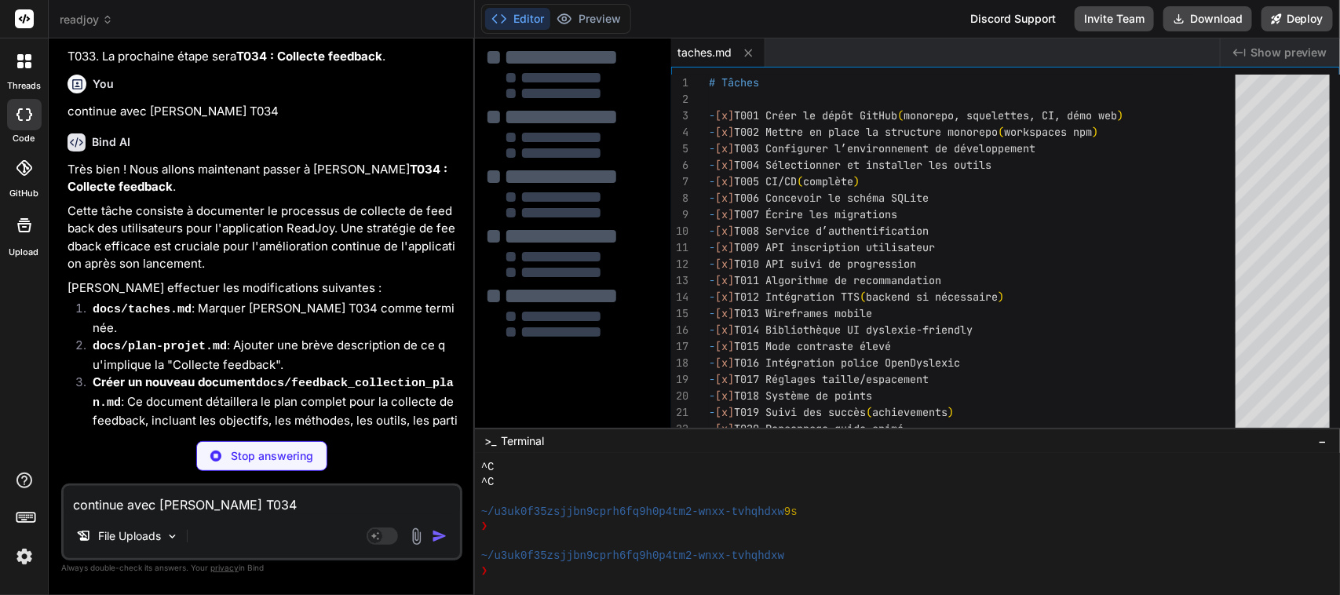
type textarea "x"
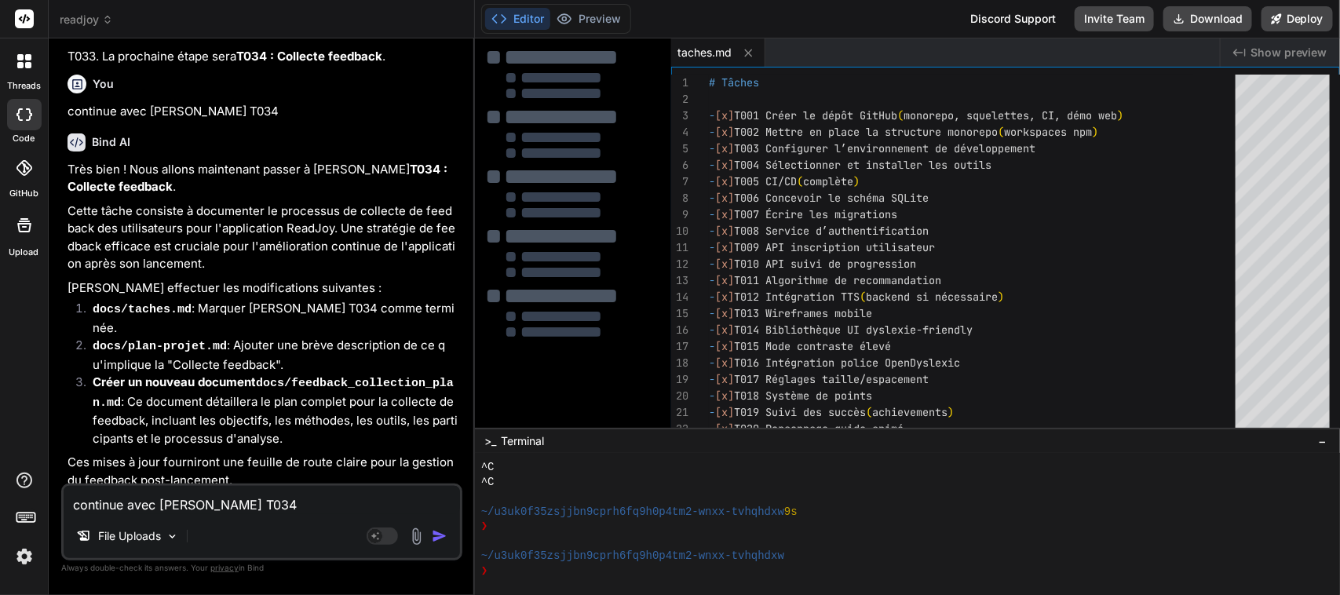
scroll to position [7049, 0]
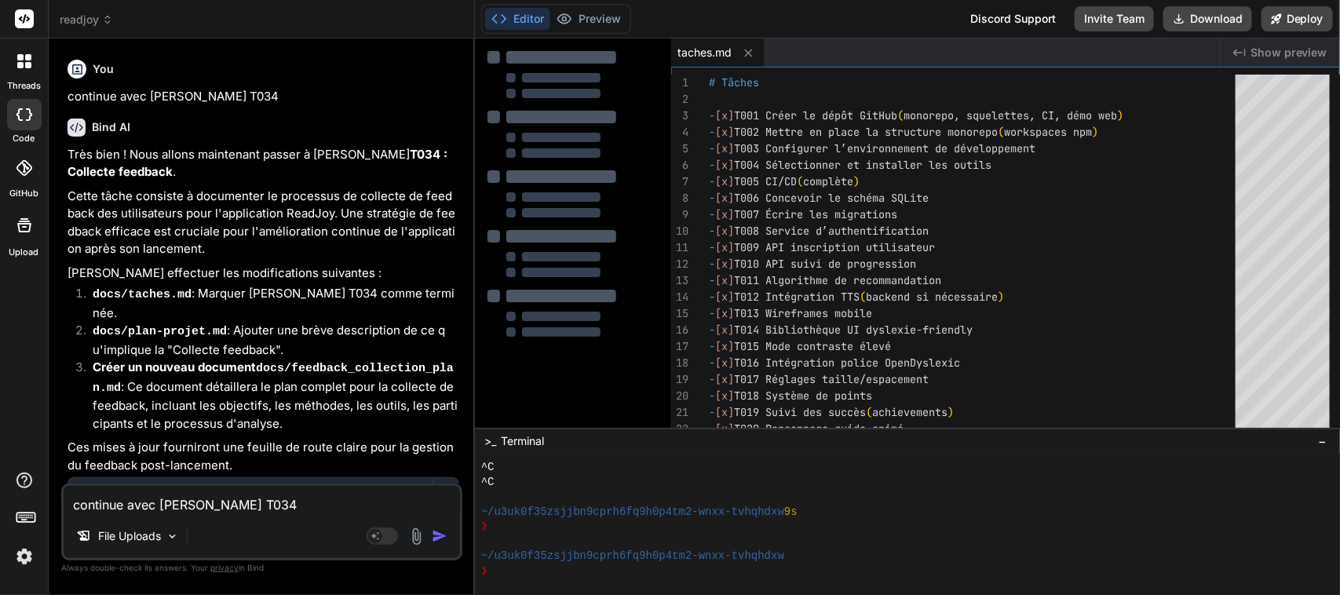
click at [187, 503] on textarea "continue avec la tache T034" at bounding box center [262, 500] width 396 height 28
paste textarea "continue avec la tache T03"
type textarea "x"
type textarea "continue avec la tache T03"
type textarea "x"
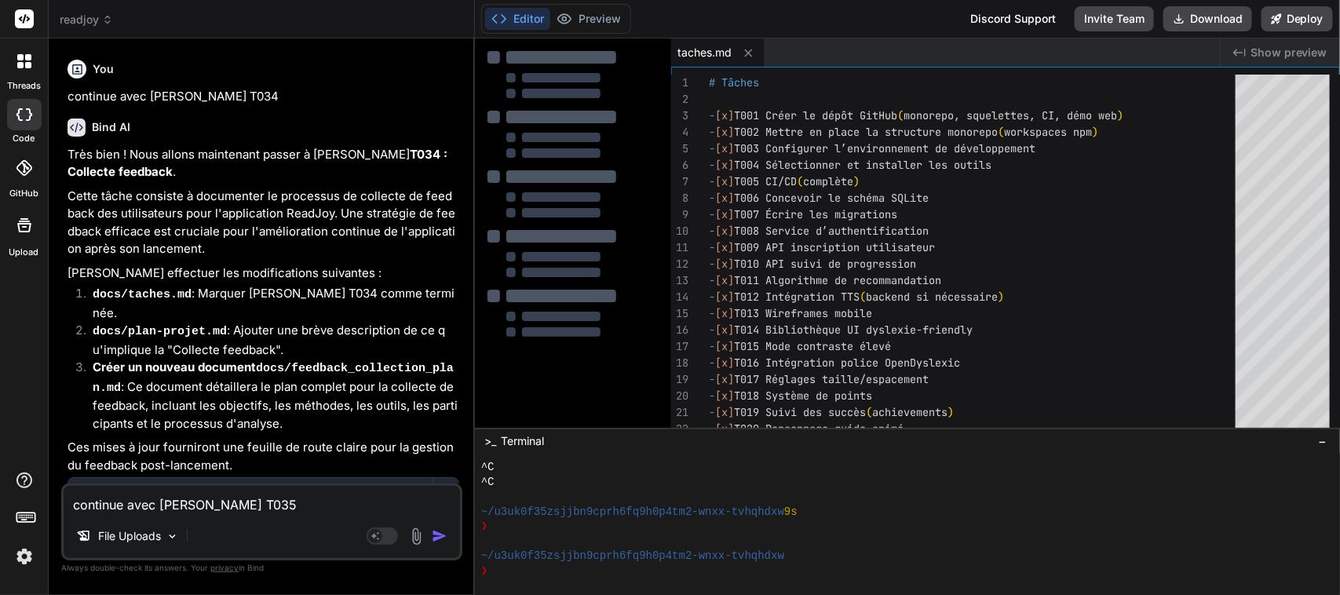
type textarea "continue avec la tache T035"
click at [442, 540] on img "button" at bounding box center [440, 536] width 16 height 16
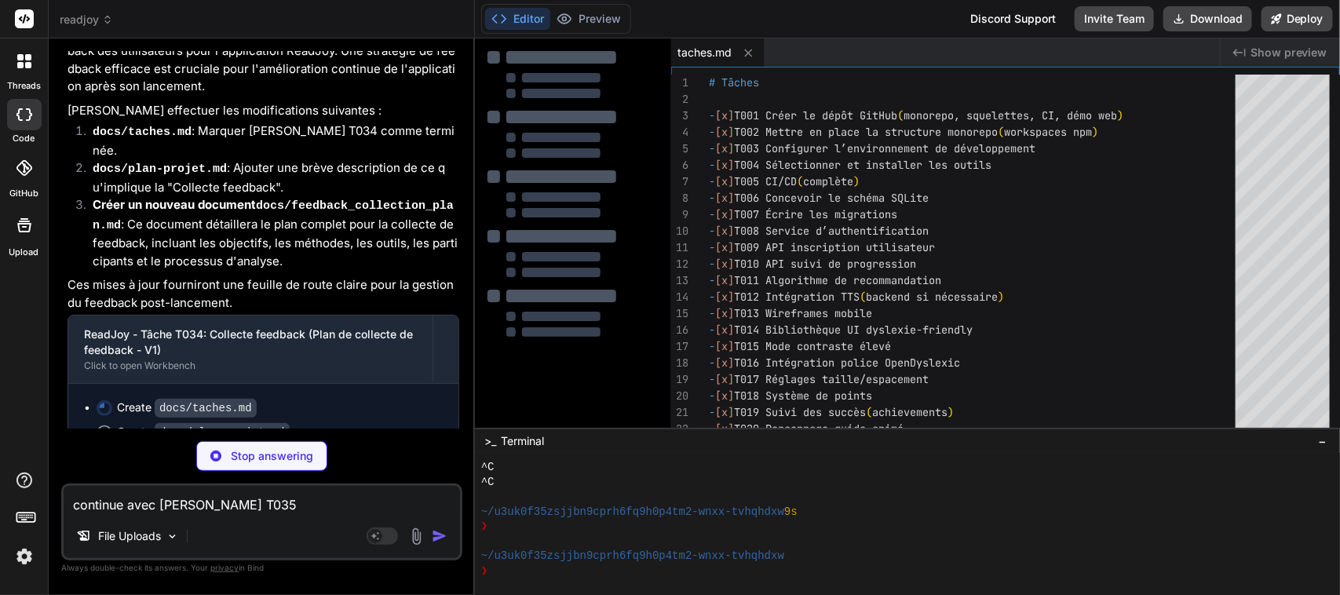
type textarea "x"
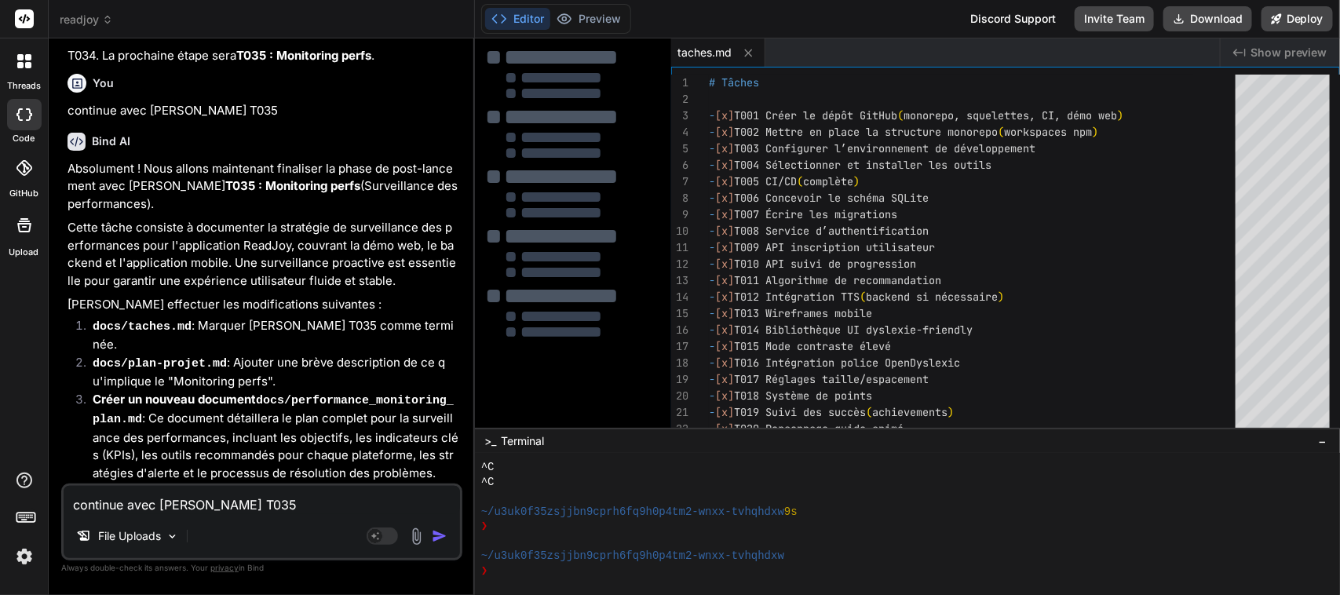
scroll to position [7759, 0]
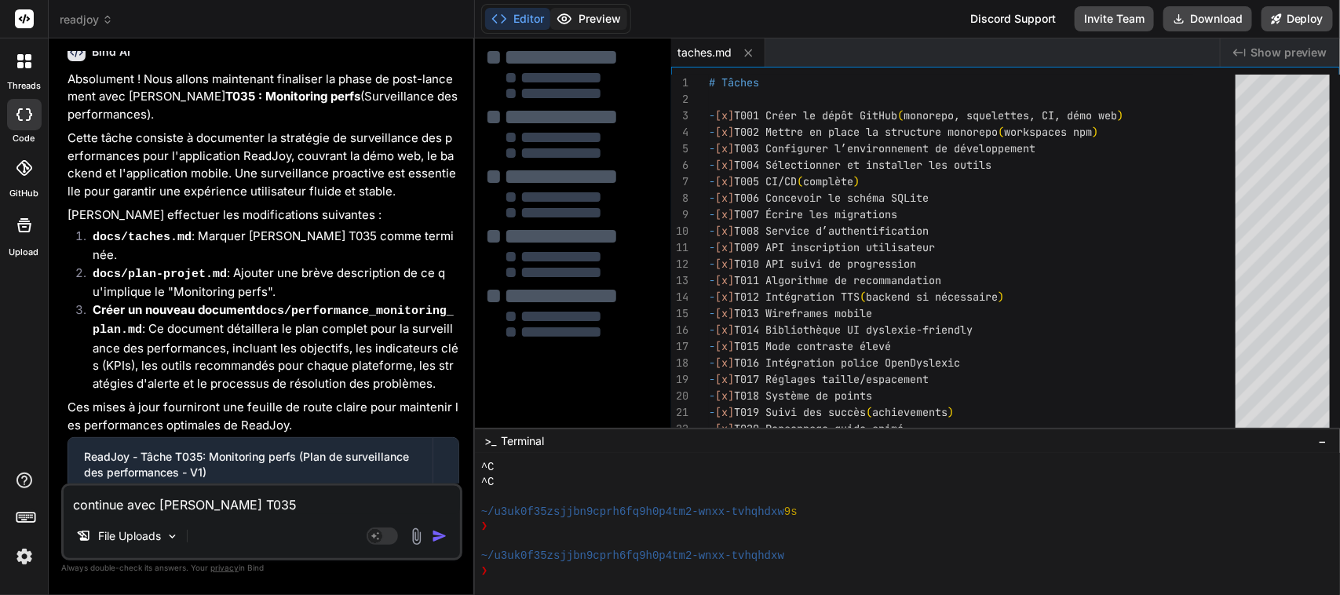
click at [616, 22] on button "Preview" at bounding box center [588, 19] width 77 height 22
click at [206, 497] on textarea "continue avec la tache T035" at bounding box center [262, 500] width 396 height 28
type textarea "x"
type textarea "c"
type textarea "x"
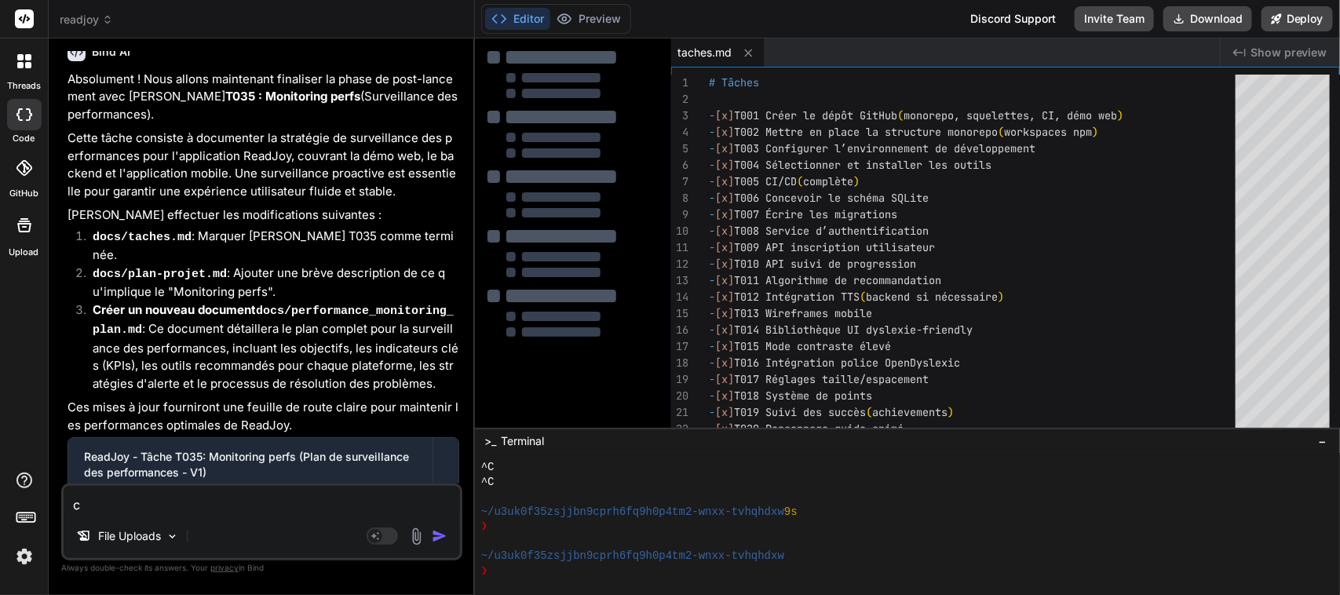
type textarea "ca"
type textarea "x"
type textarea "can"
type textarea "x"
type textarea "can"
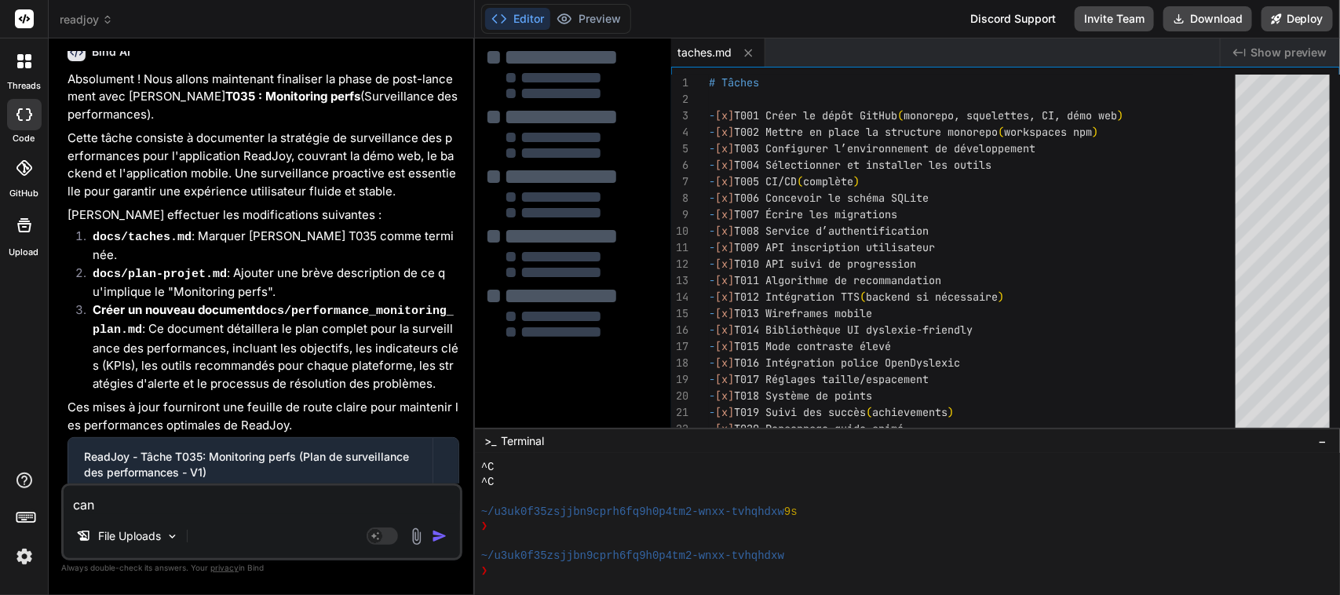
type textarea "x"
type textarea "can y"
type textarea "x"
type textarea "can yo"
type textarea "x"
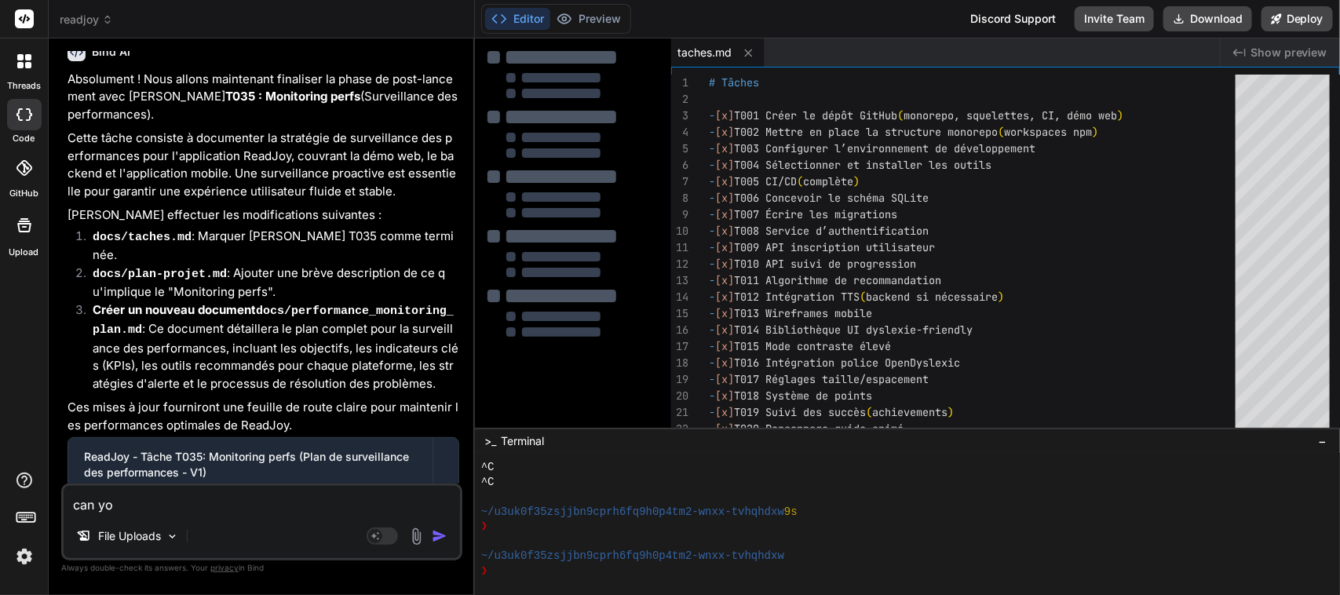
type textarea "can you"
type textarea "x"
type textarea "can you"
type textarea "x"
type textarea "can you g"
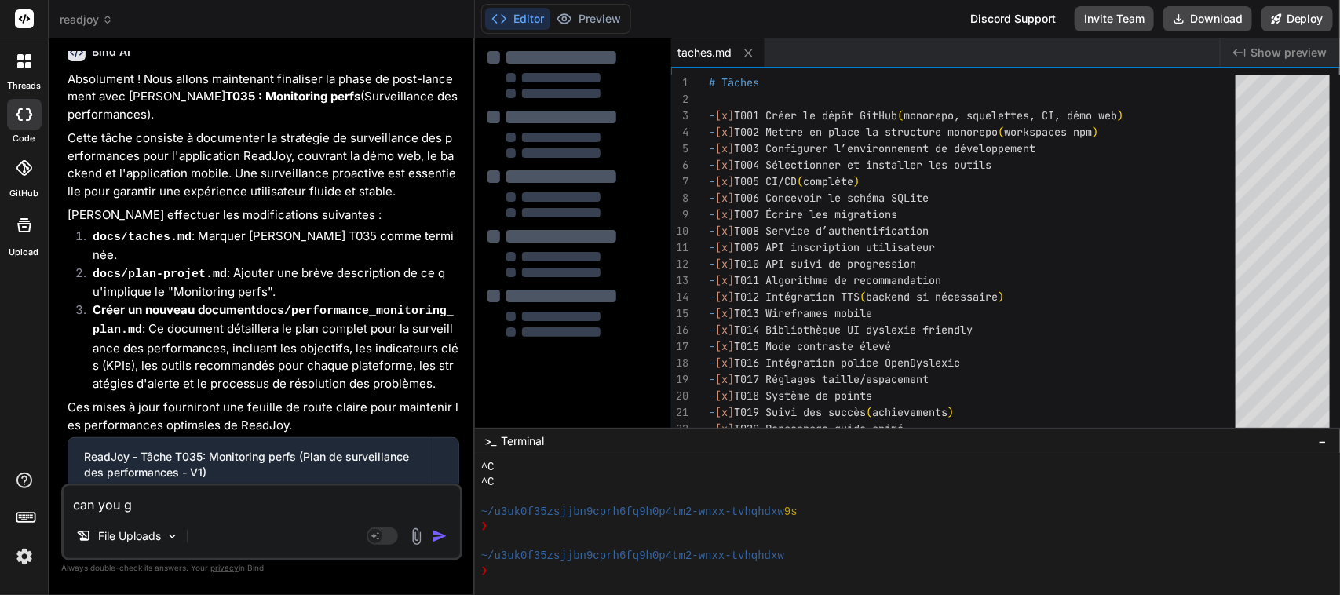
type textarea "x"
type textarea "can you"
type textarea "x"
type textarea "can you g"
type textarea "x"
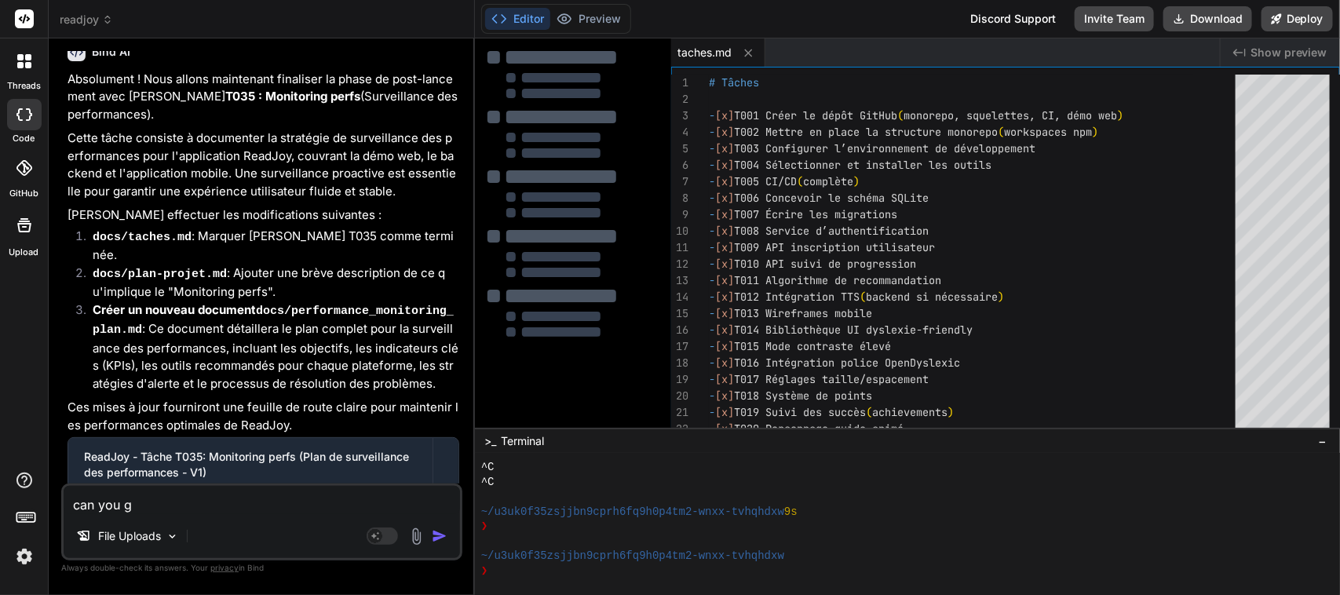
type textarea "can you ge"
type textarea "x"
type textarea "can you gen"
type textarea "x"
type textarea "can you gene"
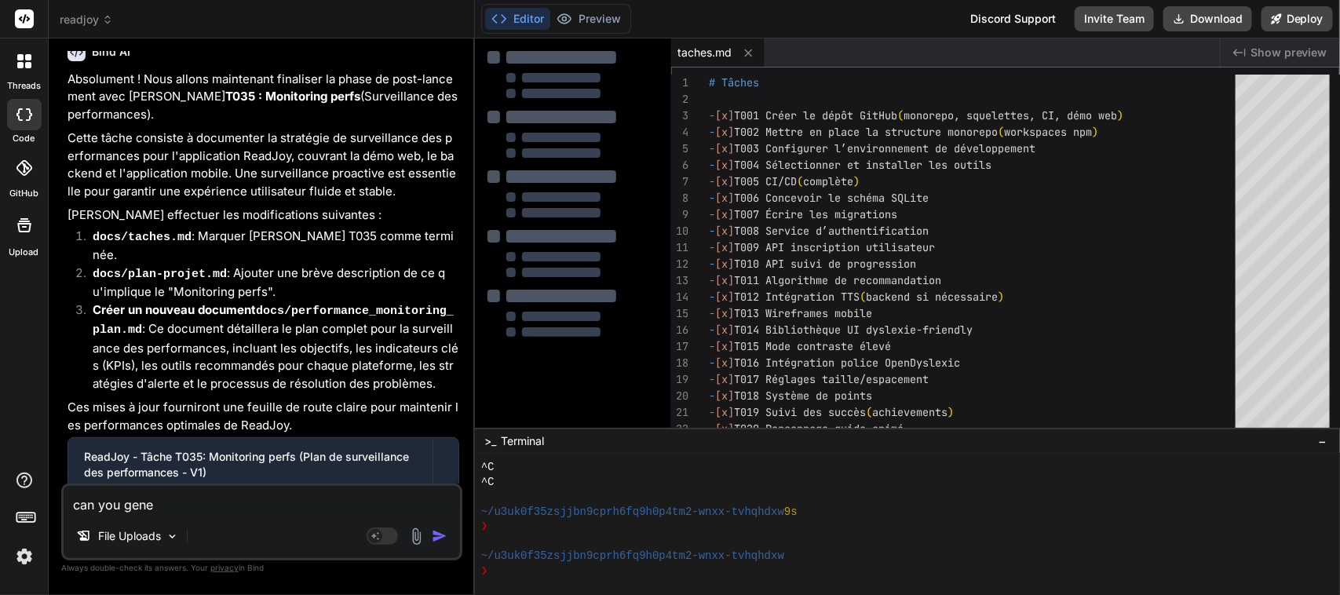
type textarea "x"
type textarea "can you gener"
type textarea "x"
type textarea "can you genera"
type textarea "x"
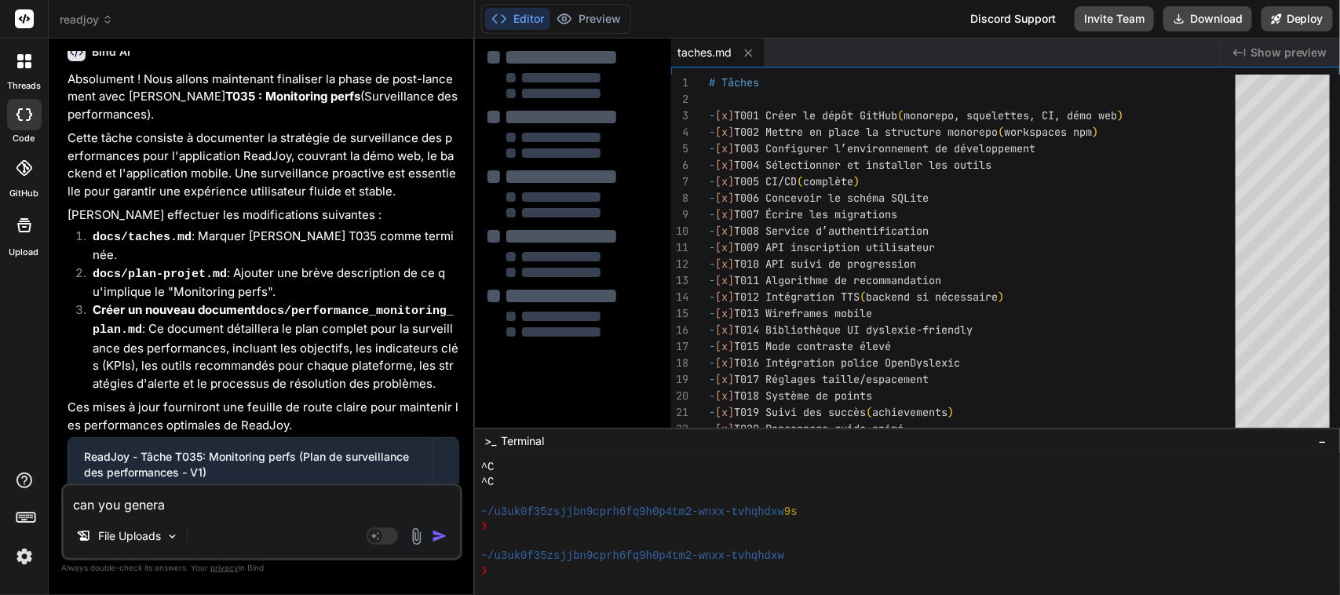
type textarea "can you generat"
type textarea "x"
type textarea "can you generate"
type textarea "x"
type textarea "can you generate"
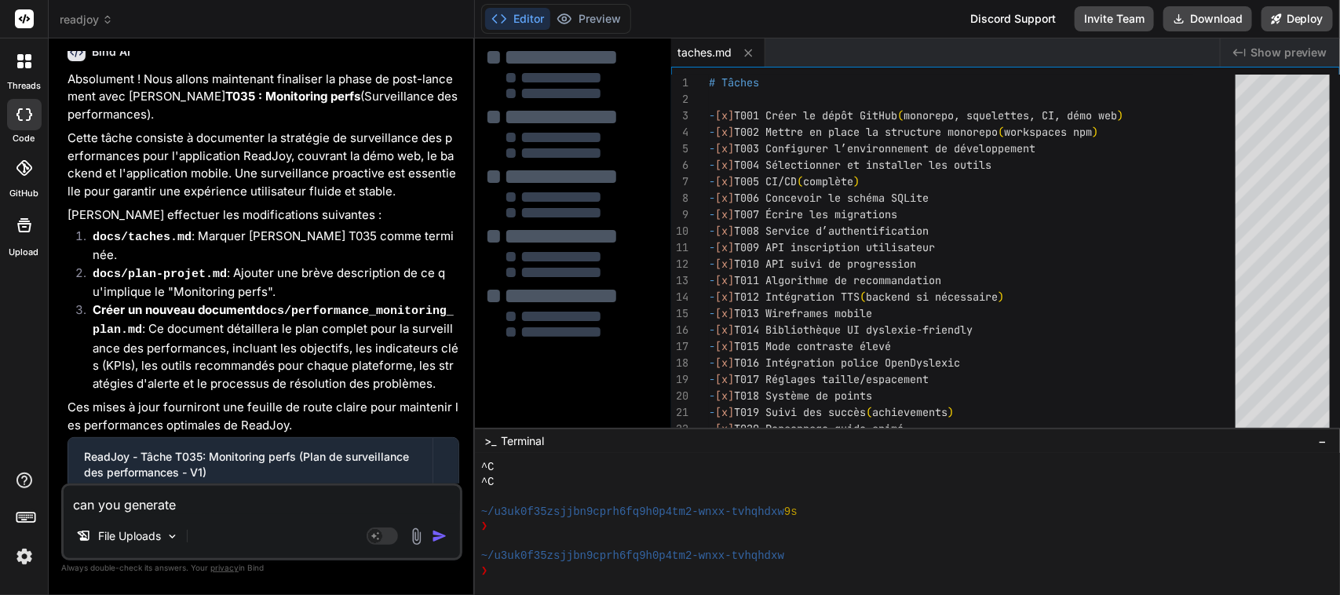
type textarea "x"
type textarea "can you generate t"
type textarea "x"
type textarea "can you generate th"
type textarea "x"
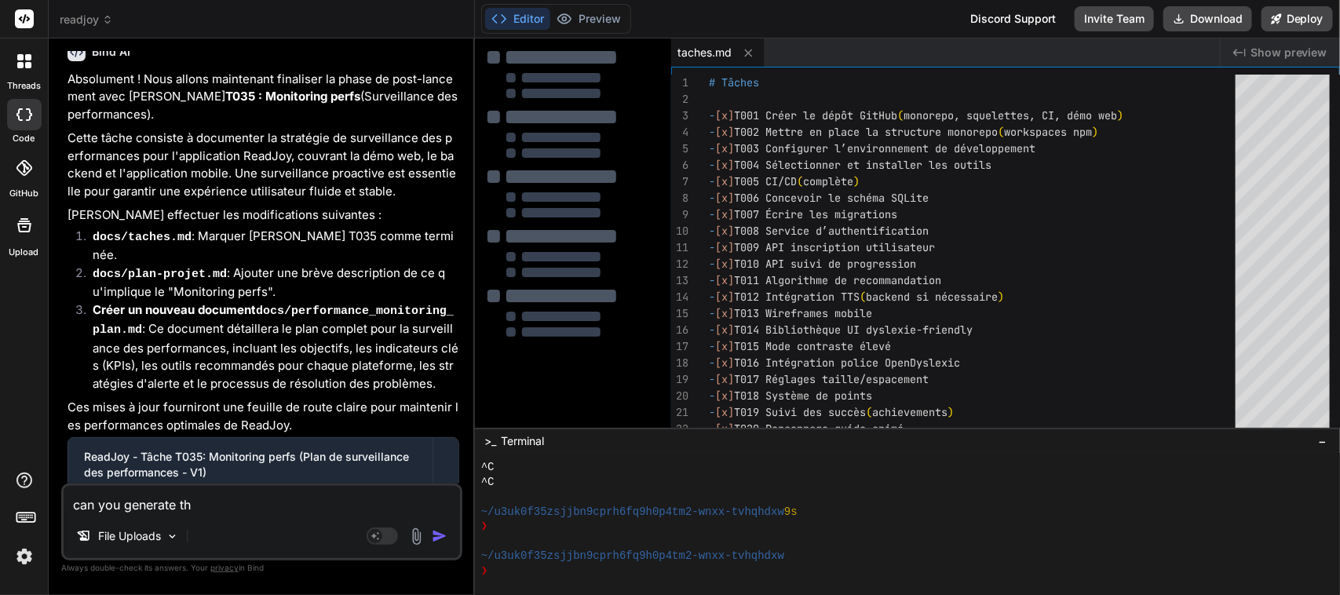
type textarea "can you generate the"
type textarea "x"
type textarea "can you generate the"
type textarea "x"
type textarea "can you generate the p"
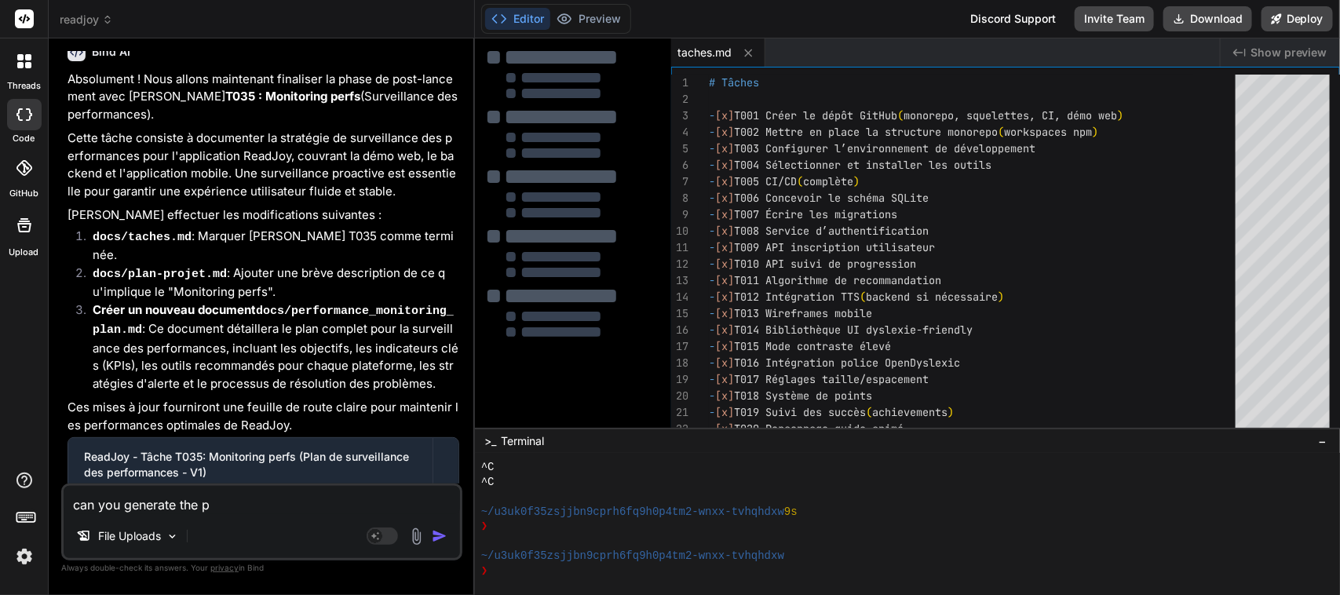
type textarea "x"
type textarea "can you generate the pr"
type textarea "x"
type textarea "can you generate the pro"
type textarea "x"
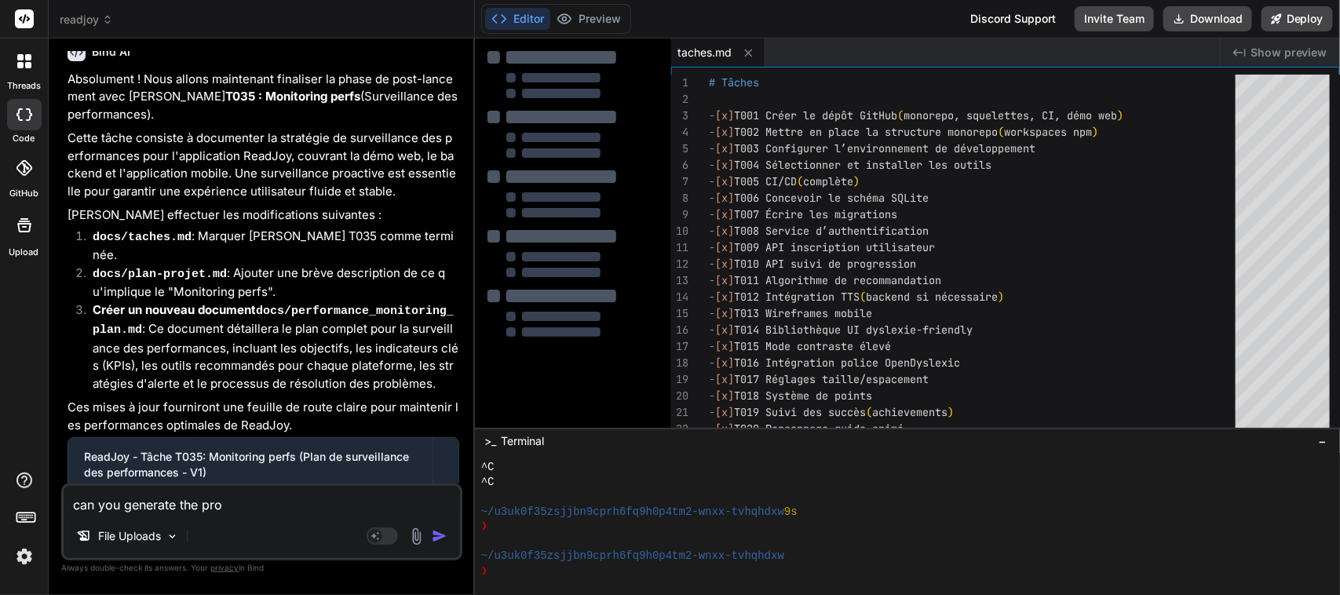
type textarea "can you generate the proj"
type textarea "x"
type textarea "can you generate the proje"
type textarea "x"
type textarea "can you generate the projec"
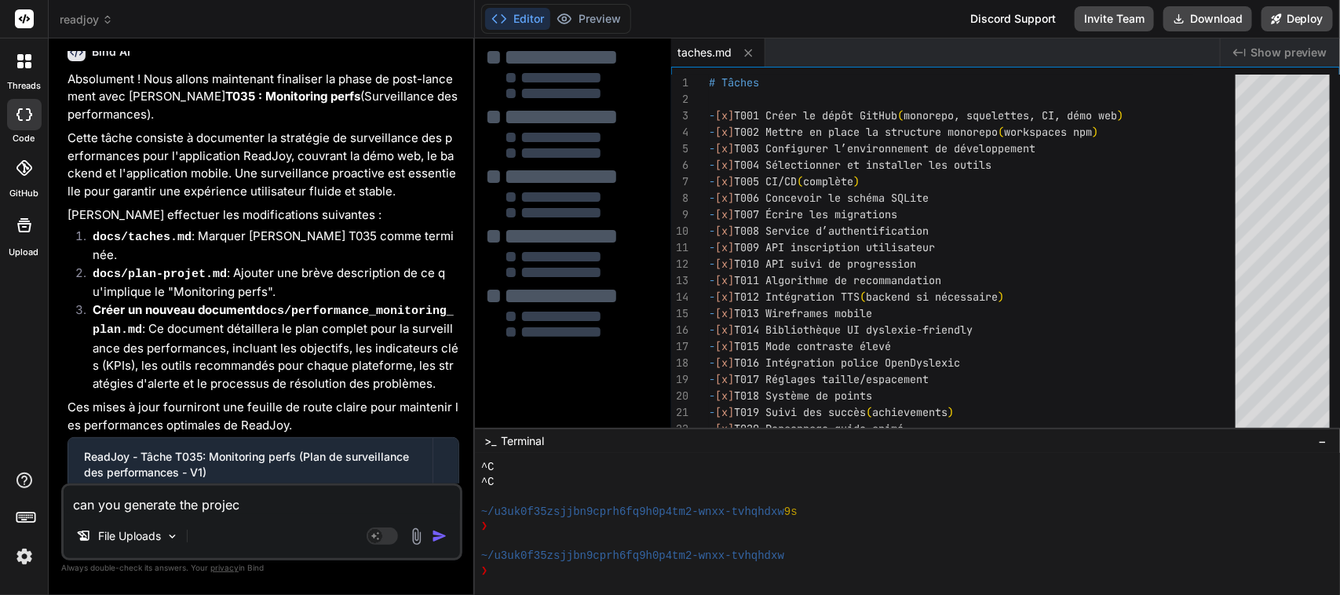
type textarea "x"
type textarea "can you generate the project"
type textarea "x"
type textarea "can you generate the project"
type textarea "x"
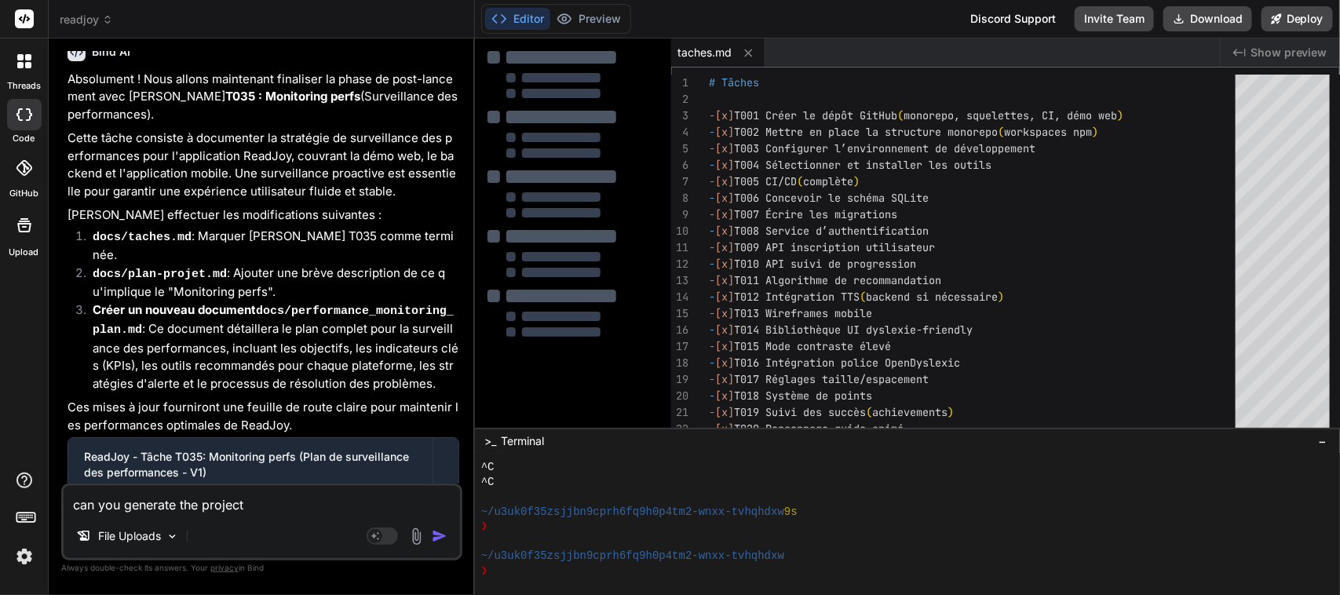
type textarea "can you generate the project s"
type textarea "x"
type textarea "can you generate the project so"
type textarea "x"
type textarea "can you generate the project so"
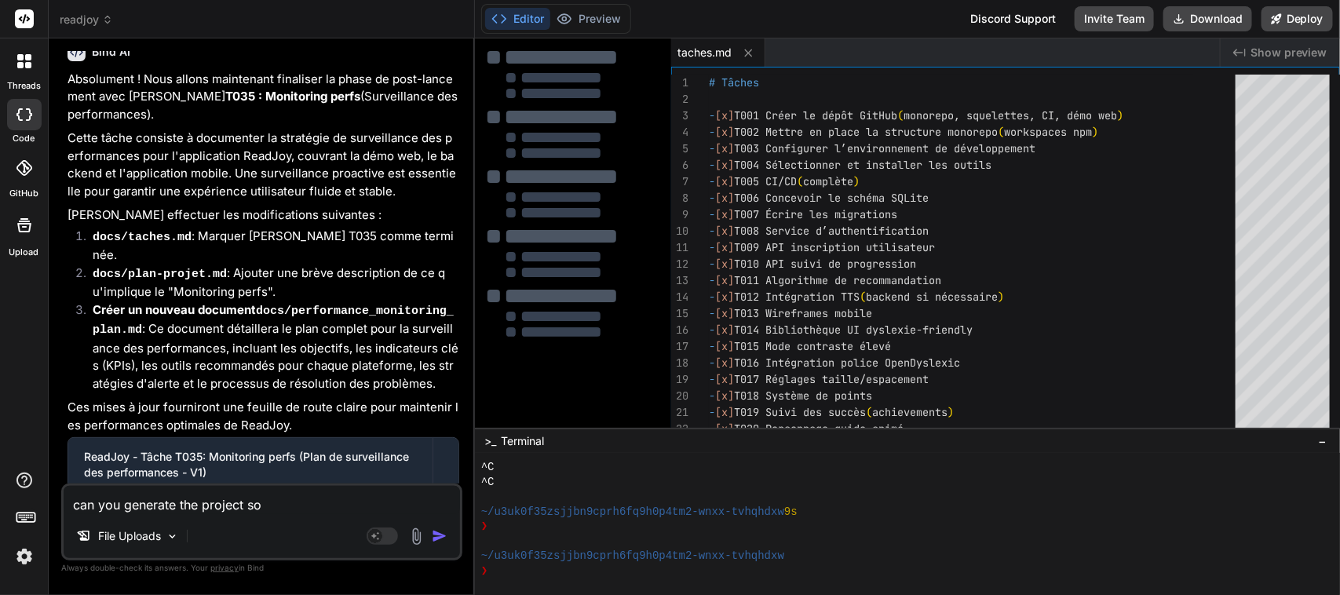
type textarea "x"
type textarea "can you generate the project so i"
type textarea "x"
type textarea "can you generate the project so i"
type textarea "x"
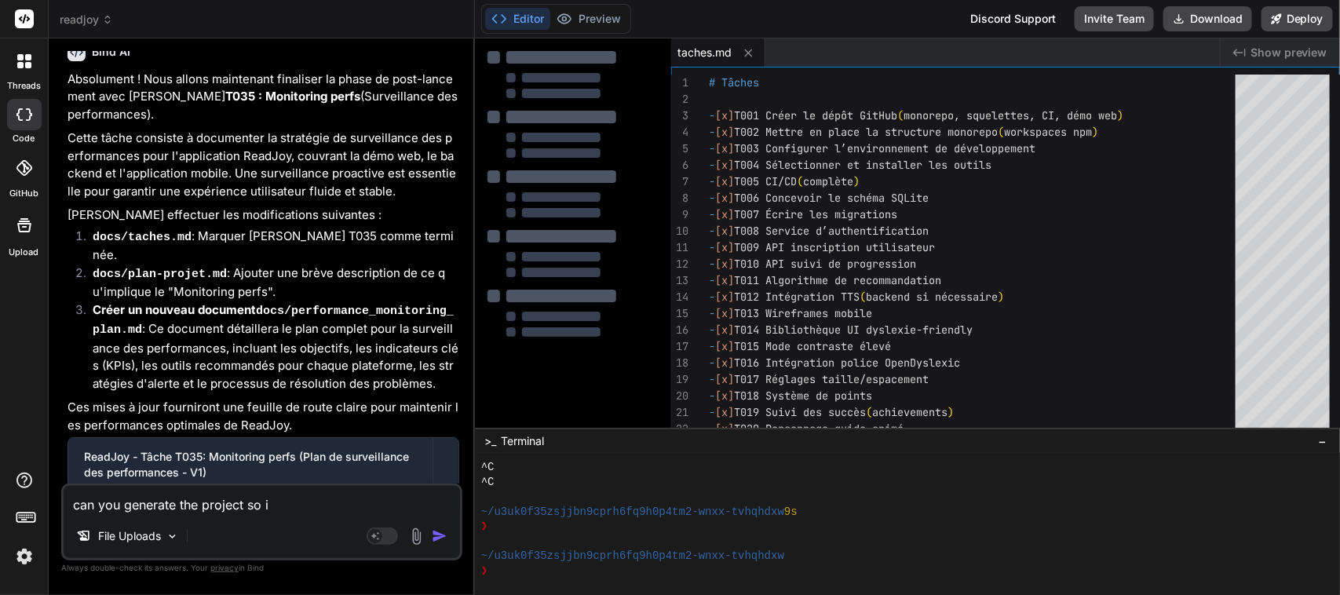
type textarea "can you generate the project so i c"
type textarea "x"
type textarea "can you generate the project so i ca"
type textarea "x"
type textarea "can you generate the project so i can"
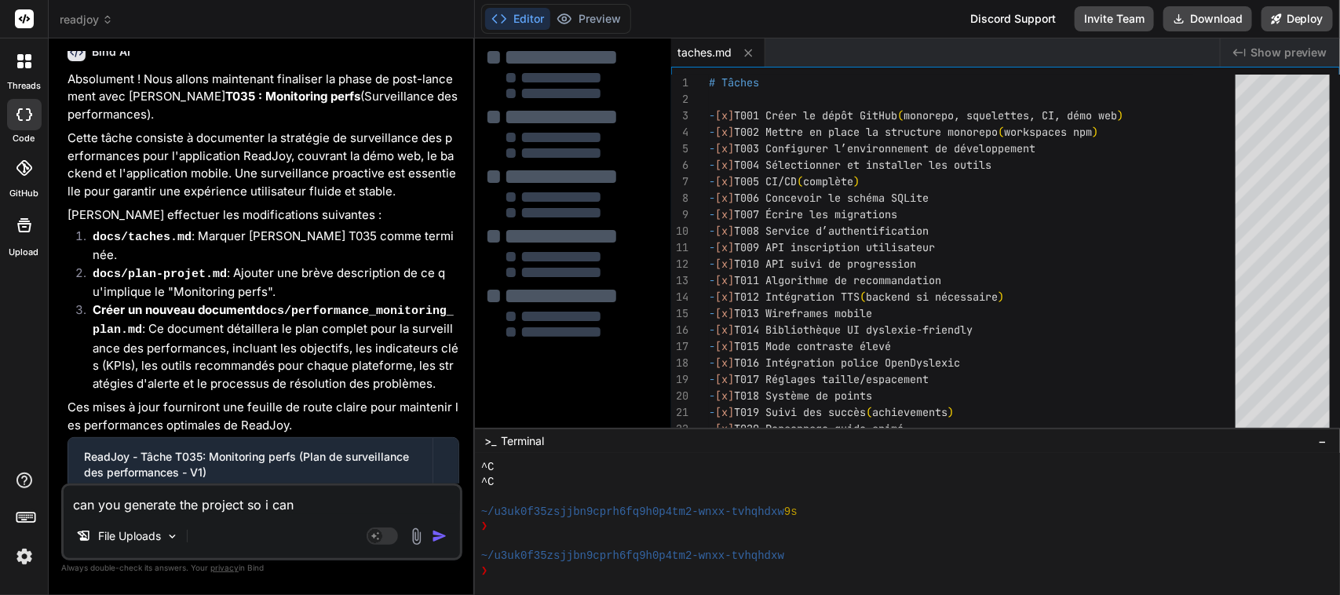
type textarea "x"
type textarea "can you generate the project so i can"
type textarea "x"
type textarea "can you generate the project so i can s"
type textarea "x"
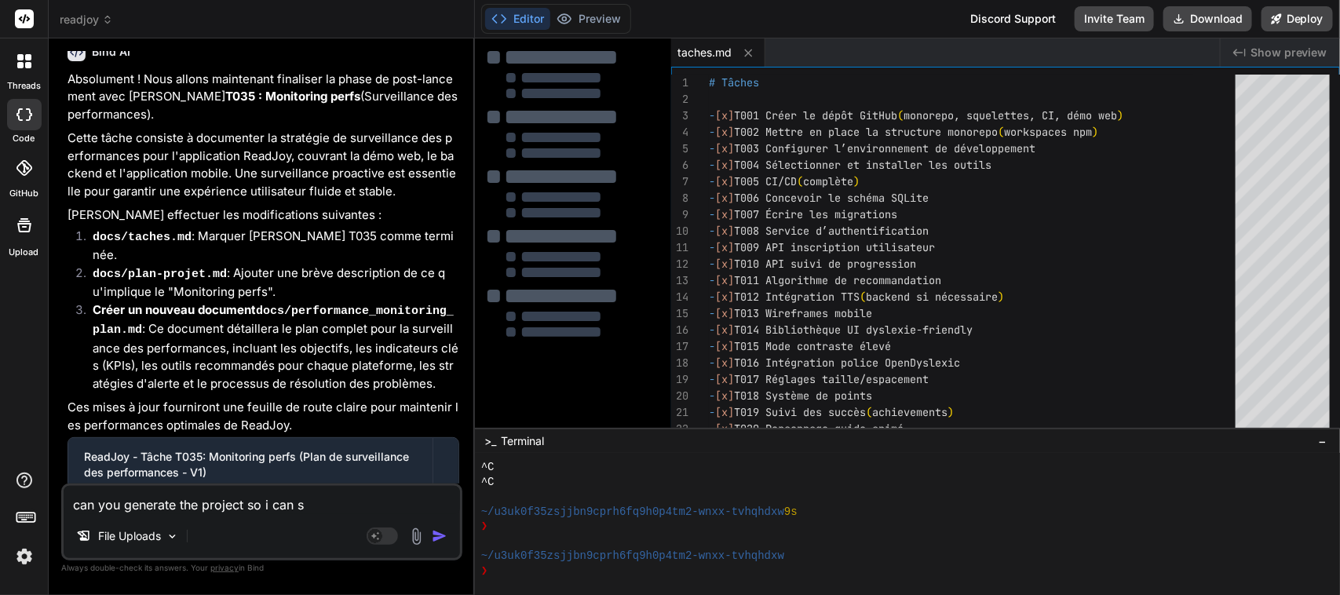
type textarea "can you generate the project so i can se"
type textarea "x"
type textarea "can you generate the project so i can see"
type textarea "x"
type textarea "can you generate the project so i can see"
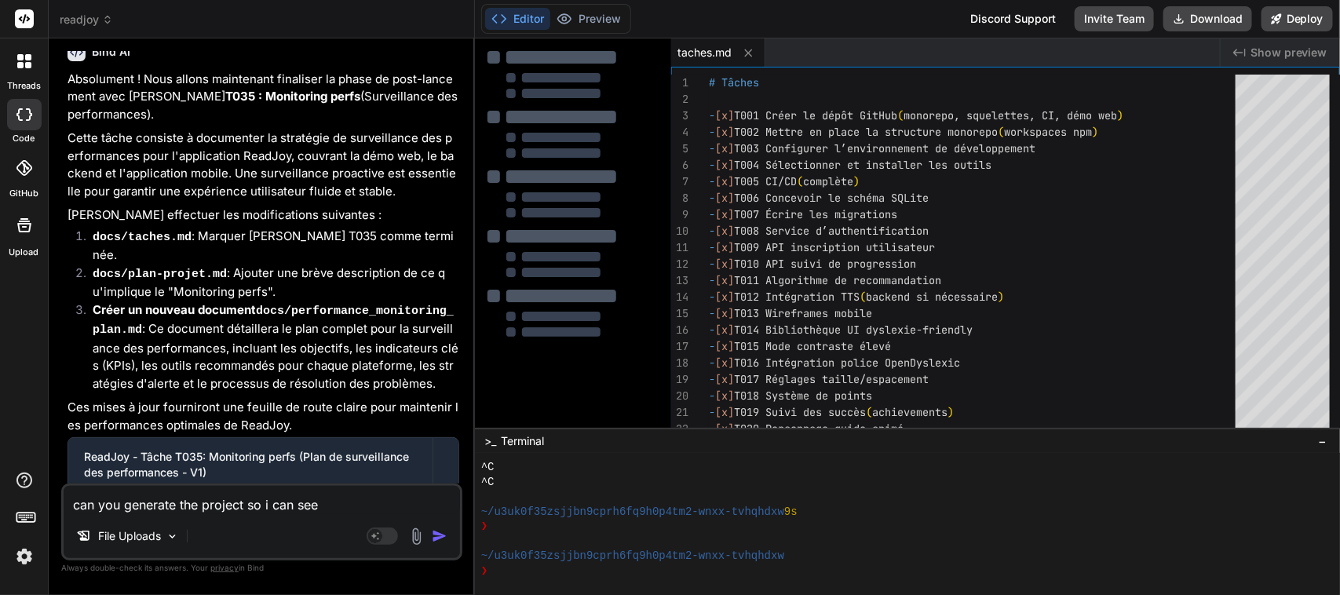
type textarea "x"
type textarea "can you generate the project so i can see i"
type textarea "x"
type textarea "can you generate the project so i can see it"
type textarea "x"
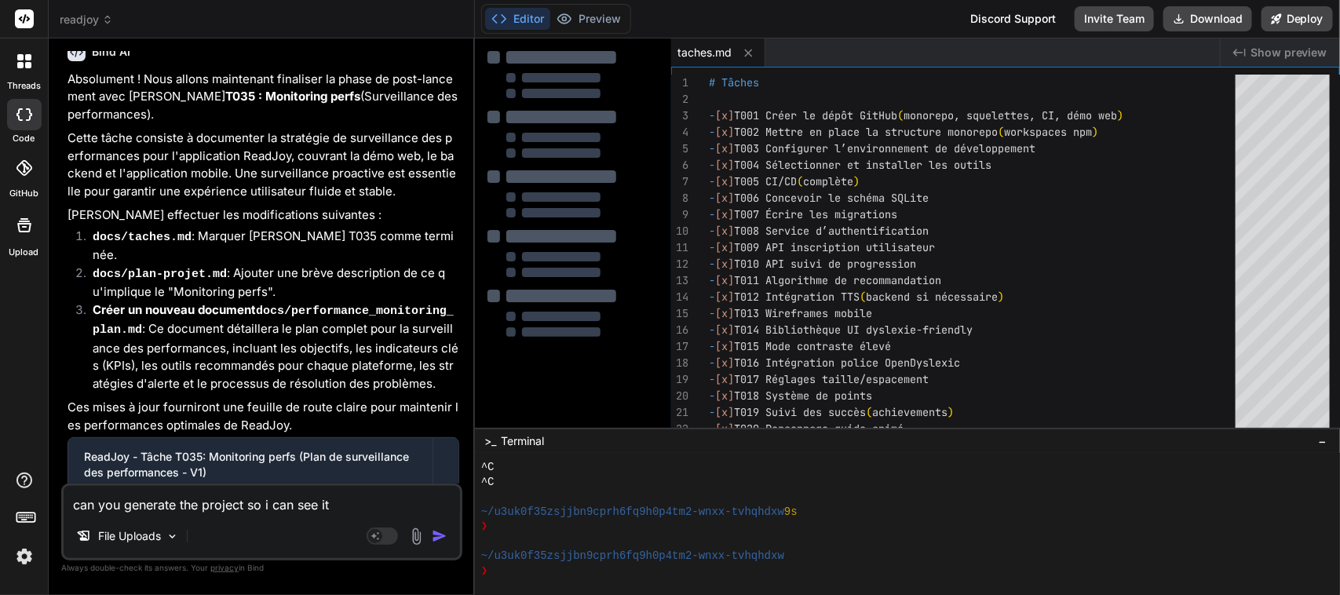
type textarea "can you generate the project so i can see it"
type textarea "x"
type textarea "can you generate the project so i can see it ?"
type textarea "x"
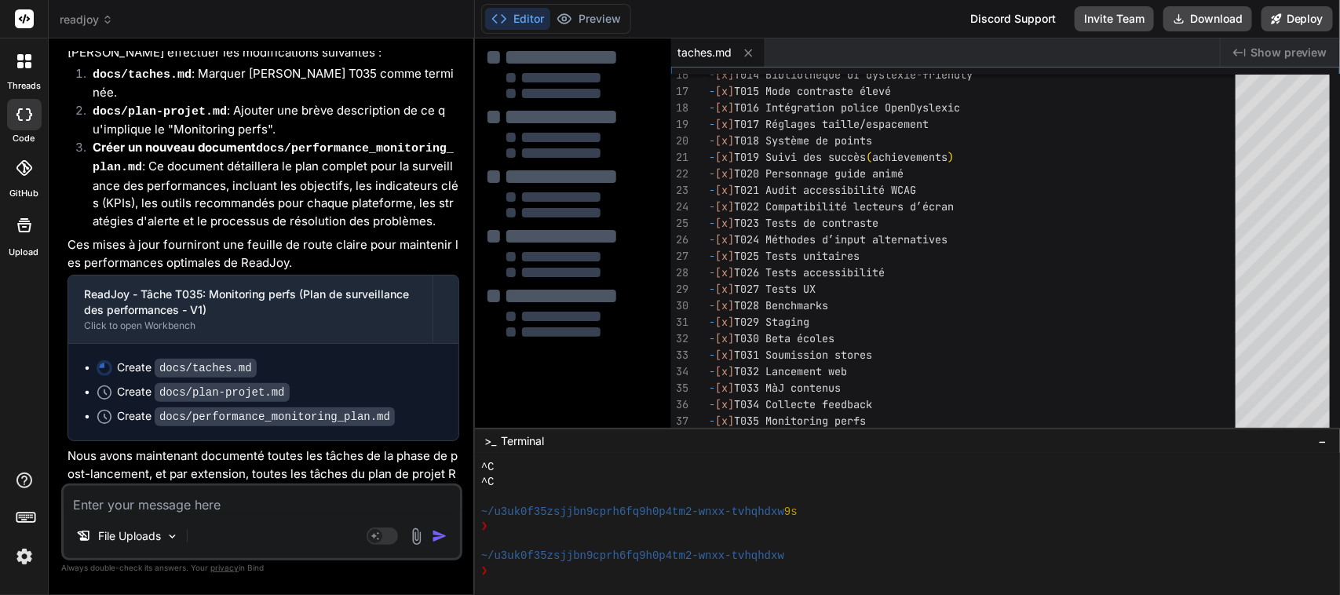
scroll to position [7922, 0]
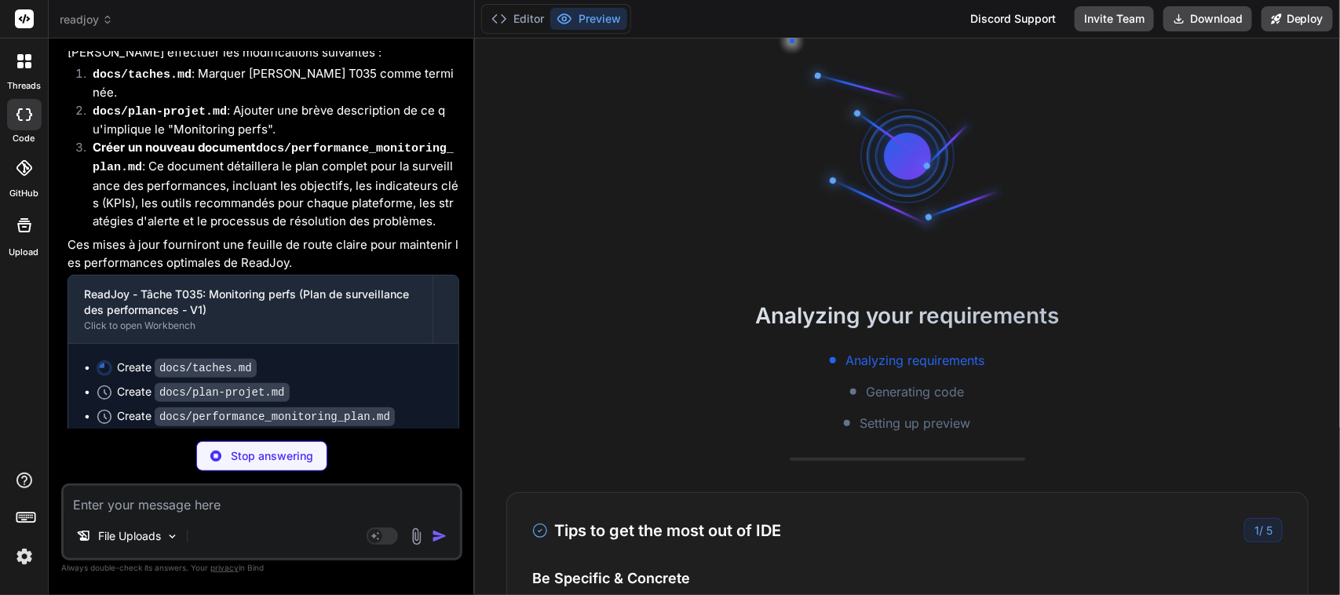
type textarea "x"
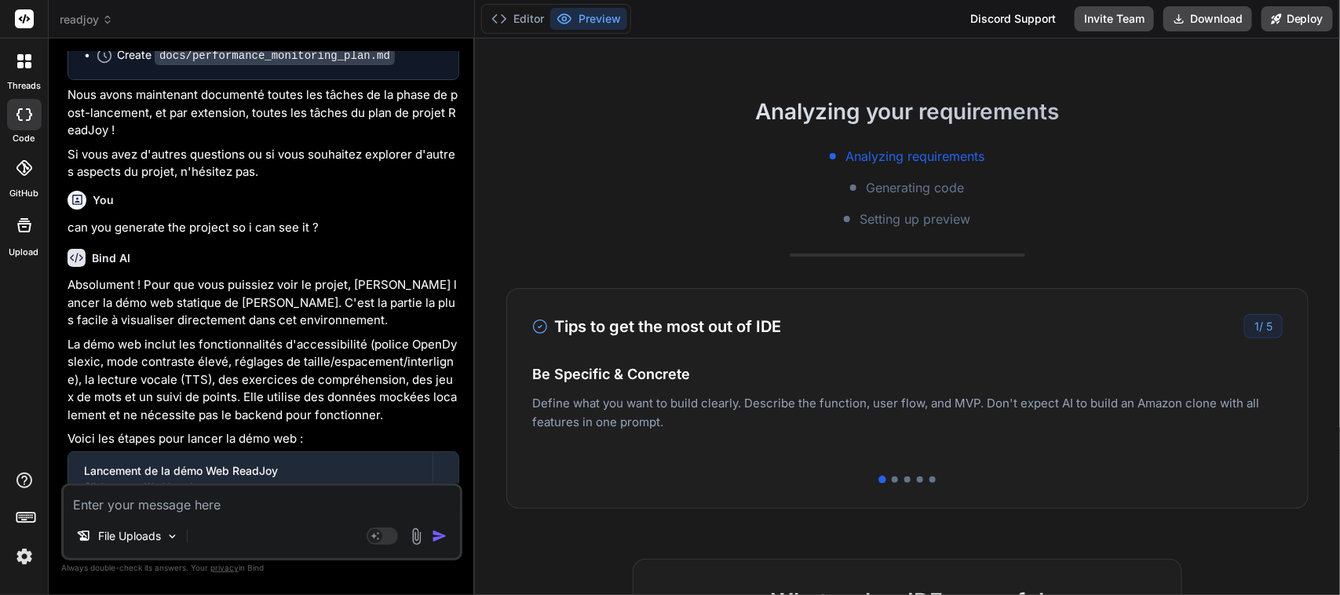
scroll to position [209, 0]
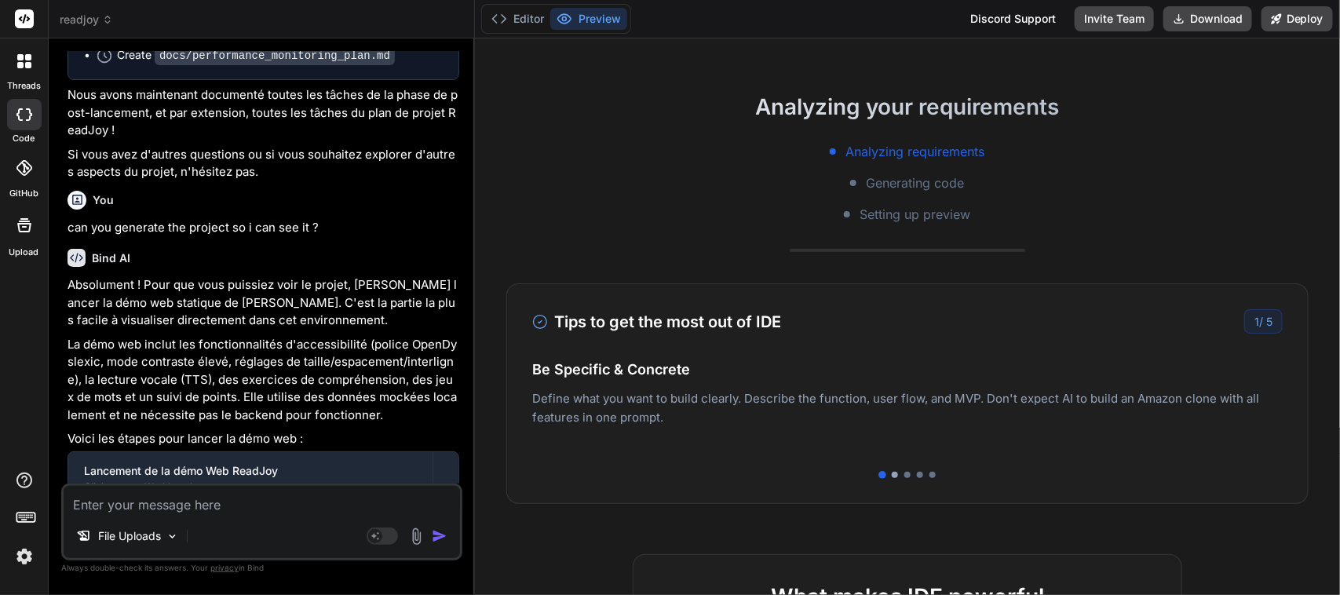
click at [892, 475] on div at bounding box center [895, 475] width 6 height 6
click at [904, 476] on div at bounding box center [907, 475] width 6 height 6
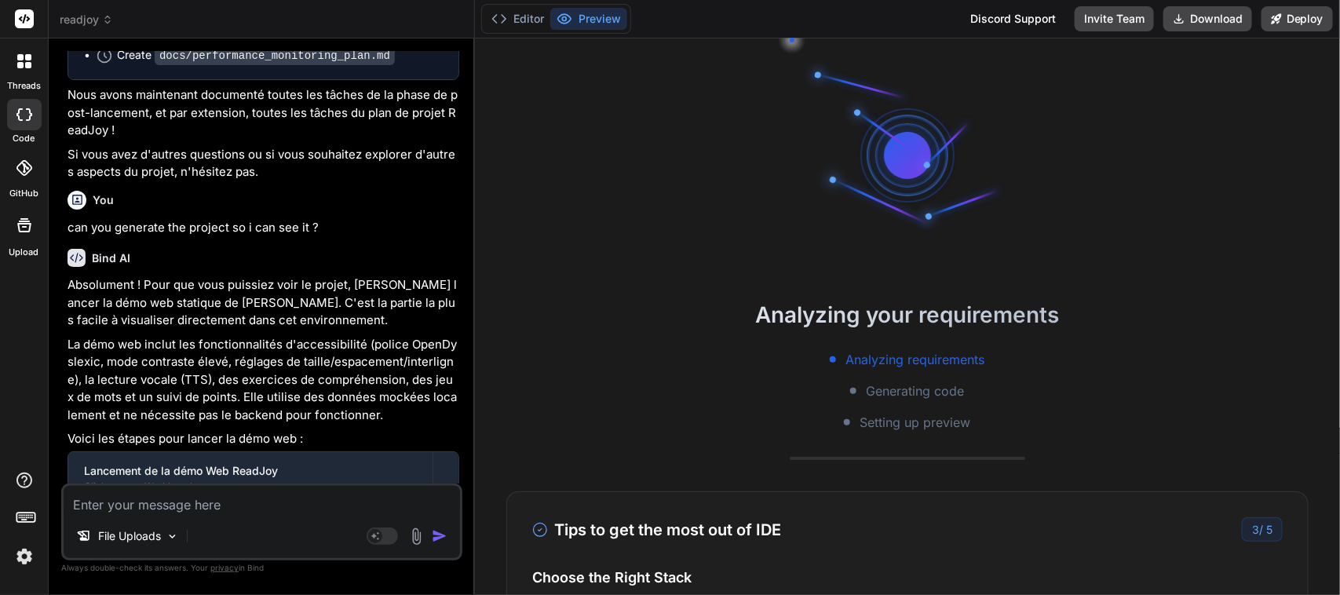
scroll to position [0, 0]
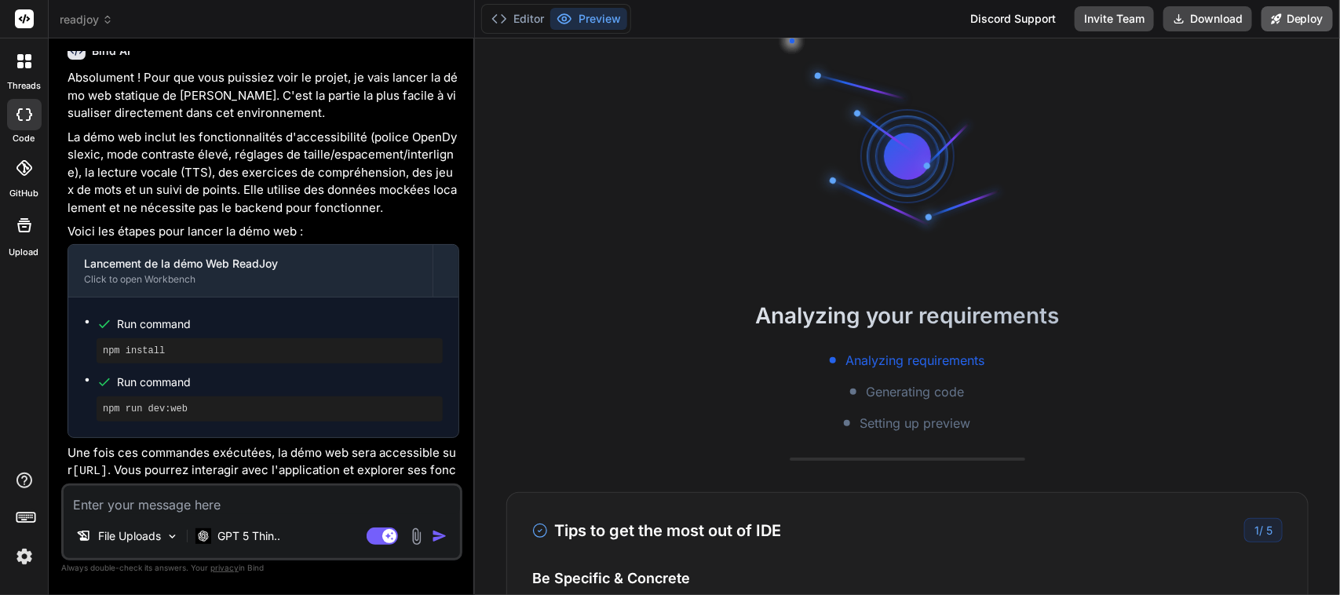
click at [1299, 14] on button "Deploy" at bounding box center [1296, 18] width 71 height 25
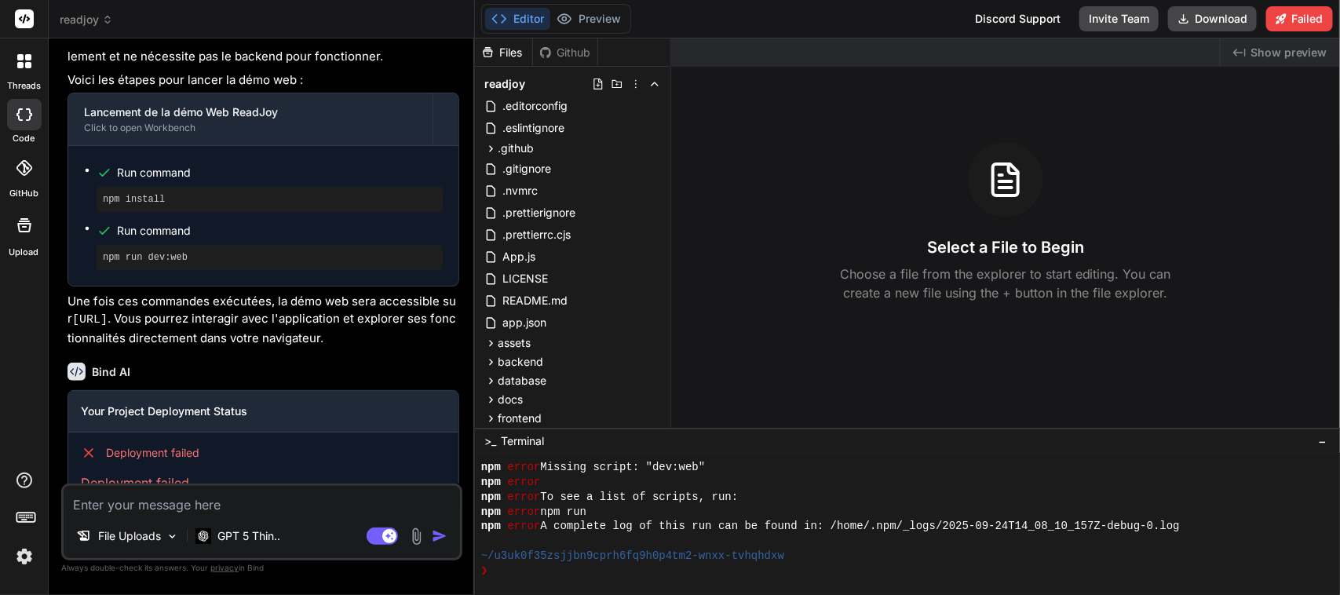
scroll to position [2949, 0]
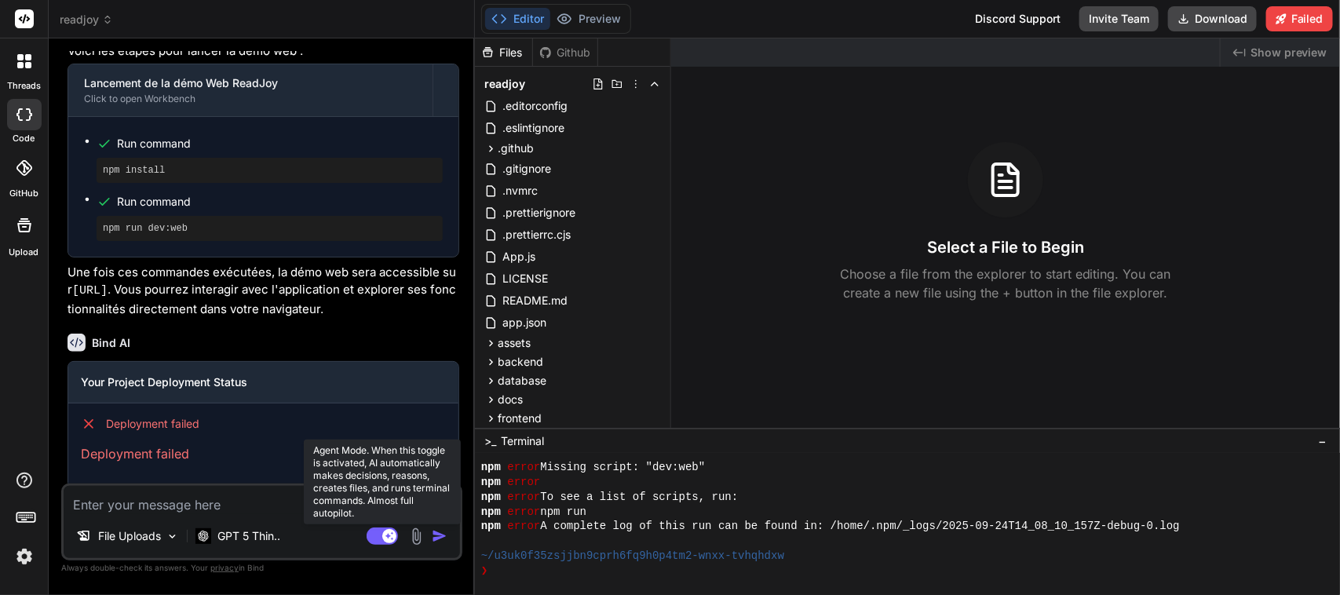
click at [374, 534] on rect at bounding box center [382, 535] width 31 height 17
type textarea "x"
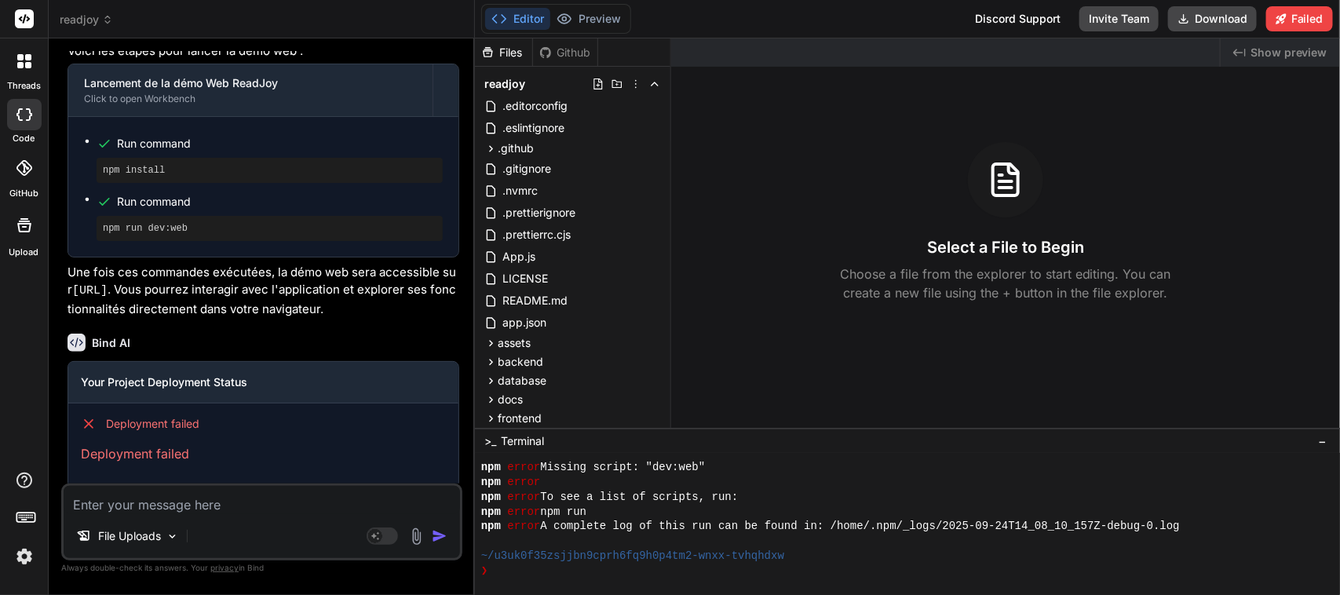
click at [183, 508] on textarea at bounding box center [262, 500] width 396 height 28
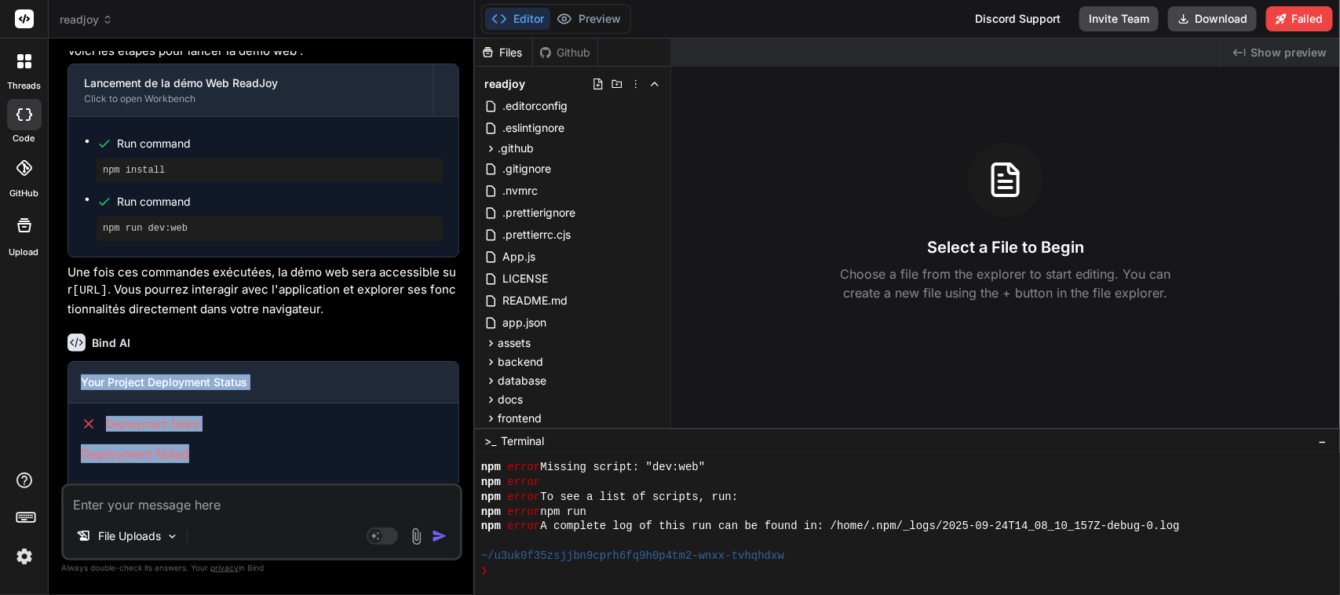
drag, startPoint x: 82, startPoint y: 359, endPoint x: 204, endPoint y: 430, distance: 141.1
click at [204, 430] on div "Your Project Deployment Status Deployment failed Deployment failed" at bounding box center [263, 425] width 392 height 128
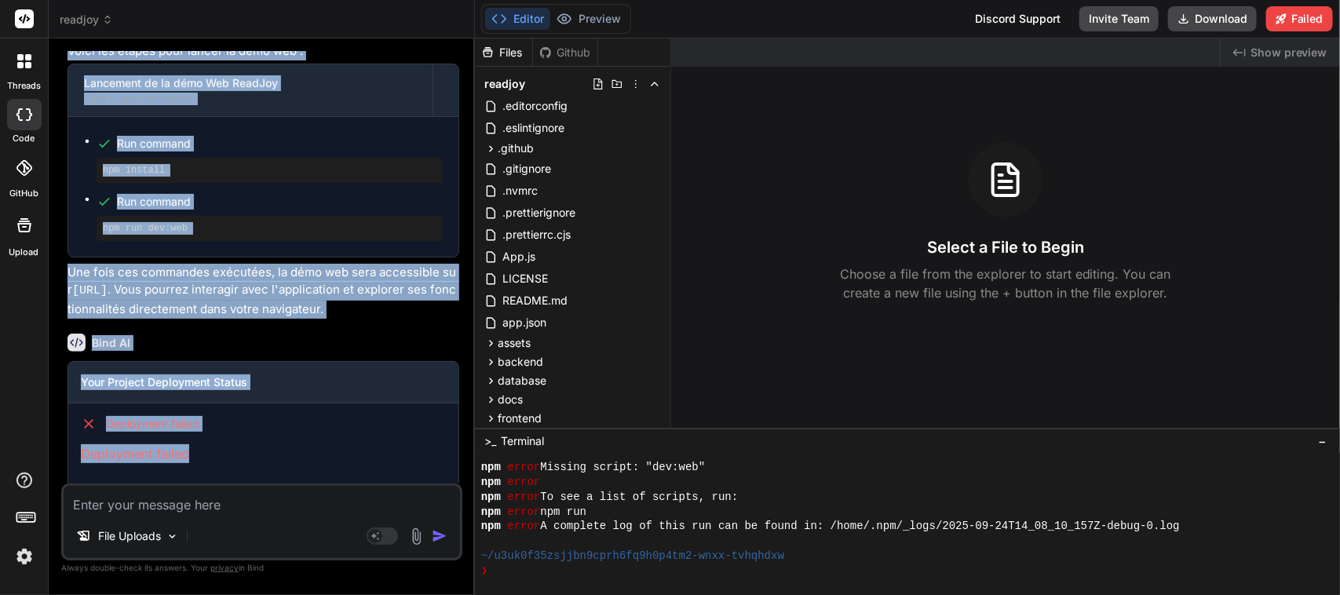
drag, startPoint x: 67, startPoint y: 140, endPoint x: 248, endPoint y: 429, distance: 341.3
click at [248, 429] on div "You continue avec la tache T032 Bind AI Très bien ! Nous allons maintenant pass…" at bounding box center [263, 267] width 398 height 432
copy div "Voici les étapes pour lancer la démo web : Lancement de la démo Web ReadJoy Cli…"
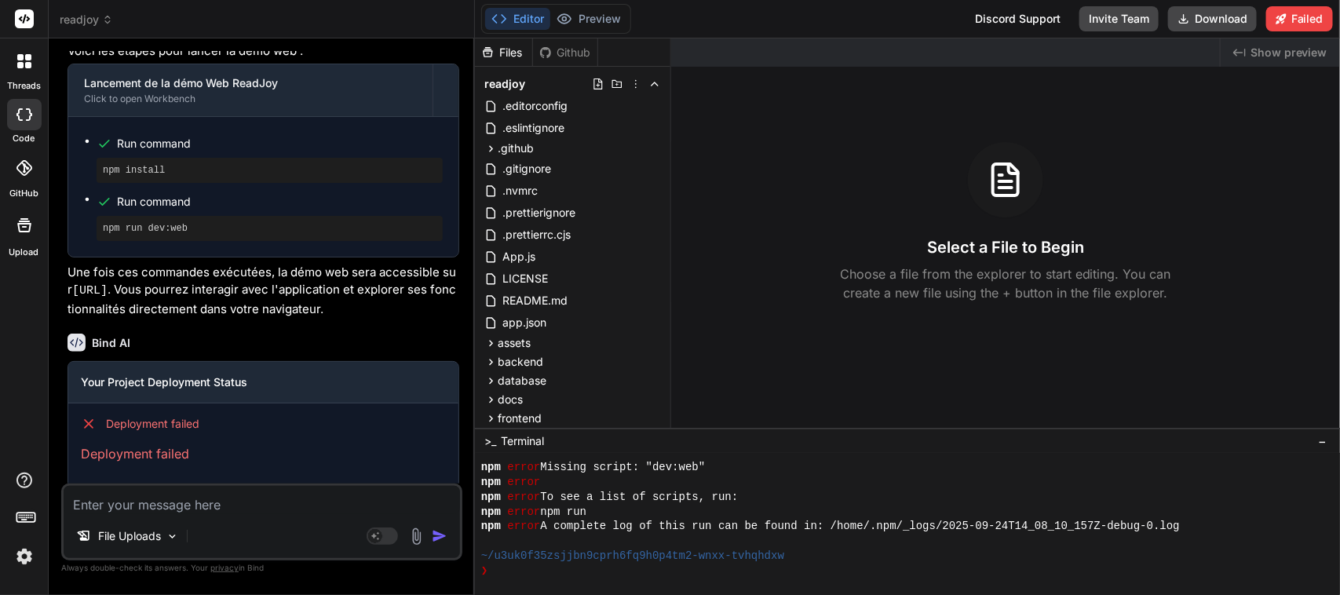
click at [167, 501] on textarea at bounding box center [262, 500] width 396 height 28
paste textarea "Voici les étapes pour lancer la démo web : Lancement de la démo Web ReadJoy Cli…"
type textarea "Voici les étapes pour lancer la démo web : Lancement de la démo Web ReadJoy Cli…"
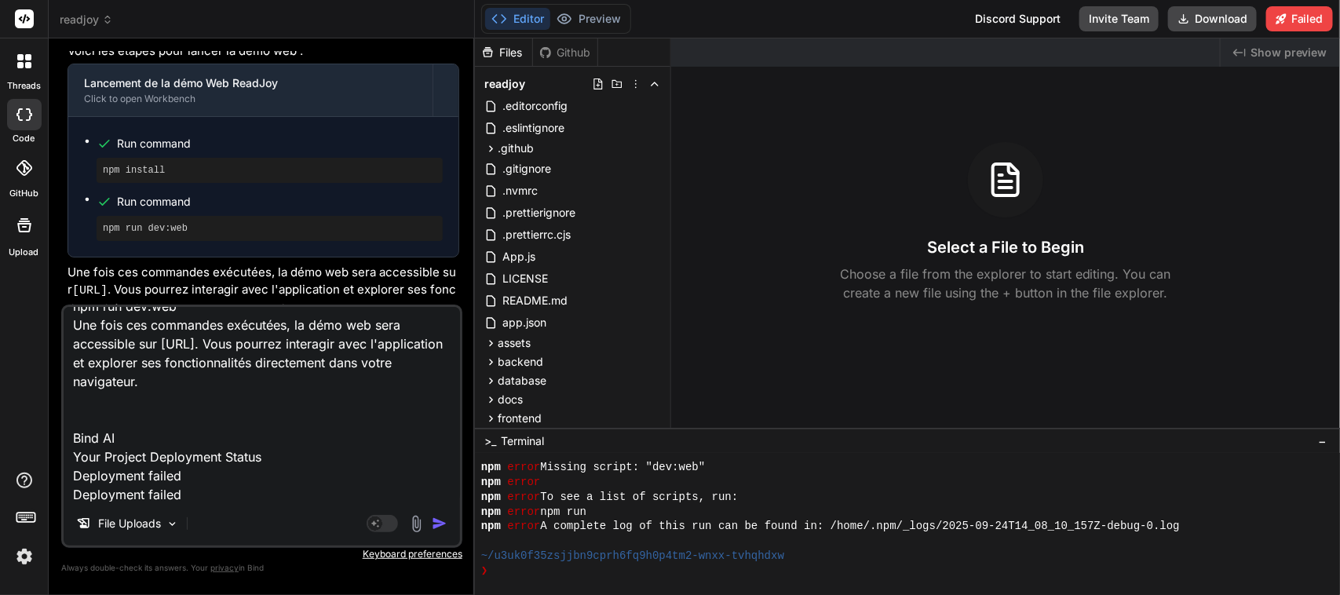
type textarea "x"
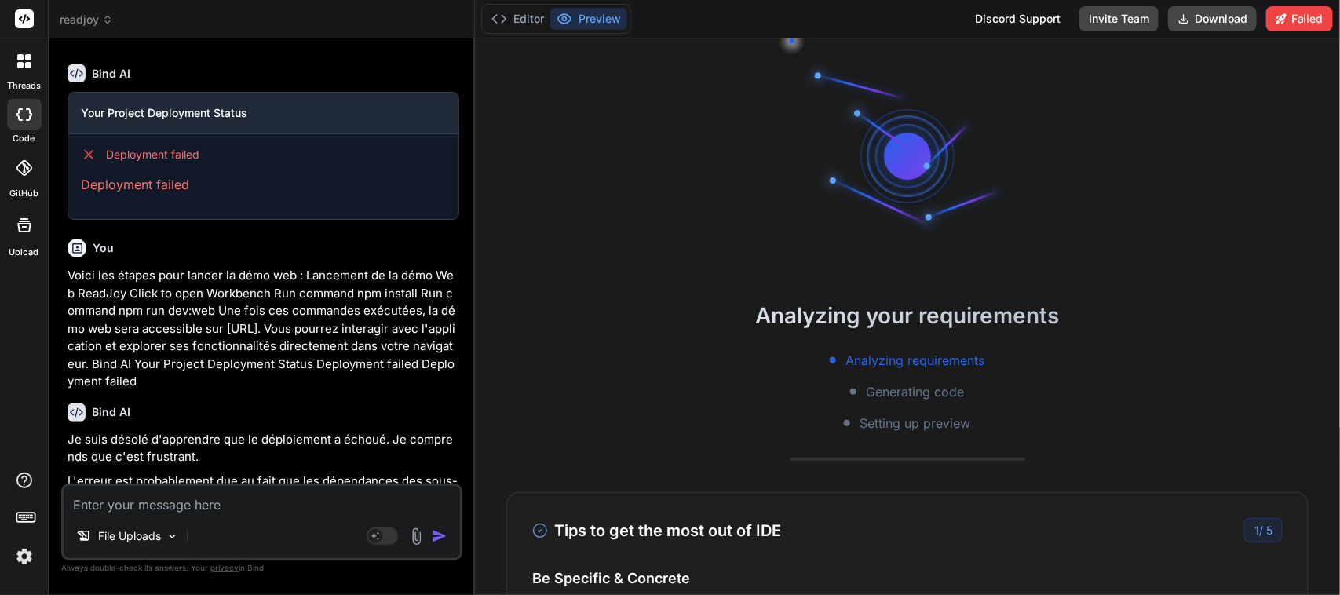
scroll to position [1074, 0]
type textarea "x"
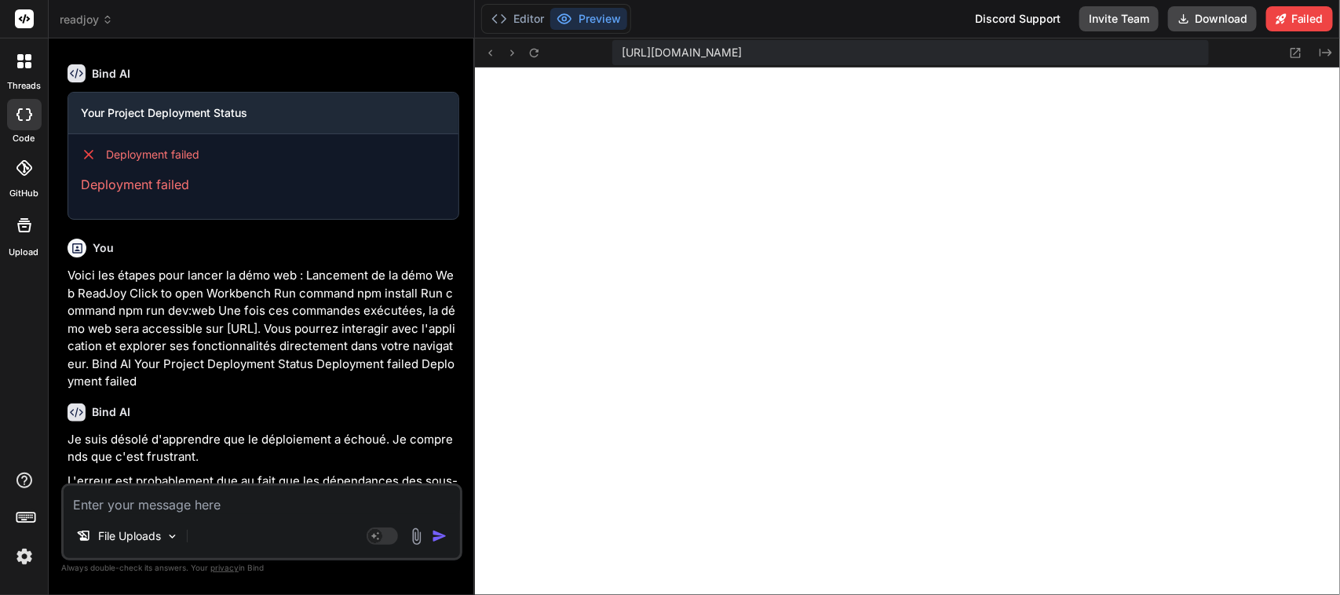
scroll to position [1736, 0]
